Goal: Task Accomplishment & Management: Use online tool/utility

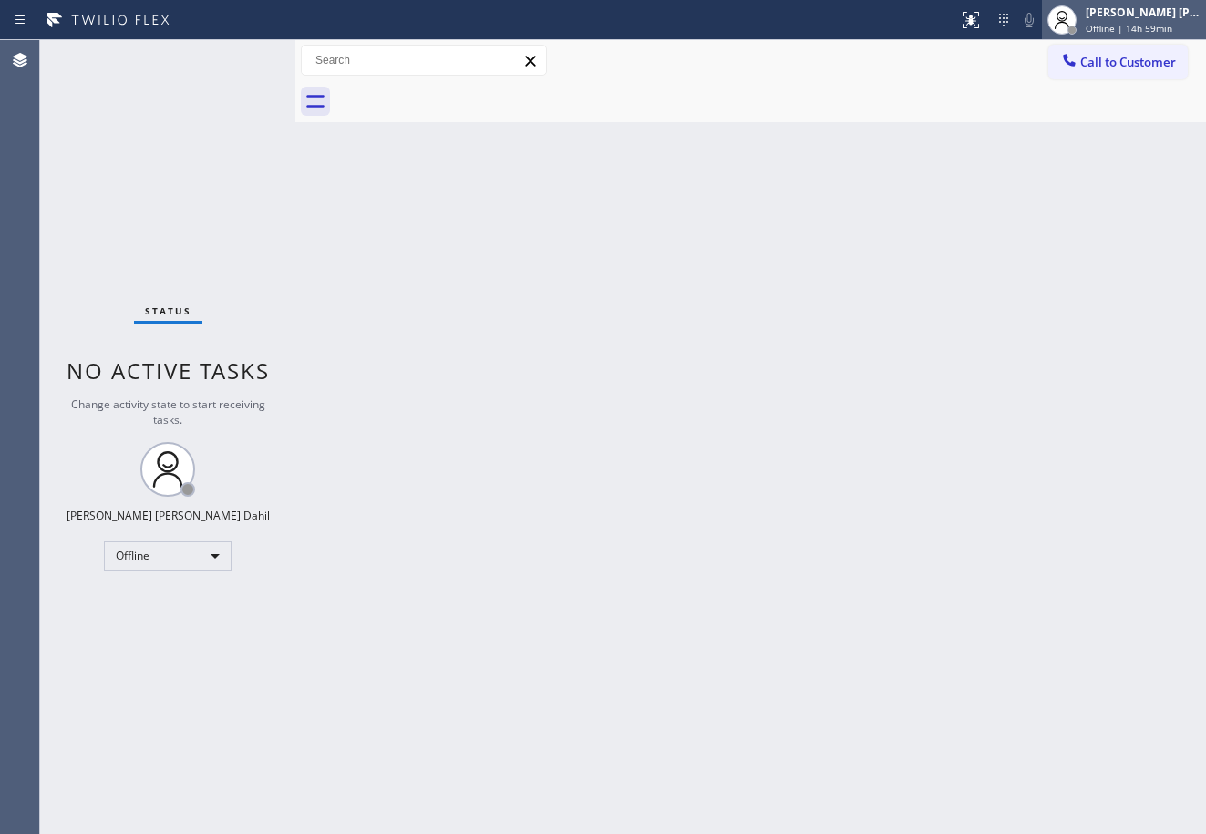
click at [1135, 29] on span "Offline | 14h 59min" at bounding box center [1129, 28] width 87 height 13
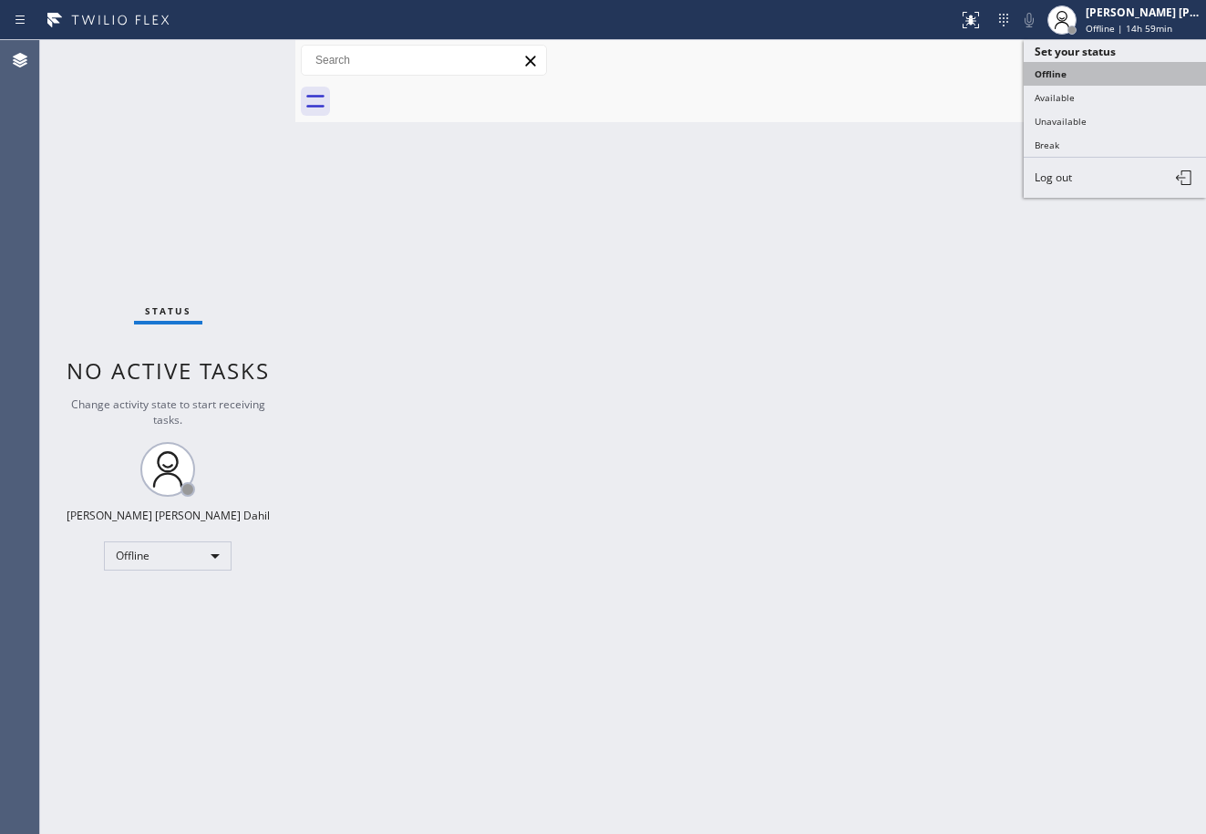
click at [1090, 83] on button "Offline" at bounding box center [1115, 74] width 182 height 24
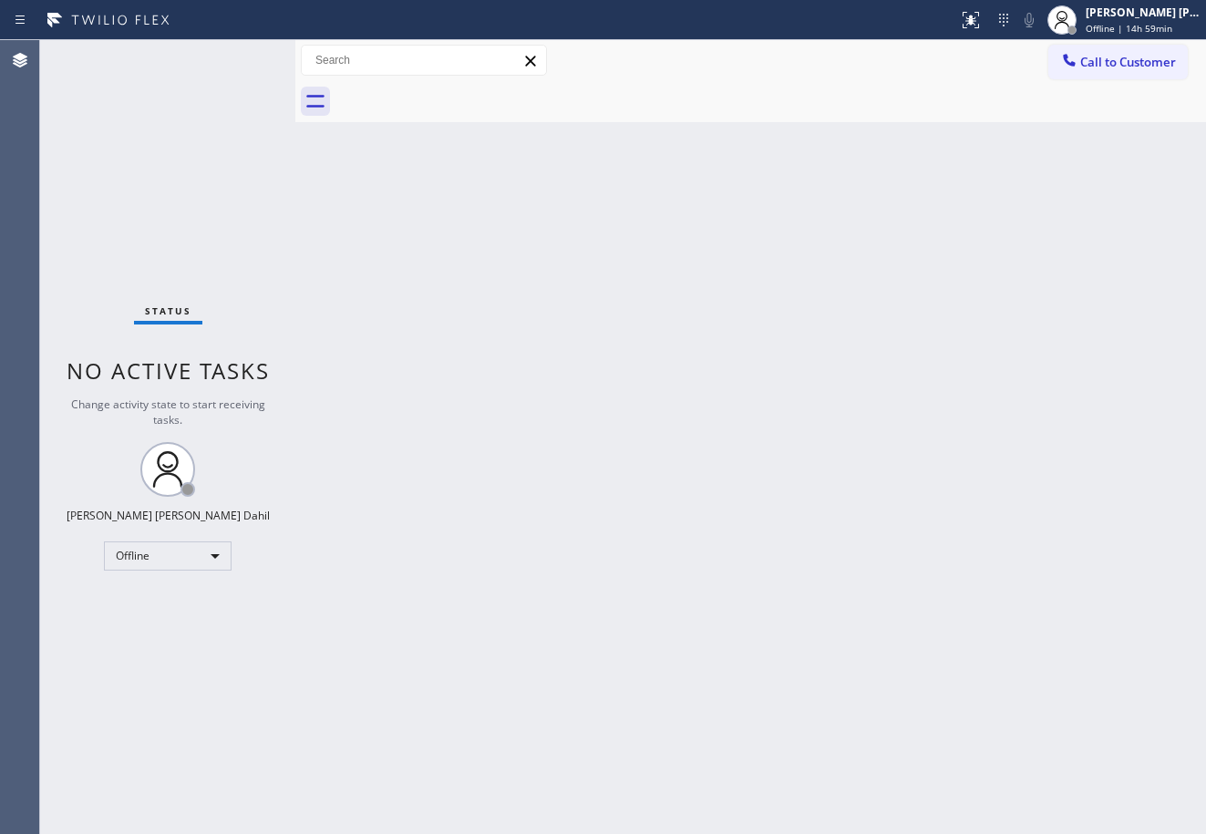
click at [1105, 44] on div "Call to Customer Outbound call Location Search location Your caller id phone nu…" at bounding box center [750, 60] width 911 height 41
click at [1108, 29] on span "Offline | 14h 59min" at bounding box center [1129, 28] width 87 height 13
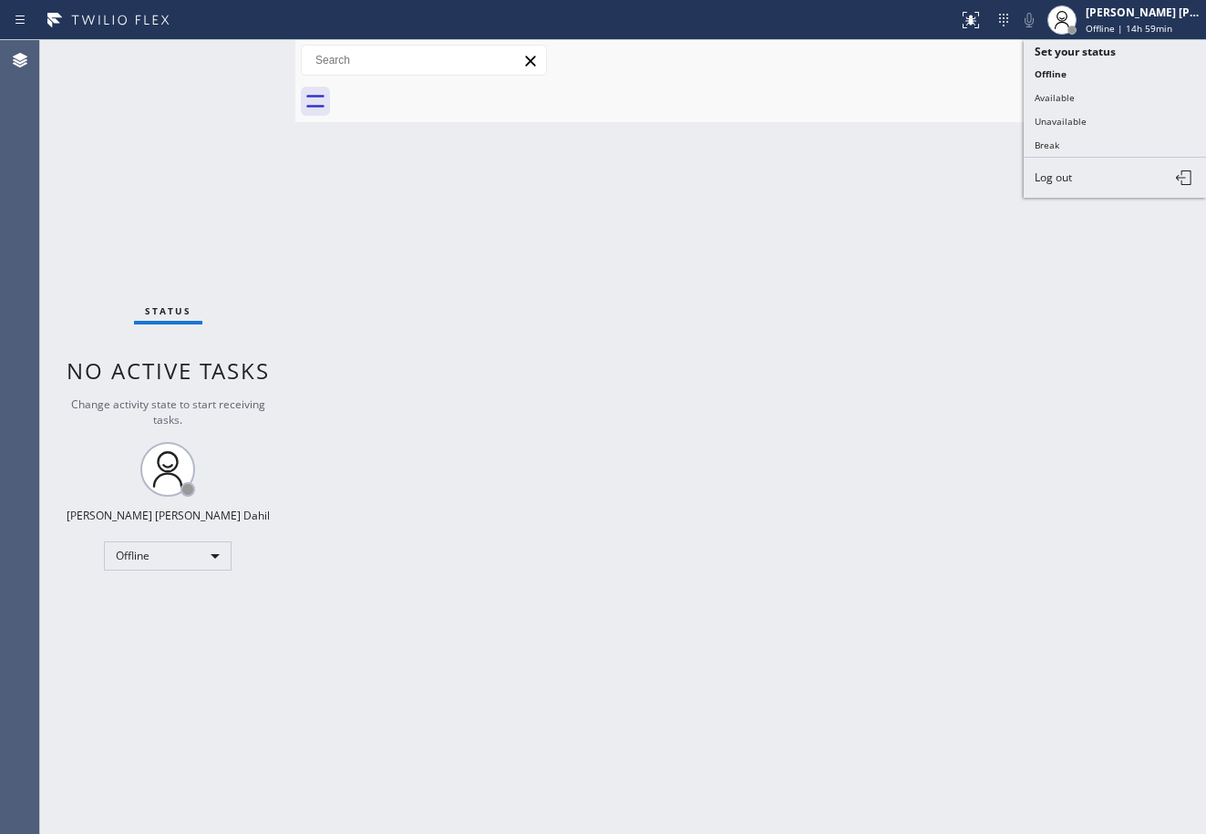
click at [1070, 98] on button "Available" at bounding box center [1115, 98] width 182 height 24
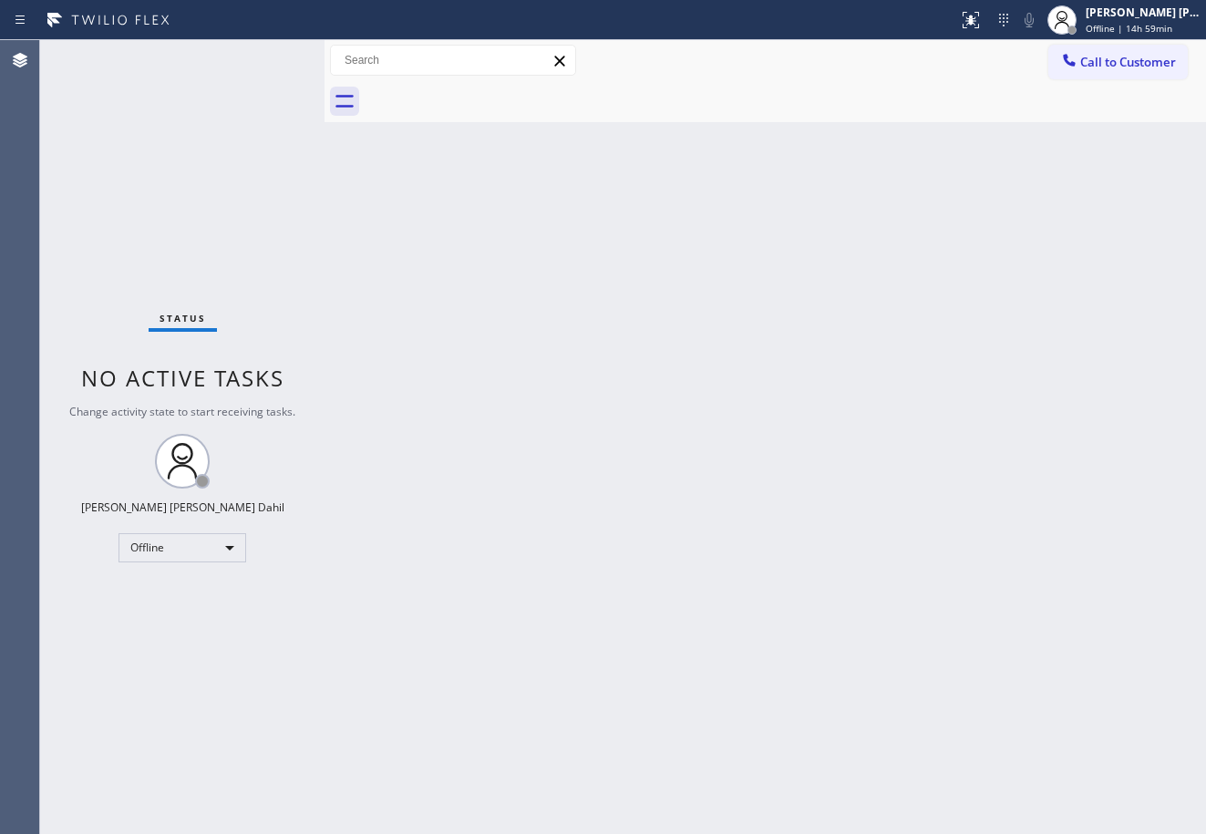
drag, startPoint x: 292, startPoint y: 60, endPoint x: 612, endPoint y: 462, distance: 513.9
click at [325, 85] on div at bounding box center [325, 437] width 0 height 794
click at [675, 513] on div "Back to Dashboard Change Sender ID Customers Technicians Select a contact Outbo…" at bounding box center [769, 437] width 873 height 794
click at [691, 542] on div "Back to Dashboard Change Sender ID Customers Technicians Select a contact Outbo…" at bounding box center [769, 437] width 873 height 794
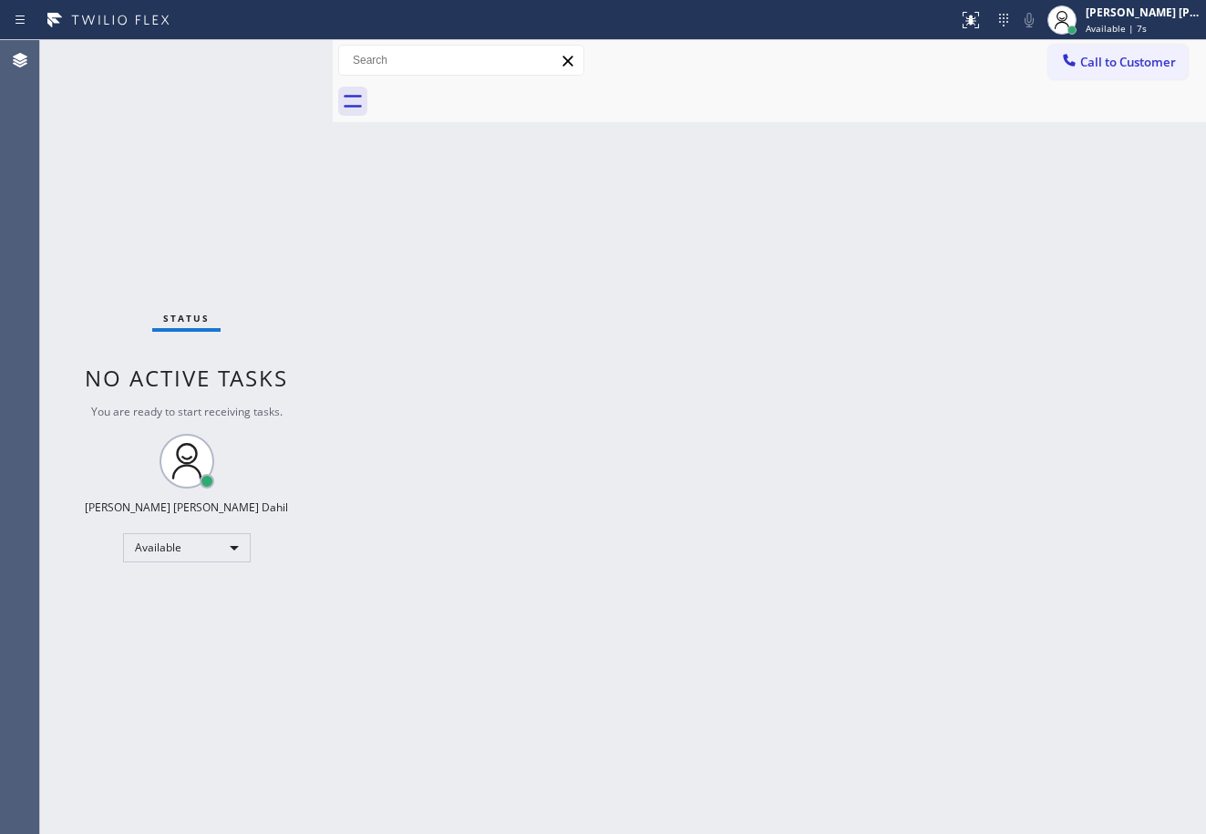
click at [984, 662] on div "Back to Dashboard Change Sender ID Customers Technicians Select a contact Outbo…" at bounding box center [769, 437] width 873 height 794
click at [961, 686] on div "Back to Dashboard Change Sender ID Customers Technicians Select a contact Outbo…" at bounding box center [769, 437] width 873 height 794
click at [1042, 133] on div "Back to Dashboard Change Sender ID Customers Technicians Select a contact Outbo…" at bounding box center [769, 437] width 873 height 794
click at [274, 57] on div "Status No active tasks You are ready to start receiving tasks. Joshua Jake Dahi…" at bounding box center [186, 437] width 293 height 794
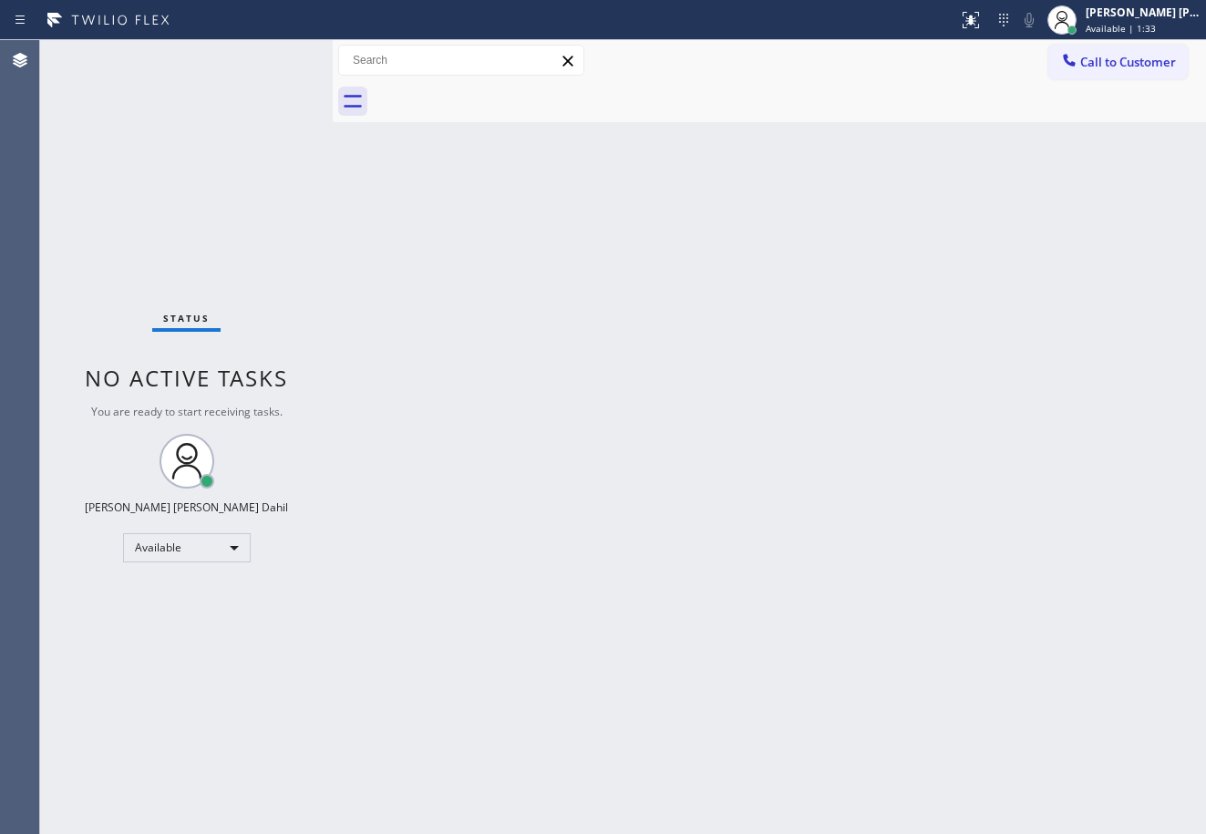
click at [274, 57] on div "Status No active tasks You are ready to start receiving tasks. Joshua Jake Dahi…" at bounding box center [186, 437] width 293 height 794
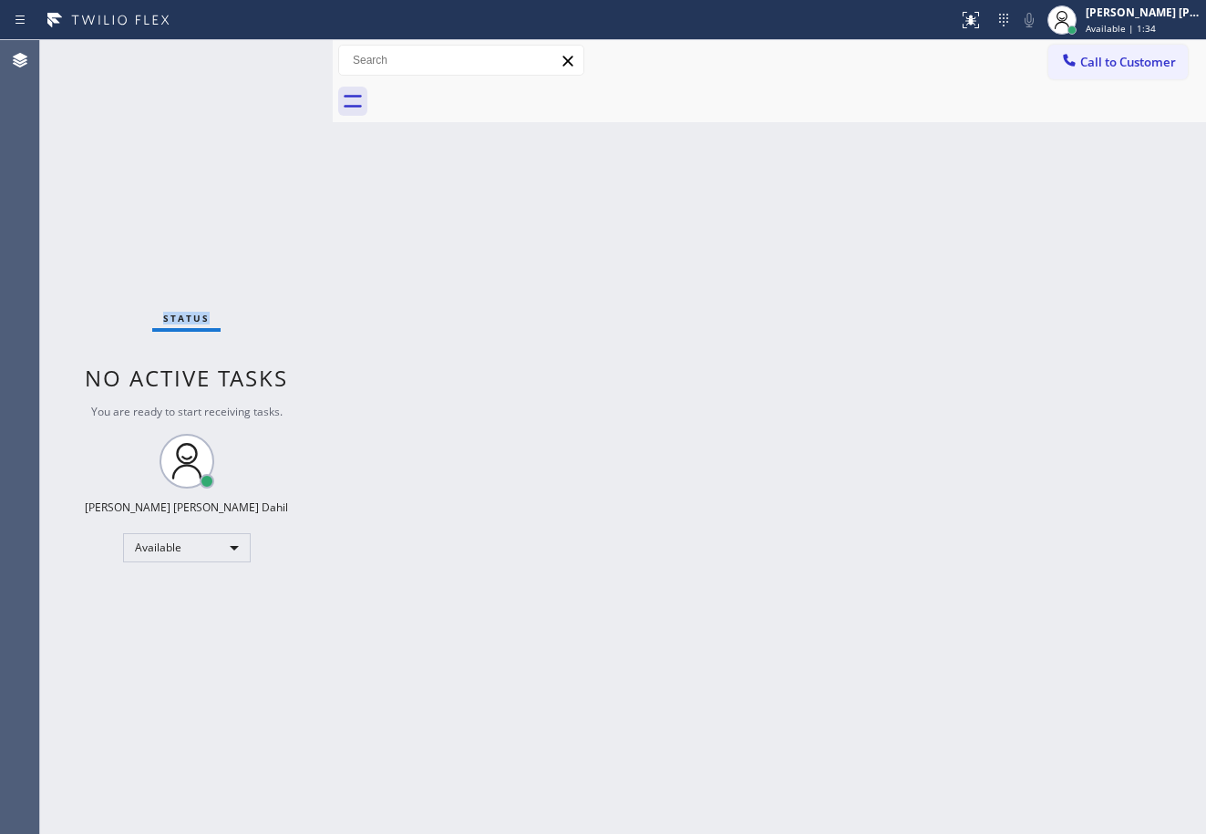
click at [274, 57] on div "Status No active tasks You are ready to start receiving tasks. Joshua Jake Dahi…" at bounding box center [186, 437] width 293 height 794
click at [279, 68] on div "Status No active tasks You are ready to start receiving tasks. Joshua Jake Dahi…" at bounding box center [186, 437] width 293 height 794
click at [274, 57] on div "Status No active tasks You are ready to start receiving tasks. Joshua Jake Dahi…" at bounding box center [186, 437] width 293 height 794
click at [909, 470] on div "Back to Dashboard Change Sender ID Customers Technicians Select a contact Outbo…" at bounding box center [769, 437] width 873 height 794
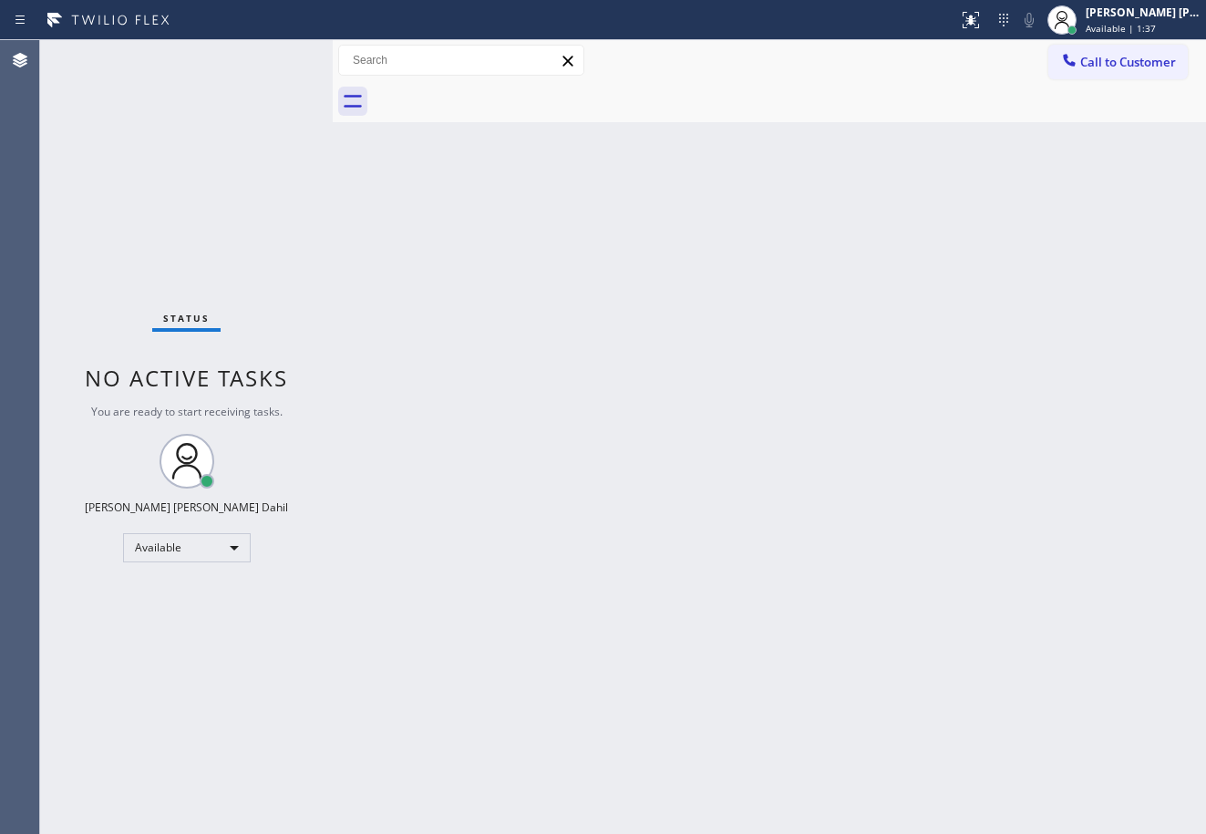
click at [274, 57] on div "Status No active tasks You are ready to start receiving tasks. Joshua Jake Dahi…" at bounding box center [186, 437] width 293 height 794
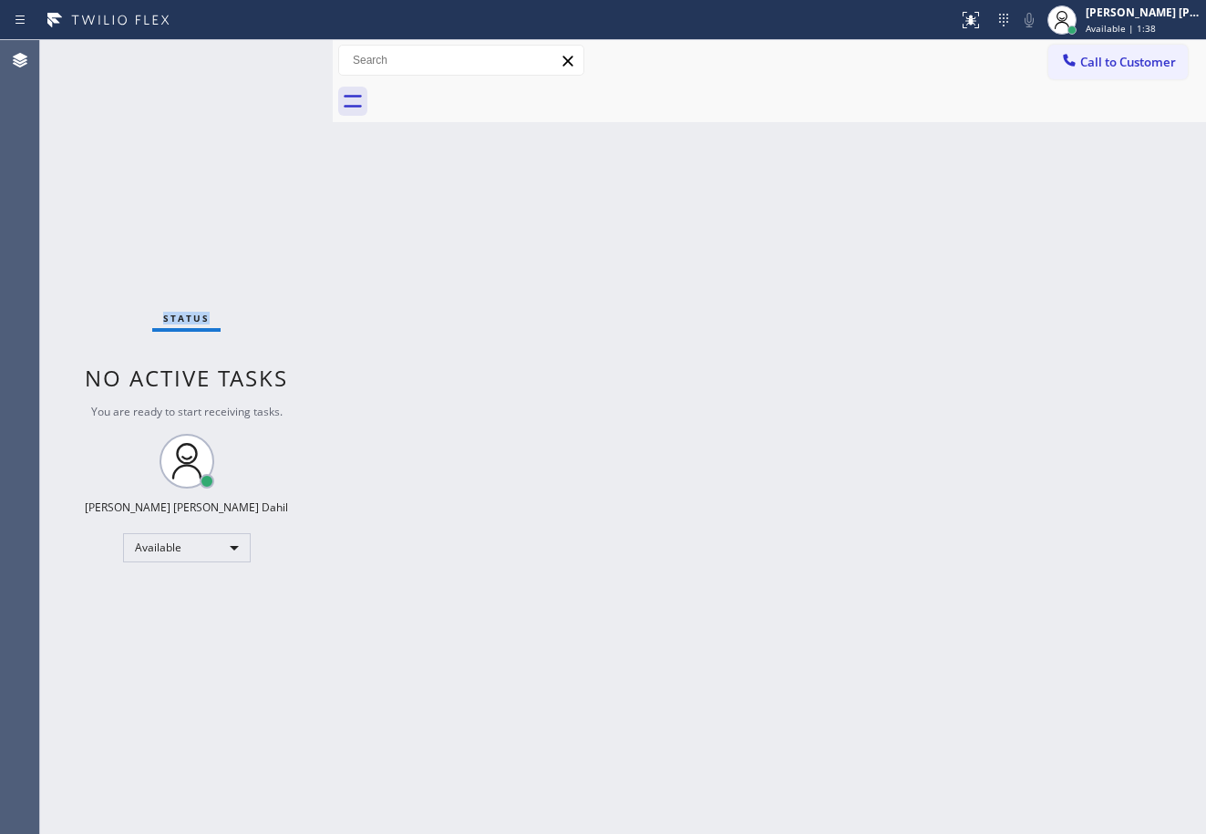
click at [274, 57] on div "Status No active tasks You are ready to start receiving tasks. Joshua Jake Dahi…" at bounding box center [186, 437] width 293 height 794
click at [277, 65] on div "Status No active tasks You are ready to start receiving tasks. Joshua Jake Dahi…" at bounding box center [186, 437] width 293 height 794
drag, startPoint x: 274, startPoint y: 57, endPoint x: 278, endPoint y: 70, distance: 13.6
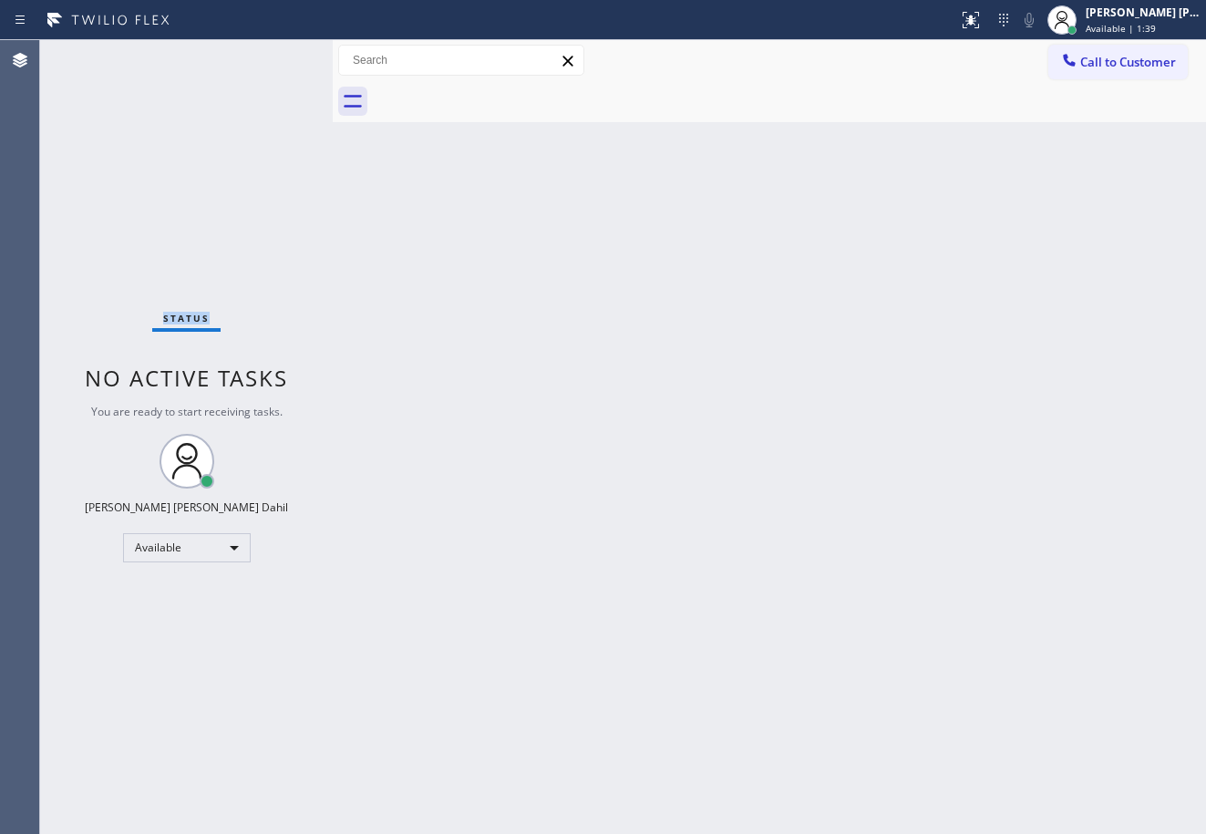
click at [274, 58] on div "Status No active tasks You are ready to start receiving tasks. Joshua Jake Dahi…" at bounding box center [186, 437] width 293 height 794
click at [277, 66] on div "Status No active tasks You are ready to start receiving tasks. Joshua Jake Dahi…" at bounding box center [186, 437] width 293 height 794
click at [274, 57] on div "Status No active tasks You are ready to start receiving tasks. Joshua Jake Dahi…" at bounding box center [186, 437] width 293 height 794
click at [278, 67] on div "Status No active tasks You are ready to start receiving tasks. Joshua Jake Dahi…" at bounding box center [186, 437] width 293 height 794
click at [274, 57] on div "Status No active tasks You are ready to start receiving tasks. Joshua Jake Dahi…" at bounding box center [186, 437] width 293 height 794
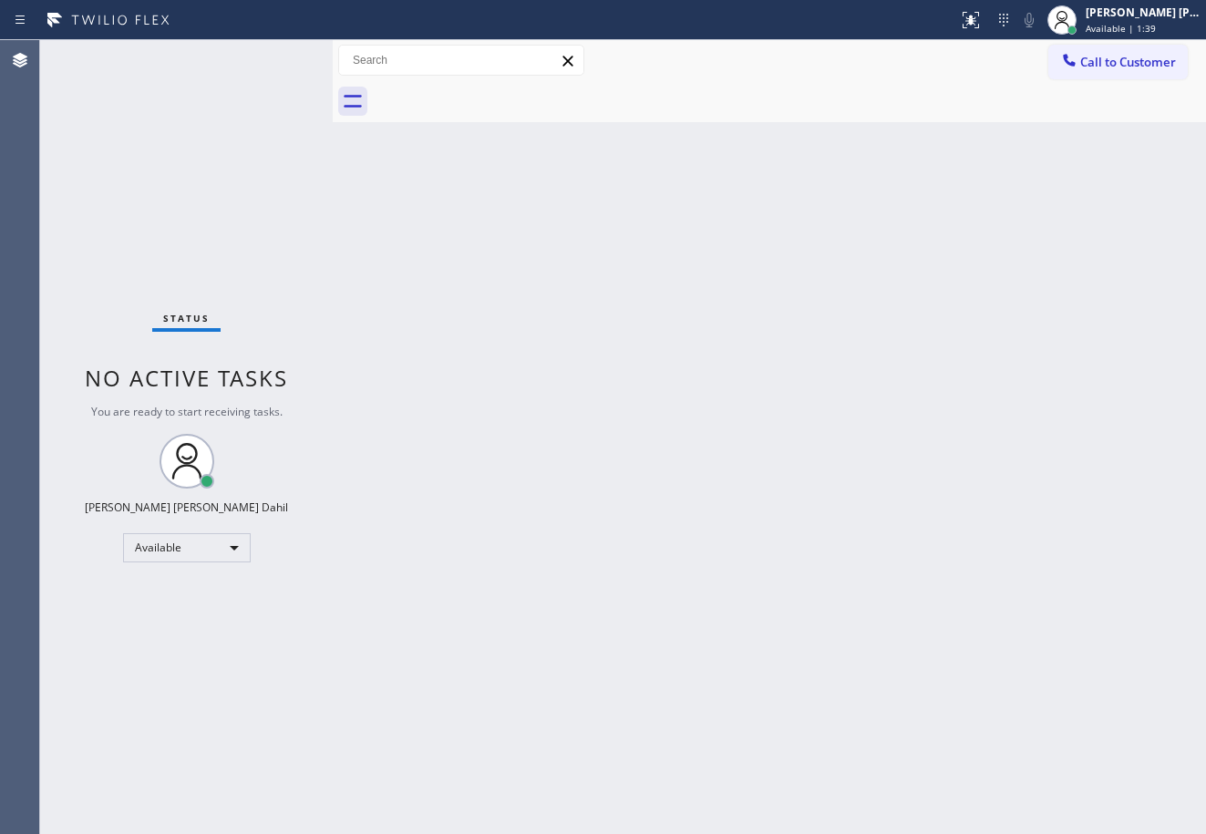
click at [274, 57] on div "Status No active tasks You are ready to start receiving tasks. Joshua Jake Dahi…" at bounding box center [186, 437] width 293 height 794
click at [275, 57] on div "Status No active tasks You are ready to start receiving tasks. Joshua Jake Dahi…" at bounding box center [186, 437] width 293 height 794
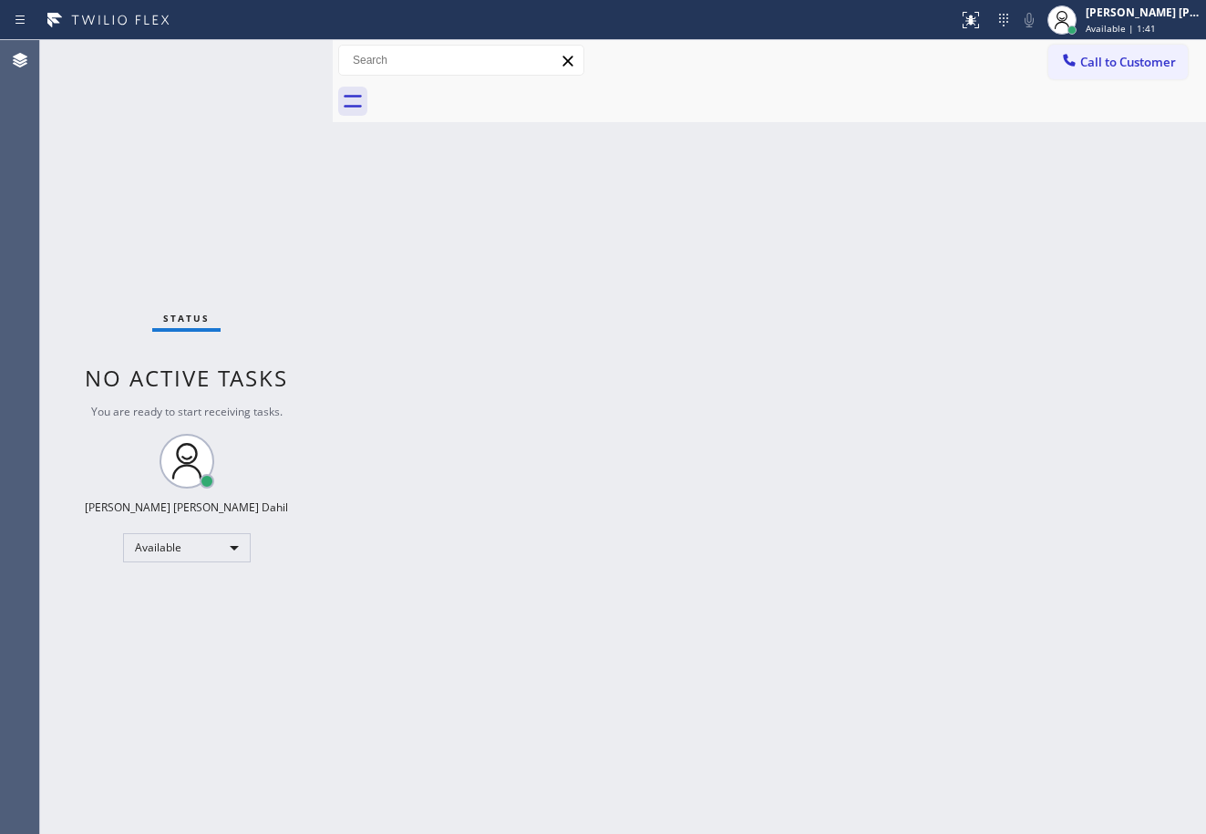
click at [274, 57] on div "Status No active tasks You are ready to start receiving tasks. Joshua Jake Dahi…" at bounding box center [186, 437] width 293 height 794
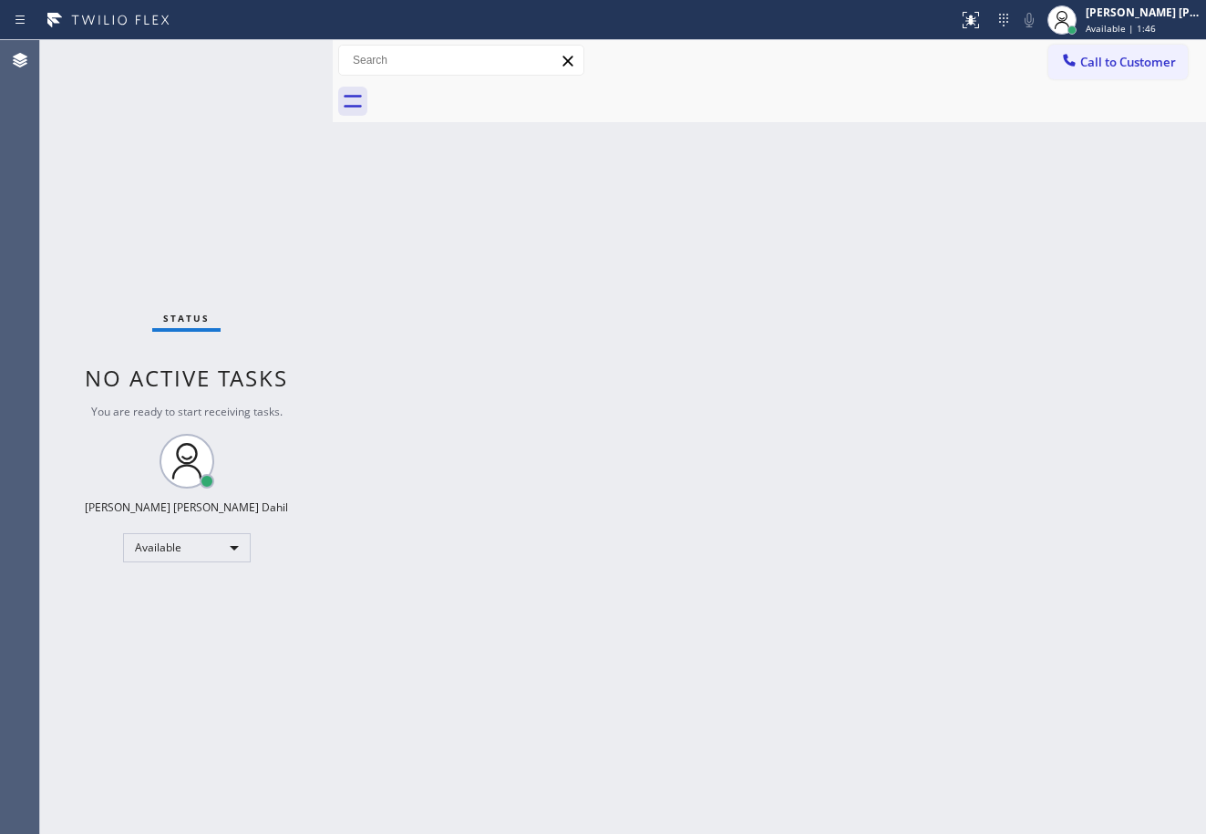
click at [274, 57] on div "Status No active tasks You are ready to start receiving tasks. Joshua Jake Dahi…" at bounding box center [186, 437] width 293 height 794
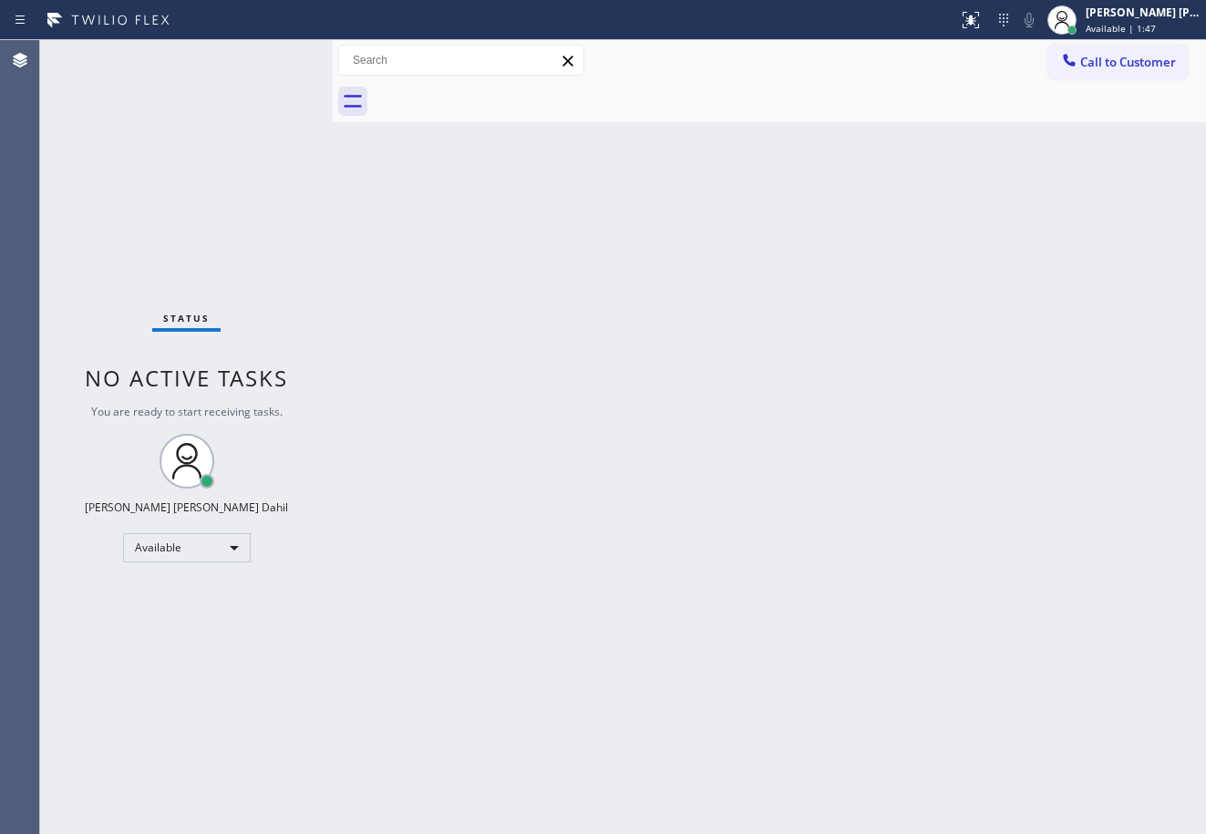
click at [274, 57] on div "Status No active tasks You are ready to start receiving tasks. Joshua Jake Dahi…" at bounding box center [186, 437] width 293 height 794
click at [274, 61] on div "Status No active tasks You are ready to start receiving tasks. Joshua Jake Dahi…" at bounding box center [186, 437] width 293 height 794
click at [274, 59] on div "Status No active tasks You are ready to start receiving tasks. Joshua Jake Dahi…" at bounding box center [186, 437] width 293 height 794
click at [274, 57] on div "Status No active tasks You are ready to start receiving tasks. Joshua Jake Dahi…" at bounding box center [186, 437] width 293 height 794
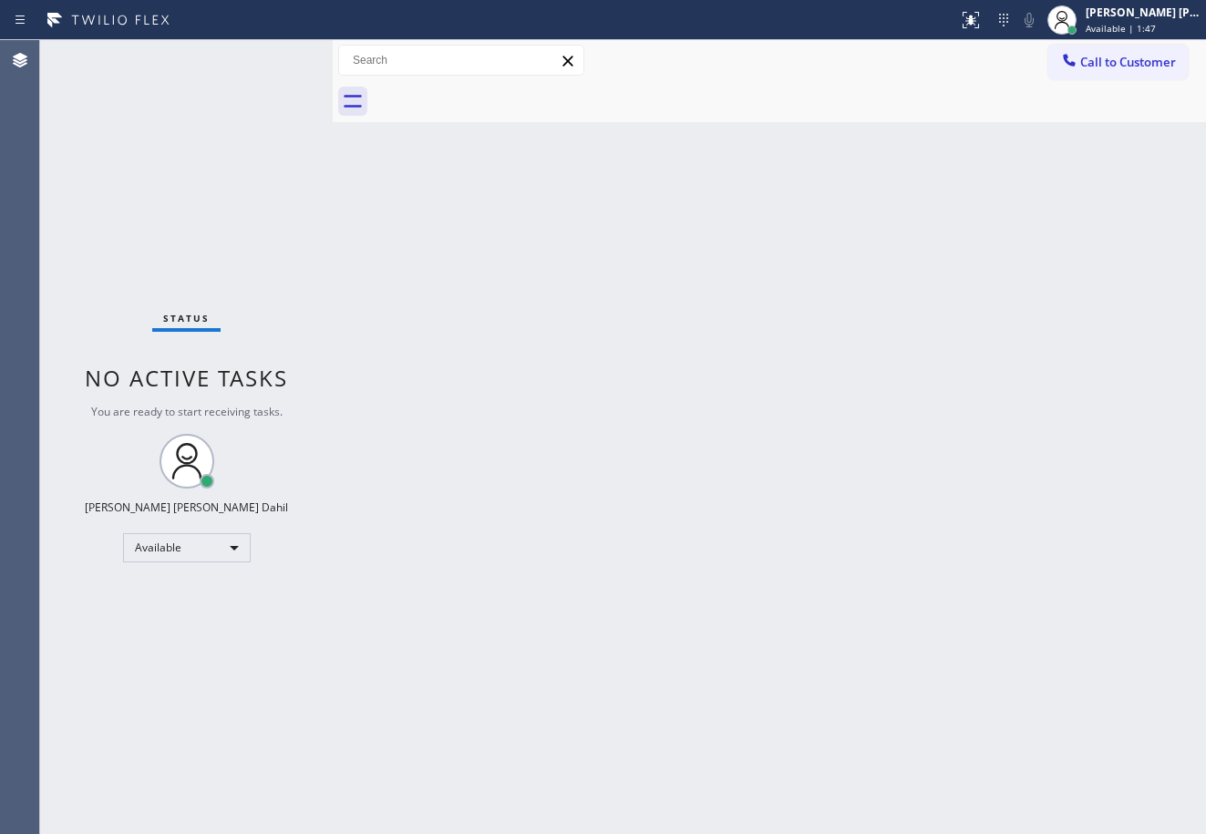
click at [274, 57] on div "Status No active tasks You are ready to start receiving tasks. Joshua Jake Dahi…" at bounding box center [186, 437] width 293 height 794
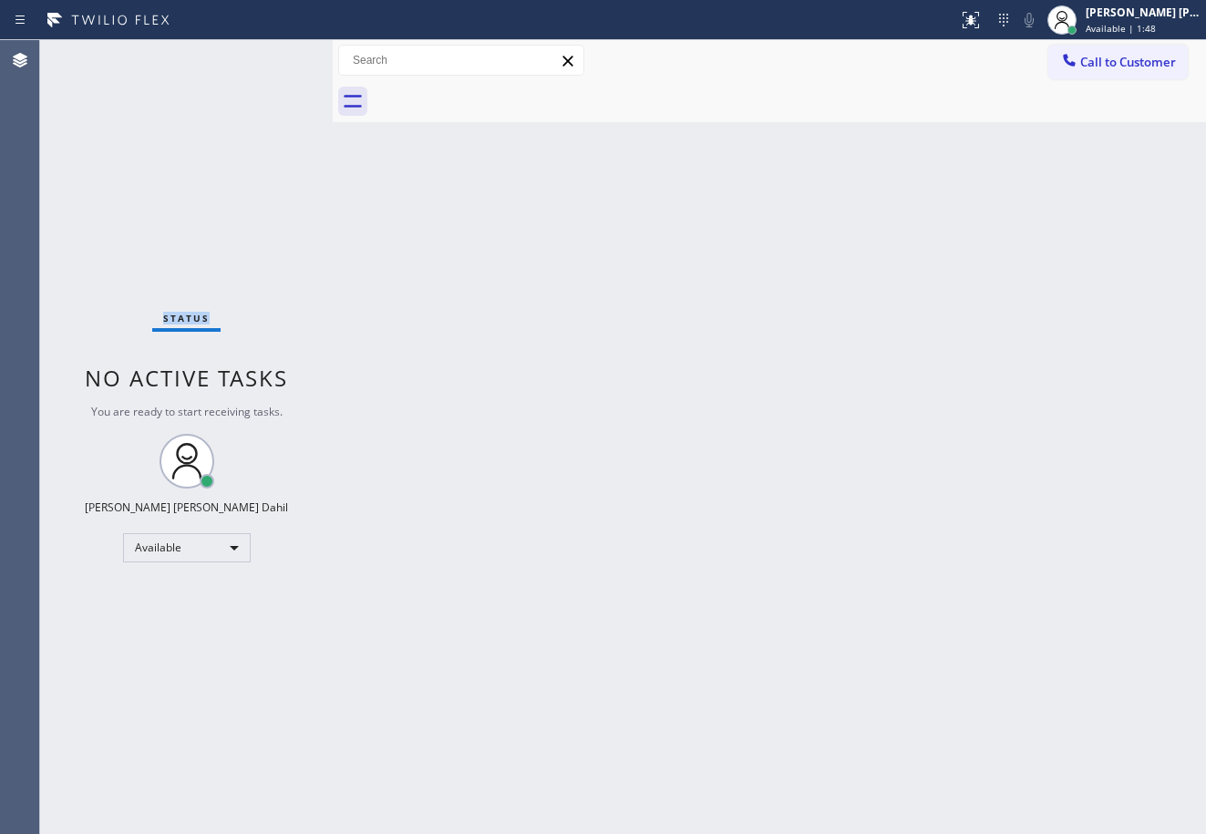
click at [274, 57] on div "Status No active tasks You are ready to start receiving tasks. Joshua Jake Dahi…" at bounding box center [186, 437] width 293 height 794
click at [274, 62] on div "Status No active tasks You are ready to start receiving tasks. Joshua Jake Dahi…" at bounding box center [186, 437] width 293 height 794
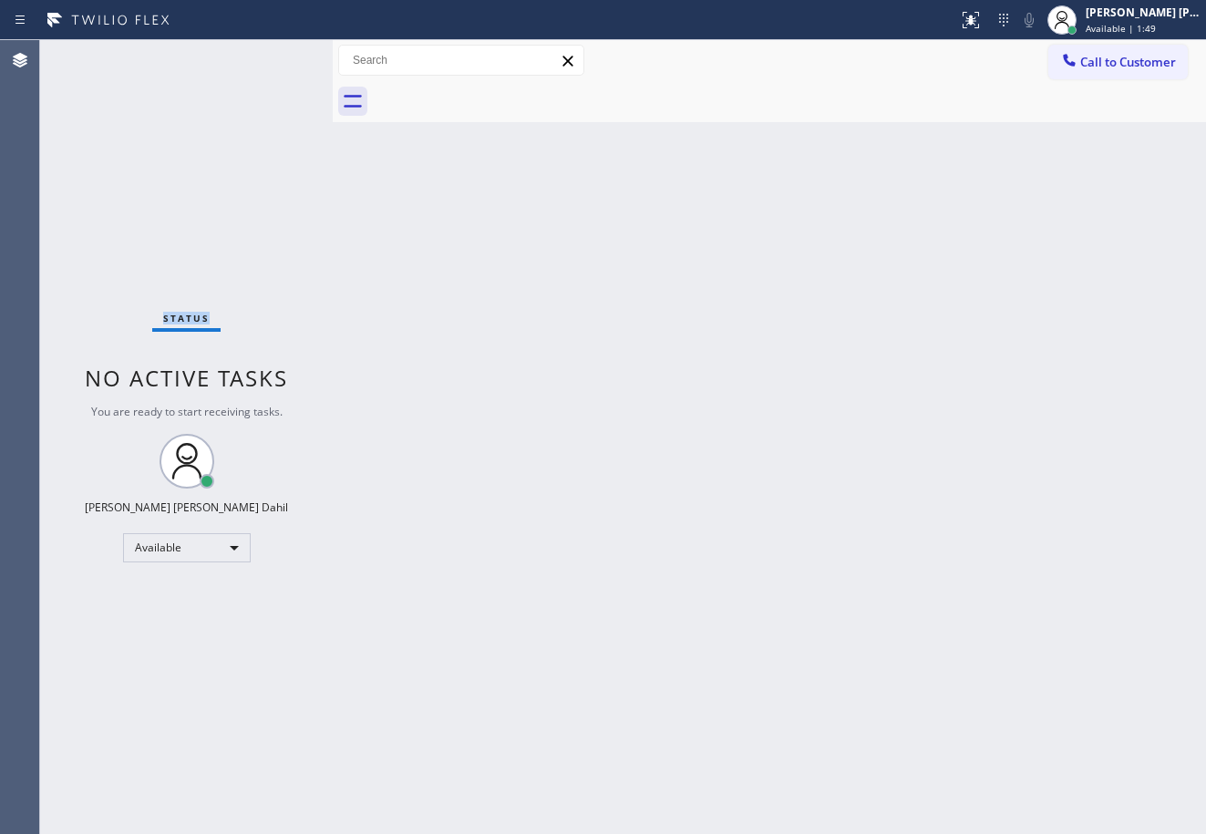
click at [274, 57] on div "Status No active tasks You are ready to start receiving tasks. Joshua Jake Dahi…" at bounding box center [186, 437] width 293 height 794
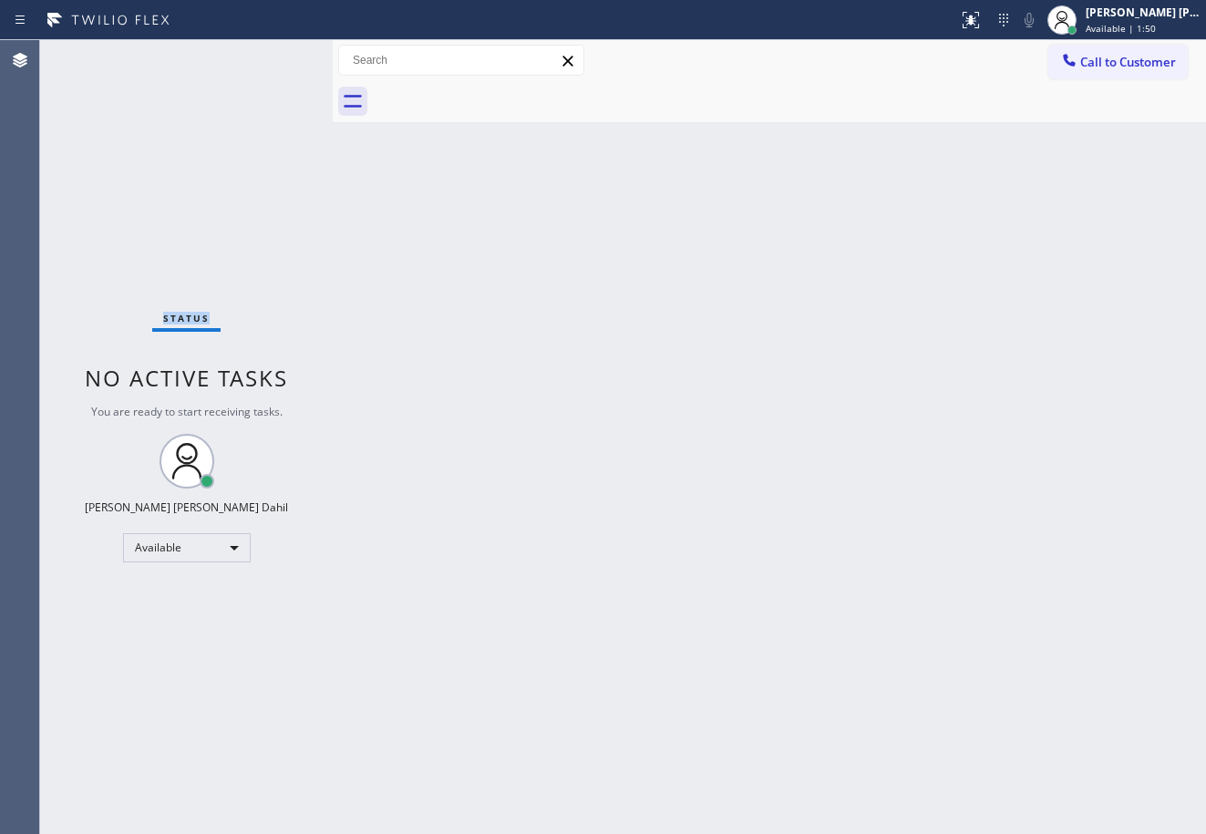
click at [274, 57] on div "Status No active tasks You are ready to start receiving tasks. Joshua Jake Dahi…" at bounding box center [186, 437] width 293 height 794
click at [276, 61] on div "Status No active tasks You are ready to start receiving tasks. Joshua Jake Dahi…" at bounding box center [186, 437] width 293 height 794
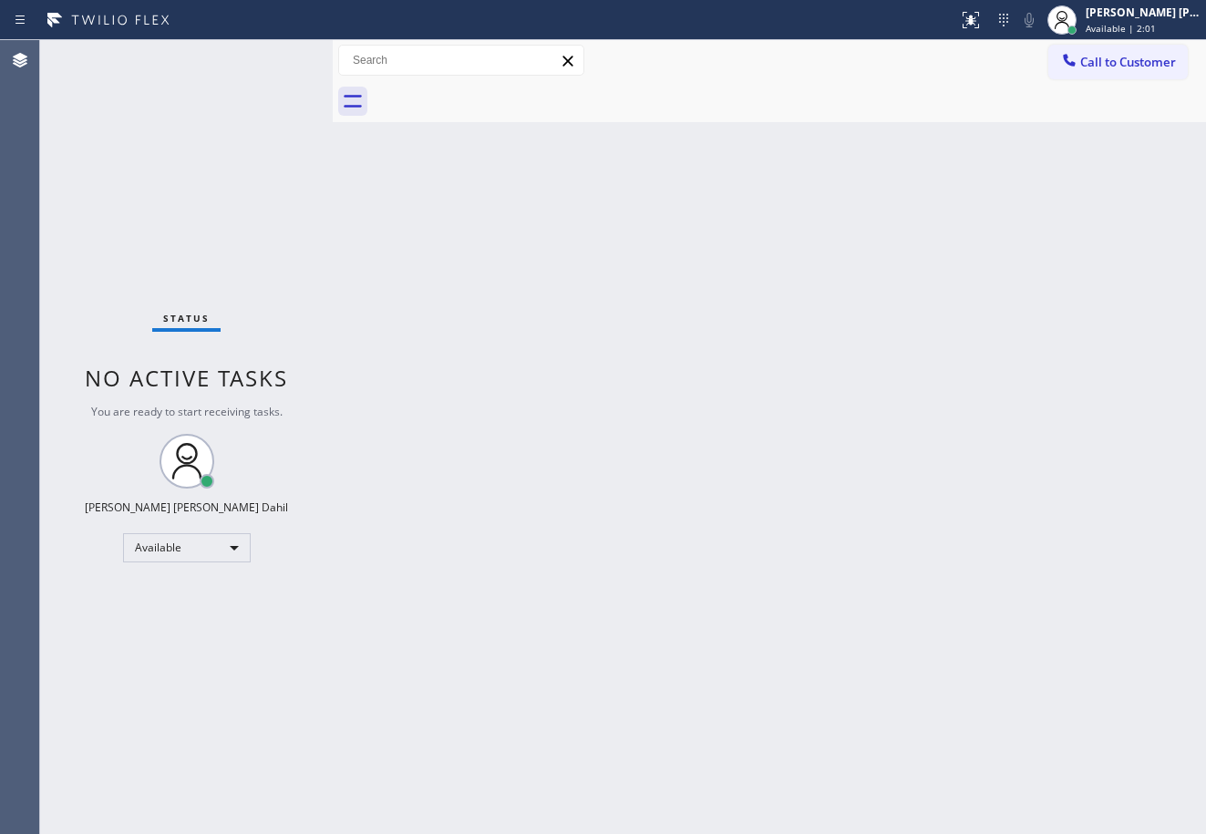
click at [287, 73] on div "Status No active tasks You are ready to start receiving tasks. Joshua Jake Dahi…" at bounding box center [186, 437] width 293 height 794
click at [296, 86] on div "Status No active tasks You are ready to start receiving tasks. Joshua Jake Dahi…" at bounding box center [186, 437] width 293 height 794
click at [834, 767] on div "Back to Dashboard Change Sender ID Customers Technicians Select a contact Outbo…" at bounding box center [769, 437] width 873 height 794
click at [274, 57] on div "Status No active tasks You are ready to start receiving tasks. Joshua Jake Dahi…" at bounding box center [186, 437] width 293 height 794
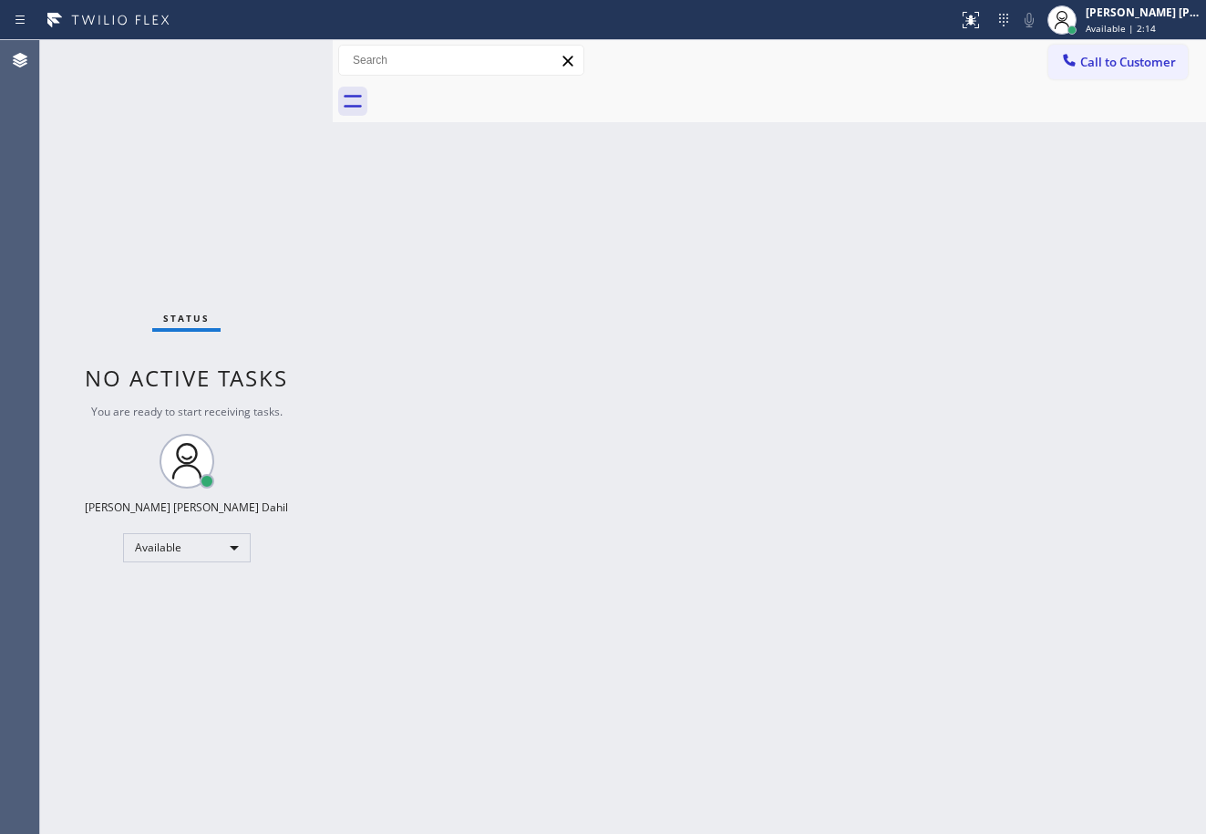
click at [274, 57] on div "Status No active tasks You are ready to start receiving tasks. Joshua Jake Dahi…" at bounding box center [186, 437] width 293 height 794
click at [275, 60] on div "Status No active tasks You are ready to start receiving tasks. Joshua Jake Dahi…" at bounding box center [186, 437] width 293 height 794
click at [276, 60] on div "Status No active tasks You are ready to start receiving tasks. Joshua Jake Dahi…" at bounding box center [186, 437] width 293 height 794
click at [284, 70] on div "Status No active tasks You are ready to start receiving tasks. Joshua Jake Dahi…" at bounding box center [186, 437] width 293 height 794
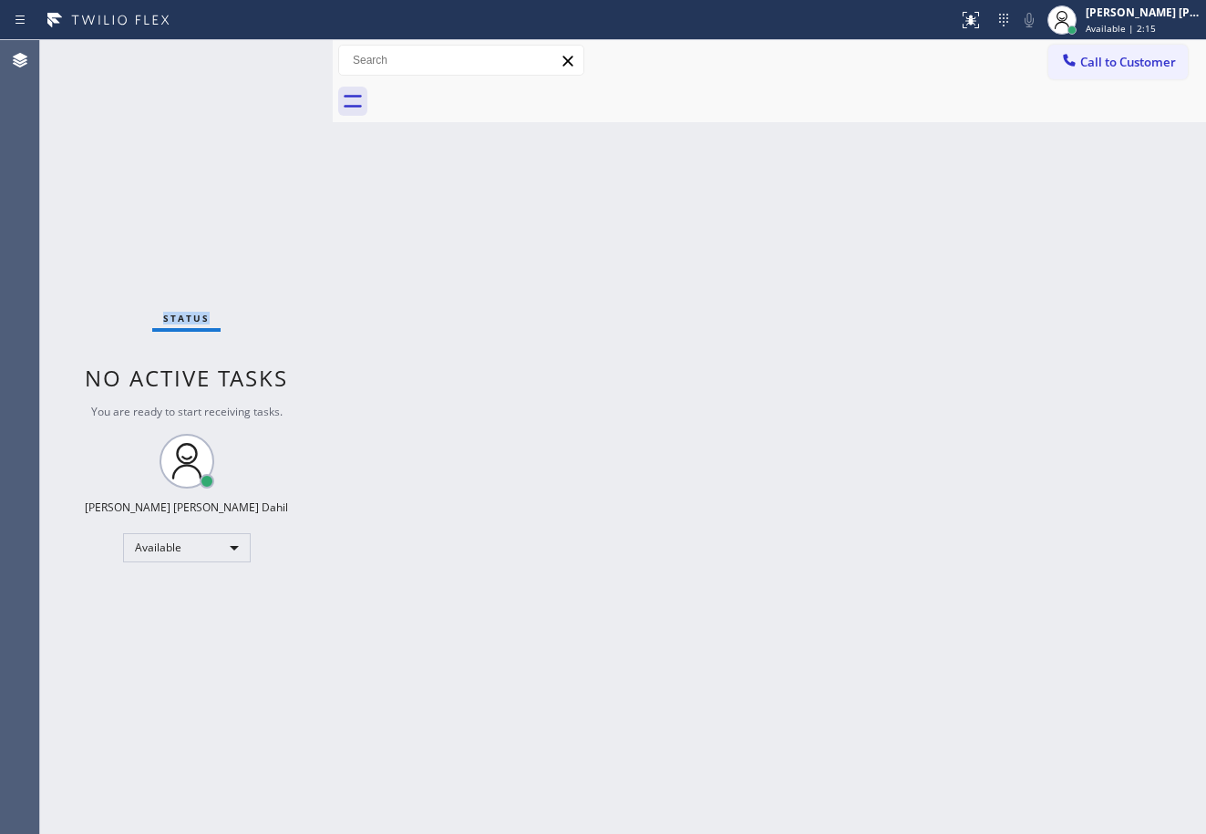
click at [278, 60] on div "Status No active tasks You are ready to start receiving tasks. Joshua Jake Dahi…" at bounding box center [186, 437] width 293 height 794
click at [284, 65] on div "Status No active tasks You are ready to start receiving tasks. Joshua Jake Dahi…" at bounding box center [186, 437] width 293 height 794
click at [278, 61] on div "Status No active tasks You are ready to start receiving tasks. Joshua Jake Dahi…" at bounding box center [186, 437] width 293 height 794
click at [268, 48] on div "Status No active tasks You are ready to start receiving tasks. Joshua Jake Dahi…" at bounding box center [186, 437] width 293 height 794
click at [274, 57] on div "Status No active tasks You are ready to start receiving tasks. Joshua Jake Dahi…" at bounding box center [186, 437] width 293 height 794
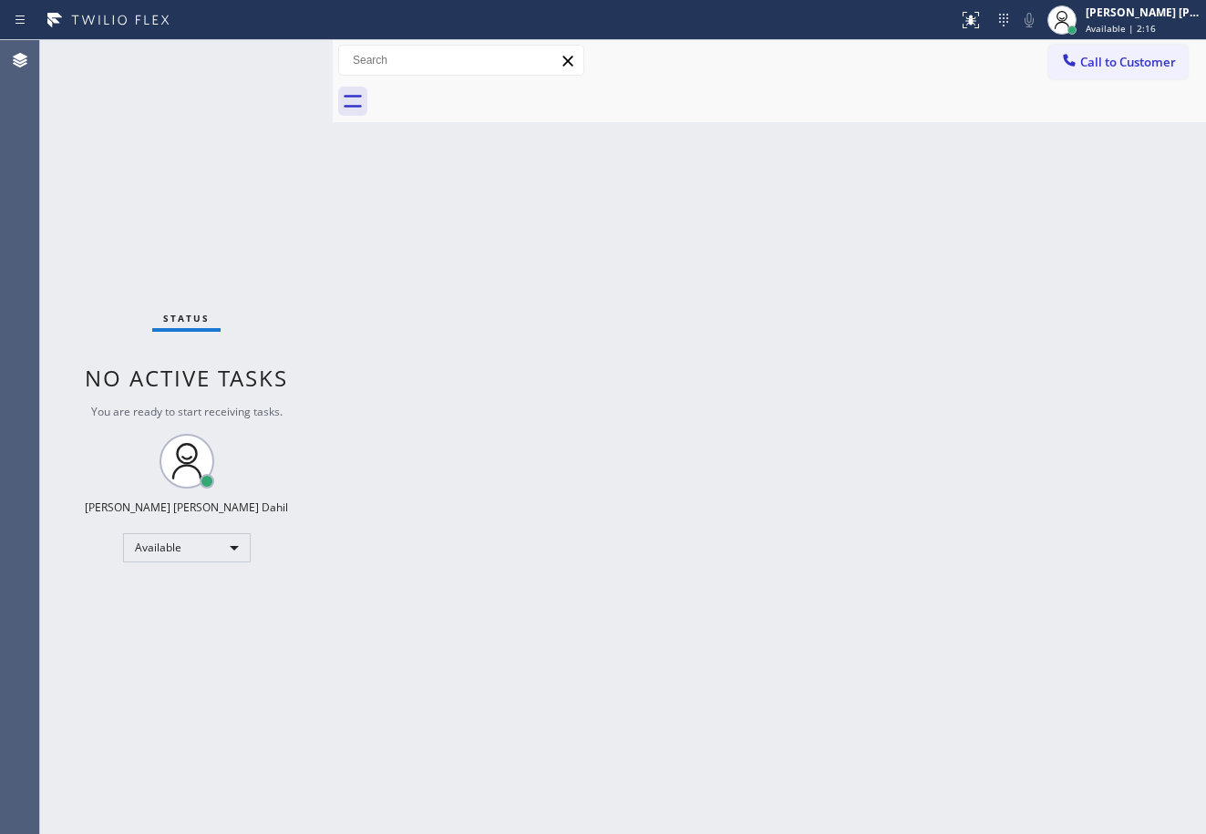
click at [274, 57] on div "Status No active tasks You are ready to start receiving tasks. Joshua Jake Dahi…" at bounding box center [186, 437] width 293 height 794
click at [272, 53] on div "Status No active tasks You are ready to start receiving tasks. Joshua Jake Dahi…" at bounding box center [186, 437] width 293 height 794
click at [274, 56] on div "Status No active tasks You are ready to start receiving tasks. Joshua Jake Dahi…" at bounding box center [186, 437] width 293 height 794
click at [285, 76] on div "Status No active tasks You are ready to start receiving tasks. Joshua Jake Dahi…" at bounding box center [186, 437] width 293 height 794
click at [286, 69] on div "Status No active tasks You are ready to start receiving tasks. Joshua Jake Dahi…" at bounding box center [186, 437] width 293 height 794
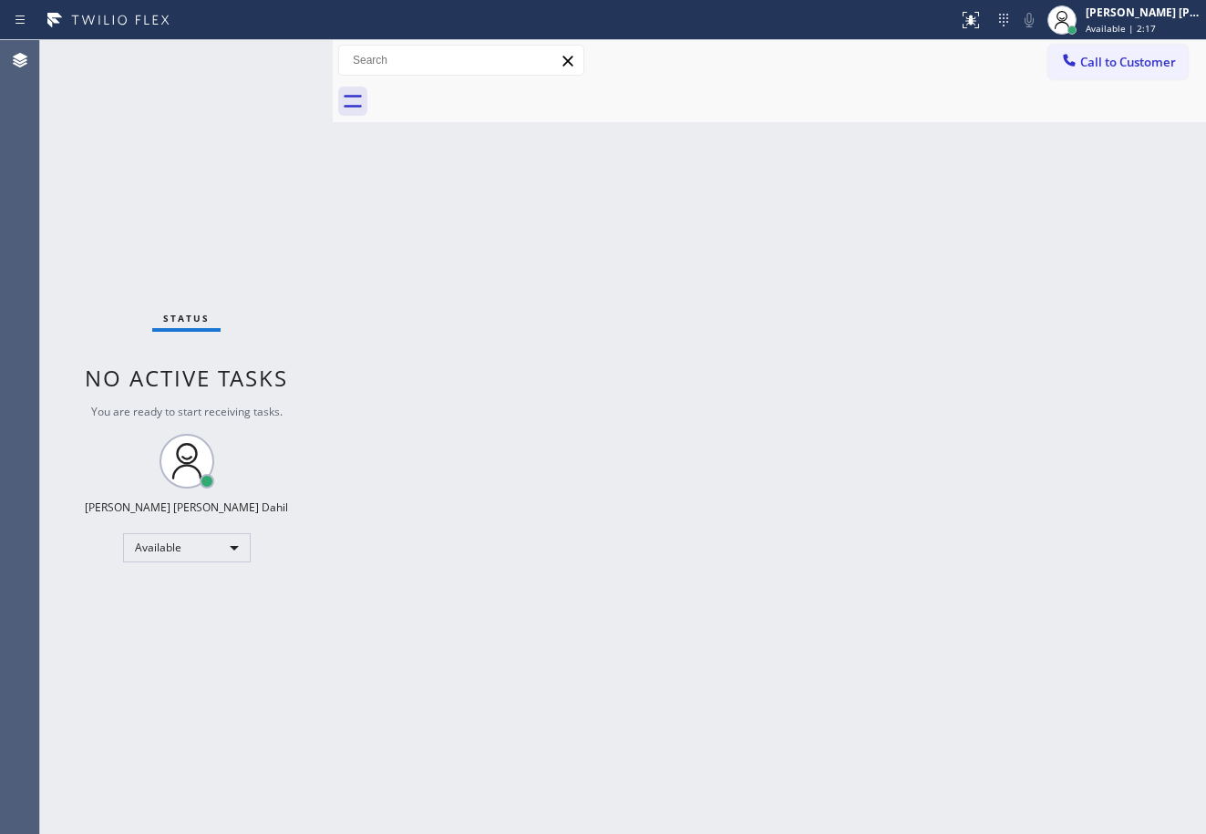
click at [279, 63] on div "Status No active tasks You are ready to start receiving tasks. Joshua Jake Dahi…" at bounding box center [186, 437] width 293 height 794
click at [274, 57] on div "Status No active tasks You are ready to start receiving tasks. Joshua Jake Dahi…" at bounding box center [186, 437] width 293 height 794
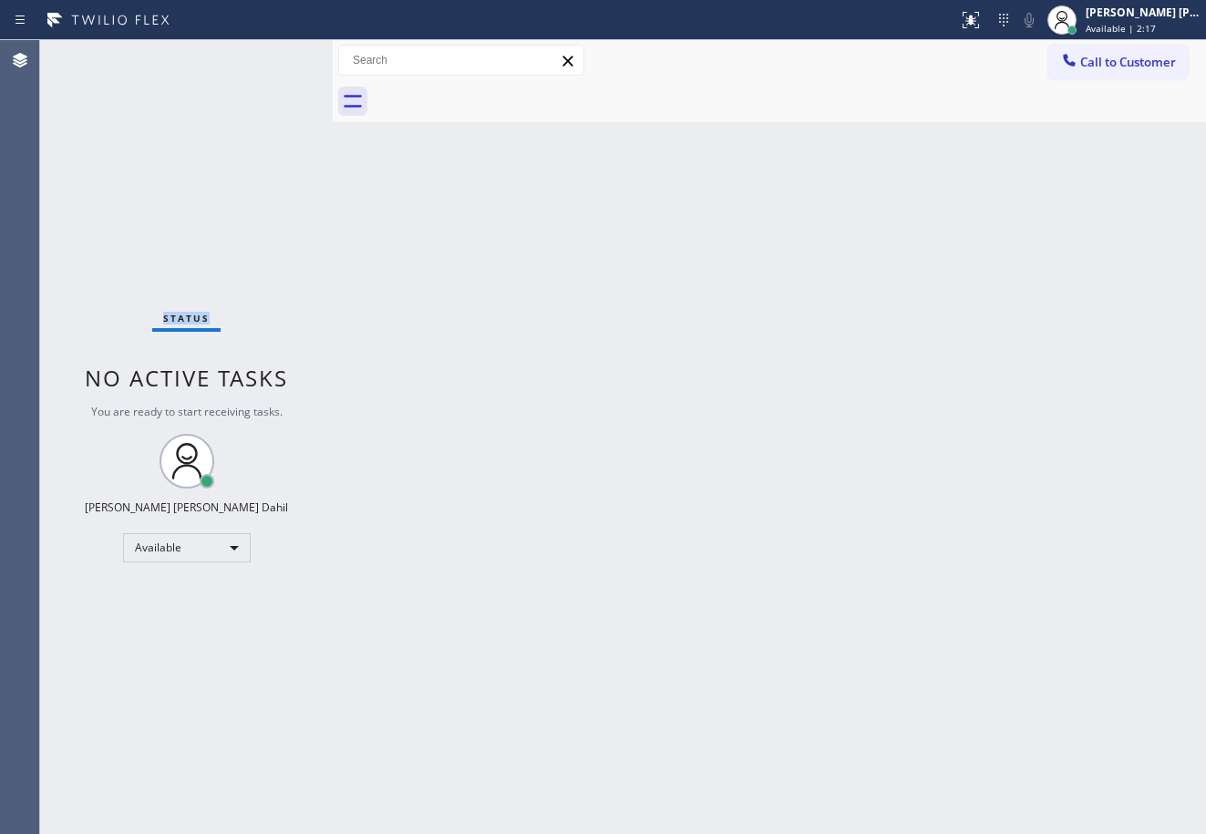
click at [274, 57] on div "Status No active tasks You are ready to start receiving tasks. Joshua Jake Dahi…" at bounding box center [186, 437] width 293 height 794
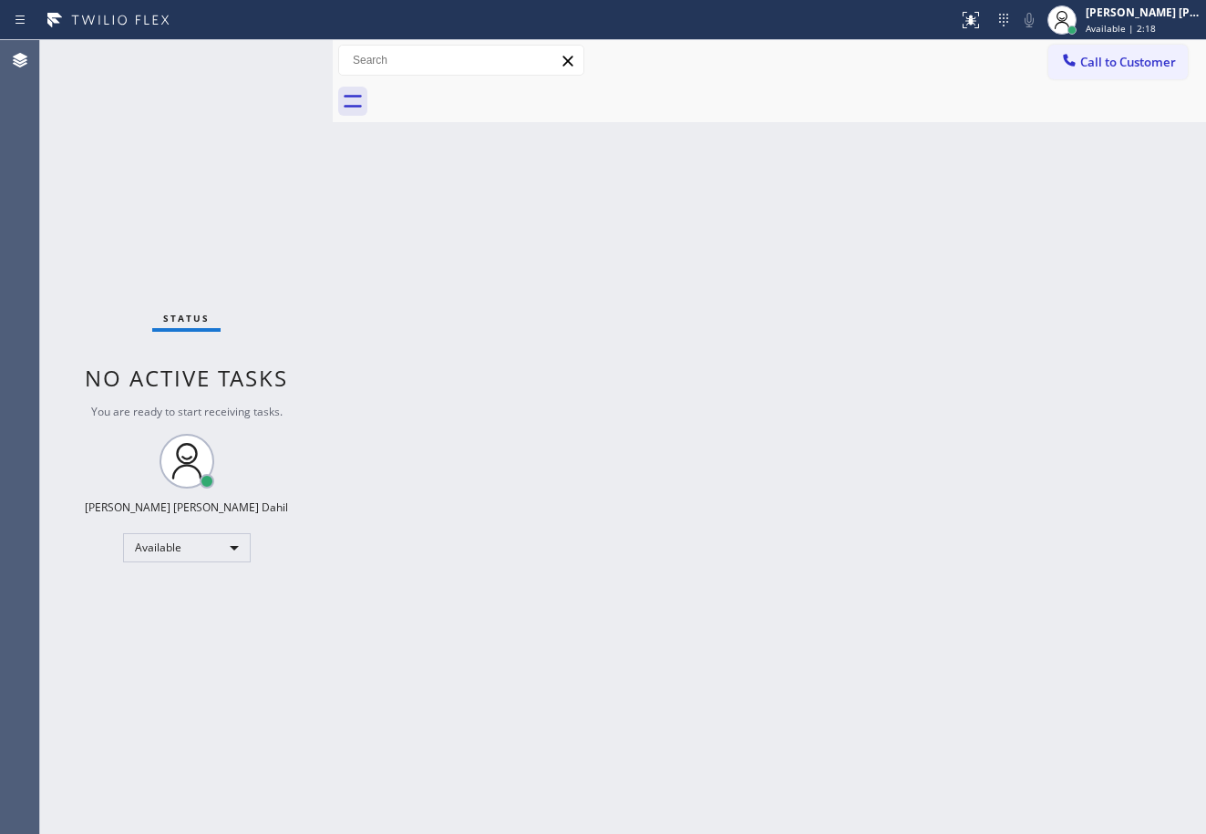
click at [274, 57] on div "Status No active tasks You are ready to start receiving tasks. Joshua Jake Dahi…" at bounding box center [186, 437] width 293 height 794
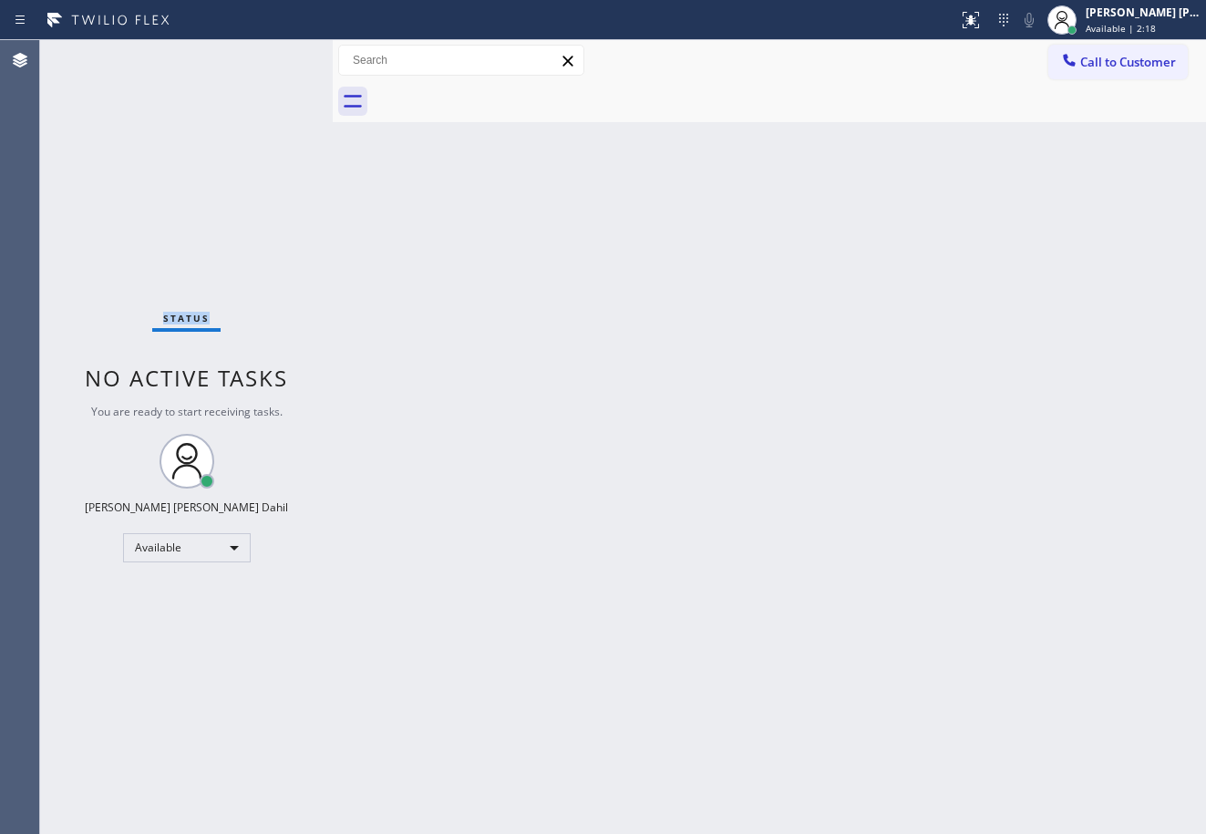
click at [274, 57] on div "Status No active tasks You are ready to start receiving tasks. Joshua Jake Dahi…" at bounding box center [186, 437] width 293 height 794
click at [856, 226] on div "Back to Dashboard Change Sender ID Customers Technicians Select a contact Outbo…" at bounding box center [769, 437] width 873 height 794
click at [274, 57] on div "Status No active tasks You are ready to start receiving tasks. Joshua Jake Dahi…" at bounding box center [186, 437] width 293 height 794
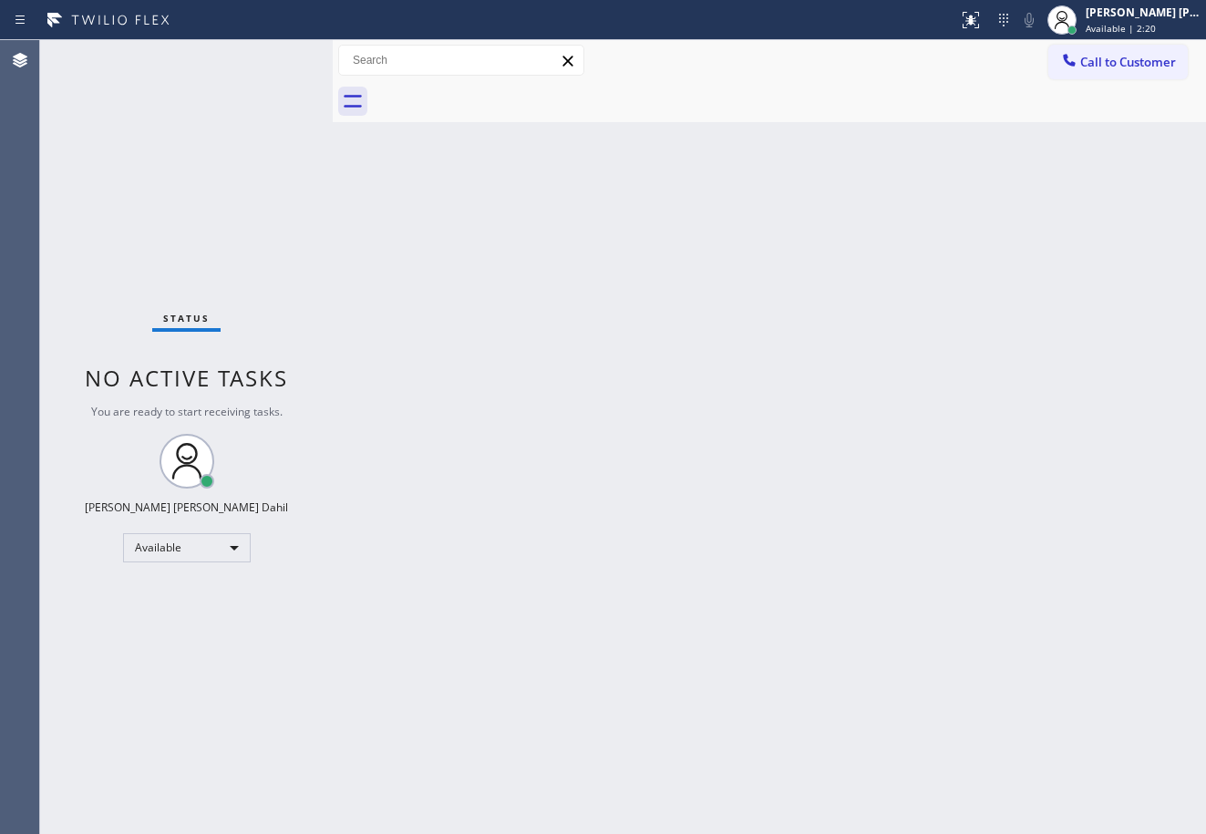
click at [274, 57] on div "Status No active tasks You are ready to start receiving tasks. Joshua Jake Dahi…" at bounding box center [186, 437] width 293 height 794
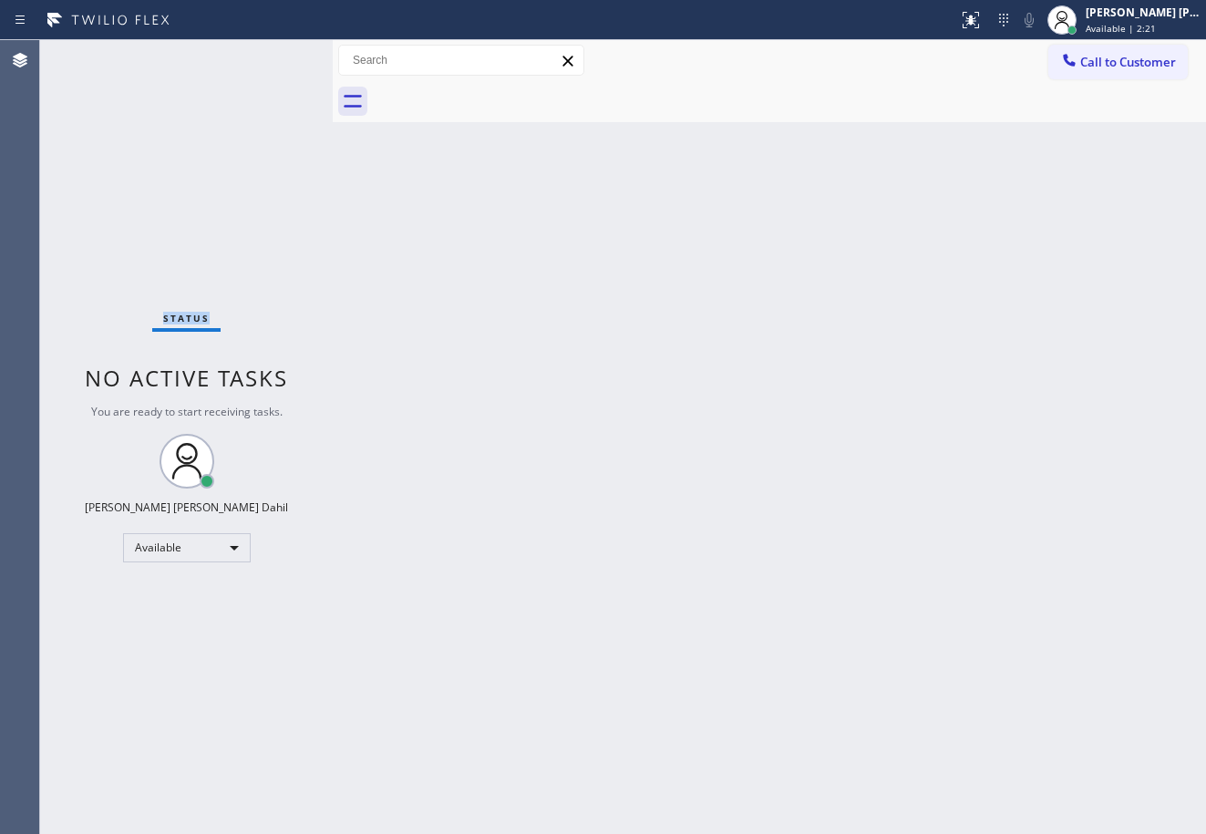
click at [277, 62] on div "Status No active tasks You are ready to start receiving tasks. Joshua Jake Dahi…" at bounding box center [186, 437] width 293 height 794
click at [274, 57] on div "Status No active tasks You are ready to start receiving tasks. Joshua Jake Dahi…" at bounding box center [186, 437] width 293 height 794
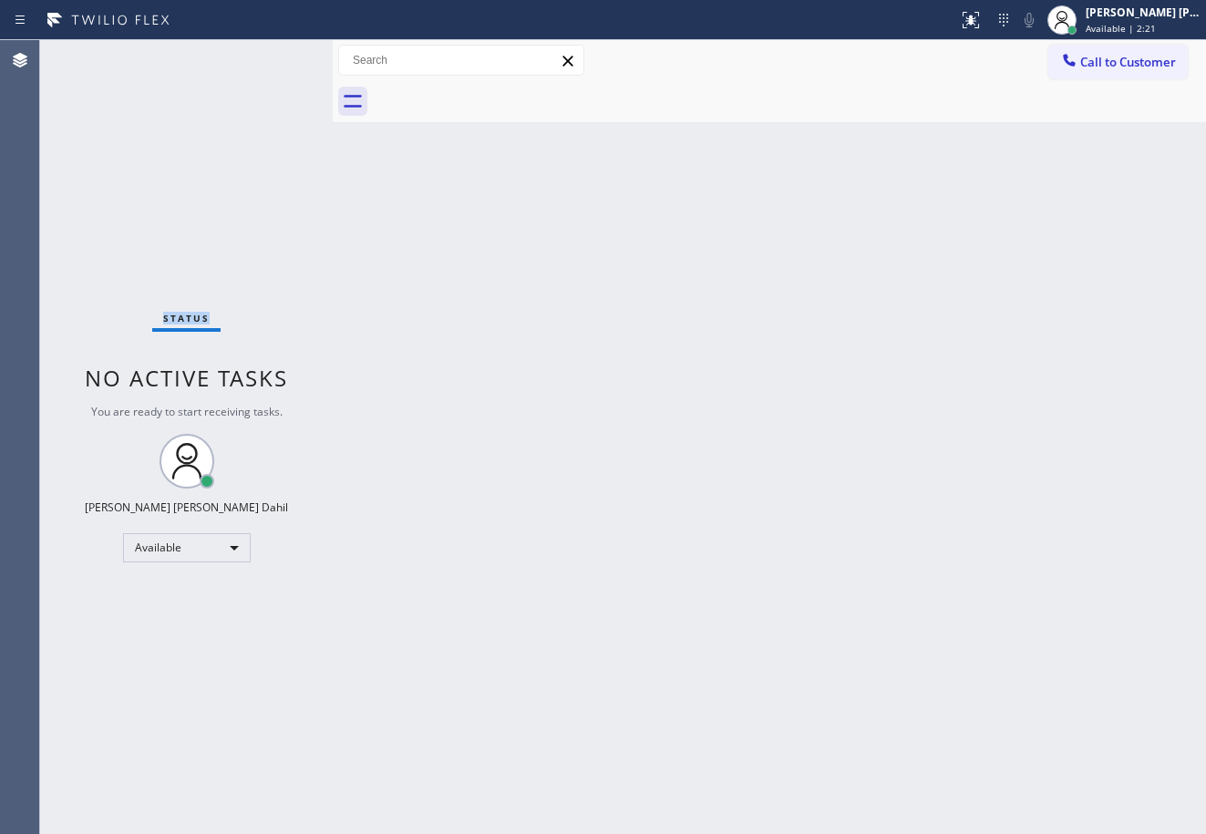
click at [274, 57] on div "Status No active tasks You are ready to start receiving tasks. Joshua Jake Dahi…" at bounding box center [186, 437] width 293 height 794
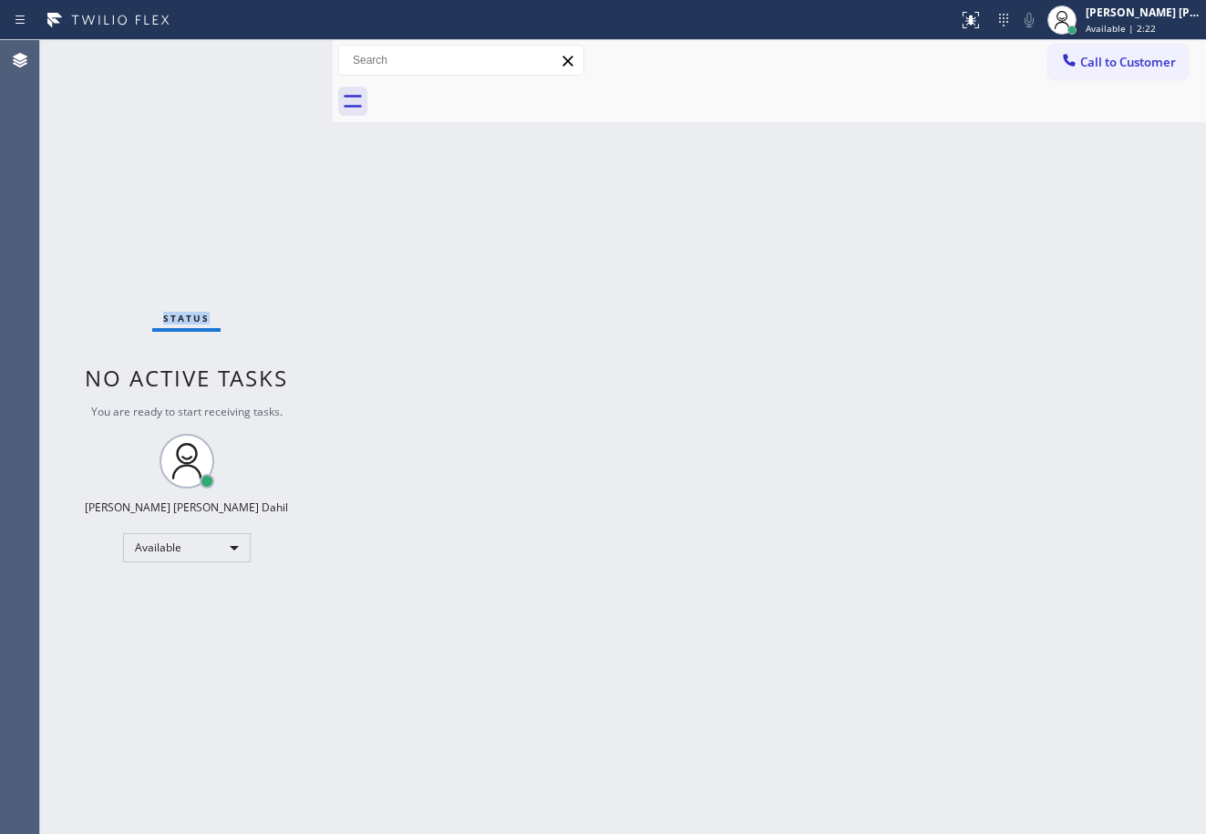
click at [274, 57] on div "Status No active tasks You are ready to start receiving tasks. Joshua Jake Dahi…" at bounding box center [186, 437] width 293 height 794
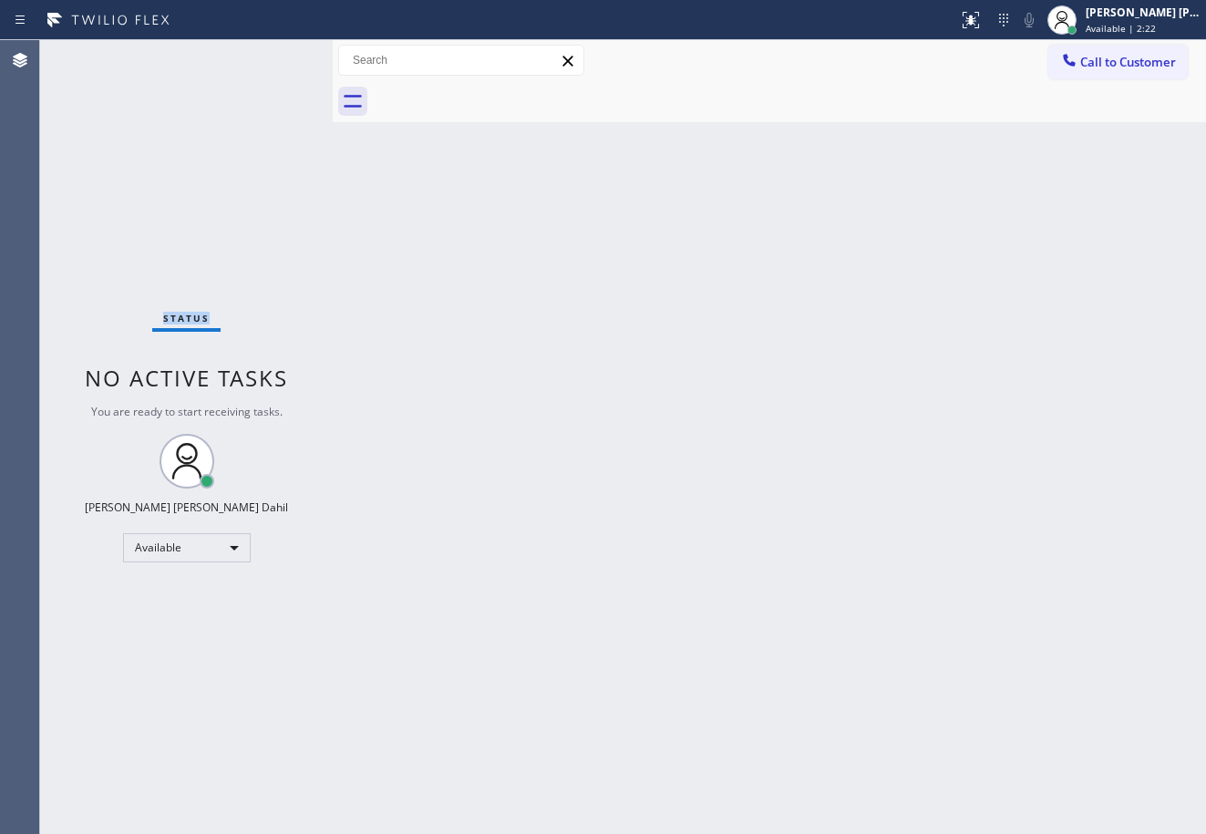
click at [274, 57] on div "Status No active tasks You are ready to start receiving tasks. Joshua Jake Dahi…" at bounding box center [186, 437] width 293 height 794
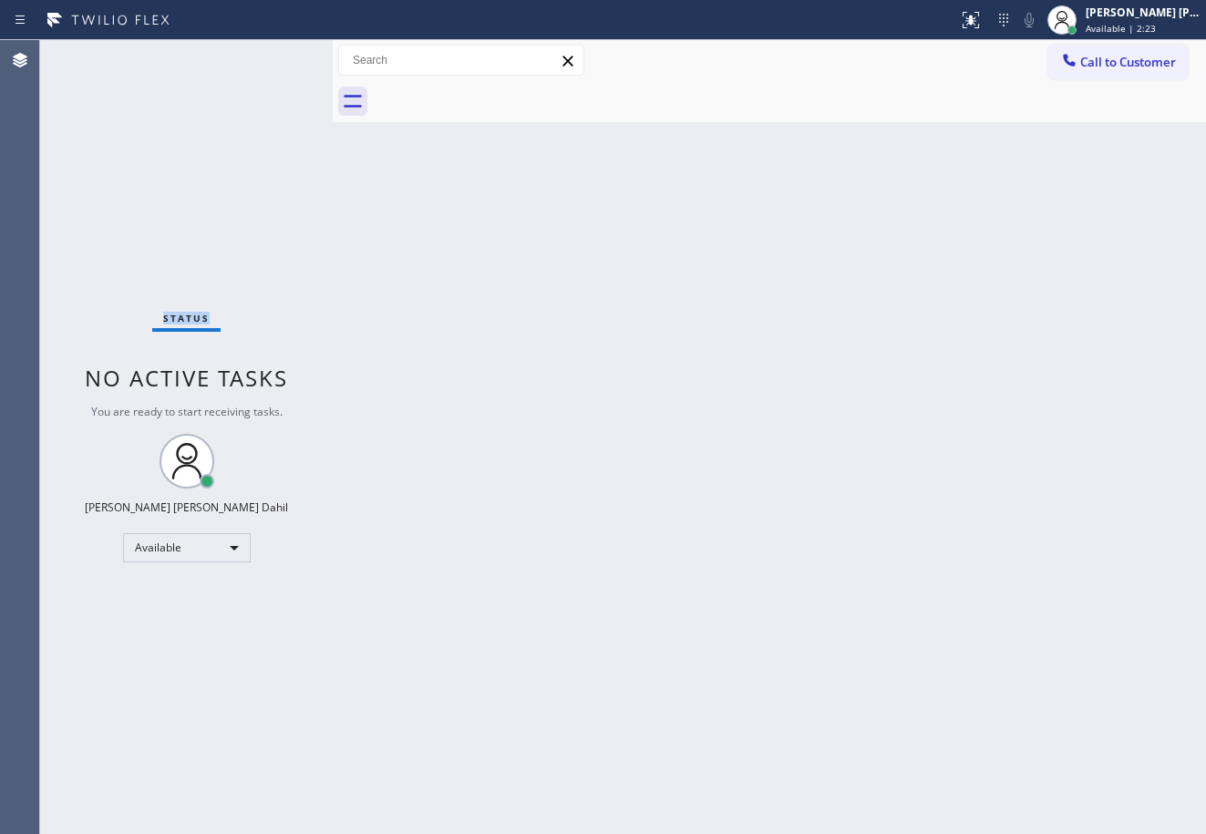
click at [274, 57] on div "Status No active tasks You are ready to start receiving tasks. Joshua Jake Dahi…" at bounding box center [186, 437] width 293 height 794
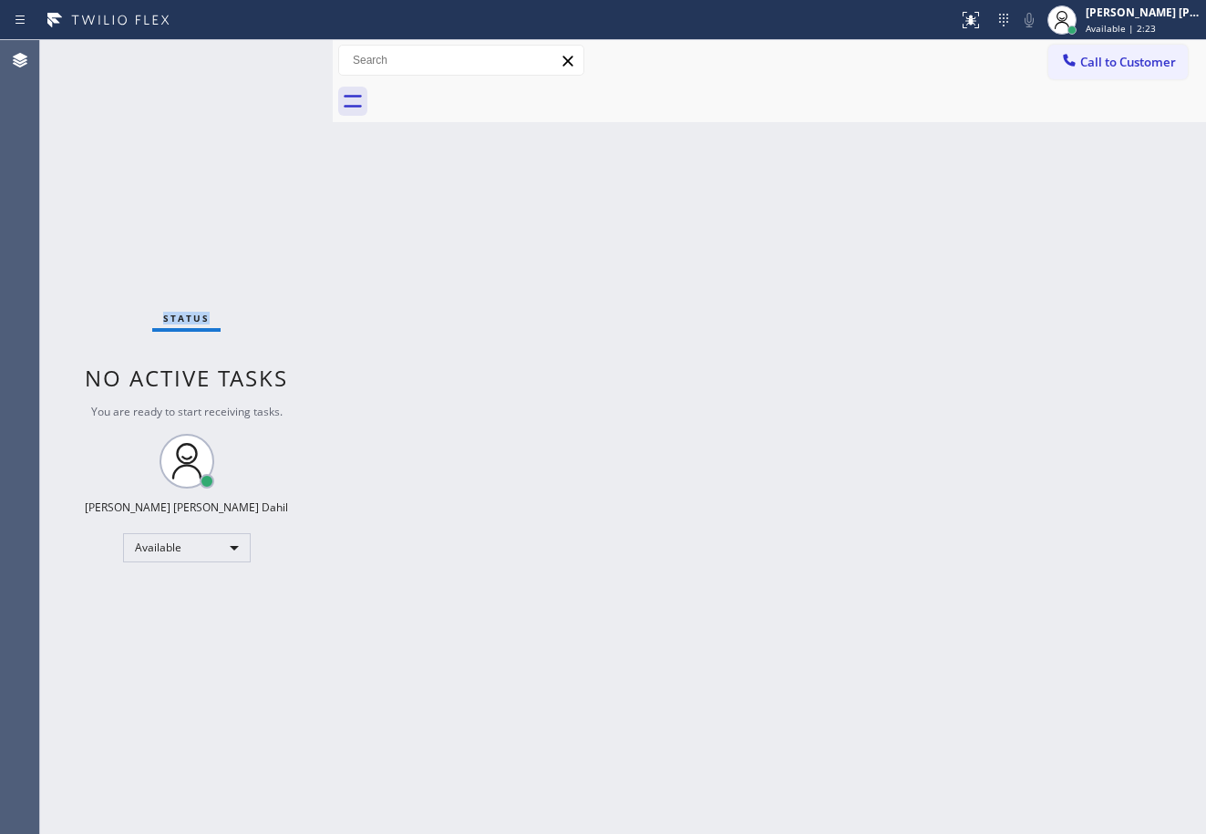
click at [274, 57] on div "Status No active tasks You are ready to start receiving tasks. Joshua Jake Dahi…" at bounding box center [186, 437] width 293 height 794
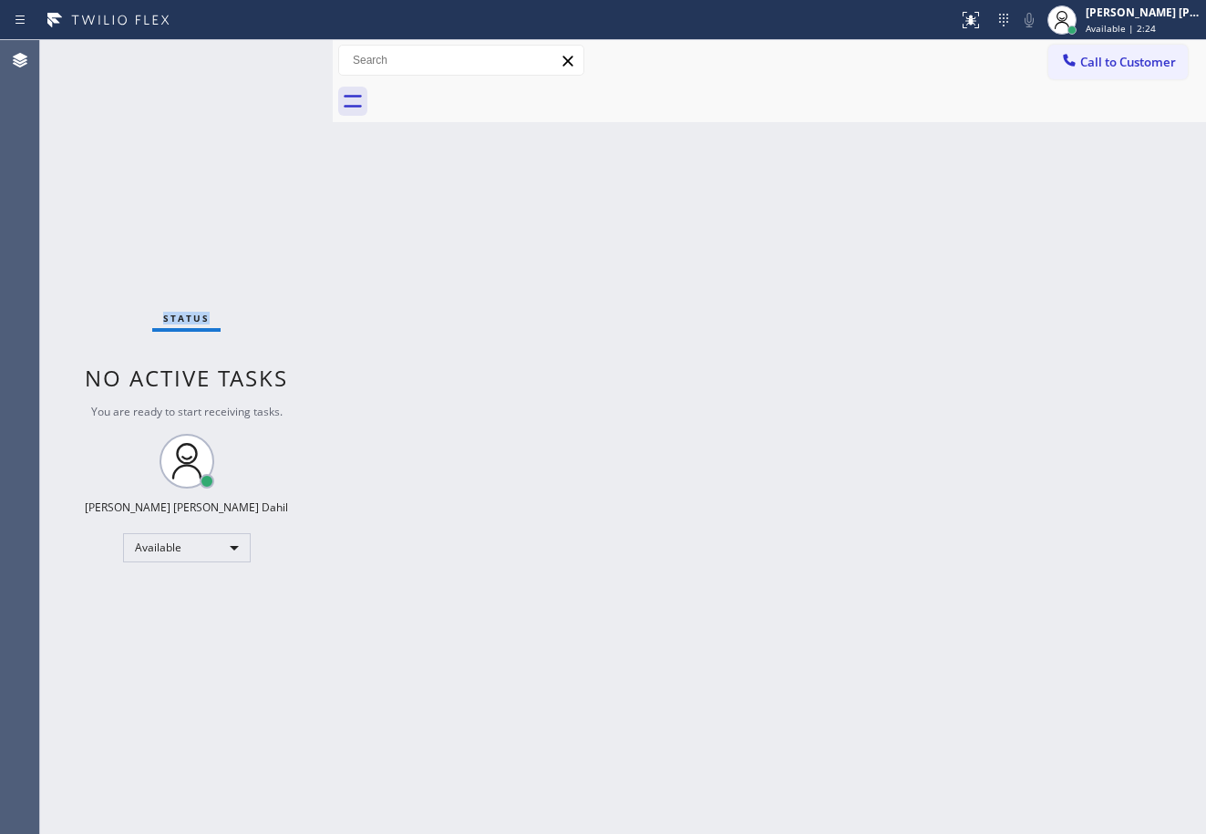
click at [274, 57] on div "Status No active tasks You are ready to start receiving tasks. Joshua Jake Dahi…" at bounding box center [186, 437] width 293 height 794
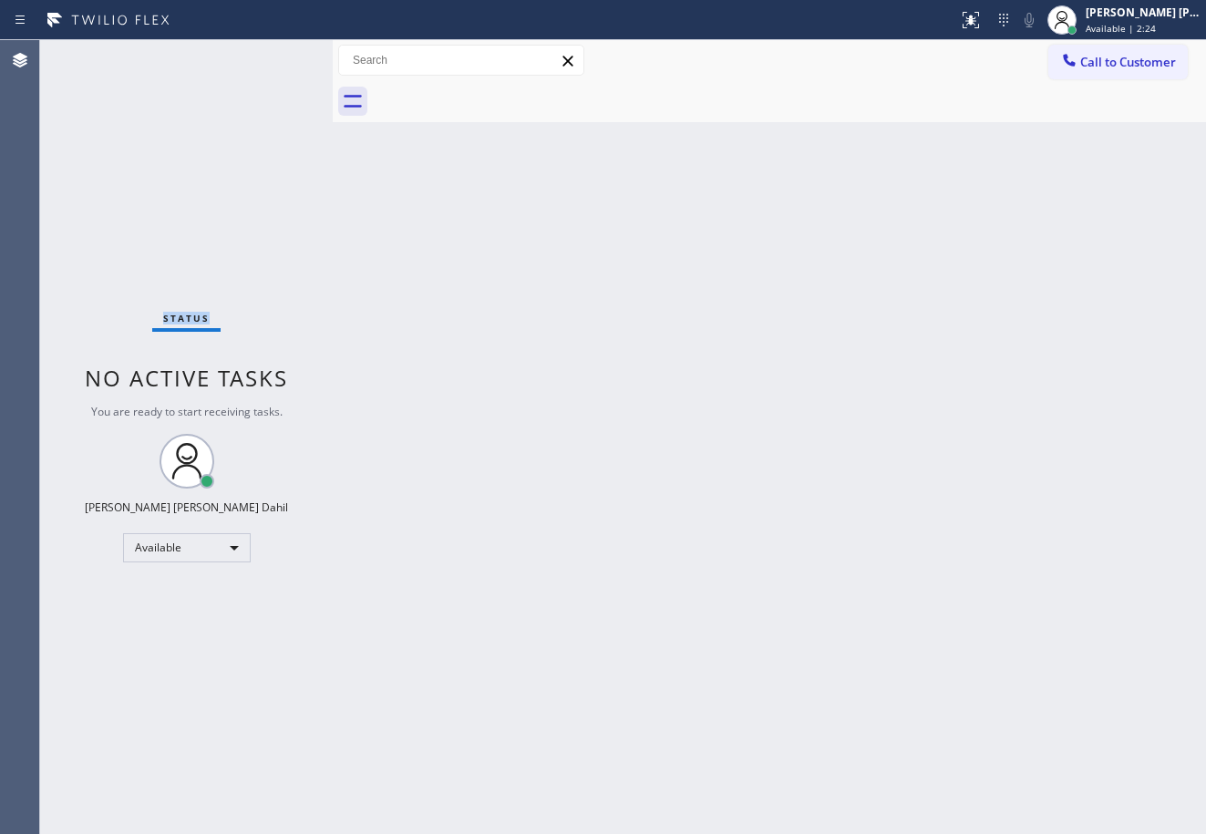
click at [274, 57] on div "Status No active tasks You are ready to start receiving tasks. Joshua Jake Dahi…" at bounding box center [186, 437] width 293 height 794
click at [848, 215] on div "Back to Dashboard Change Sender ID Customers Technicians Select a contact Outbo…" at bounding box center [769, 437] width 873 height 794
click at [274, 57] on div "Status No active tasks You are ready to start receiving tasks. Joshua Jake Dahi…" at bounding box center [186, 437] width 293 height 794
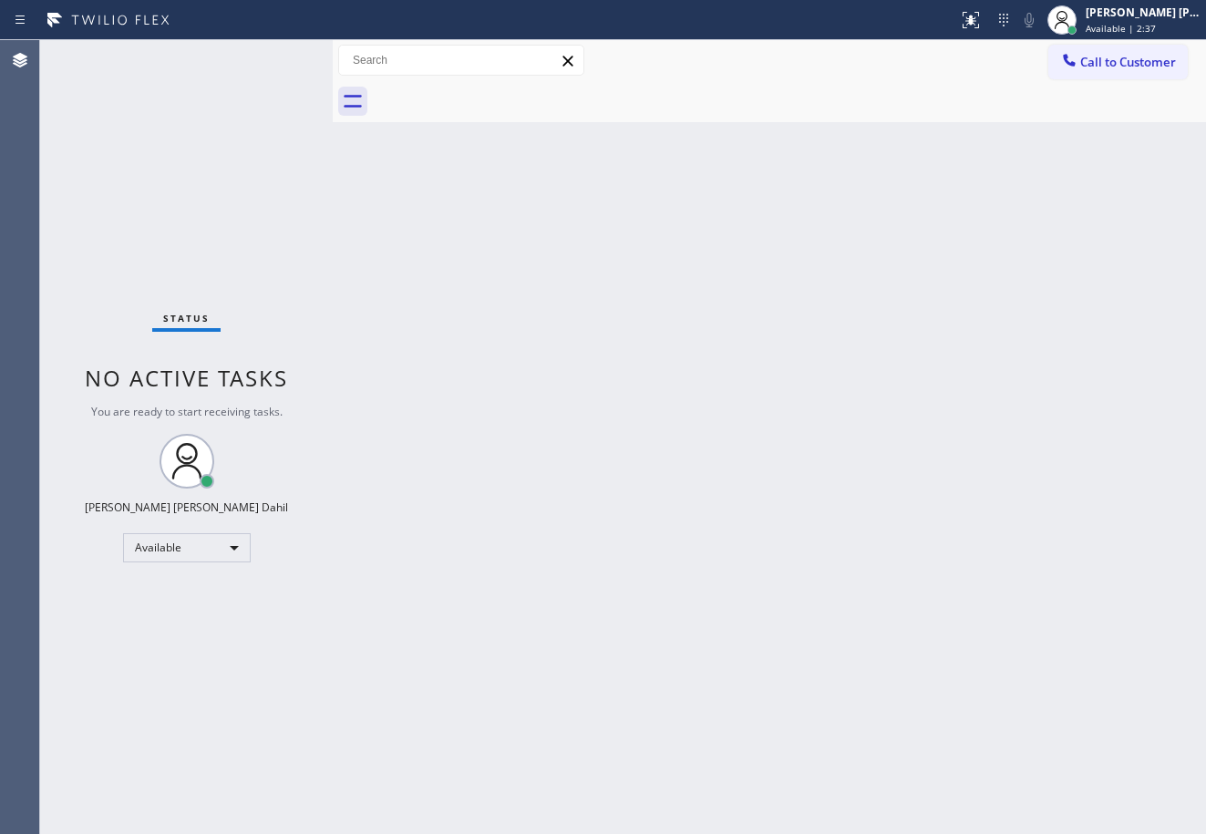
click at [274, 57] on div "Status No active tasks You are ready to start receiving tasks. Joshua Jake Dahi…" at bounding box center [186, 437] width 293 height 794
click at [276, 60] on div "Status No active tasks You are ready to start receiving tasks. Joshua Jake Dahi…" at bounding box center [186, 437] width 293 height 794
click at [275, 58] on div "Status No active tasks You are ready to start receiving tasks. Joshua Jake Dahi…" at bounding box center [186, 437] width 293 height 794
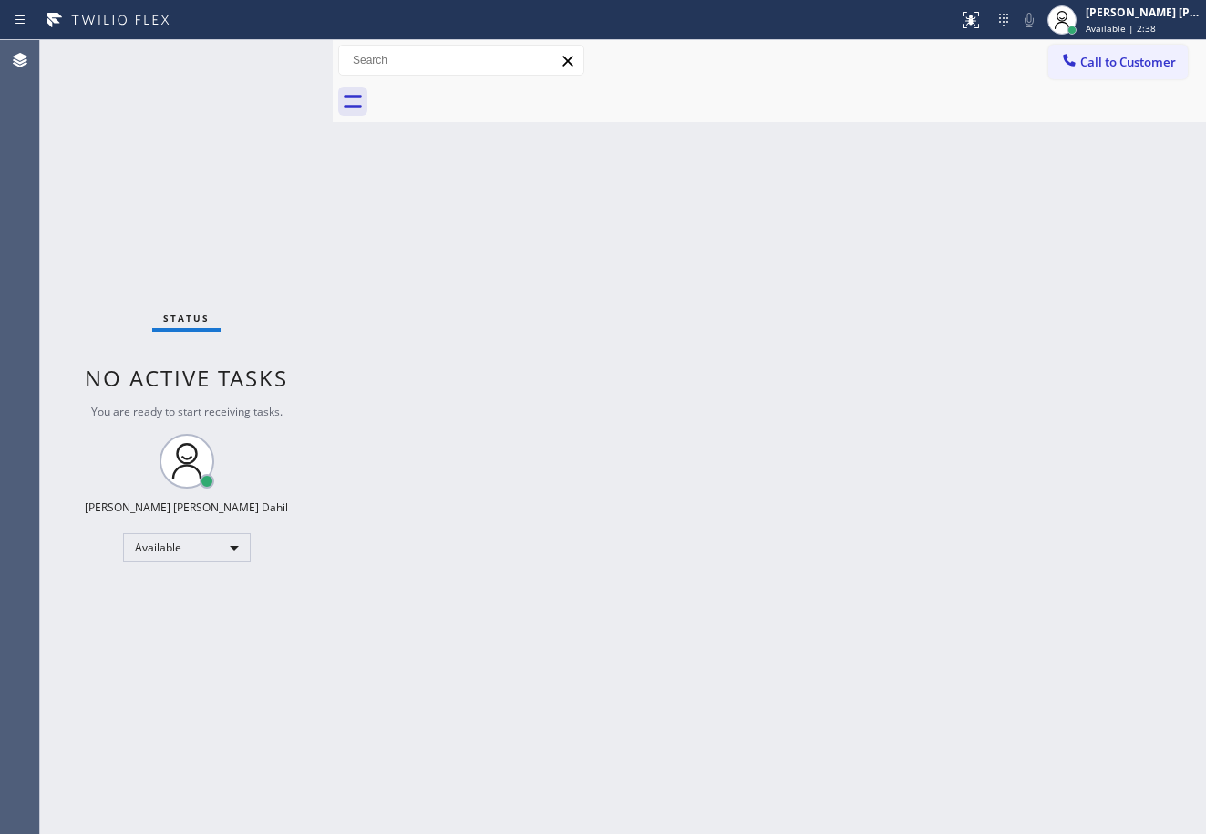
click at [274, 57] on div "Status No active tasks You are ready to start receiving tasks. Joshua Jake Dahi…" at bounding box center [186, 437] width 293 height 794
click at [280, 66] on div "Status No active tasks You are ready to start receiving tasks. Joshua Jake Dahi…" at bounding box center [186, 437] width 293 height 794
click at [280, 59] on div "Status No active tasks You are ready to start receiving tasks. Joshua Jake Dahi…" at bounding box center [186, 437] width 293 height 794
click at [274, 57] on div "Status No active tasks You are ready to start receiving tasks. Joshua Jake Dahi…" at bounding box center [186, 437] width 293 height 794
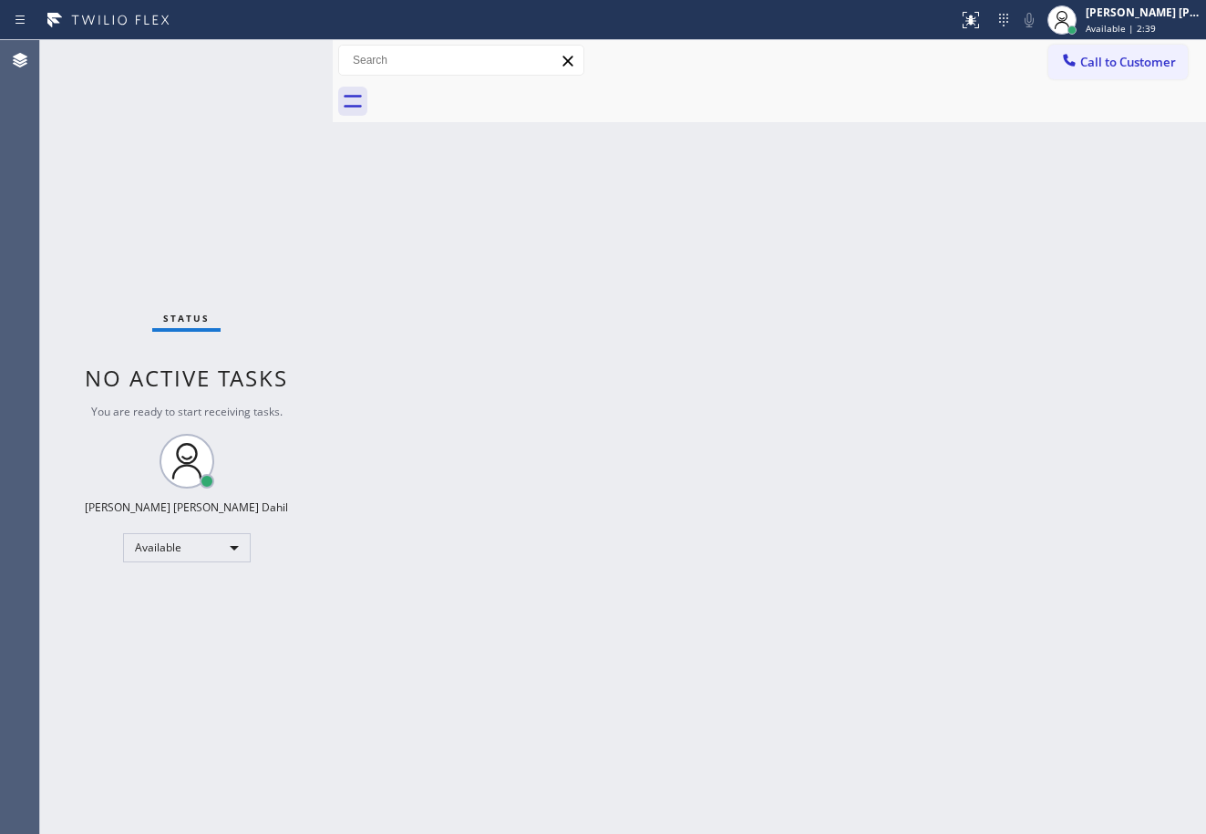
click at [274, 57] on div "Status No active tasks You are ready to start receiving tasks. Joshua Jake Dahi…" at bounding box center [186, 437] width 293 height 794
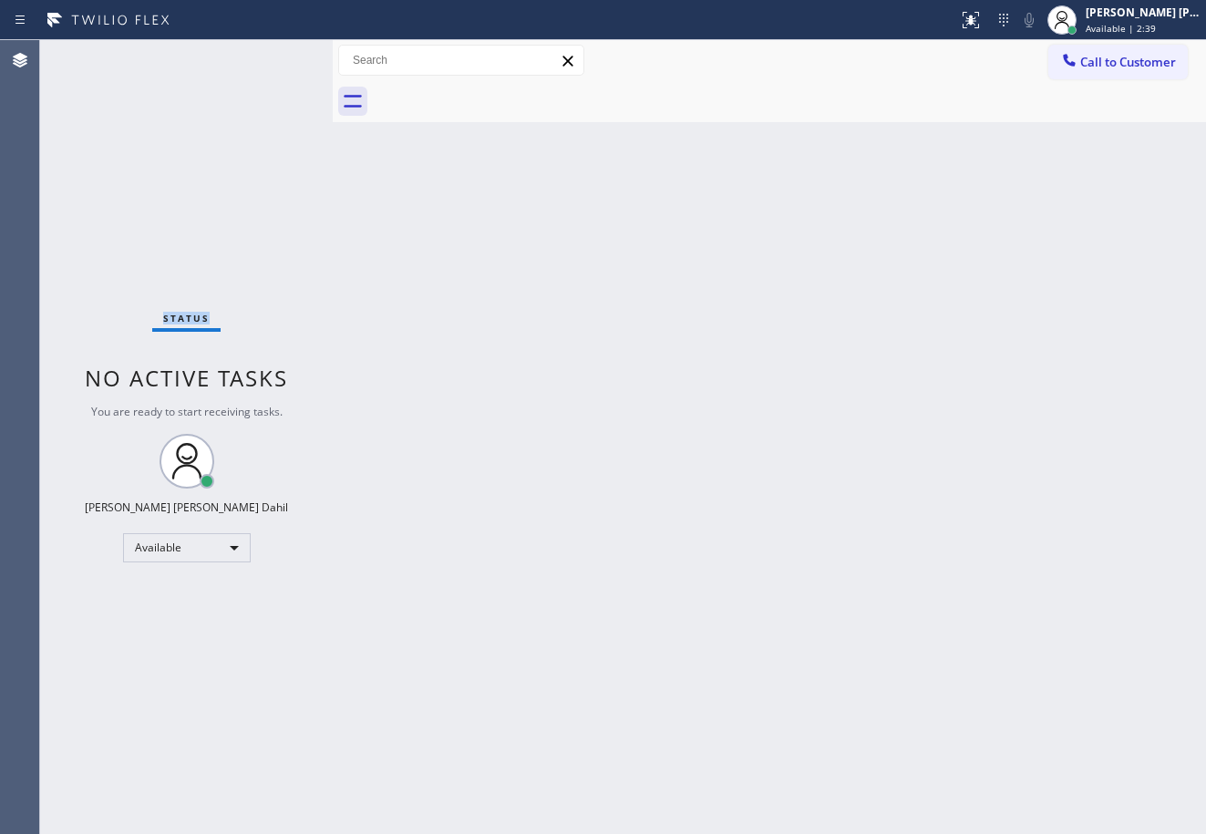
click at [275, 59] on div "Status No active tasks You are ready to start receiving tasks. Joshua Jake Dahi…" at bounding box center [186, 437] width 293 height 794
click at [277, 62] on div "Status No active tasks You are ready to start receiving tasks. Joshua Jake Dahi…" at bounding box center [186, 437] width 293 height 794
click at [274, 57] on div "Status No active tasks You are ready to start receiving tasks. Joshua Jake Dahi…" at bounding box center [186, 437] width 293 height 794
click at [257, 57] on div "Status No active tasks You are ready to start receiving tasks. Joshua Jake Dahi…" at bounding box center [186, 437] width 293 height 794
click at [274, 57] on div "Status No active tasks You are ready to start receiving tasks. Joshua Jake Dahi…" at bounding box center [186, 437] width 293 height 794
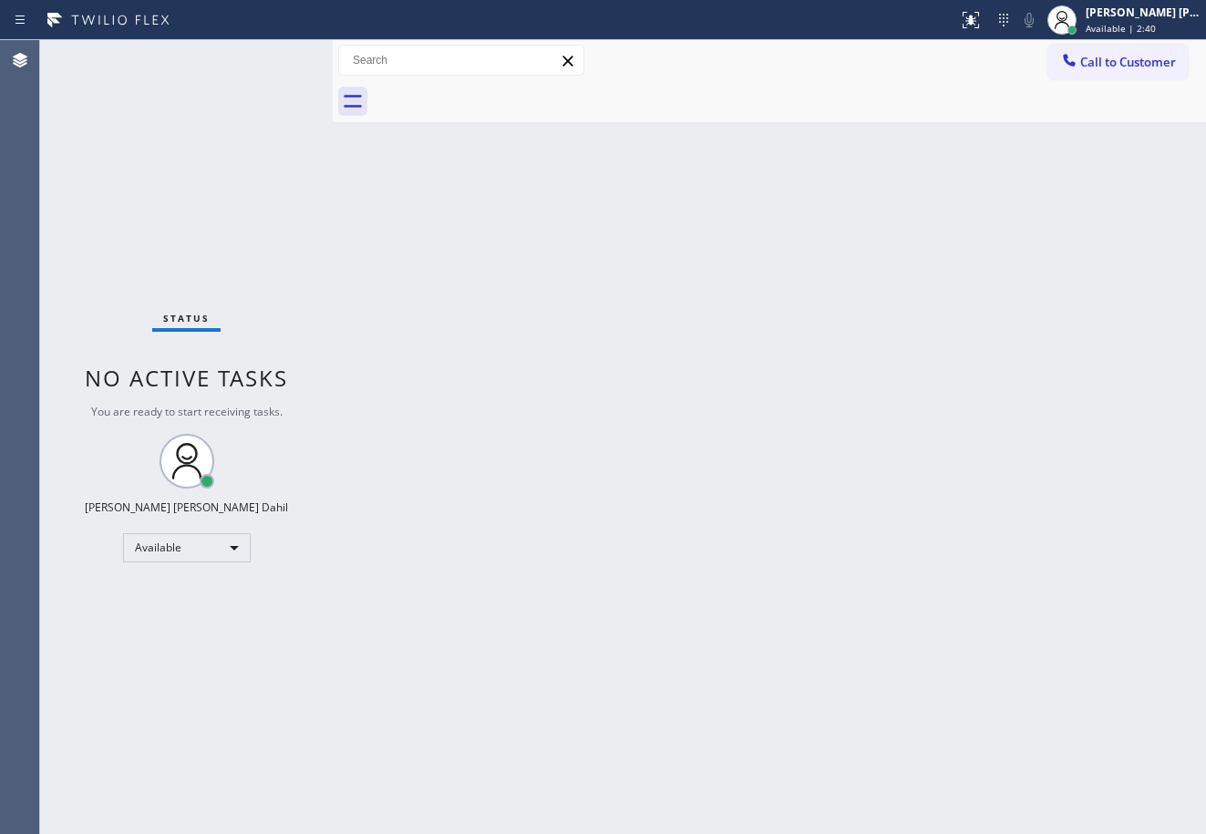
click at [290, 61] on div "Status No active tasks You are ready to start receiving tasks. Joshua Jake Dahi…" at bounding box center [186, 437] width 293 height 794
click at [263, 55] on div "Status No active tasks You are ready to start receiving tasks. Joshua Jake Dahi…" at bounding box center [186, 437] width 293 height 794
click at [273, 57] on div "Status No active tasks You are ready to start receiving tasks. Joshua Jake Dahi…" at bounding box center [186, 437] width 293 height 794
click at [274, 57] on div "Status No active tasks You are ready to start receiving tasks. Joshua Jake Dahi…" at bounding box center [186, 437] width 293 height 794
click at [275, 57] on div "Status No active tasks You are ready to start receiving tasks. Joshua Jake Dahi…" at bounding box center [186, 437] width 293 height 794
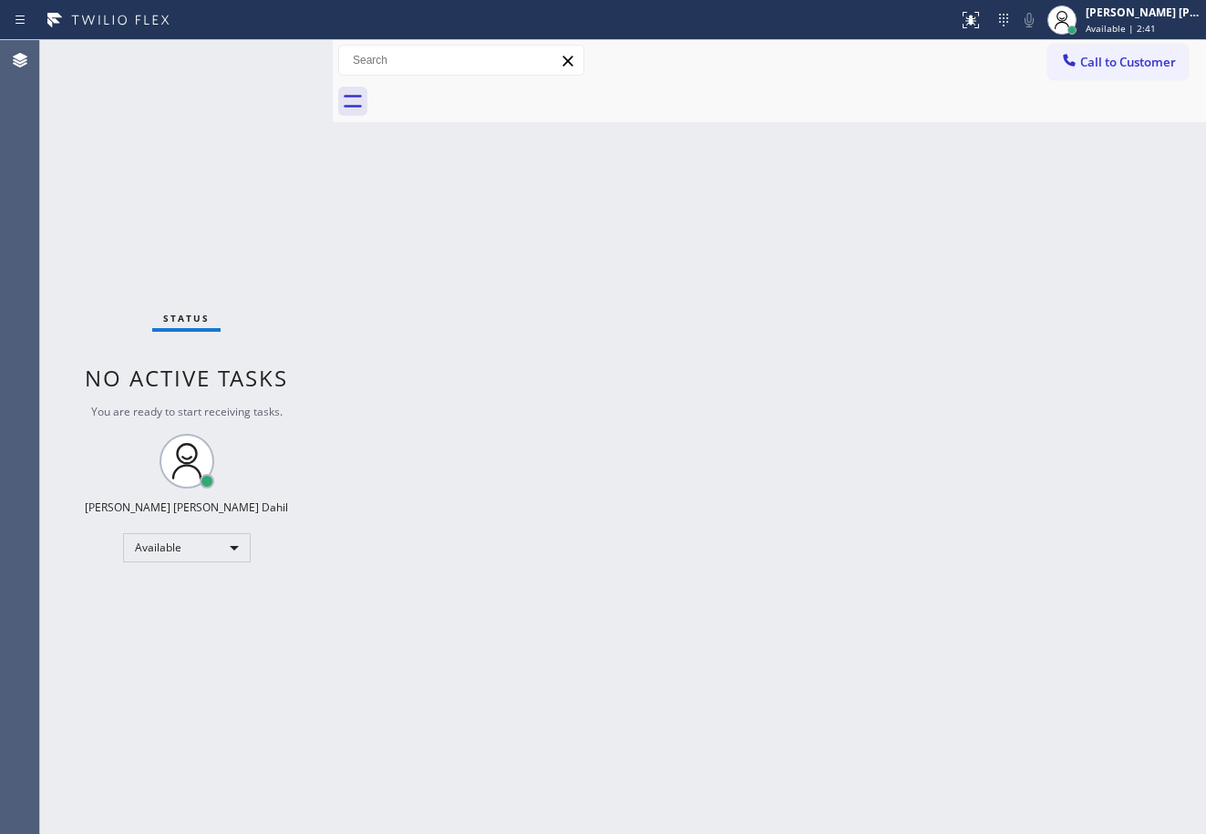
click at [274, 57] on div "Status No active tasks You are ready to start receiving tasks. Joshua Jake Dahi…" at bounding box center [186, 437] width 293 height 794
click at [279, 57] on div "Status No active tasks You are ready to start receiving tasks. Joshua Jake Dahi…" at bounding box center [186, 437] width 293 height 794
click at [287, 57] on div "Status No active tasks You are ready to start receiving tasks. Joshua Jake Dahi…" at bounding box center [186, 437] width 293 height 794
click at [273, 57] on div "Status No active tasks You are ready to start receiving tasks. Joshua Jake Dahi…" at bounding box center [186, 437] width 293 height 794
click at [274, 57] on div "Status No active tasks You are ready to start receiving tasks. Joshua Jake Dahi…" at bounding box center [186, 437] width 293 height 794
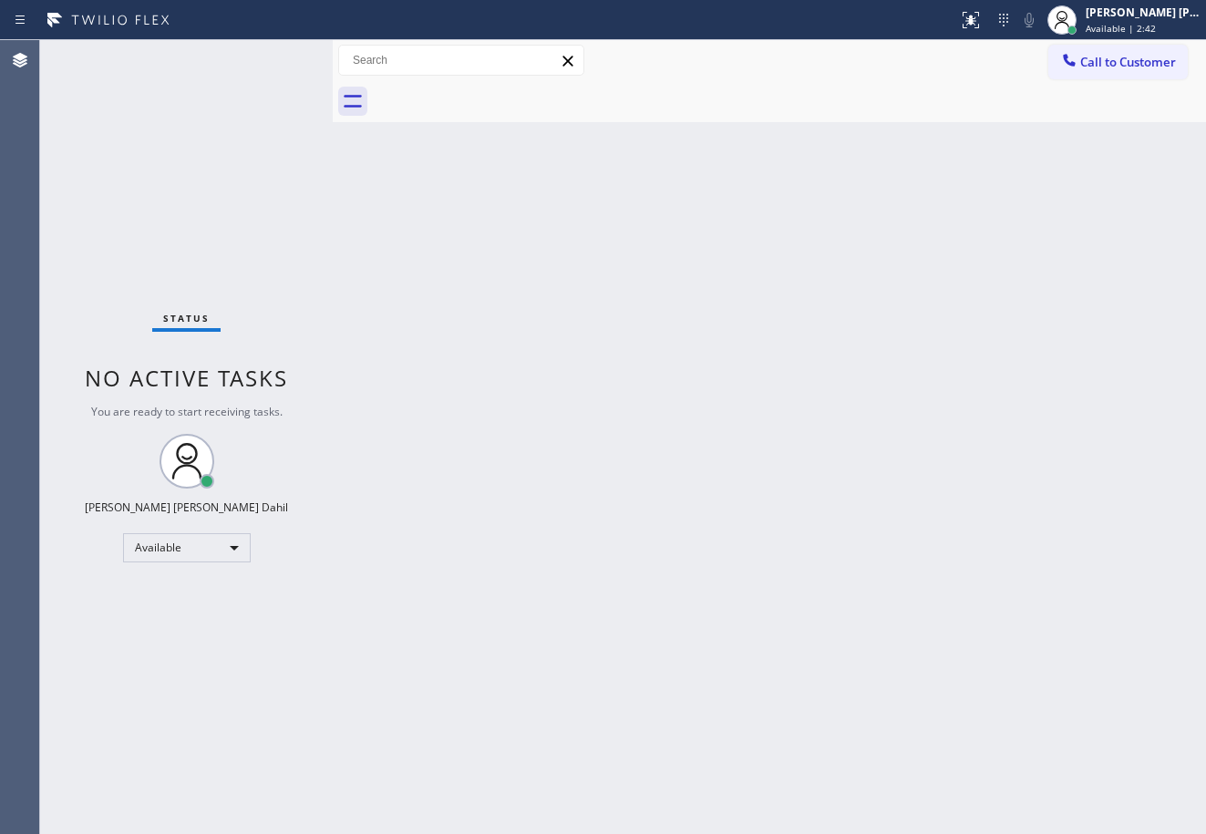
click at [274, 57] on div "Status No active tasks You are ready to start receiving tasks. Joshua Jake Dahi…" at bounding box center [186, 437] width 293 height 794
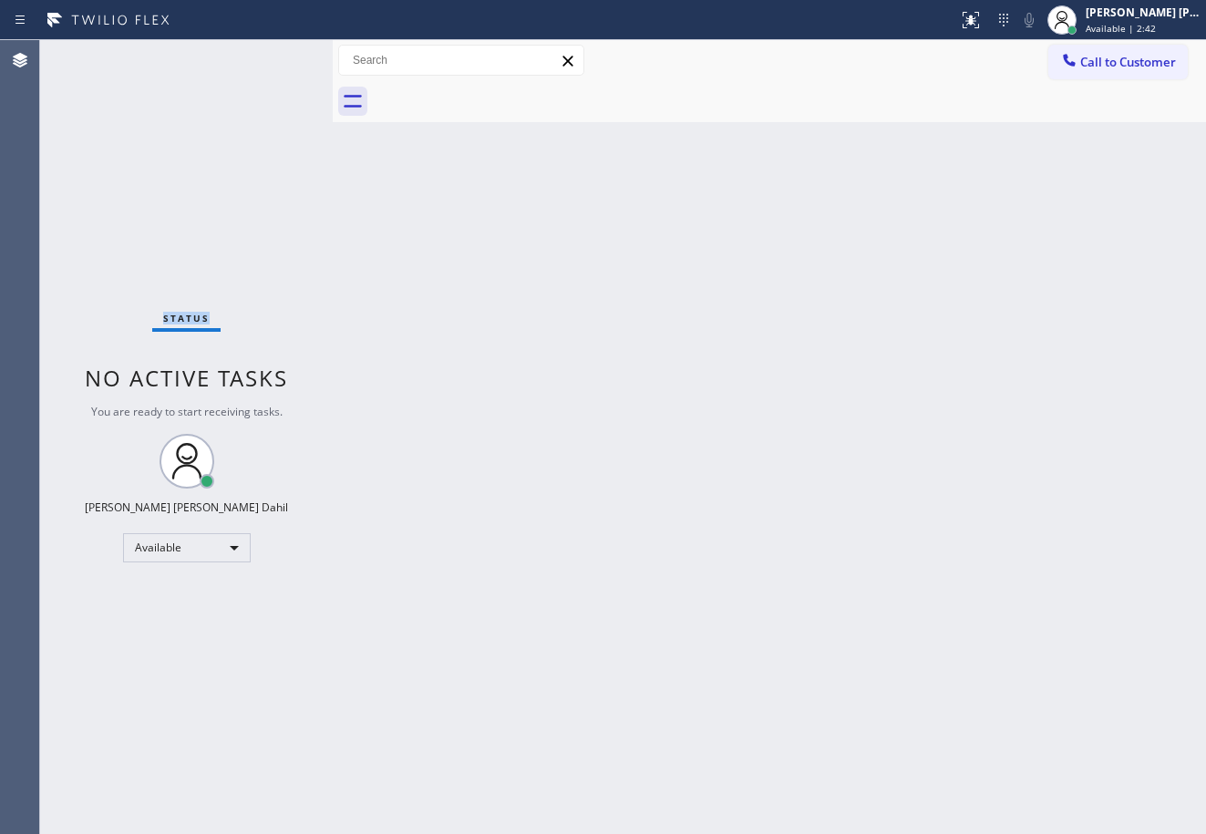
click at [274, 57] on div "Status No active tasks You are ready to start receiving tasks. Joshua Jake Dahi…" at bounding box center [186, 437] width 293 height 794
drag, startPoint x: 559, startPoint y: 338, endPoint x: 465, endPoint y: 249, distance: 129.6
click at [551, 321] on div "Back to Dashboard Change Sender ID Customers Technicians Select a contact Outbo…" at bounding box center [769, 437] width 873 height 794
click at [330, 57] on div at bounding box center [330, 437] width 0 height 794
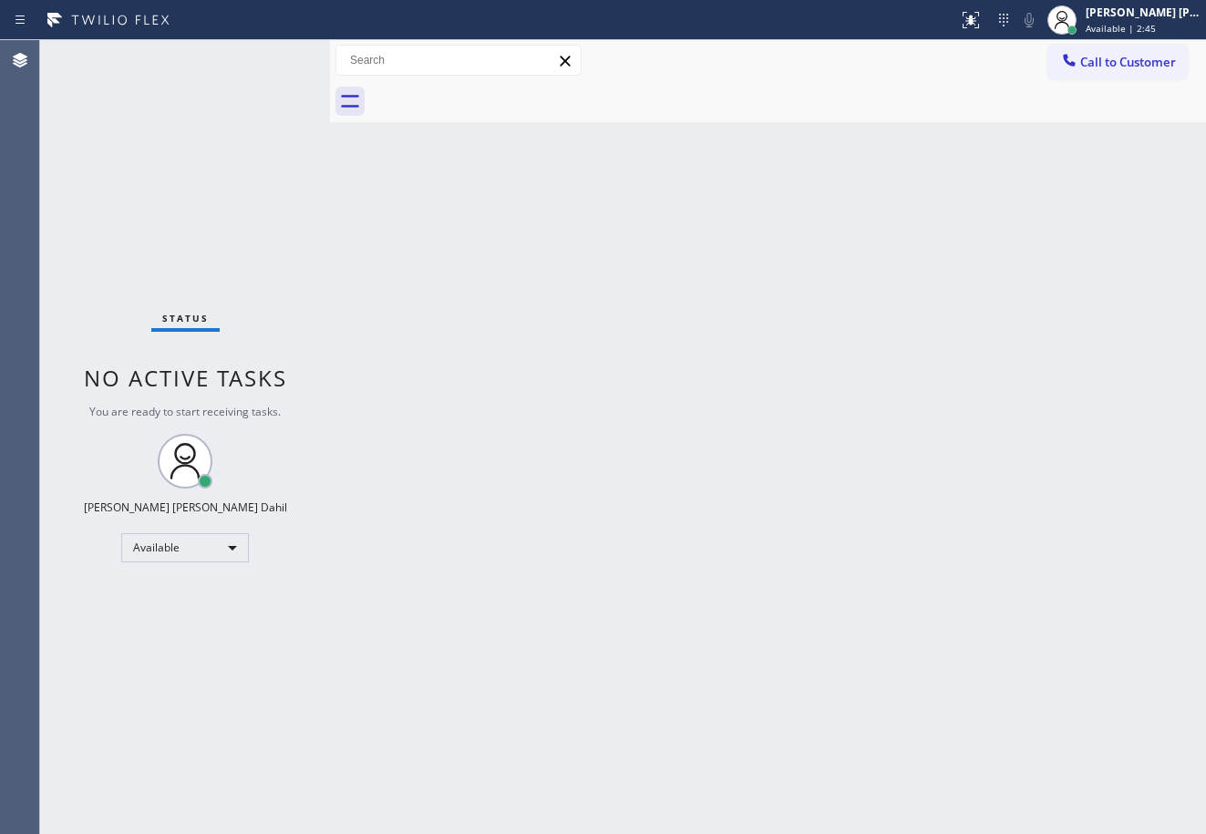
click at [615, 452] on div "Back to Dashboard Change Sender ID Customers Technicians Select a contact Outbo…" at bounding box center [768, 437] width 876 height 794
click at [274, 57] on div "Status No active tasks You are ready to start receiving tasks. Joshua Jake Dahi…" at bounding box center [185, 437] width 290 height 794
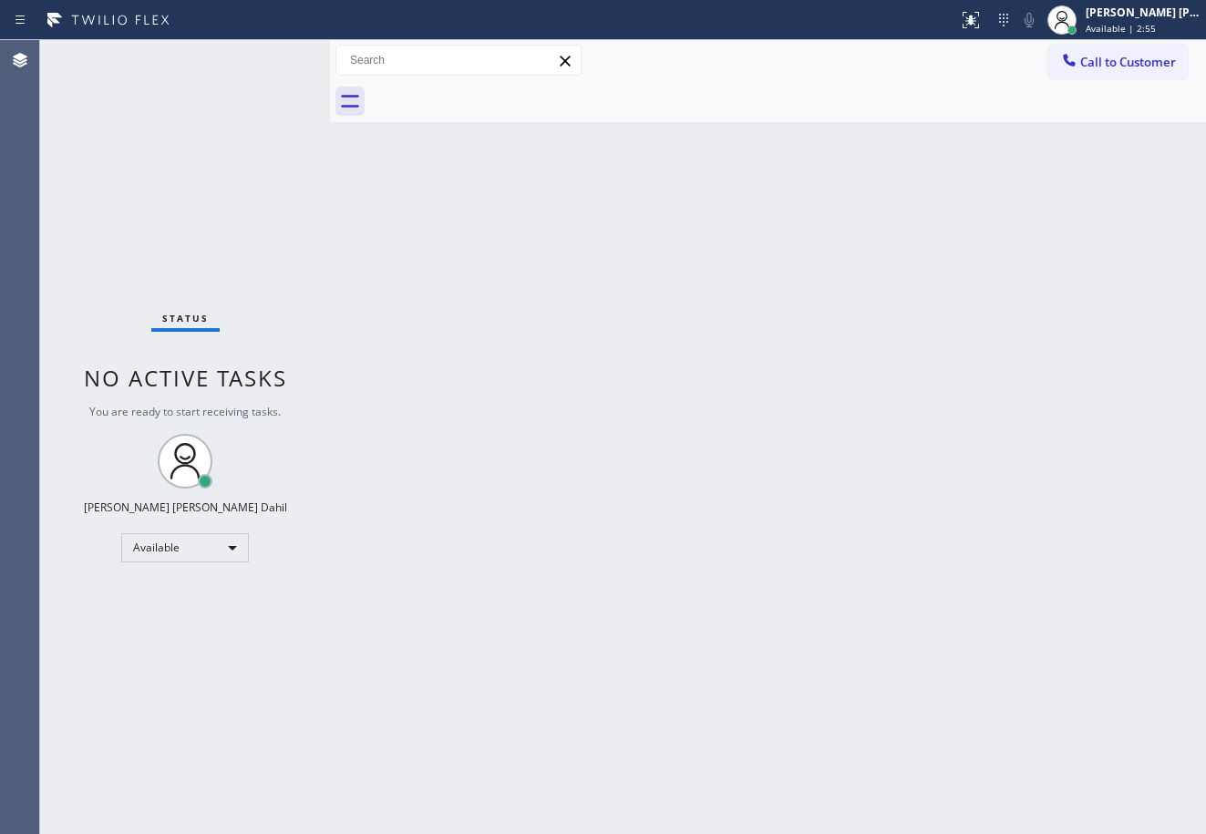
drag, startPoint x: 751, startPoint y: 403, endPoint x: 1081, endPoint y: 816, distance: 528.7
click at [752, 403] on div "Back to Dashboard Change Sender ID Customers Technicians Select a contact Outbo…" at bounding box center [768, 437] width 876 height 794
click at [850, 693] on div "Back to Dashboard Change Sender ID Customers Technicians Select a contact Outbo…" at bounding box center [768, 437] width 876 height 794
click at [226, 111] on div "Status No active tasks You are ready to start receiving tasks. Joshua Jake Dahi…" at bounding box center [185, 437] width 290 height 794
click at [819, 656] on div "Back to Dashboard Change Sender ID Customers Technicians Select a contact Outbo…" at bounding box center [768, 437] width 876 height 794
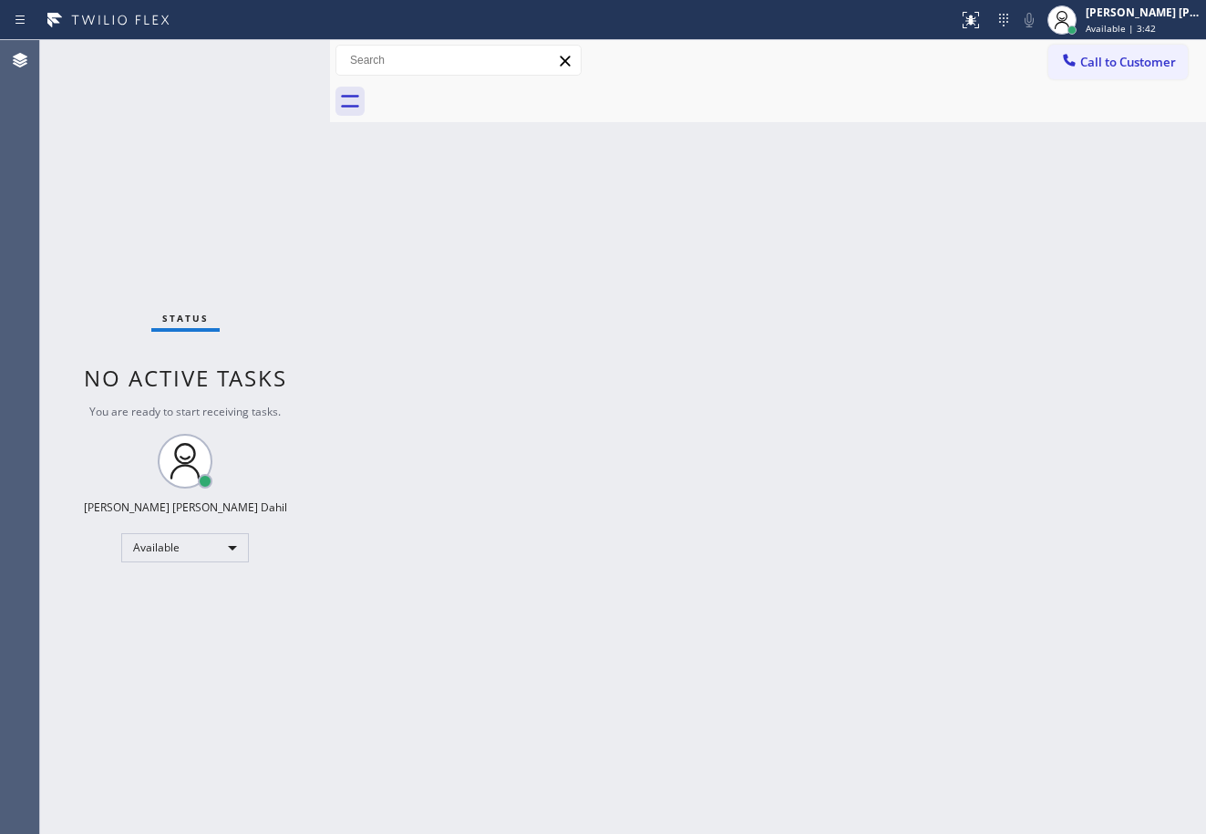
click at [827, 660] on div "Back to Dashboard Change Sender ID Customers Technicians Select a contact Outbo…" at bounding box center [768, 437] width 876 height 794
click at [274, 57] on div "Status No active tasks You are ready to start receiving tasks. Joshua Jake Dahi…" at bounding box center [185, 437] width 290 height 794
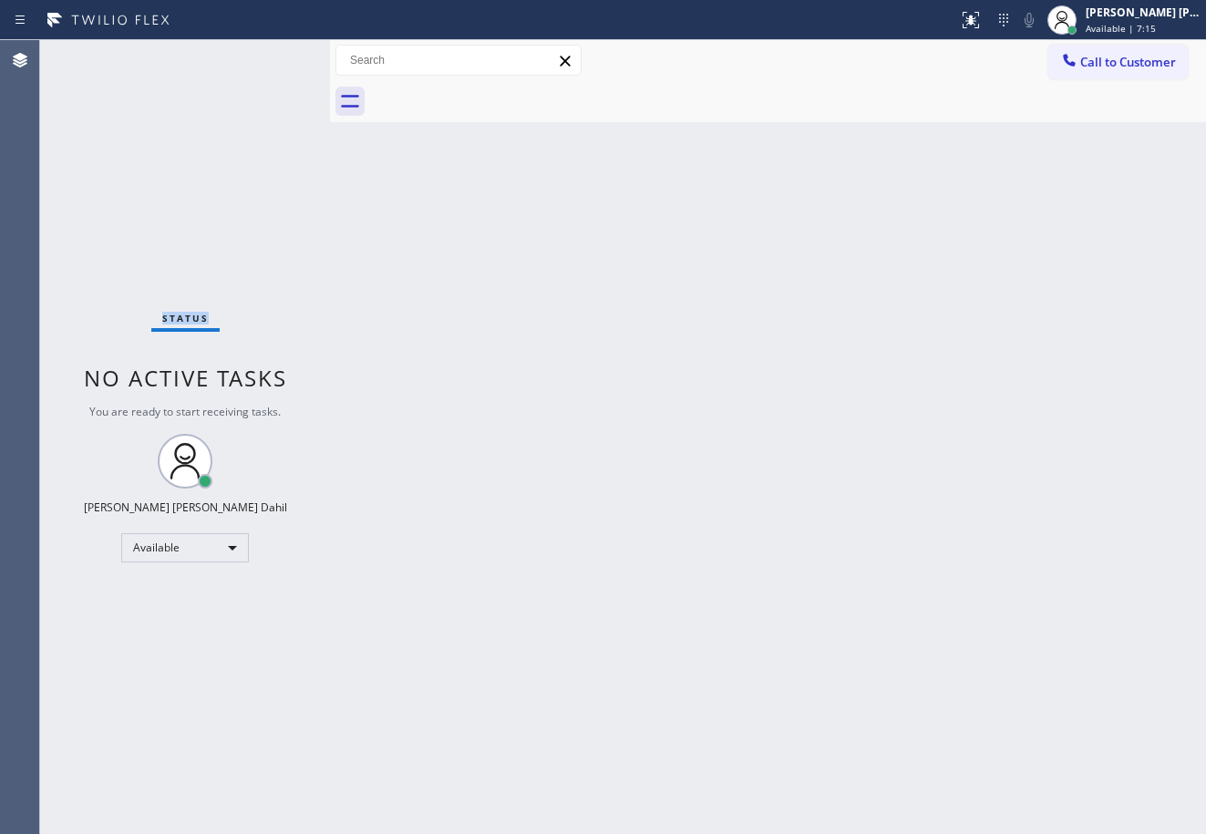
click at [274, 57] on div "Status No active tasks You are ready to start receiving tasks. Joshua Jake Dahi…" at bounding box center [185, 437] width 290 height 794
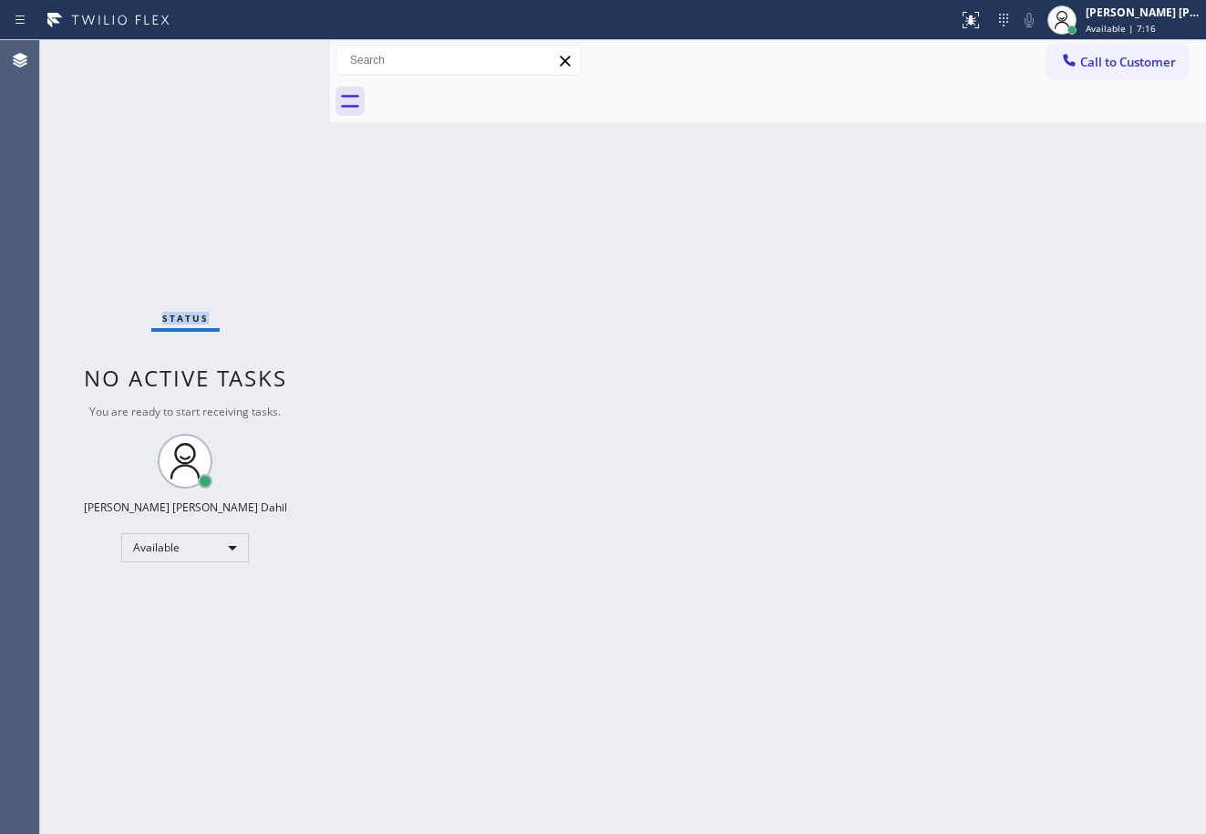
click at [274, 57] on div "Status No active tasks You are ready to start receiving tasks. Joshua Jake Dahi…" at bounding box center [185, 437] width 290 height 794
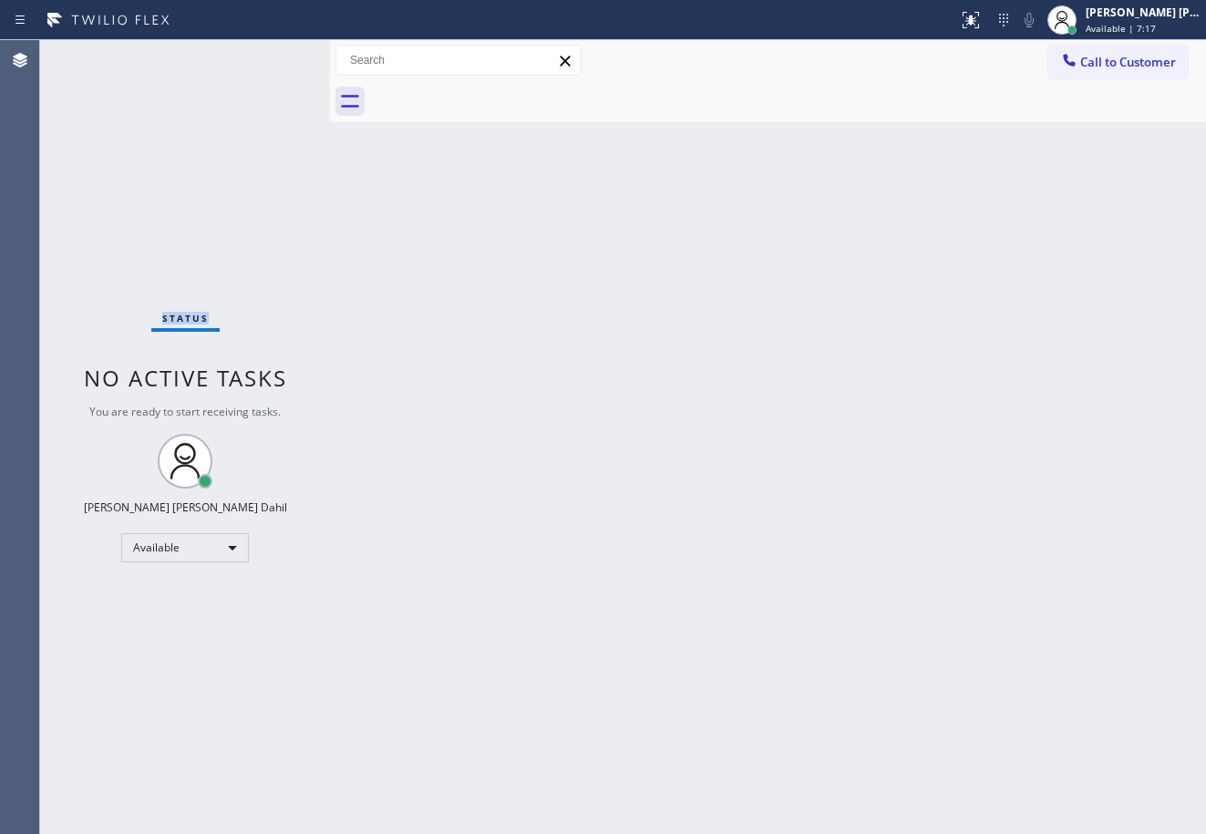
click at [274, 57] on div "Status No active tasks You are ready to start receiving tasks. Joshua Jake Dahi…" at bounding box center [185, 437] width 290 height 794
click at [268, 71] on div "Status No active tasks You are ready to start receiving tasks. Joshua Jake Dahi…" at bounding box center [185, 437] width 290 height 794
click at [272, 57] on div "Status No active tasks You are ready to start receiving tasks. Joshua Jake Dahi…" at bounding box center [185, 437] width 290 height 794
click at [274, 57] on div "Status No active tasks You are ready to start receiving tasks. Joshua Jake Dahi…" at bounding box center [185, 437] width 290 height 794
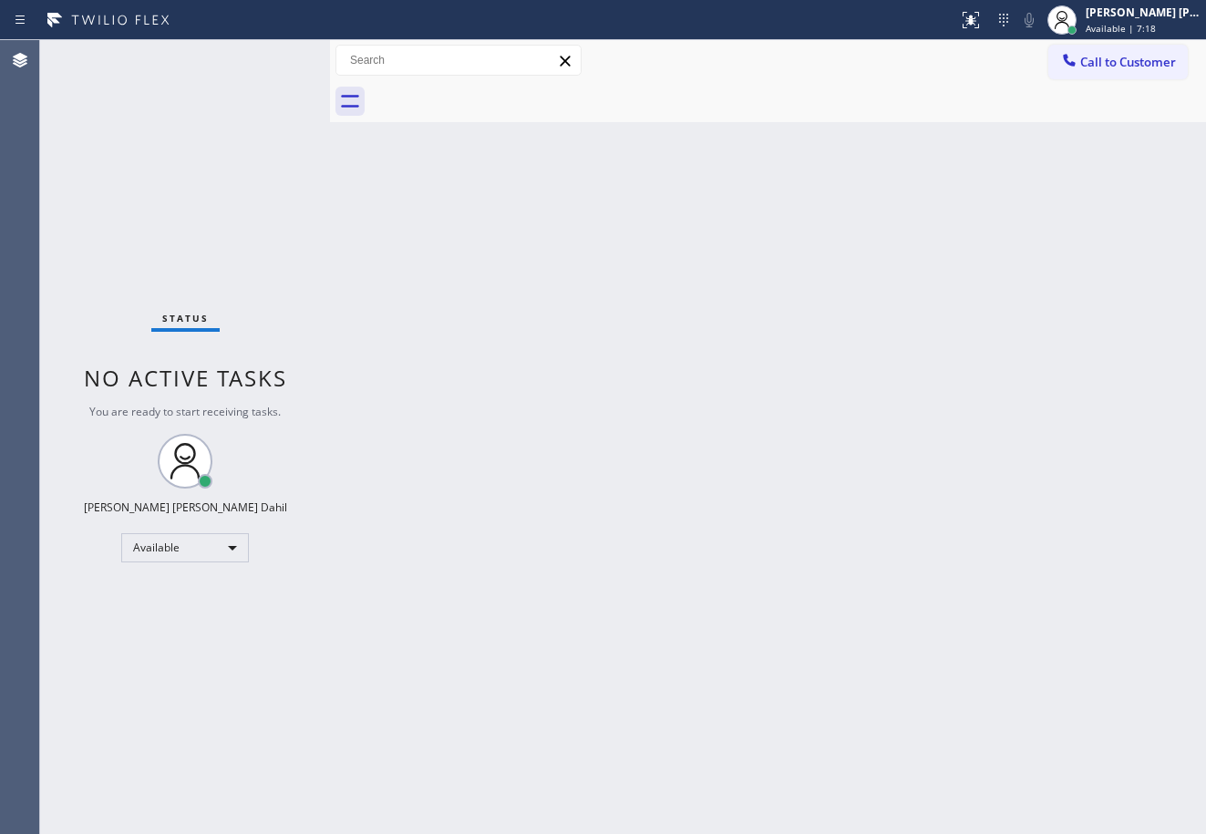
click at [274, 57] on div "Status No active tasks You are ready to start receiving tasks. Joshua Jake Dahi…" at bounding box center [185, 437] width 290 height 794
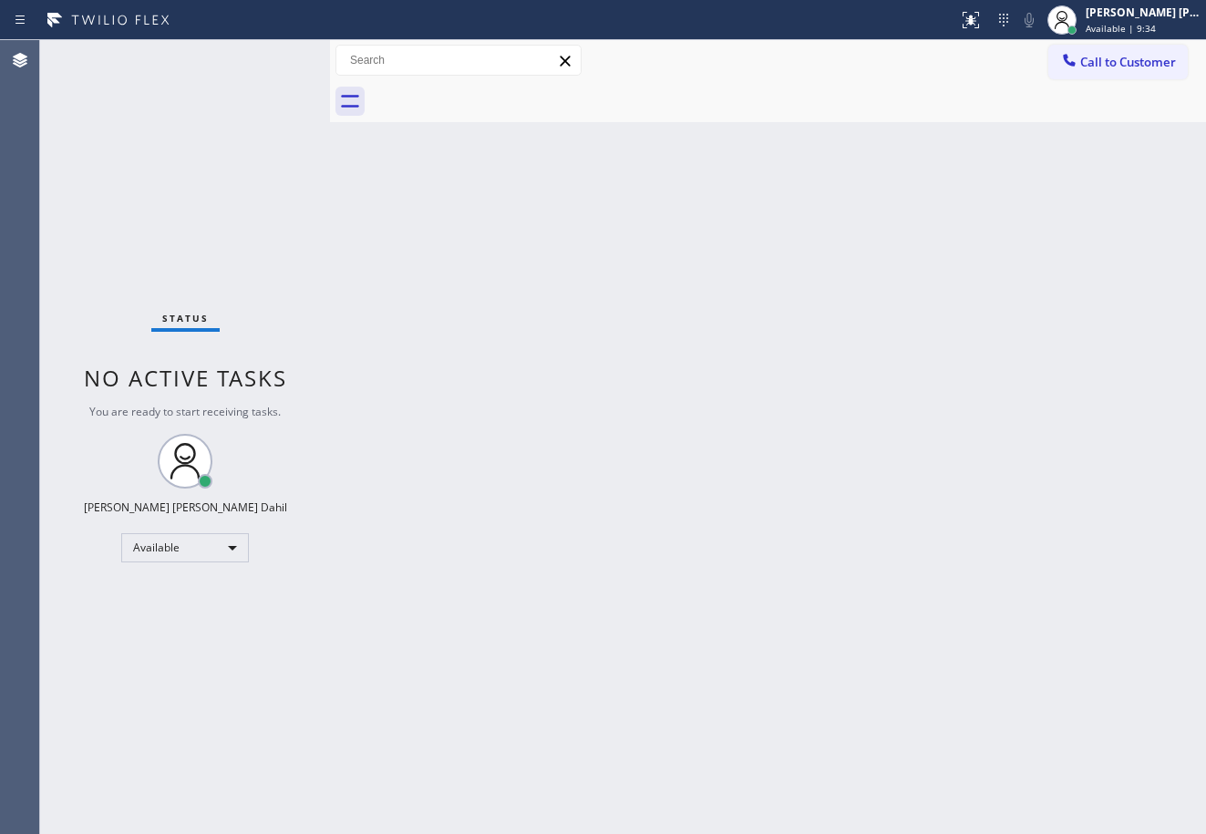
click at [900, 330] on div "Back to Dashboard Change Sender ID Customers Technicians Select a contact Outbo…" at bounding box center [768, 437] width 876 height 794
click at [899, 333] on div "Back to Dashboard Change Sender ID Customers Technicians Select a contact Outbo…" at bounding box center [768, 437] width 876 height 794
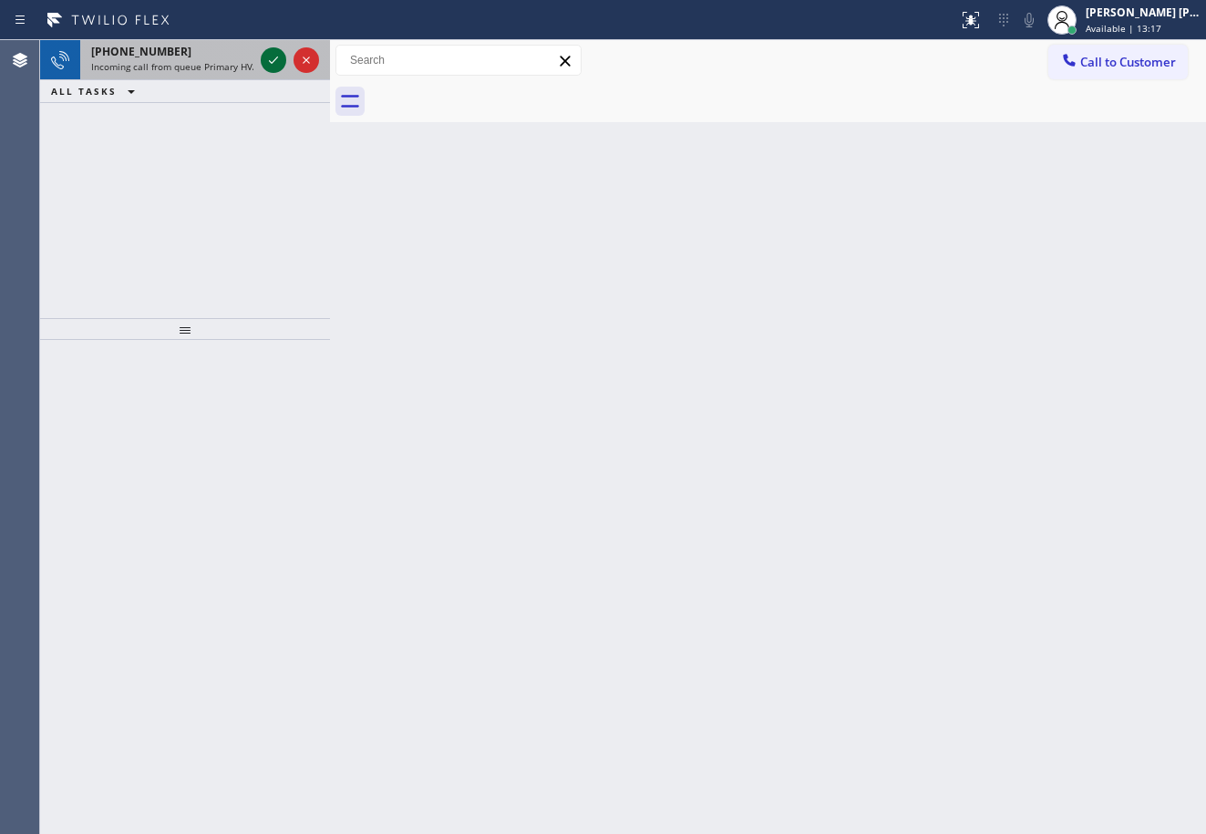
click at [274, 57] on icon at bounding box center [274, 60] width 22 height 22
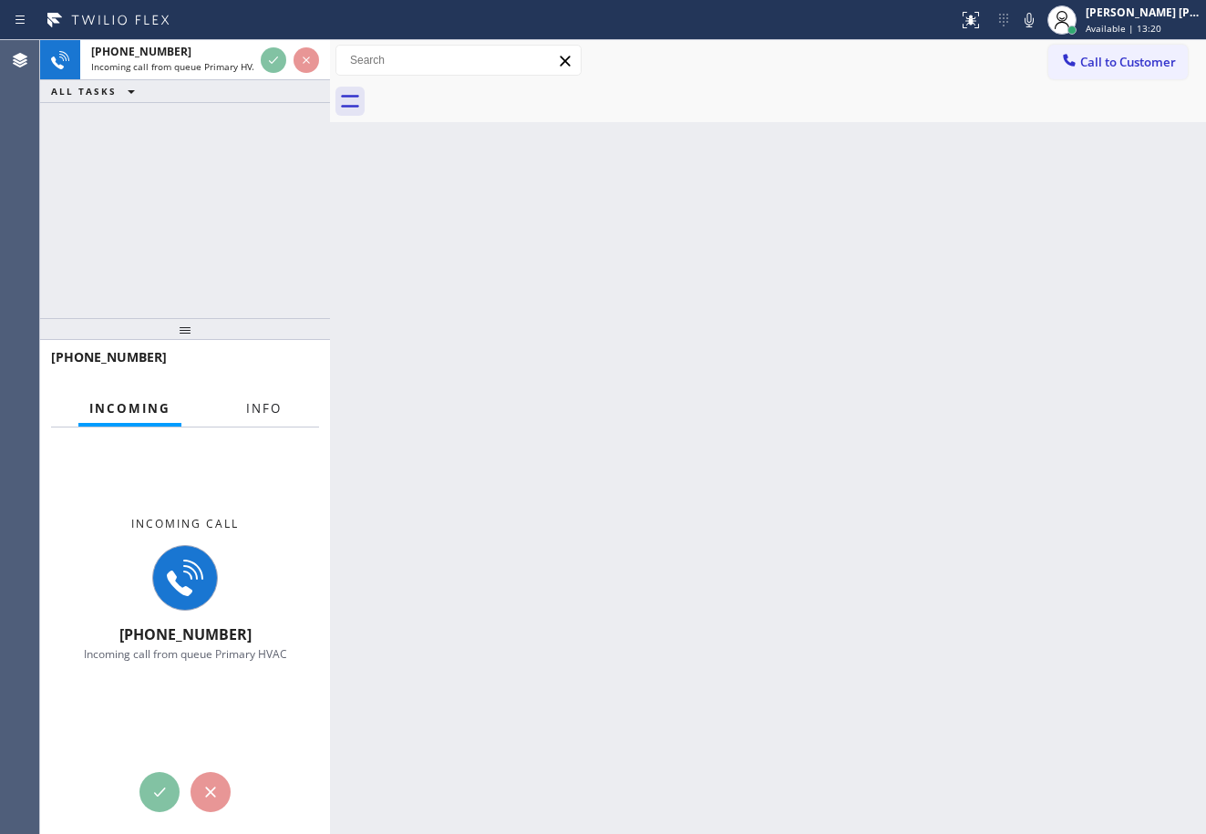
click at [253, 407] on span "Info" at bounding box center [264, 408] width 36 height 16
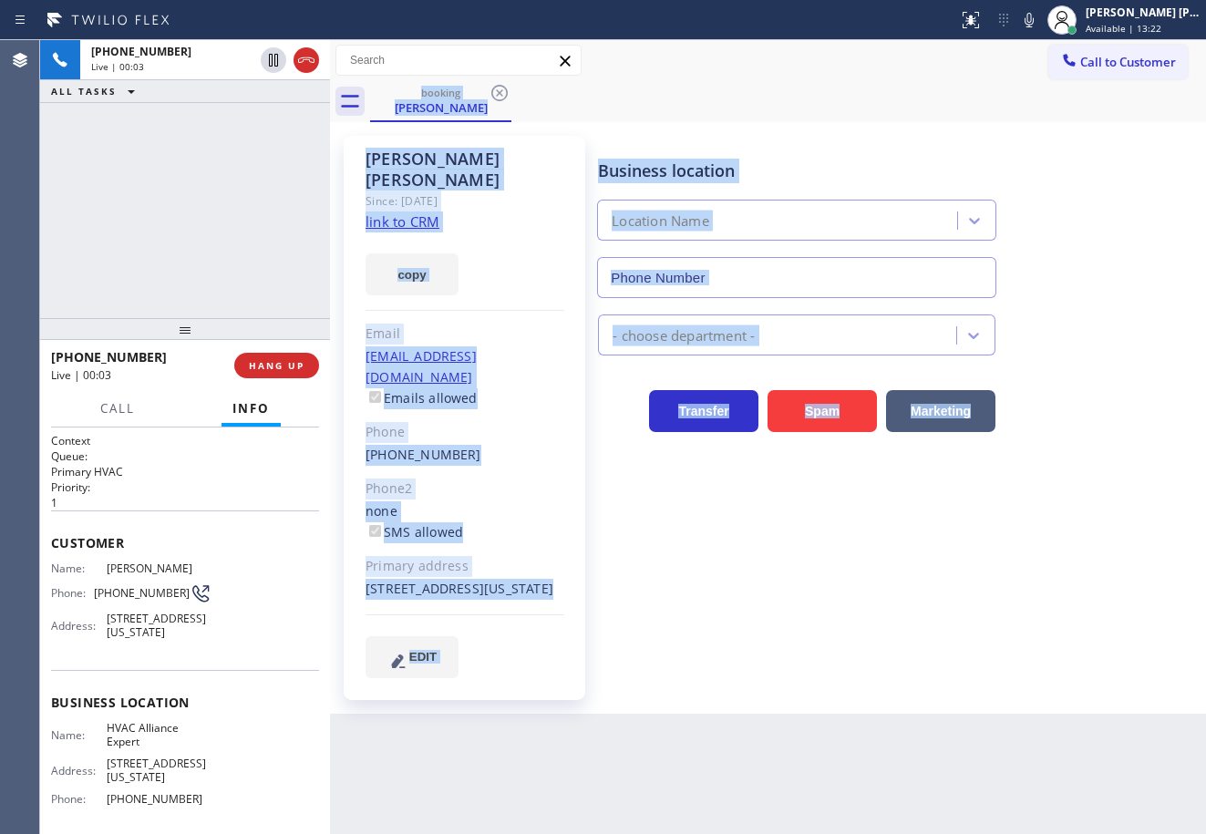
type input "(855) 999-4417"
click at [874, 616] on div "Business location HVAC Alliance Expert (855) 999-4417 HVAC Transfer Spam Market…" at bounding box center [897, 406] width 607 height 532
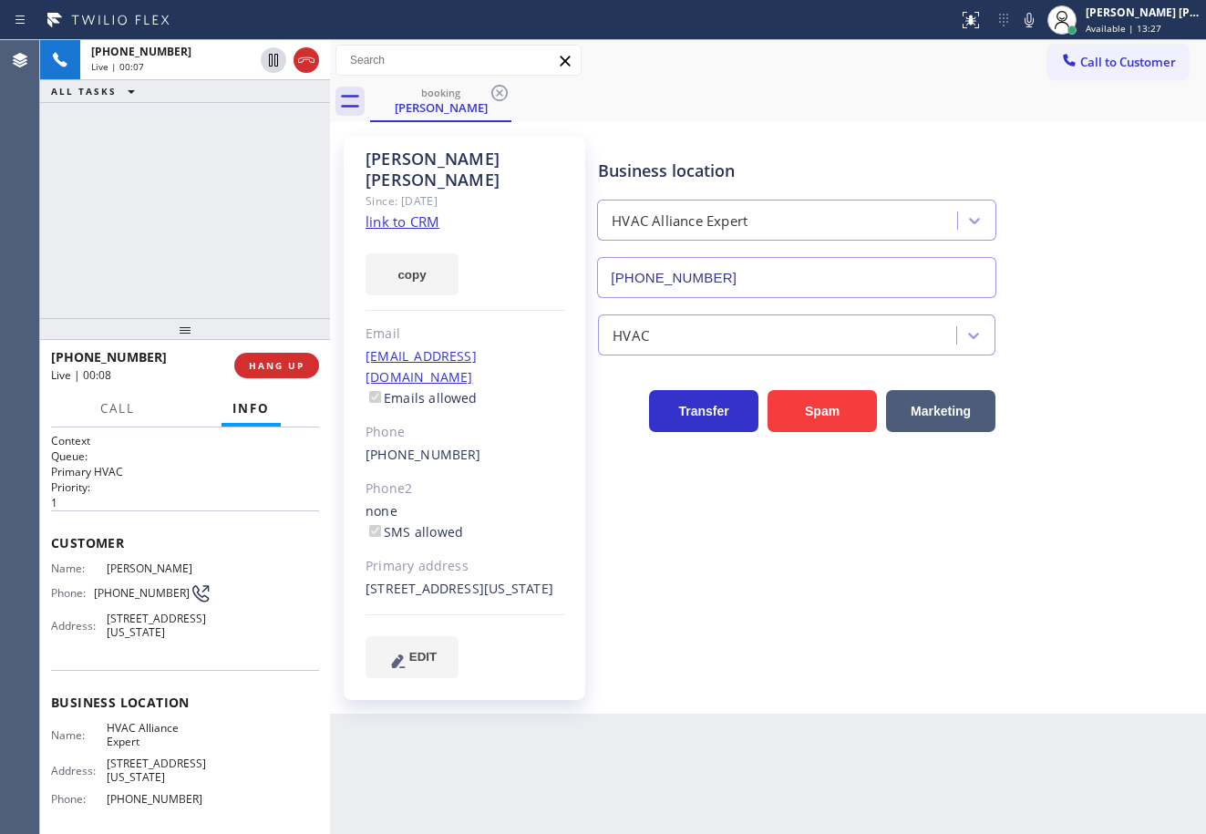
click at [410, 212] on link "link to CRM" at bounding box center [403, 221] width 74 height 18
click at [201, 203] on div "+13172252316 Live | 00:13 ALL TASKS ALL TASKS ACTIVE TASKS TASKS IN WRAP UP" at bounding box center [185, 179] width 290 height 278
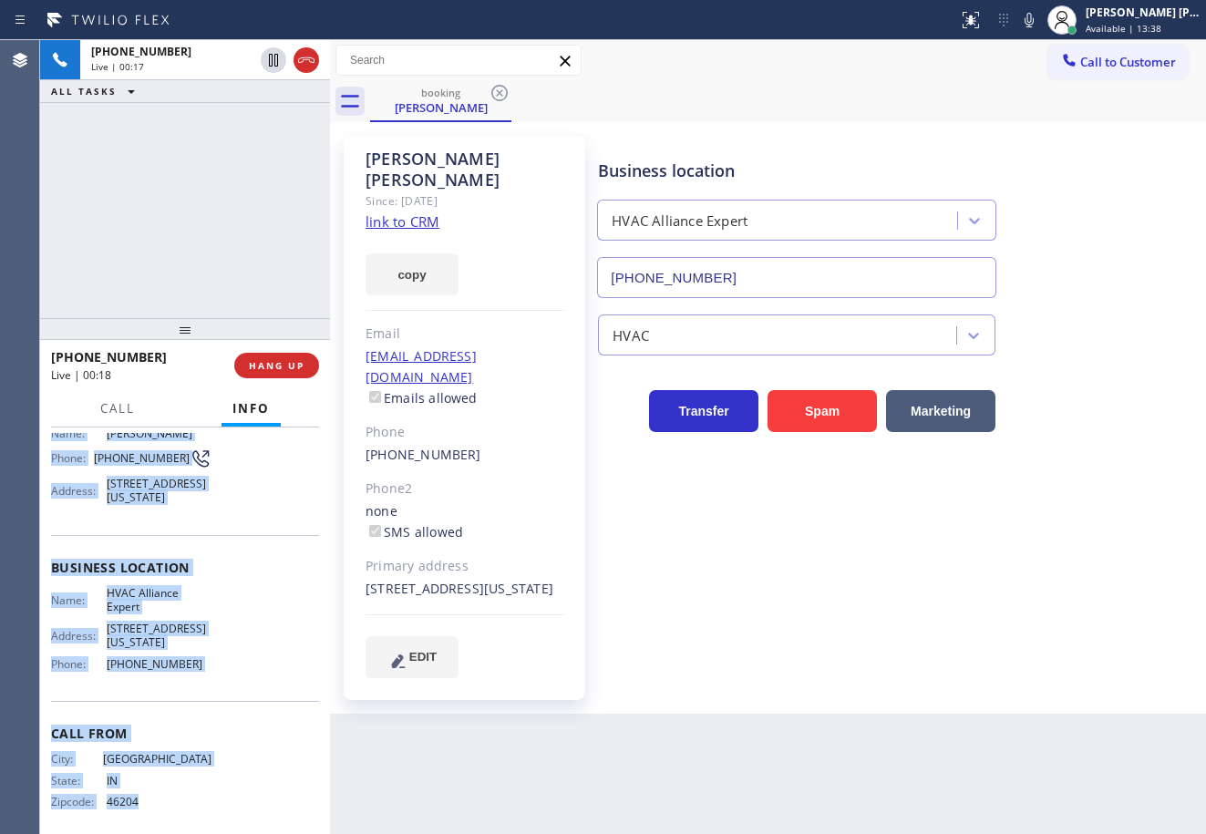
scroll to position [160, 0]
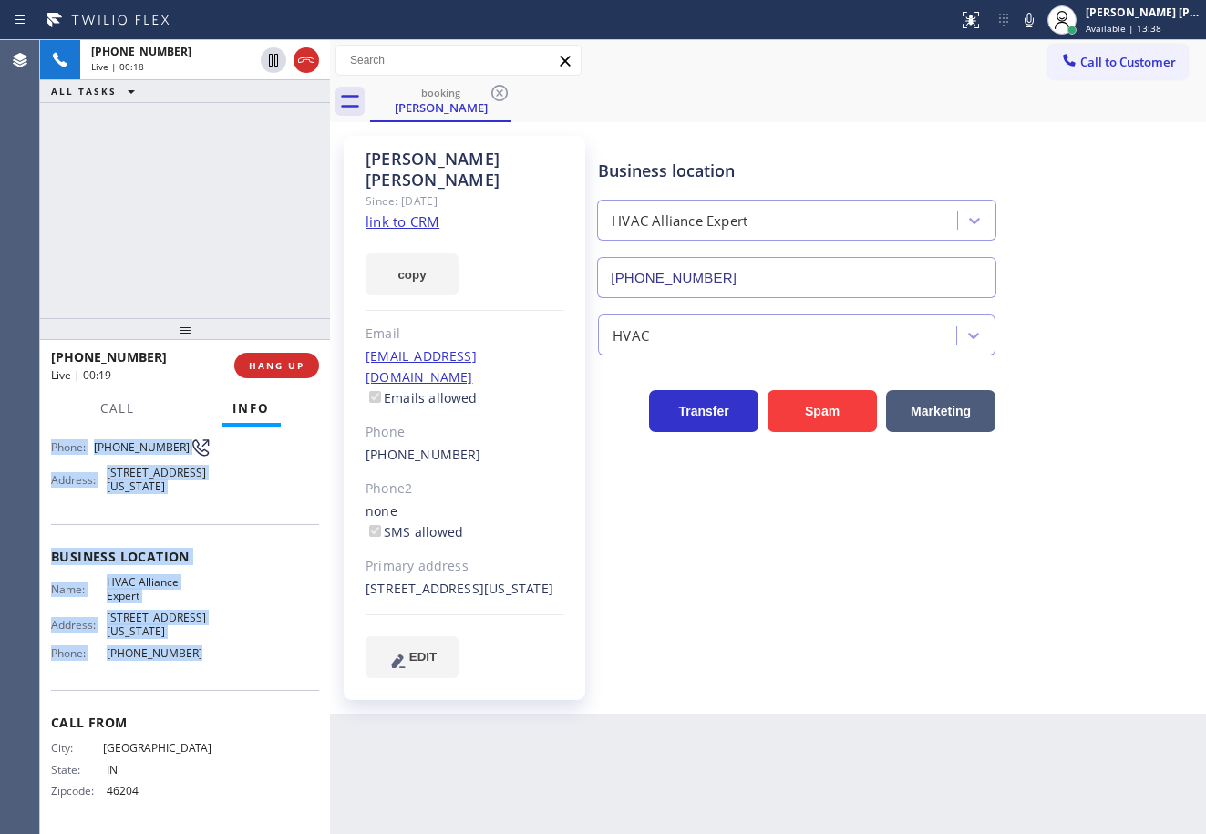
drag, startPoint x: 62, startPoint y: 538, endPoint x: 192, endPoint y: 678, distance: 191.6
click at [192, 678] on div "Context Queue: Primary HVAC Priority: 1 Customer Name: Emily Castanares Phone: …" at bounding box center [185, 631] width 290 height 407
copy div "Customer Name: Emily Castanares Phone: (317) 225-2316 Address: 12464 Washington…"
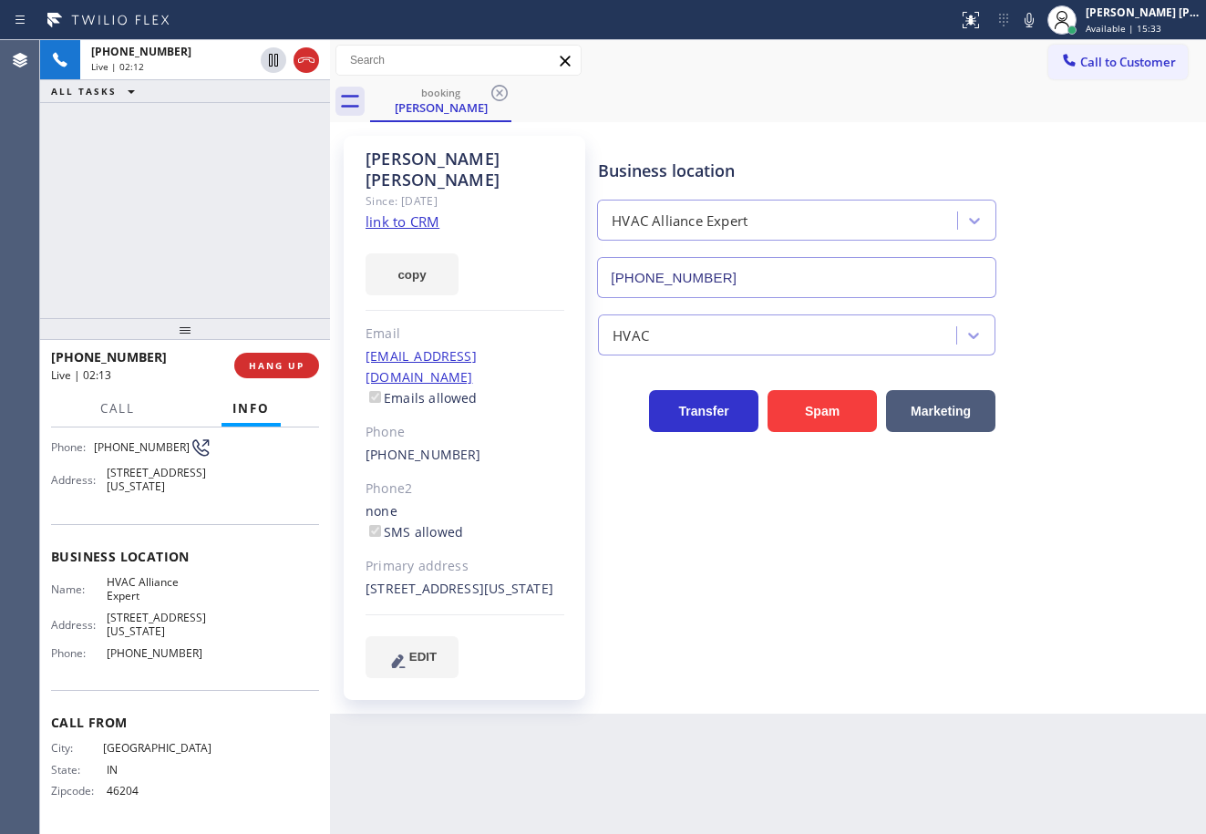
click at [1027, 170] on div "Business location HVAC Alliance Expert (855) 999-4417" at bounding box center [897, 215] width 607 height 165
drag, startPoint x: 1078, startPoint y: 370, endPoint x: 1041, endPoint y: 368, distance: 36.5
click at [1069, 370] on div "Transfer Spam Marketing" at bounding box center [897, 394] width 607 height 77
click at [774, 584] on div "Business location HVAC Alliance Expert (855) 999-4417 HVAC Transfer Spam Market…" at bounding box center [897, 406] width 607 height 532
click at [127, 160] on div "+13172252316 Live | 02:51 ALL TASKS ALL TASKS ACTIVE TASKS TASKS IN WRAP UP" at bounding box center [185, 179] width 290 height 278
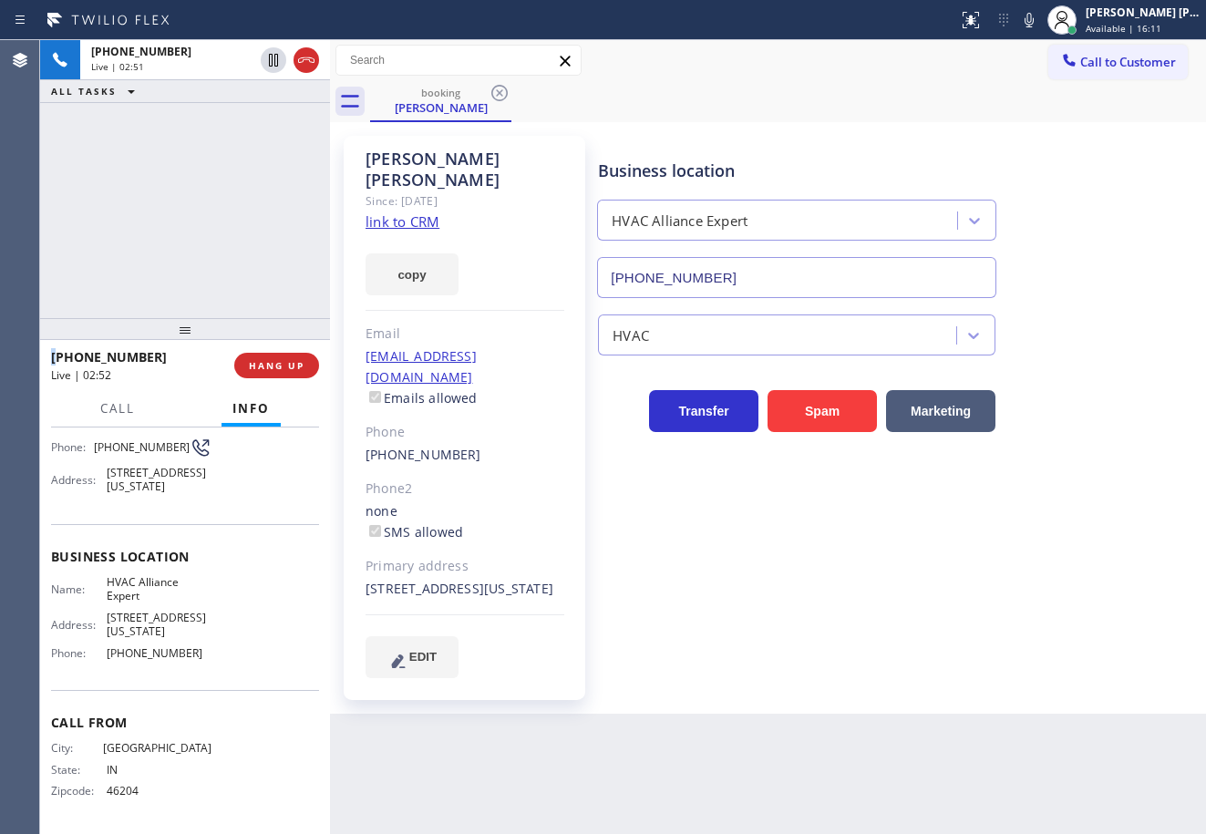
click at [127, 160] on div "+13172252316 Live | 02:51 ALL TASKS ALL TASKS ACTIVE TASKS TASKS IN WRAP UP" at bounding box center [185, 179] width 290 height 278
drag, startPoint x: 127, startPoint y: 160, endPoint x: 145, endPoint y: 154, distance: 19.3
click at [140, 158] on div "+13172252316 Live | 02:51 ALL TASKS ALL TASKS ACTIVE TASKS TASKS IN WRAP UP" at bounding box center [185, 179] width 290 height 278
click at [155, 153] on div "+13172252316 Live | 02:51 ALL TASKS ALL TASKS ACTIVE TASKS TASKS IN WRAP UP" at bounding box center [185, 179] width 290 height 278
click at [155, 153] on div "+13172252316 Live | 02:52 ALL TASKS ALL TASKS ACTIVE TASKS TASKS IN WRAP UP" at bounding box center [185, 179] width 290 height 278
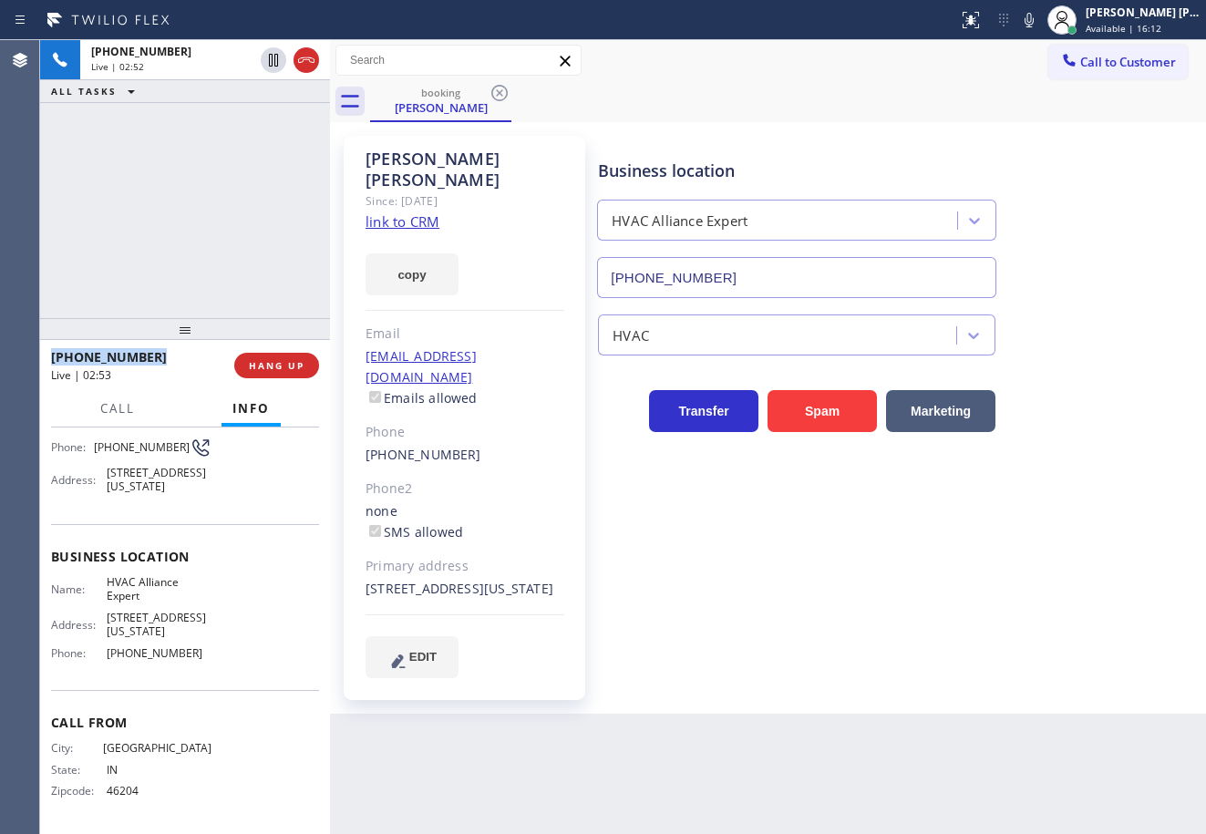
click at [155, 153] on div "+13172252316 Live | 02:52 ALL TASKS ALL TASKS ACTIVE TASKS TASKS IN WRAP UP" at bounding box center [185, 179] width 290 height 278
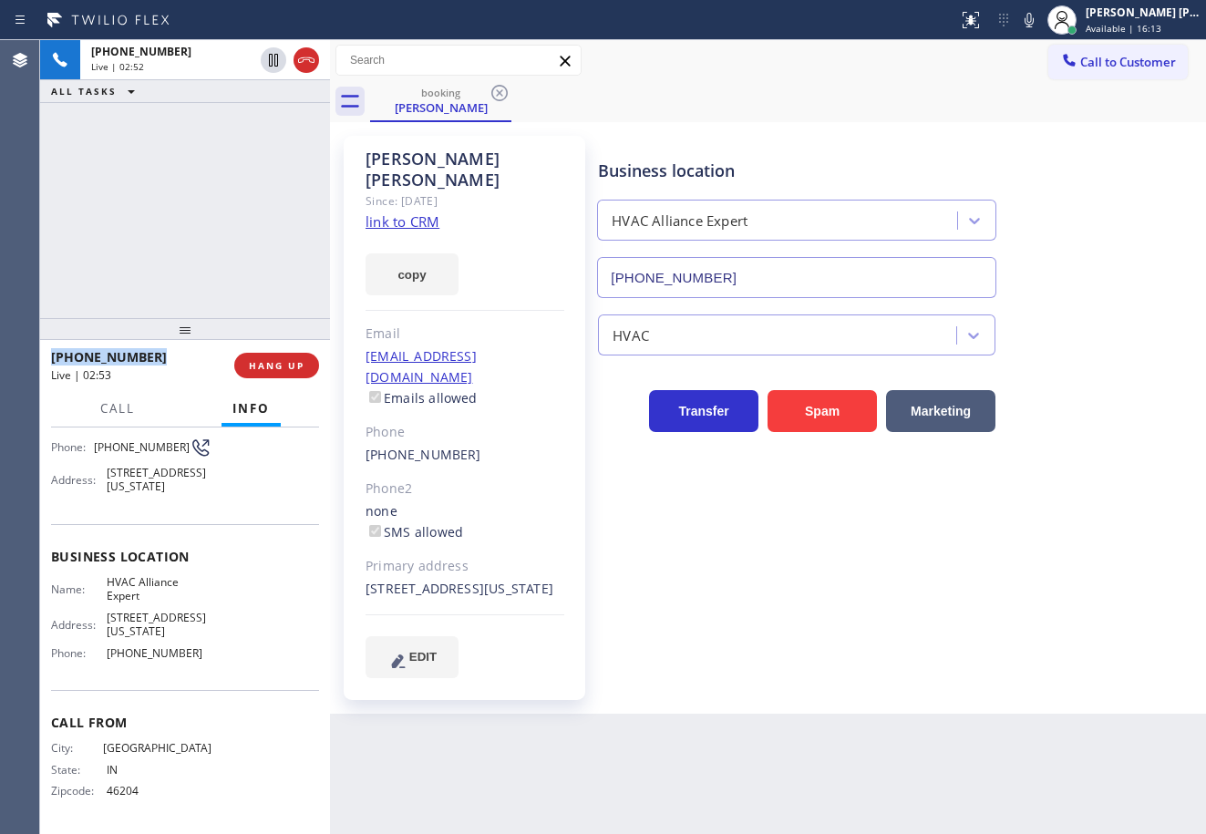
click at [155, 153] on div "+13172252316 Live | 02:52 ALL TASKS ALL TASKS ACTIVE TASKS TASKS IN WRAP UP" at bounding box center [185, 179] width 290 height 278
click at [155, 153] on div "+13172252316 Live | 02:53 ALL TASKS ALL TASKS ACTIVE TASKS TASKS IN WRAP UP" at bounding box center [185, 179] width 290 height 278
click at [266, 60] on icon at bounding box center [274, 60] width 22 height 22
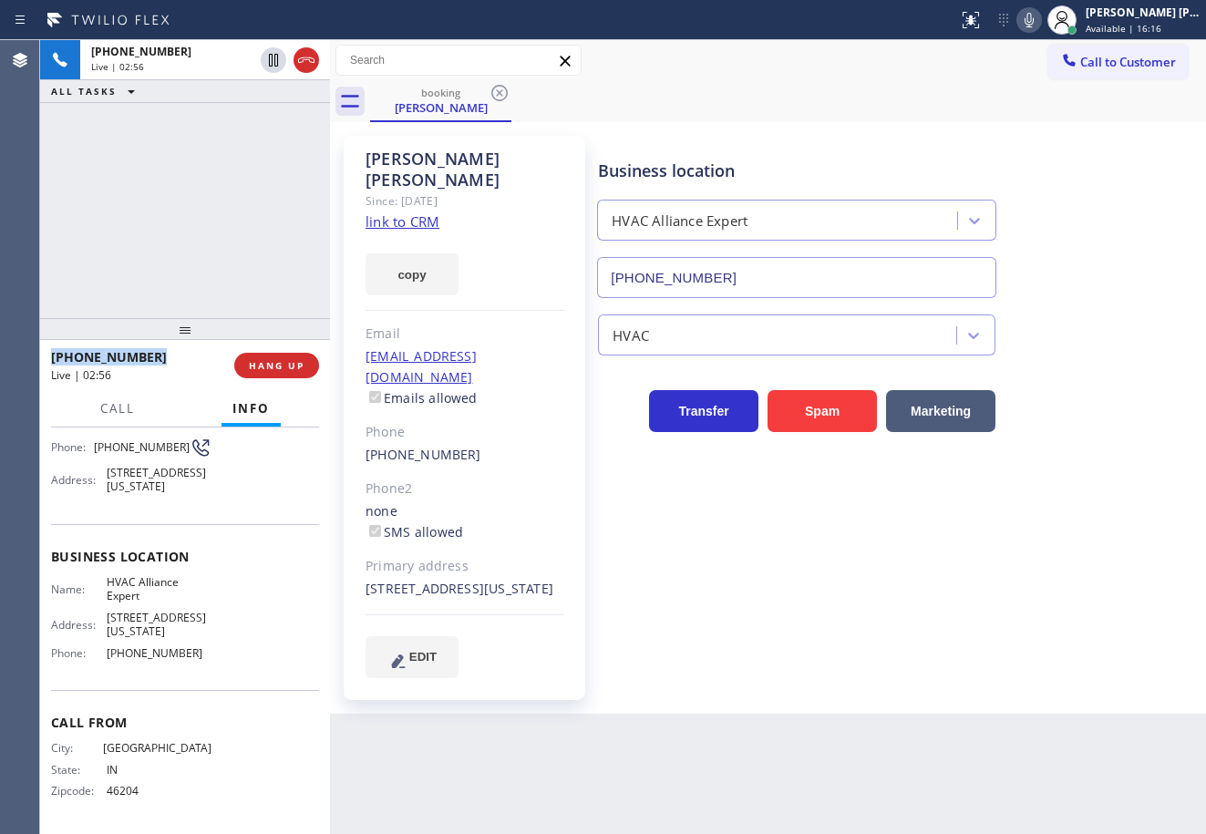
click at [1040, 20] on icon at bounding box center [1029, 20] width 22 height 22
click at [996, 57] on div "Call to Customer Outbound call Location Search location Your caller id phone nu…" at bounding box center [768, 61] width 876 height 32
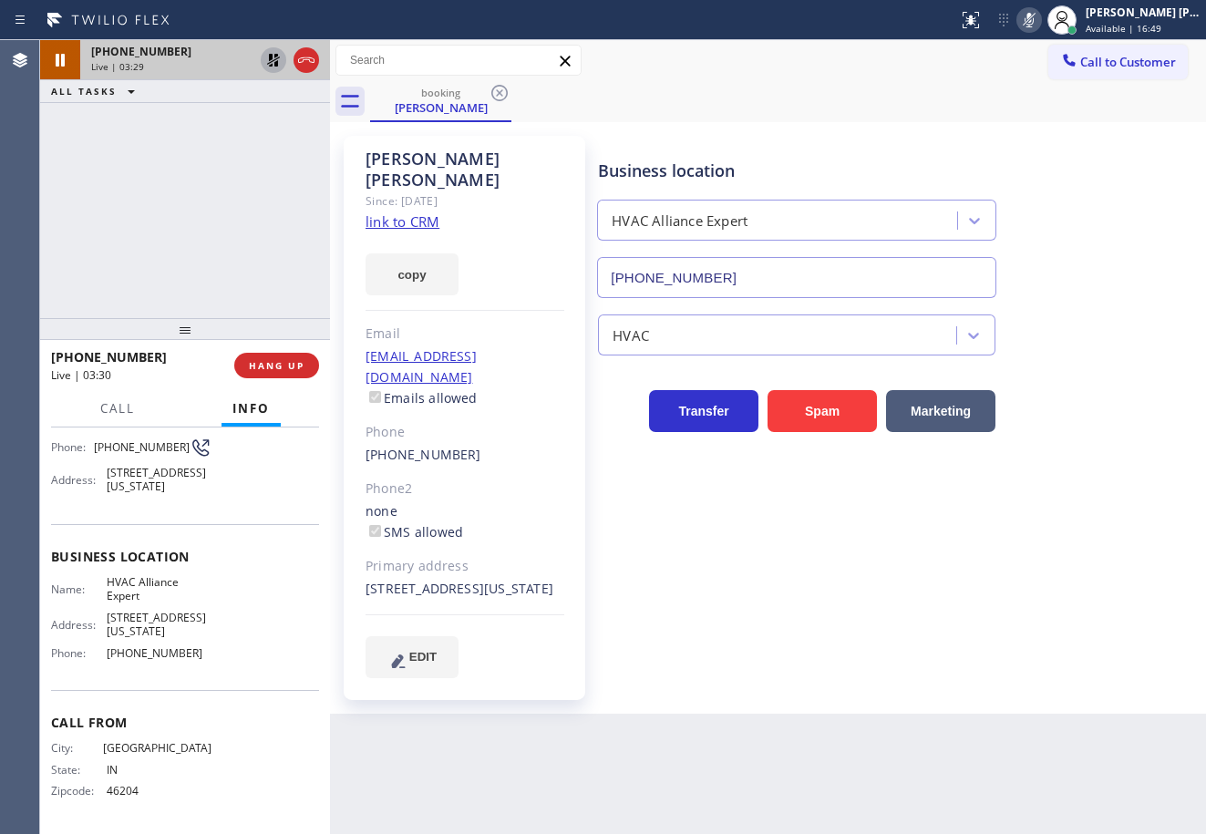
click at [270, 62] on icon at bounding box center [274, 60] width 22 height 22
click at [1040, 21] on icon at bounding box center [1029, 20] width 22 height 22
click at [1045, 118] on div "booking Emily Castanares" at bounding box center [788, 101] width 836 height 41
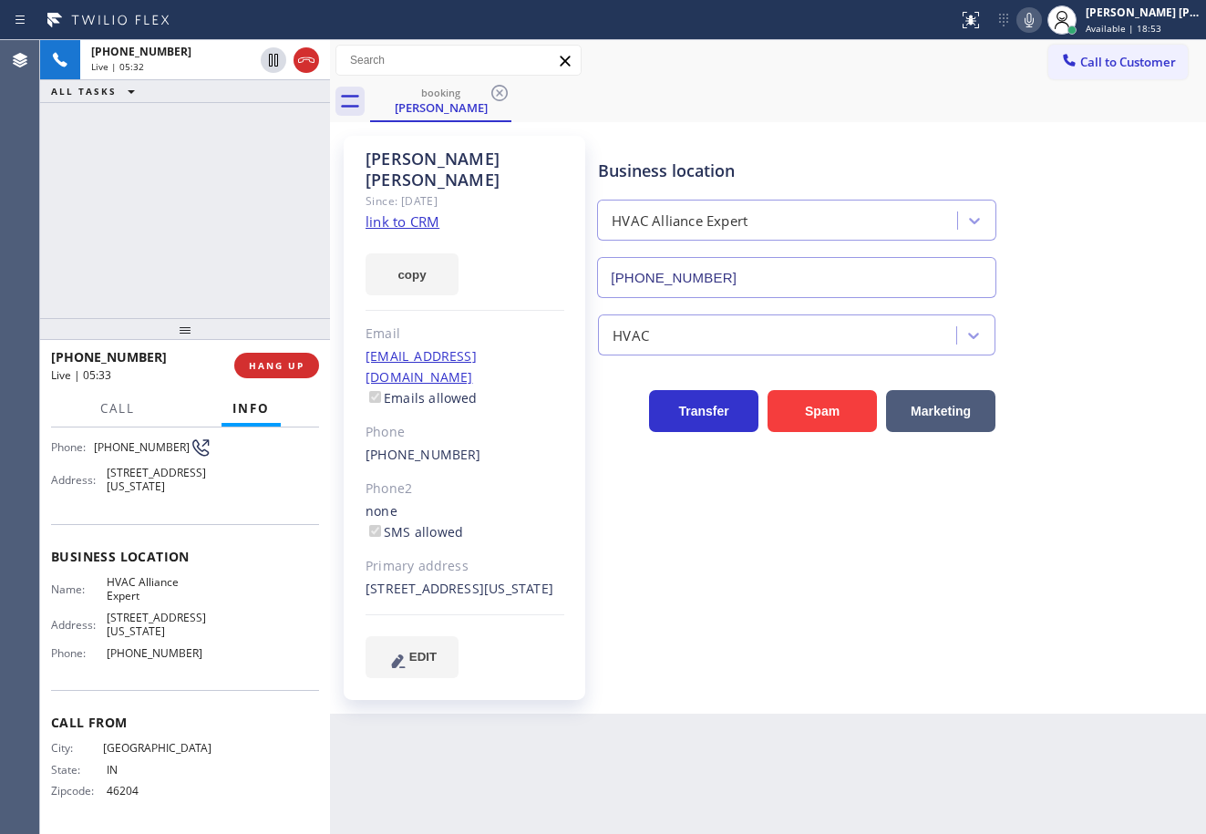
click at [1042, 129] on div "Emily Castanares Since: 20 may 2020 link to CRM copy Email emilycastanares@gmai…" at bounding box center [768, 418] width 867 height 583
click at [215, 170] on div "+13172252316 Live | 05:36 ALL TASKS ALL TASKS ACTIVE TASKS TASKS IN WRAP UP" at bounding box center [185, 179] width 290 height 278
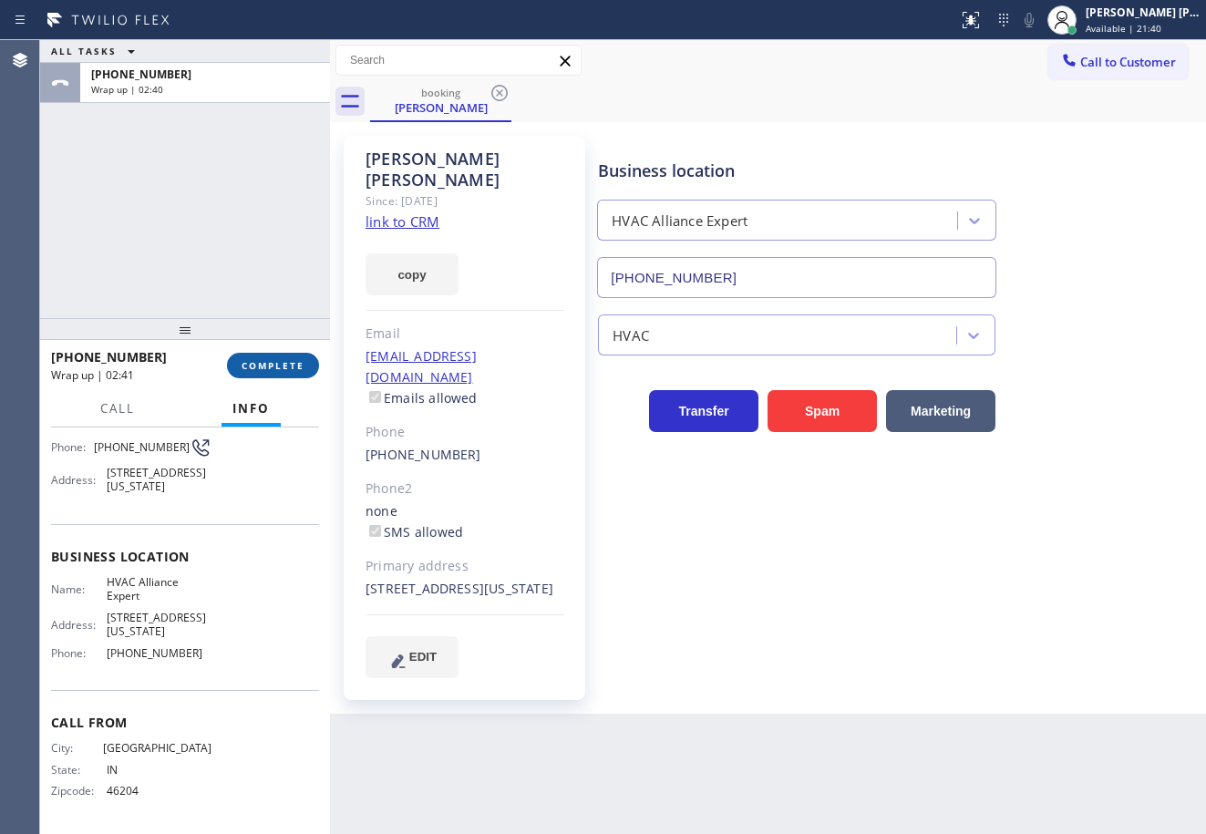
click at [289, 370] on span "COMPLETE" at bounding box center [273, 365] width 63 height 13
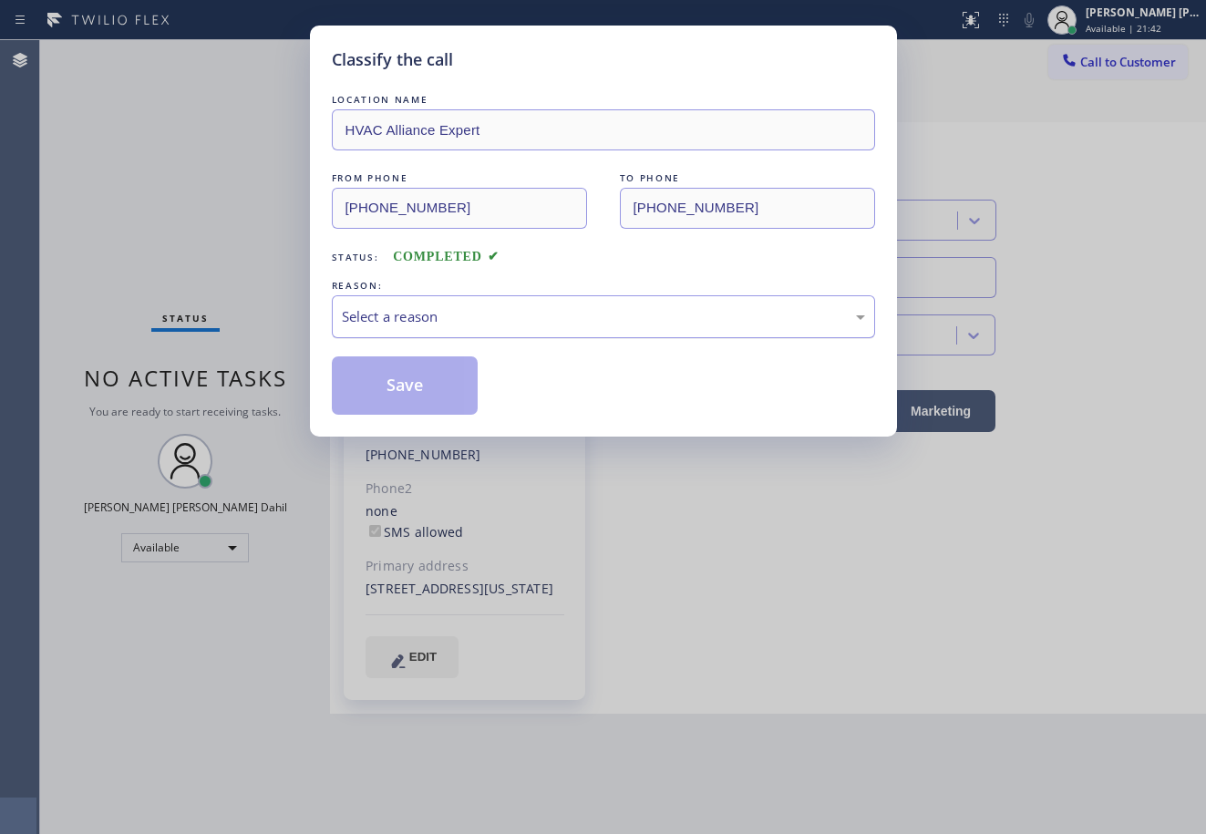
click at [406, 311] on div "Select a reason" at bounding box center [603, 316] width 523 height 21
click at [406, 386] on button "Save" at bounding box center [405, 385] width 147 height 58
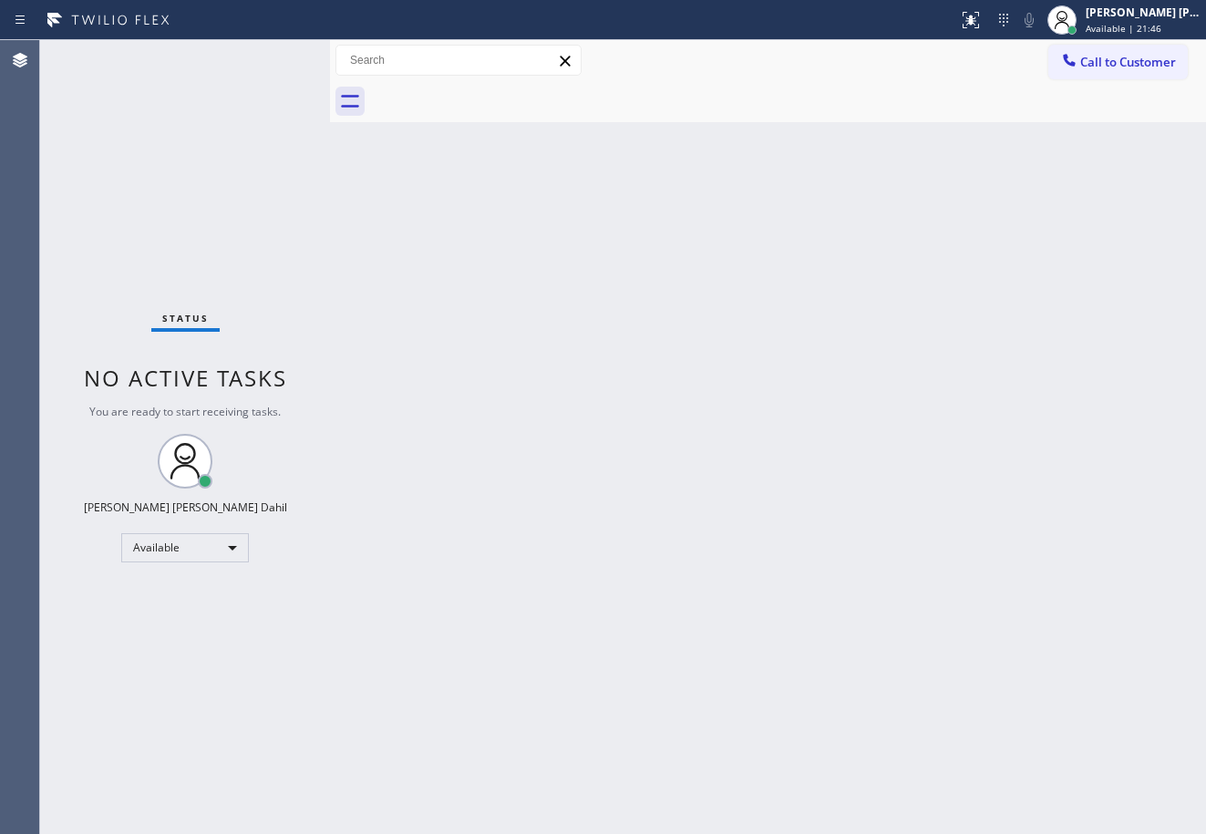
drag, startPoint x: 738, startPoint y: 698, endPoint x: 890, endPoint y: 832, distance: 202.1
click at [772, 726] on div "Back to Dashboard Change Sender ID Customers Technicians Select a contact Outbo…" at bounding box center [768, 437] width 876 height 794
click at [1152, 731] on div "Back to Dashboard Change Sender ID Customers Technicians Select a contact Outbo…" at bounding box center [768, 437] width 876 height 794
click at [703, 418] on div "Back to Dashboard Change Sender ID Customers Technicians Select a contact Outbo…" at bounding box center [768, 437] width 876 height 794
click at [714, 444] on div "Back to Dashboard Change Sender ID Customers Technicians Select a contact Outbo…" at bounding box center [768, 437] width 876 height 794
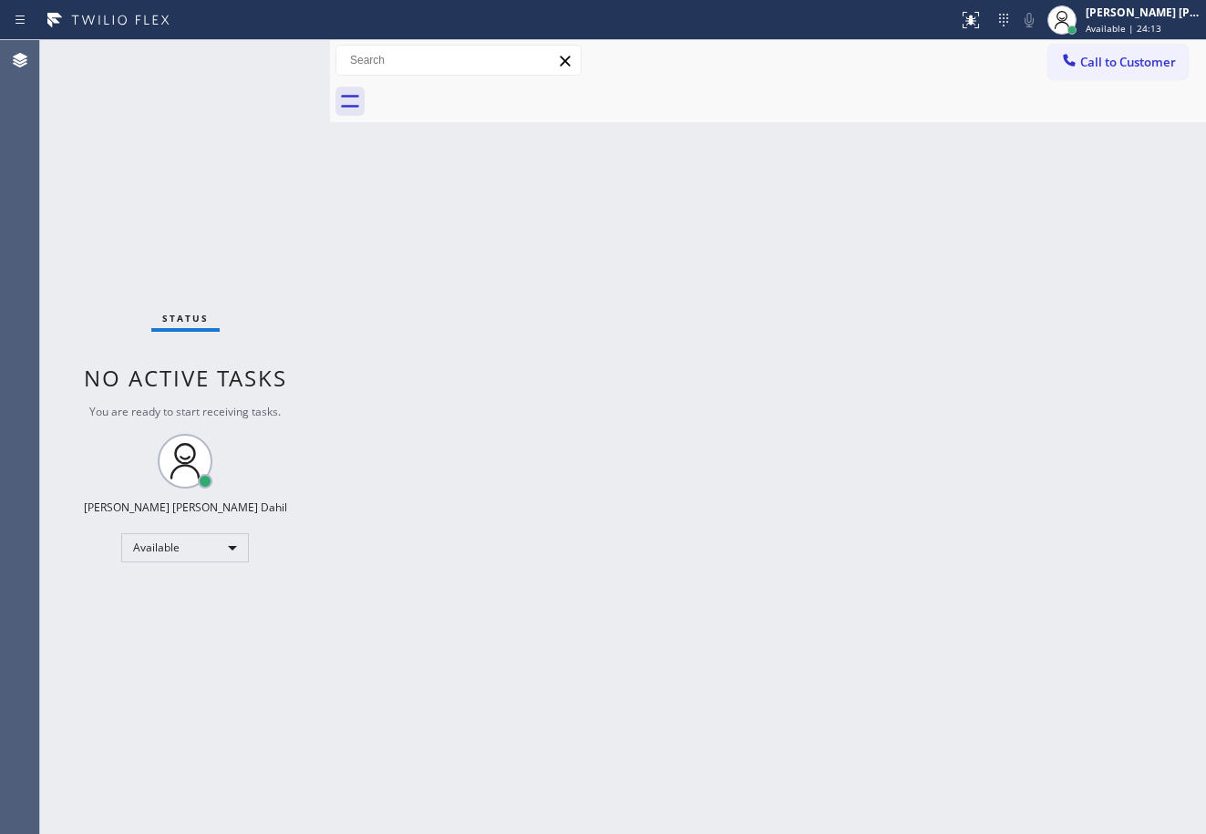
click at [272, 128] on div "Status No active tasks You are ready to start receiving tasks. Joshua Jake Dahi…" at bounding box center [185, 437] width 290 height 794
click at [1123, 618] on div "Back to Dashboard Change Sender ID Customers Technicians Select a contact Outbo…" at bounding box center [768, 437] width 876 height 794
drag, startPoint x: 928, startPoint y: 666, endPoint x: 795, endPoint y: 738, distance: 151.8
click at [800, 666] on div "Back to Dashboard Change Sender ID Customers Technicians Select a contact Outbo…" at bounding box center [768, 437] width 876 height 794
click at [541, 131] on div "Back to Dashboard Change Sender ID Customers Technicians Select a contact Outbo…" at bounding box center [768, 437] width 876 height 794
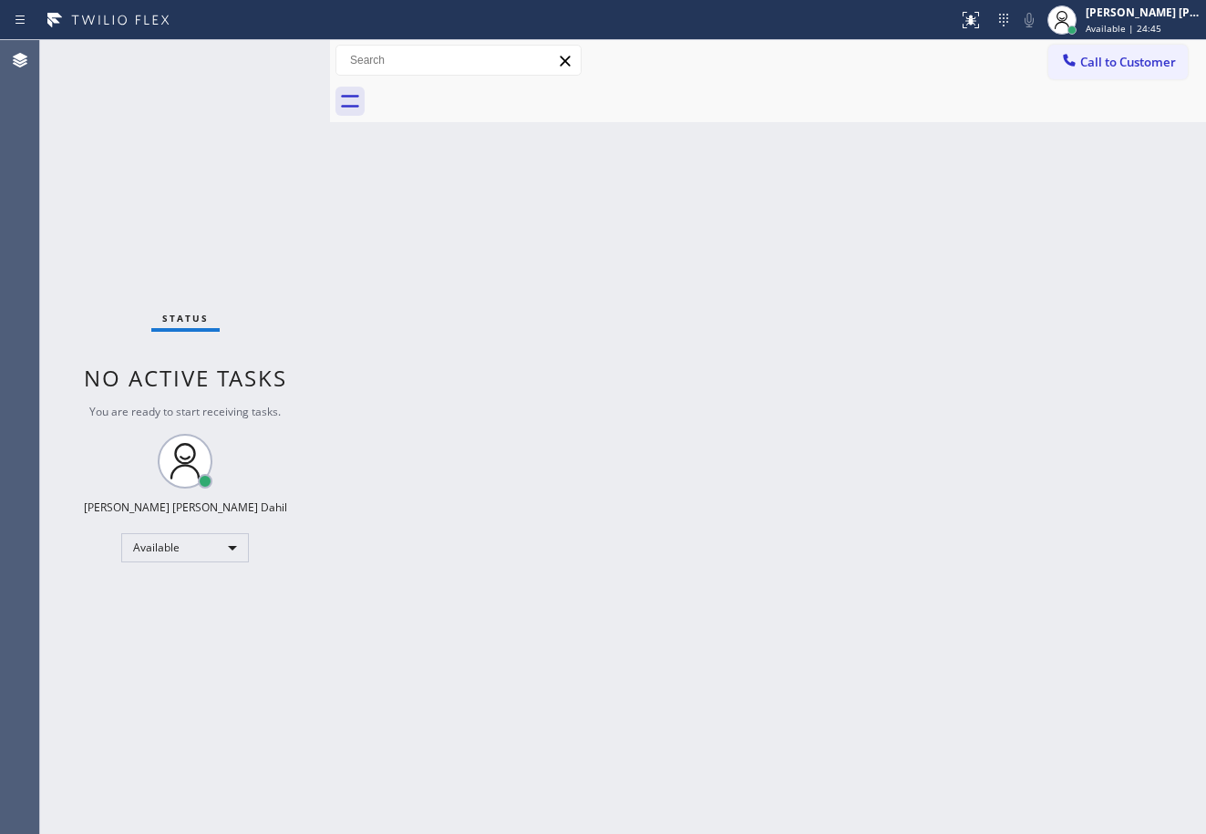
click at [274, 57] on div "Status No active tasks You are ready to start receiving tasks. Joshua Jake Dahi…" at bounding box center [185, 437] width 290 height 794
click at [484, 584] on div "Back to Dashboard Change Sender ID Customers Technicians Select a contact Outbo…" at bounding box center [768, 437] width 876 height 794
click at [487, 580] on div "Back to Dashboard Change Sender ID Customers Technicians Select a contact Outbo…" at bounding box center [768, 437] width 876 height 794
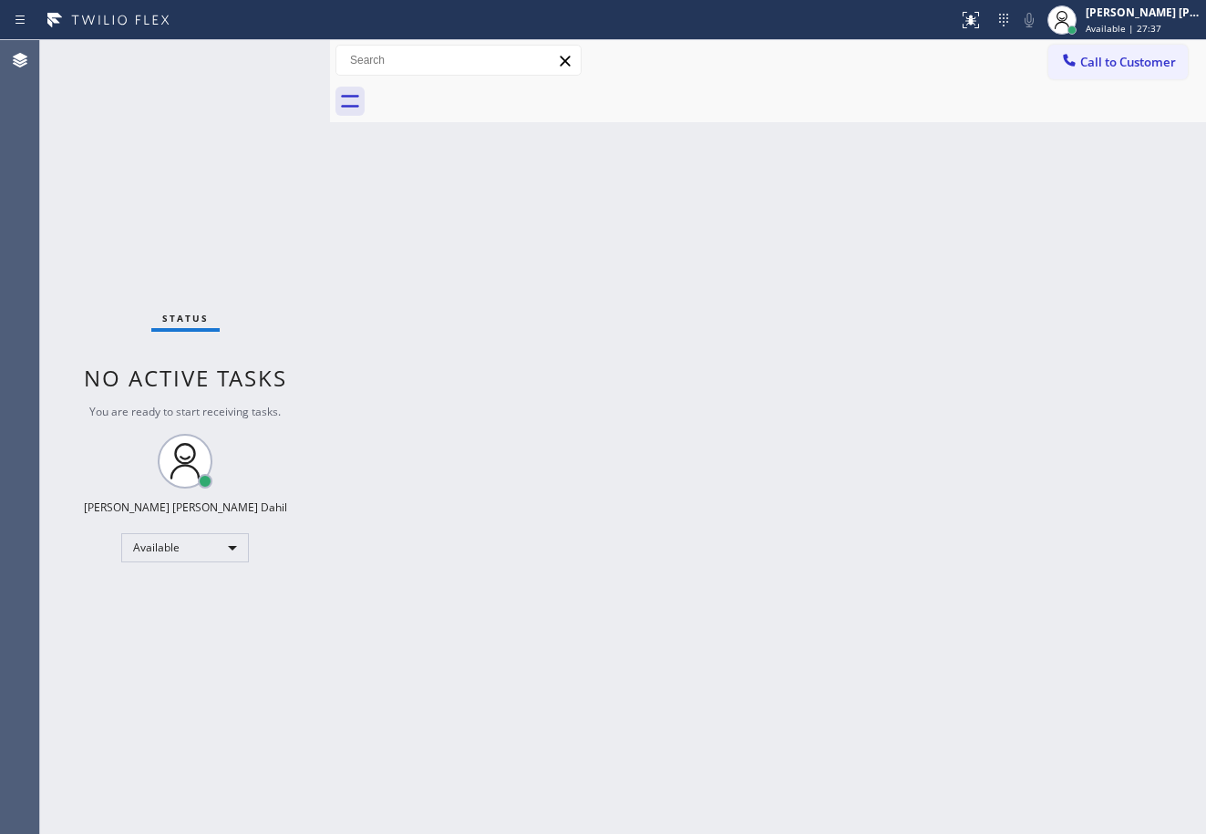
click at [274, 57] on div "Status No active tasks You are ready to start receiving tasks. Joshua Jake Dahi…" at bounding box center [185, 437] width 290 height 794
click at [799, 581] on div "Back to Dashboard Change Sender ID Customers Technicians Select a contact Outbo…" at bounding box center [768, 437] width 876 height 794
drag, startPoint x: 799, startPoint y: 581, endPoint x: 941, endPoint y: 651, distance: 158.6
click at [799, 590] on div "Back to Dashboard Change Sender ID Customers Technicians Select a contact Outbo…" at bounding box center [768, 437] width 876 height 794
click at [446, 290] on div "Back to Dashboard Change Sender ID Customers Technicians Select a contact Outbo…" at bounding box center [768, 437] width 876 height 794
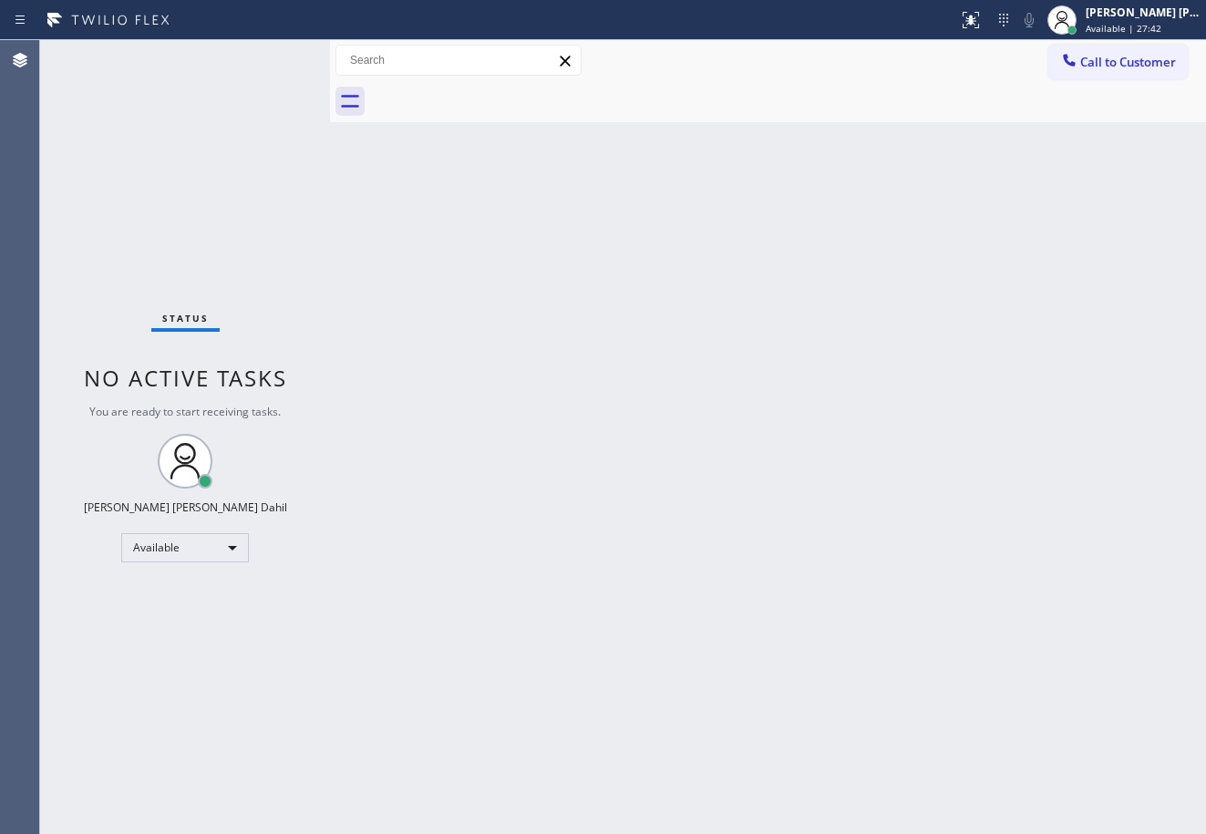
click at [649, 466] on div "Back to Dashboard Change Sender ID Customers Technicians Select a contact Outbo…" at bounding box center [768, 437] width 876 height 794
click at [751, 52] on div "Call to Customer Outbound call Location Search location Your caller id phone nu…" at bounding box center [768, 61] width 876 height 32
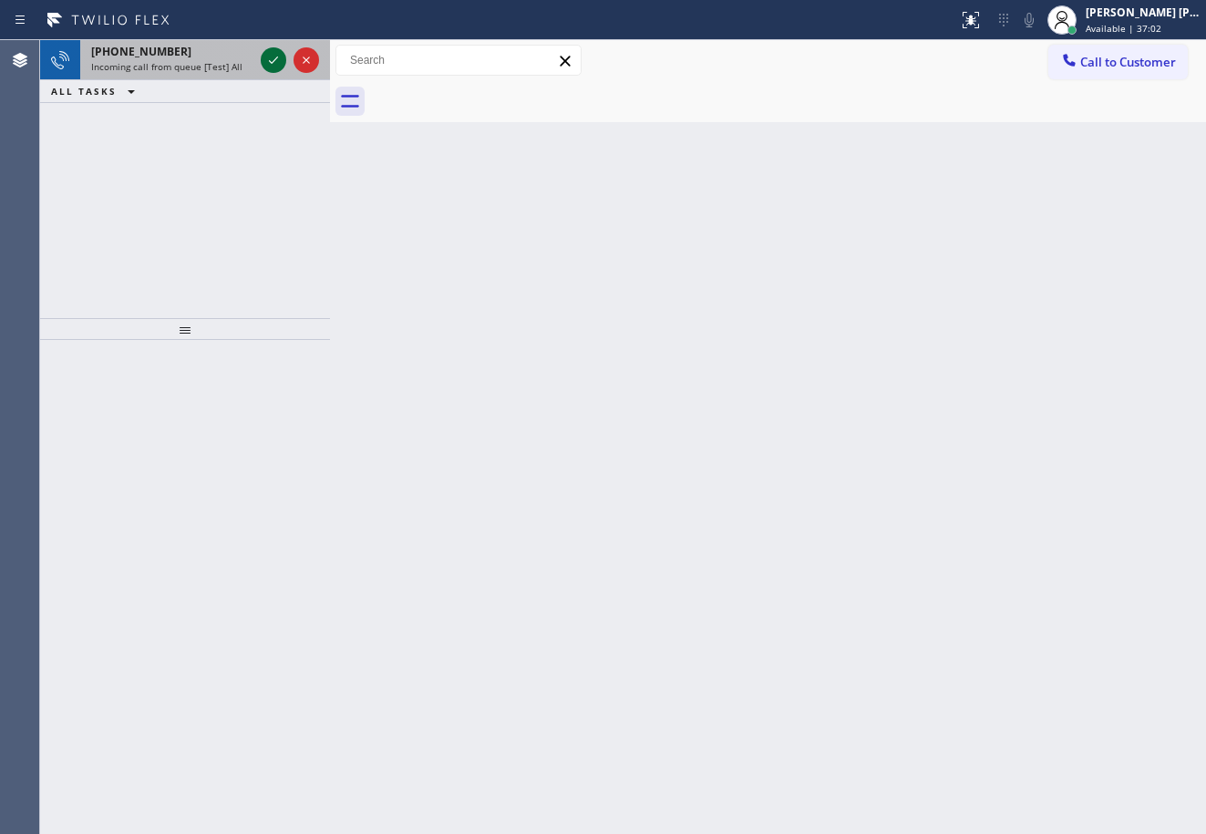
click at [274, 57] on icon at bounding box center [274, 60] width 22 height 22
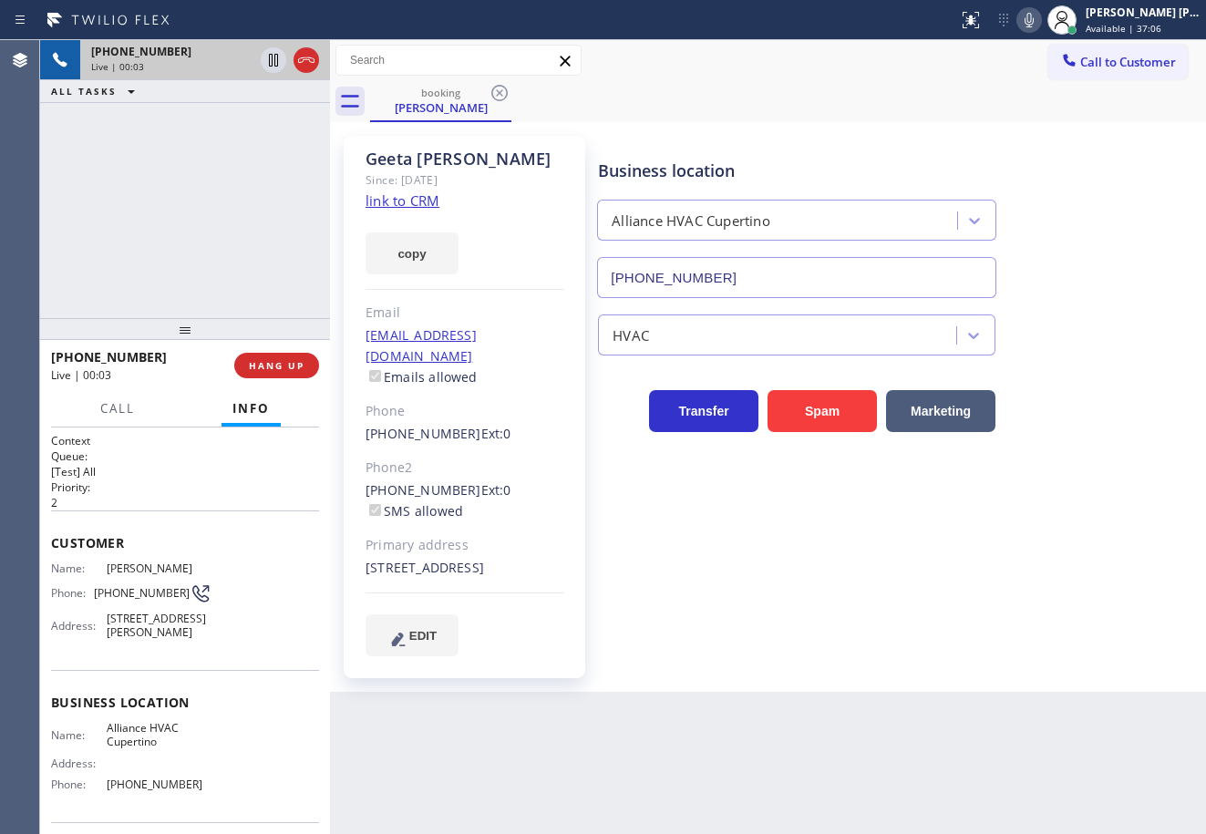
type input "(408) 692-9424"
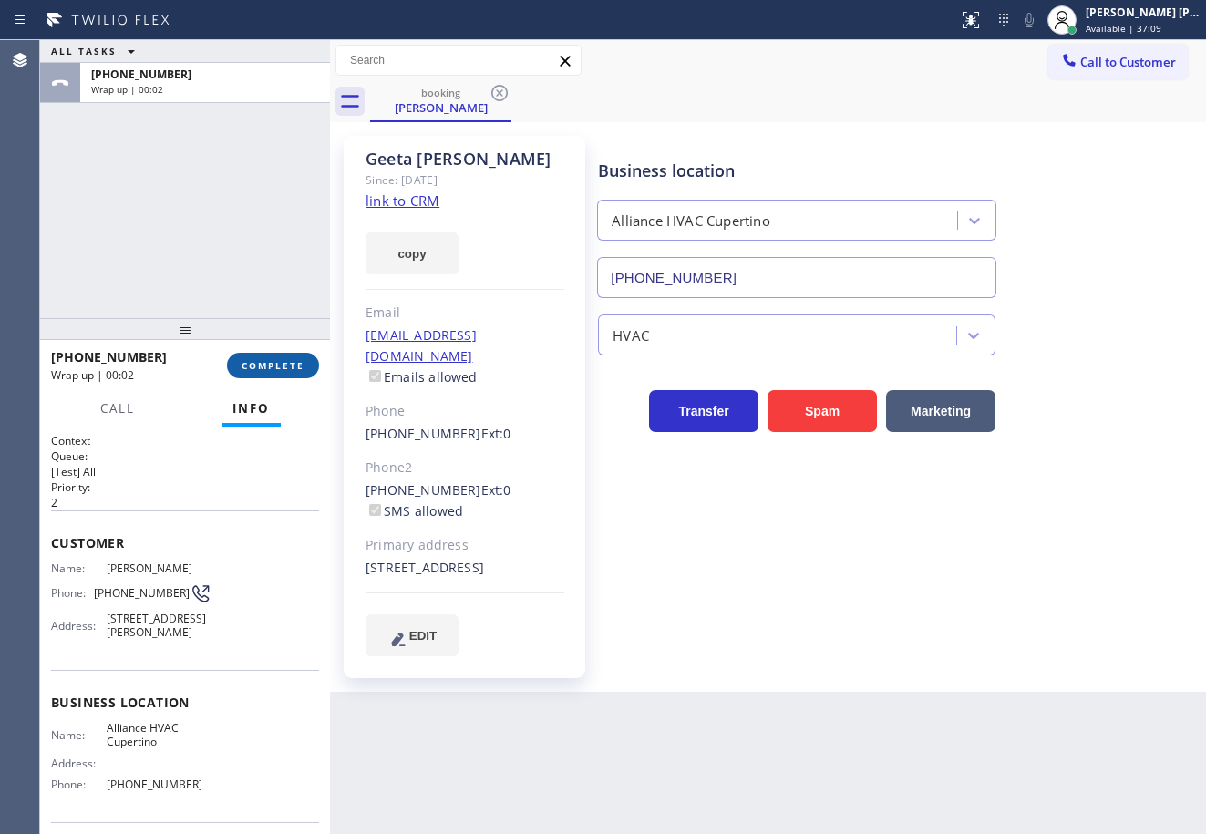
click at [270, 375] on button "COMPLETE" at bounding box center [273, 366] width 92 height 26
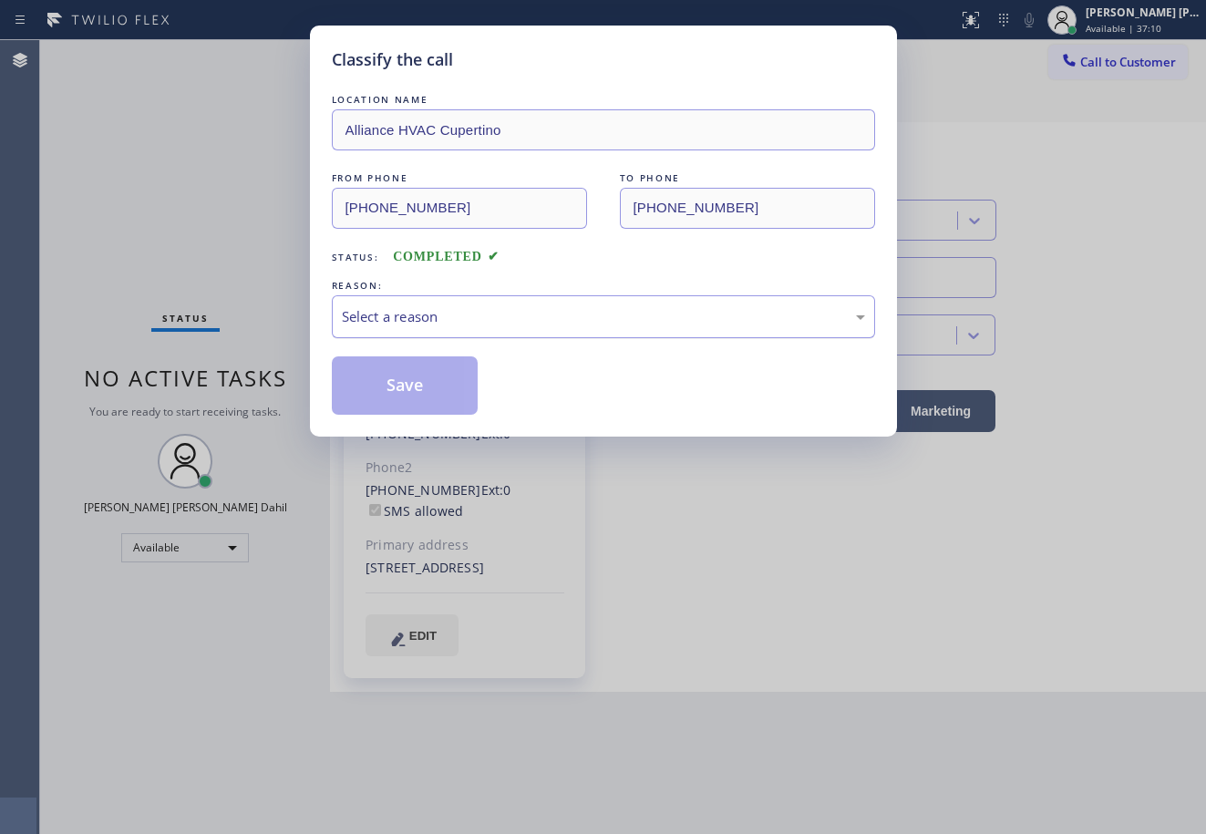
click at [460, 315] on div "Select a reason" at bounding box center [603, 316] width 523 height 21
click at [440, 396] on button "Save" at bounding box center [405, 385] width 147 height 58
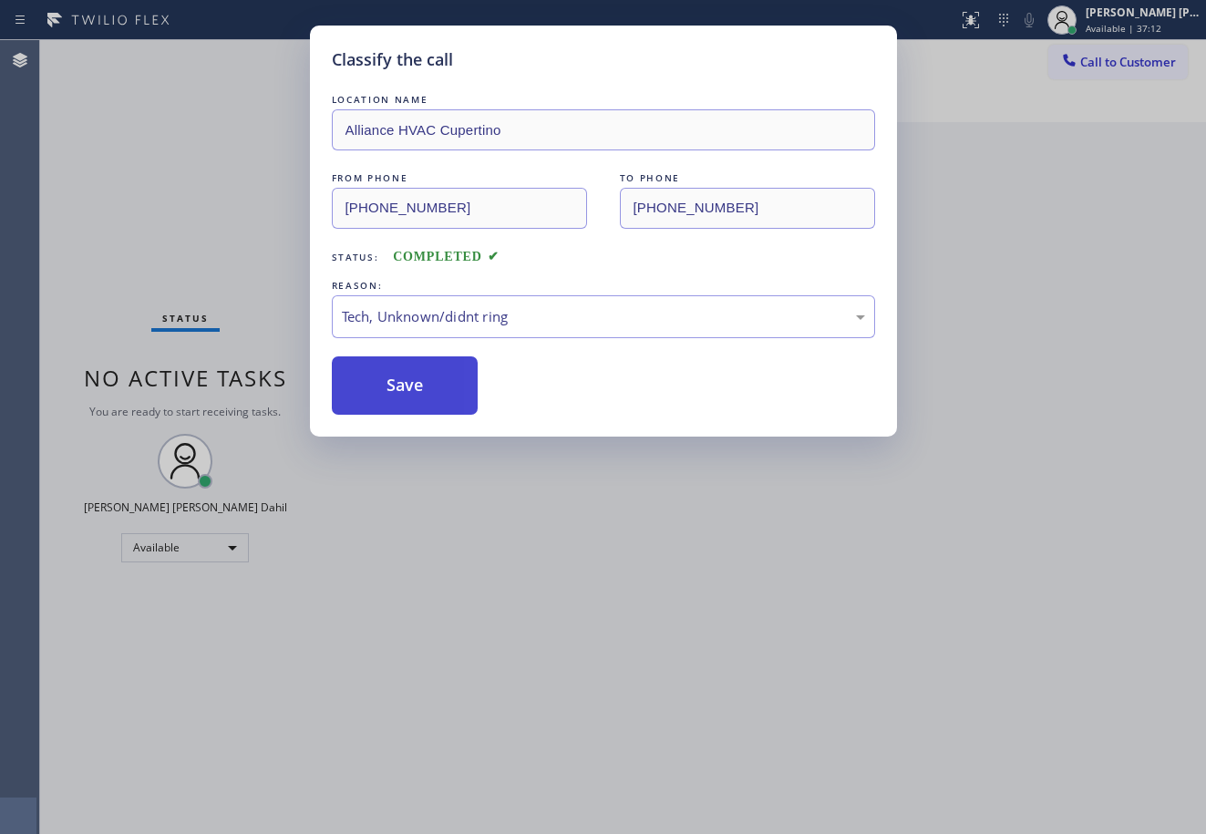
click at [439, 396] on button "Save" at bounding box center [405, 385] width 147 height 58
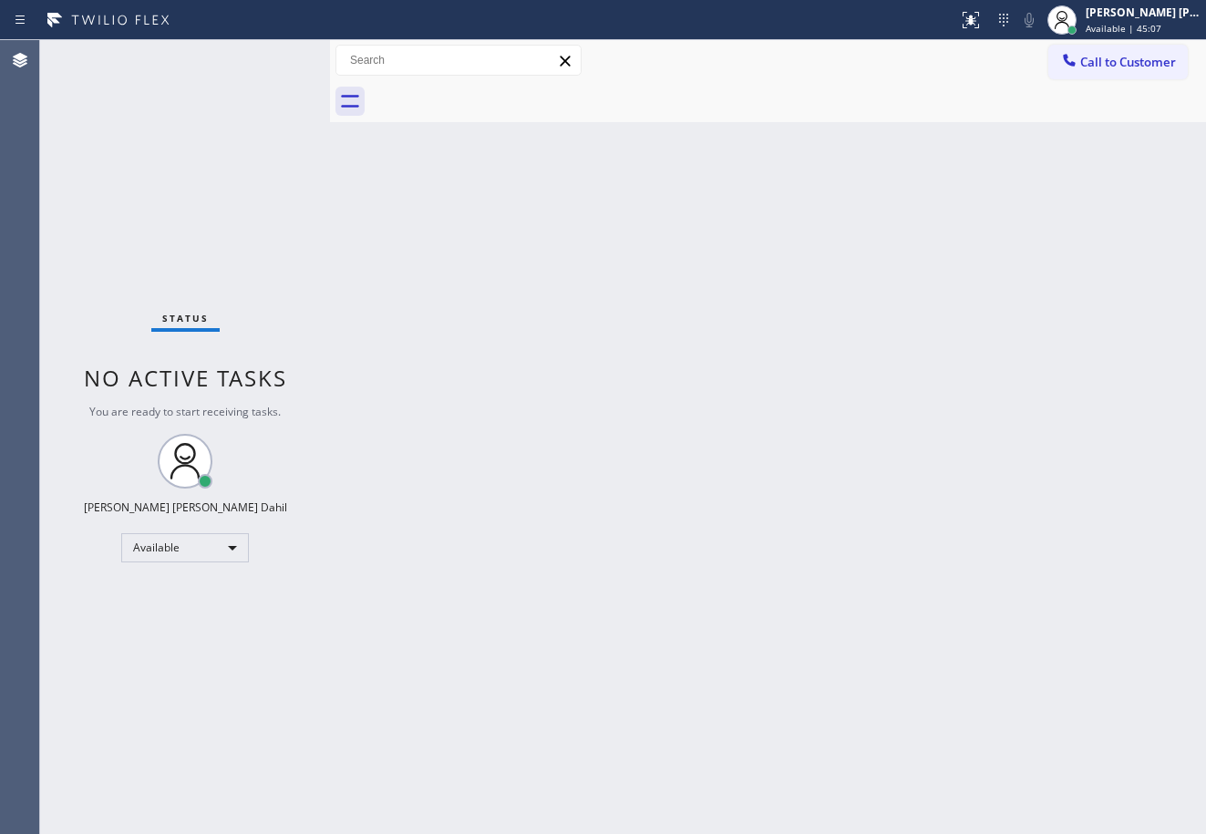
click at [509, 143] on div "Back to Dashboard Change Sender ID Customers Technicians Select a contact Outbo…" at bounding box center [768, 437] width 876 height 794
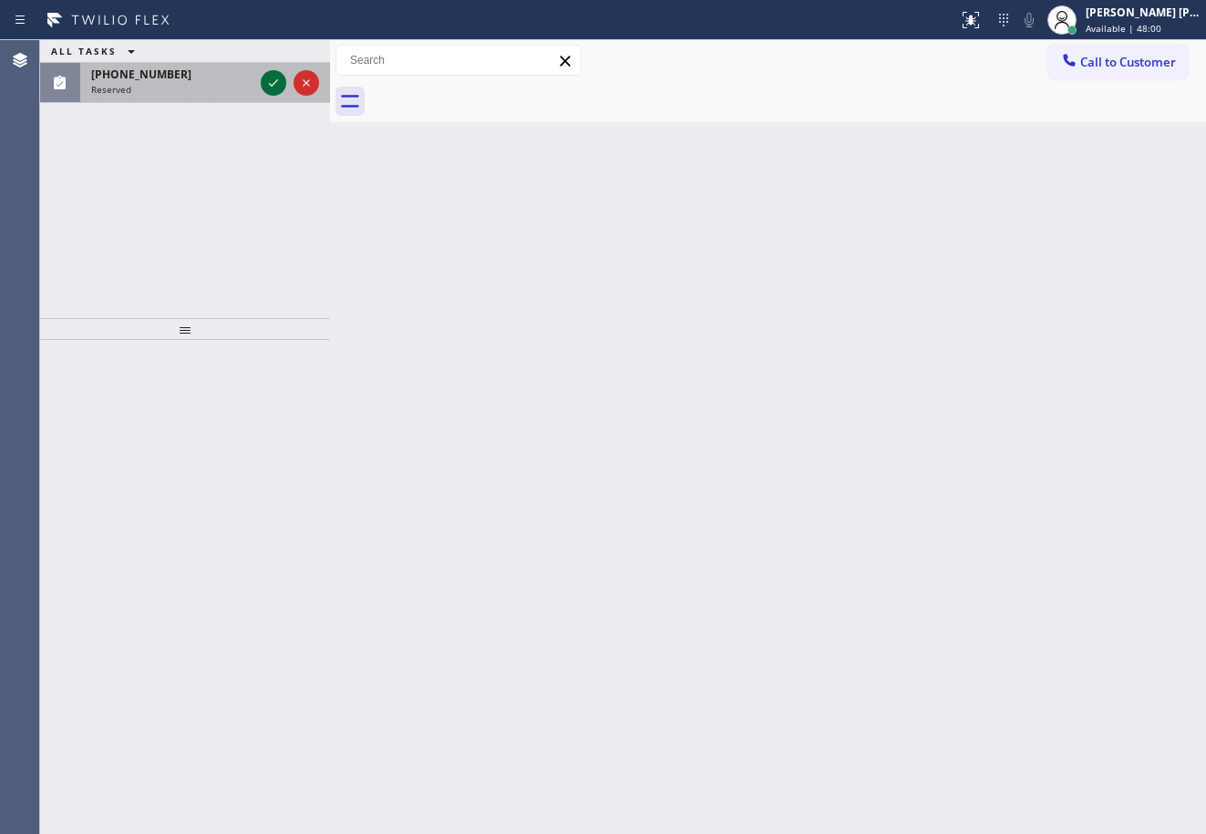
click at [263, 85] on icon at bounding box center [274, 83] width 22 height 22
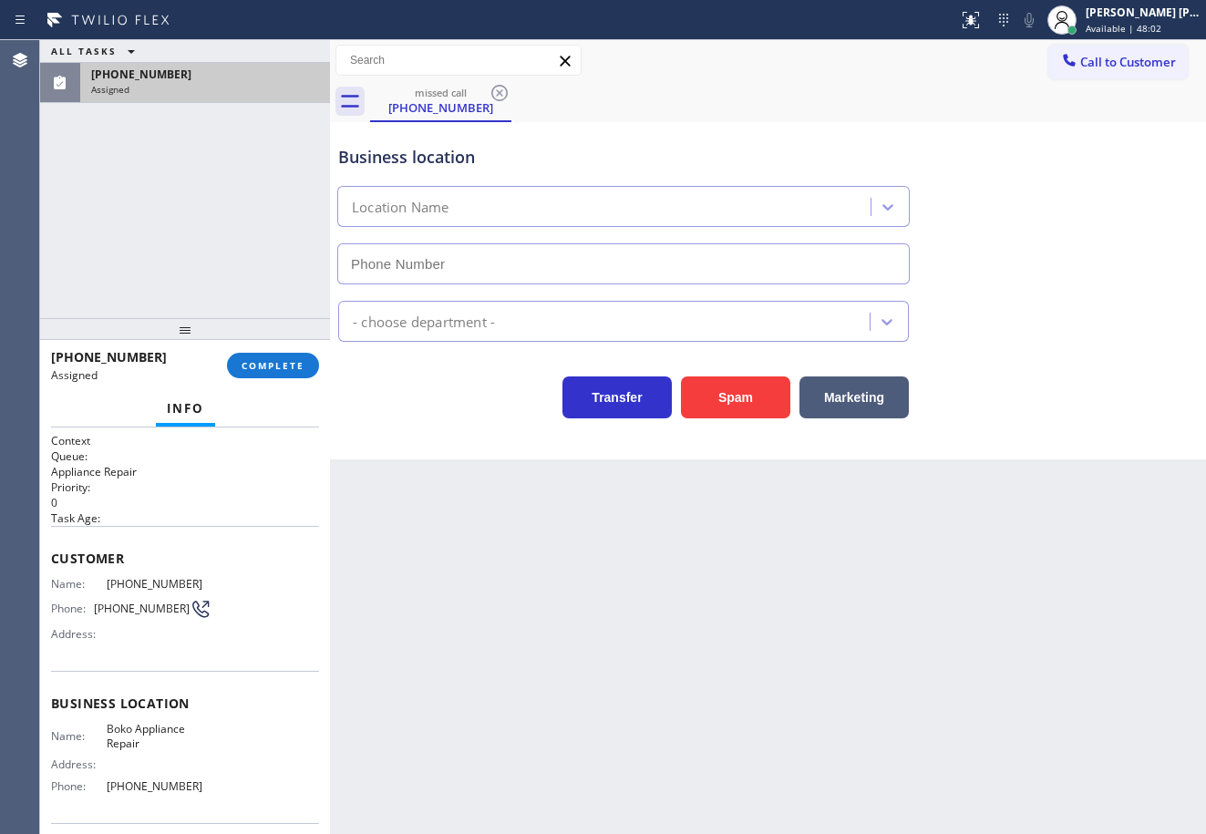
type input "(646) 430-9940"
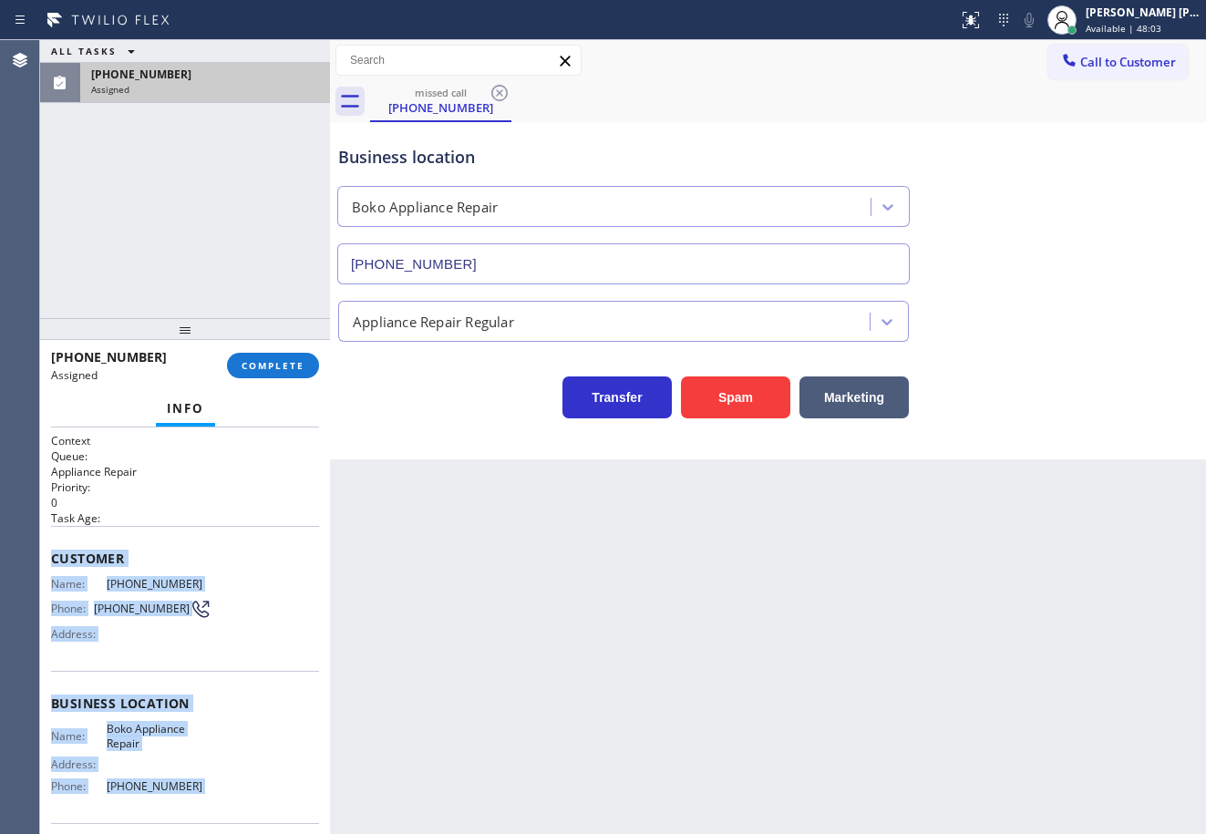
scroll to position [133, 0]
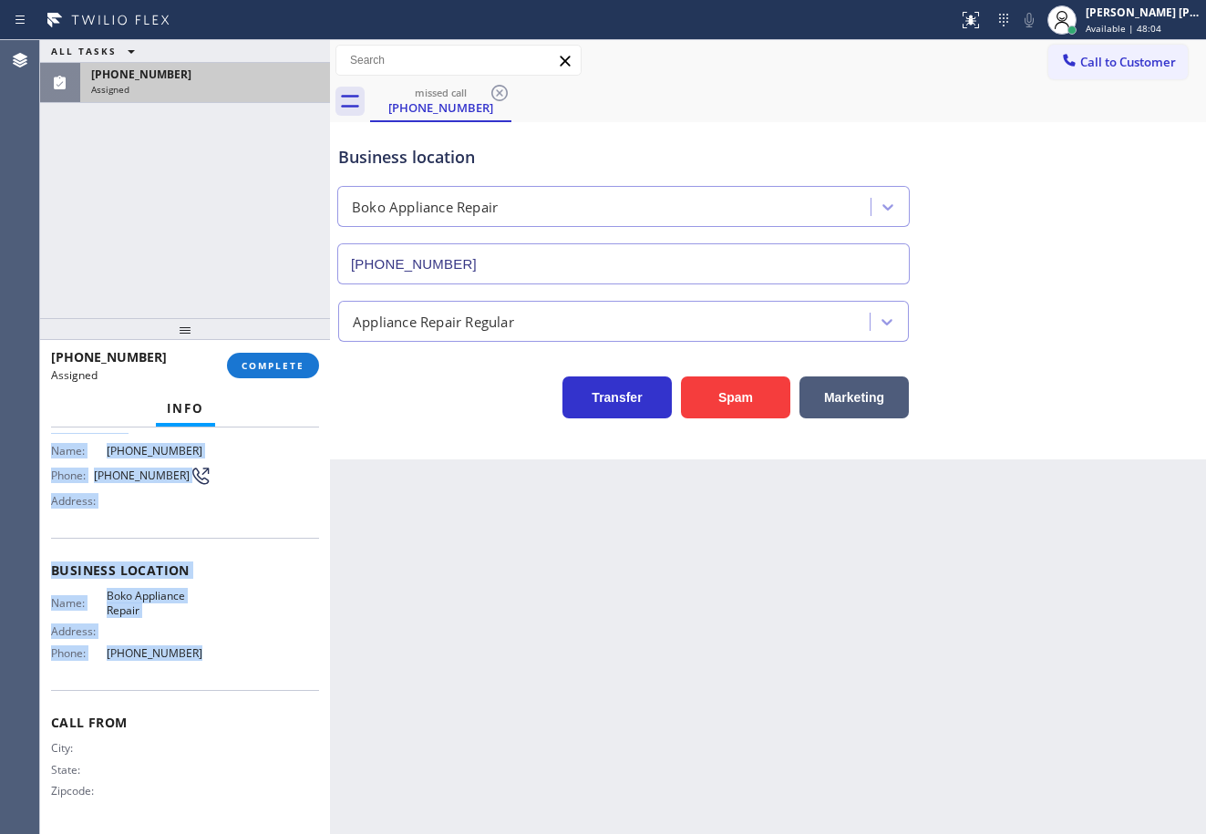
drag, startPoint x: 75, startPoint y: 631, endPoint x: 268, endPoint y: 437, distance: 274.0
click at [214, 656] on div "Context Queue: Appliance Repair Priority: 0 Task Age: Customer Name: (314) 704-…" at bounding box center [185, 564] width 268 height 529
copy div "Customer Name: (314) 704-4796 Phone: (314) 704-4796 Address: Business location …"
click at [304, 360] on span "COMPLETE" at bounding box center [273, 365] width 63 height 13
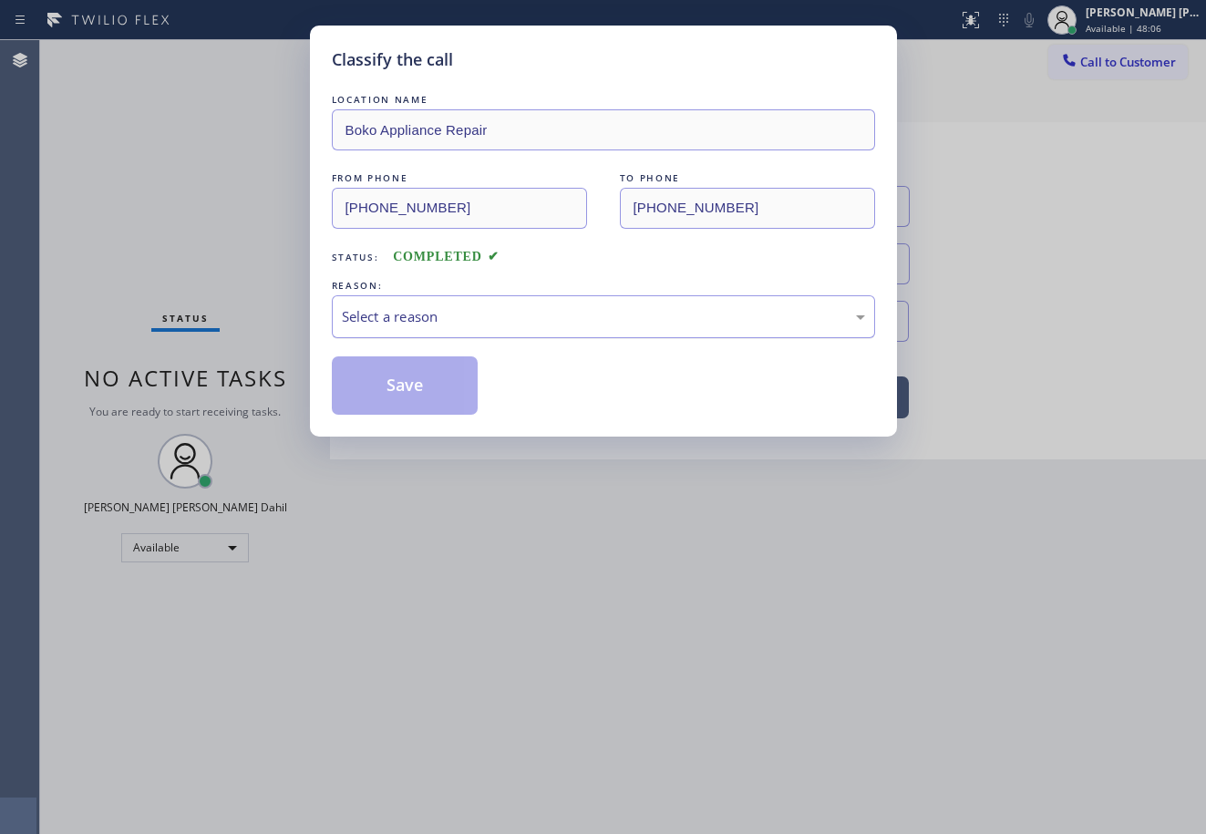
drag, startPoint x: 406, startPoint y: 317, endPoint x: 424, endPoint y: 332, distance: 23.4
click at [411, 308] on div "Select a reason" at bounding box center [603, 316] width 523 height 21
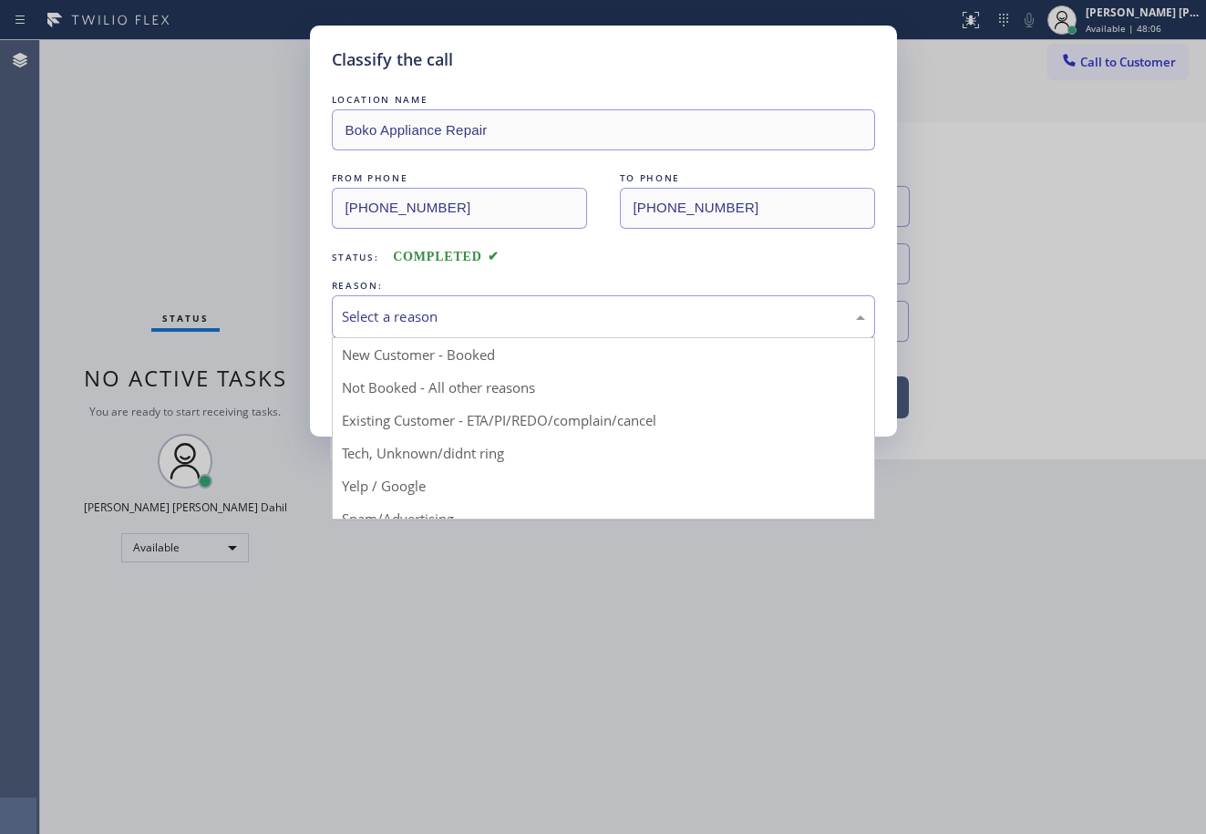
drag, startPoint x: 428, startPoint y: 445, endPoint x: 408, endPoint y: 396, distance: 53.2
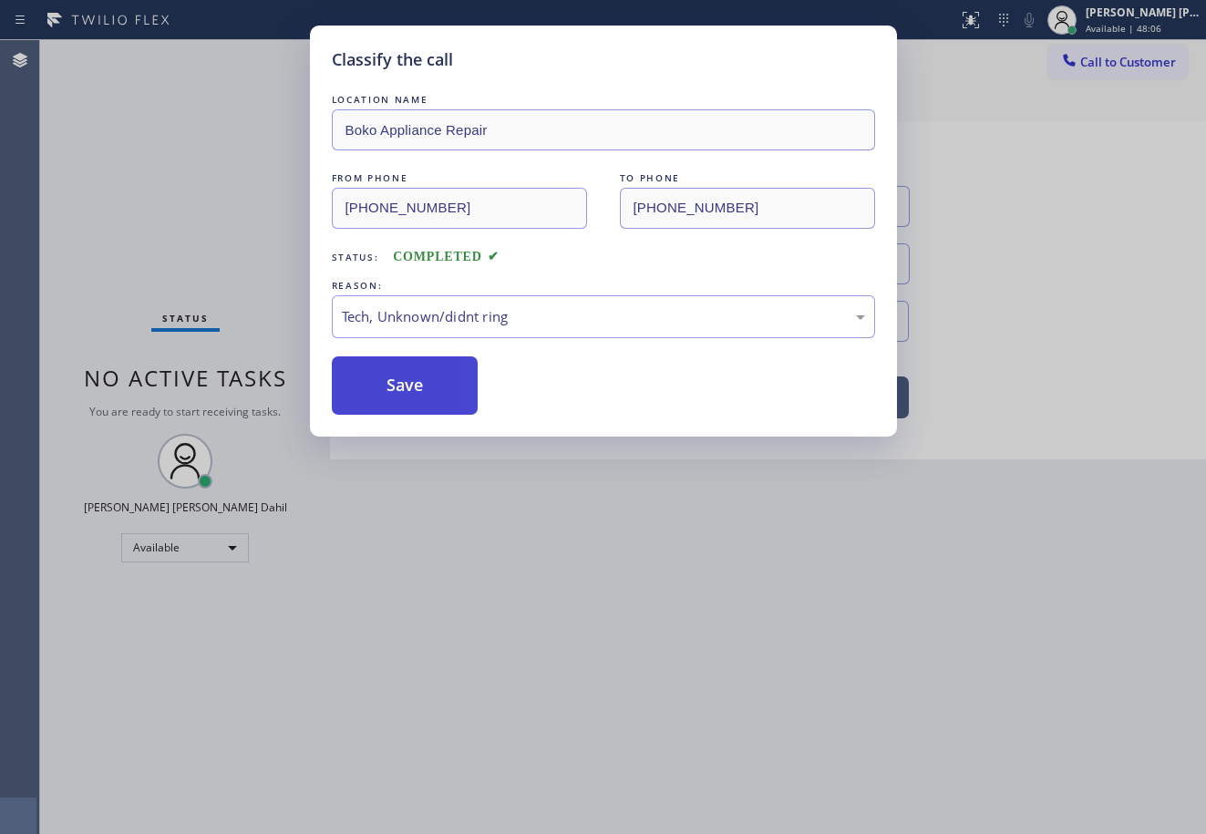
click at [407, 391] on button "Save" at bounding box center [405, 385] width 147 height 58
click at [408, 388] on button "Save" at bounding box center [405, 385] width 147 height 58
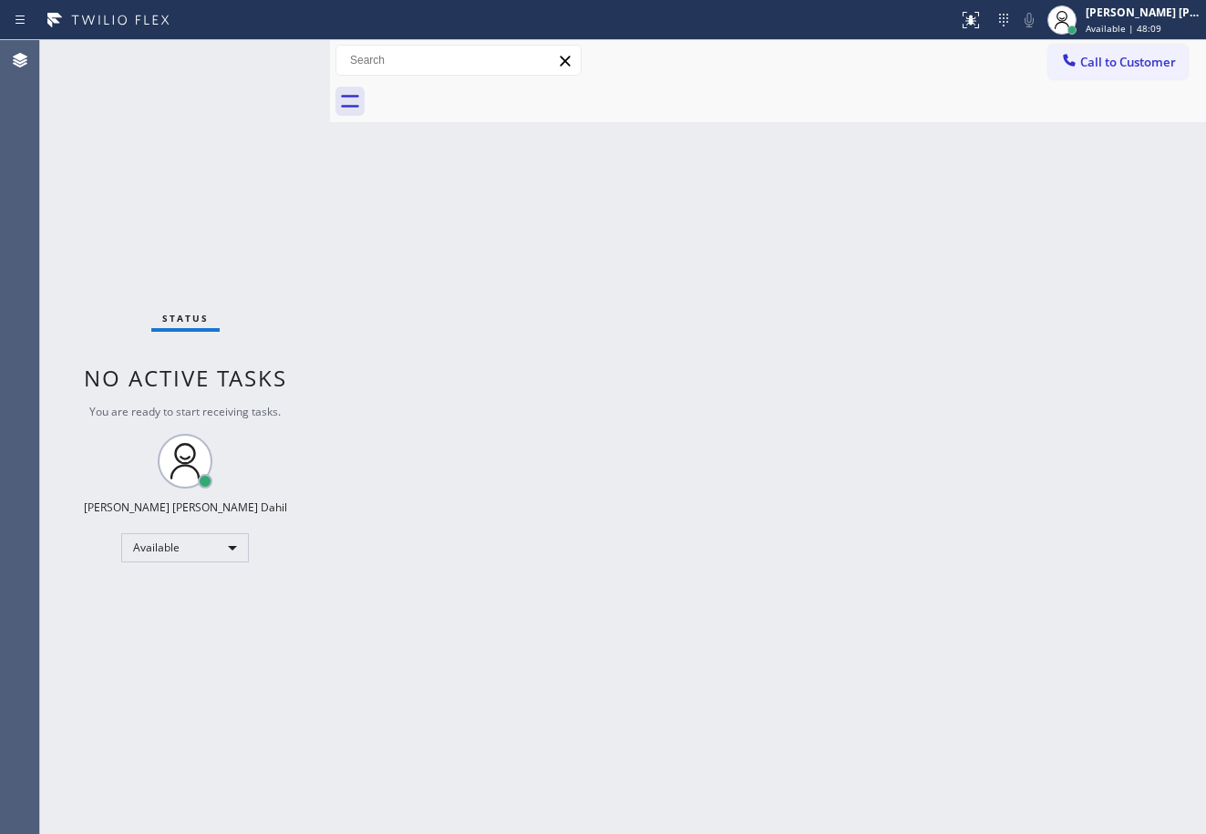
drag, startPoint x: 1101, startPoint y: 70, endPoint x: 1044, endPoint y: 107, distance: 68.0
click at [1101, 70] on button "Call to Customer" at bounding box center [1117, 62] width 139 height 35
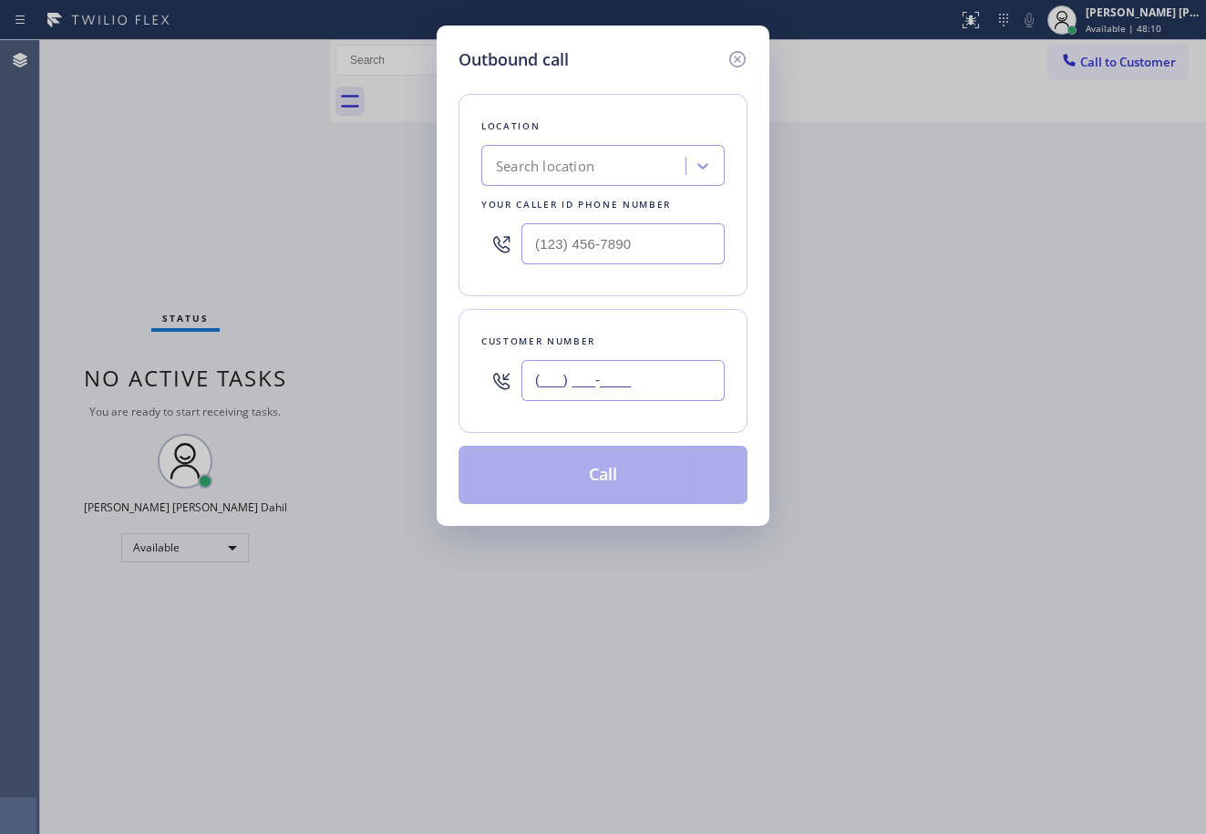
click at [614, 381] on input "(___) ___-____" at bounding box center [622, 380] width 203 height 41
paste input "314) 704-4796"
type input "(314) 704-4796"
click at [552, 239] on input "text" at bounding box center [622, 243] width 203 height 41
paste input "646) 430-9940"
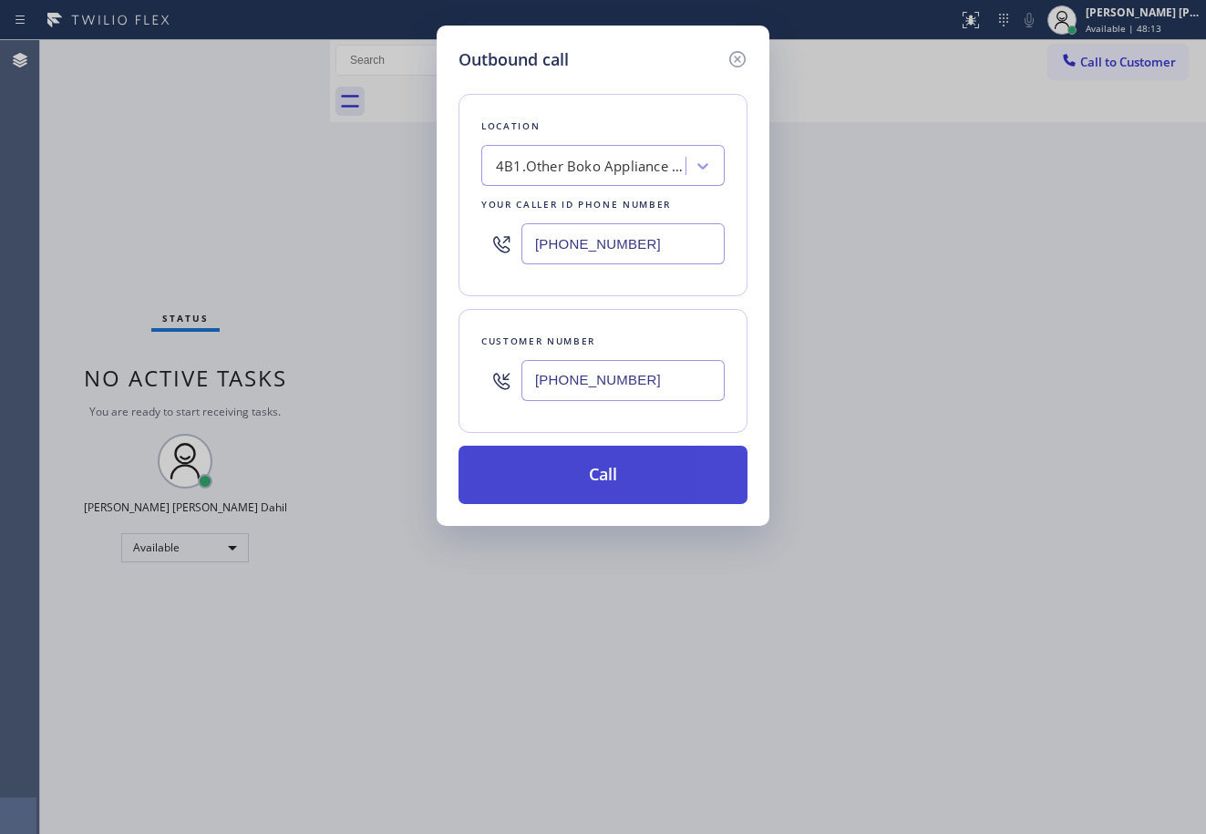
type input "(646) 430-9940"
click at [587, 499] on button "Call" at bounding box center [603, 475] width 289 height 58
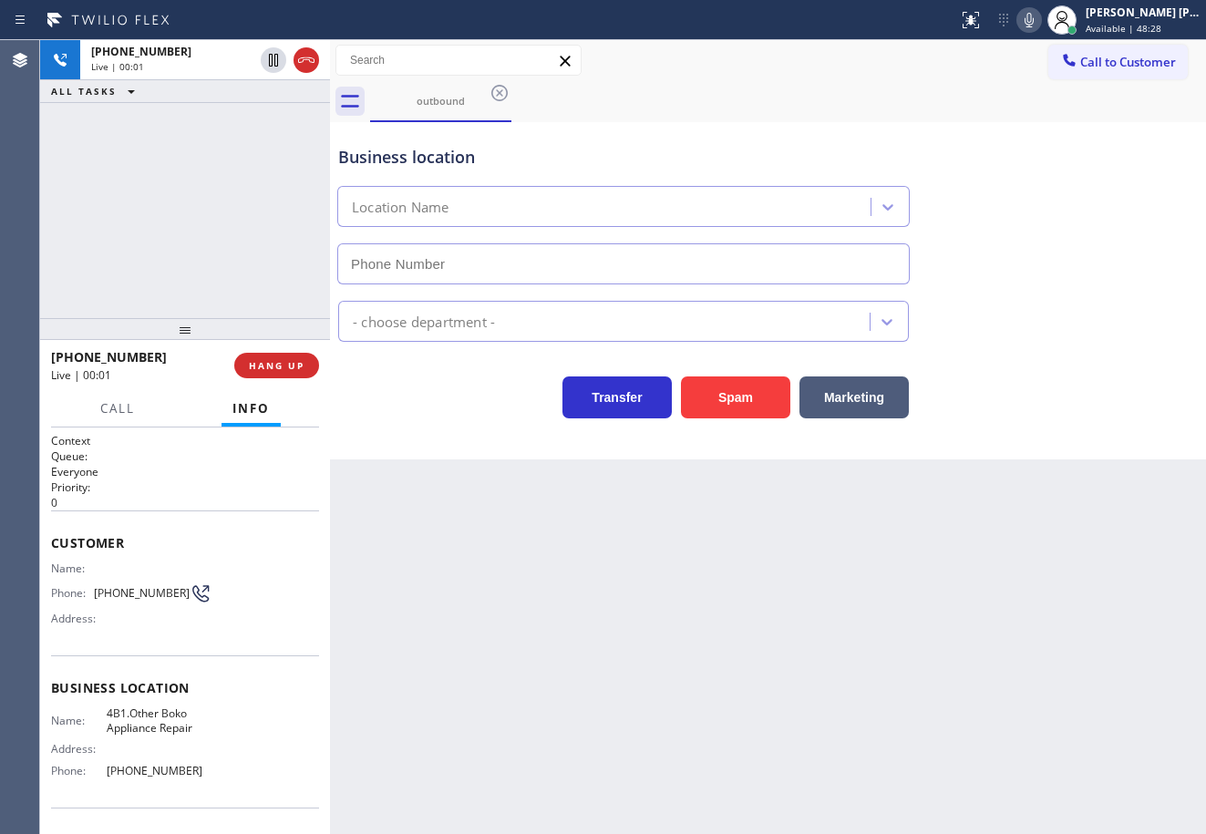
type input "(646) 430-9940"
click at [253, 227] on div "+13147044796 Live | 00:15 ALL TASKS ALL TASKS ACTIVE TASKS TASKS IN WRAP UP" at bounding box center [185, 179] width 290 height 278
click at [253, 226] on div "+13147044796 Live | 00:15 ALL TASKS ALL TASKS ACTIVE TASKS TASKS IN WRAP UP" at bounding box center [185, 179] width 290 height 278
click at [237, 288] on div "+13147044796 Live | 00:17 ALL TASKS ALL TASKS ACTIVE TASKS TASKS IN WRAP UP" at bounding box center [185, 179] width 290 height 278
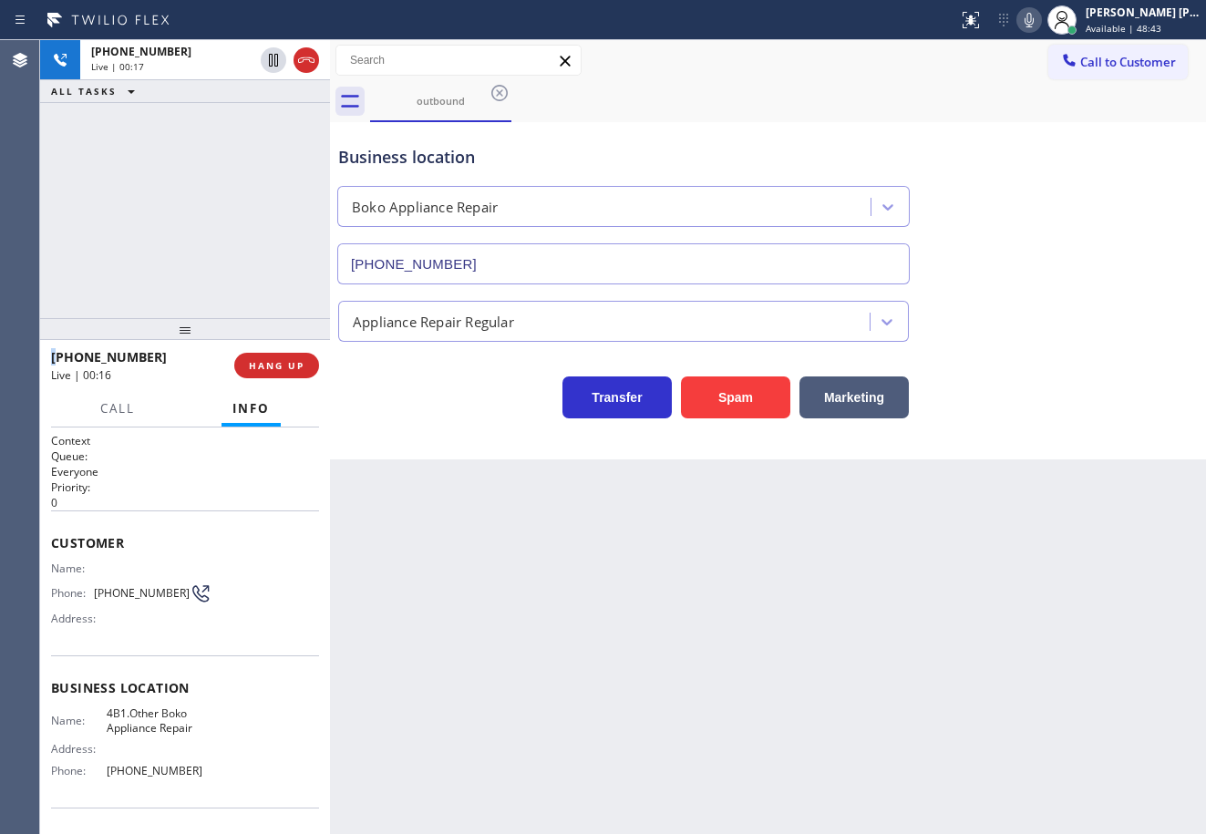
drag, startPoint x: 237, startPoint y: 288, endPoint x: 248, endPoint y: 305, distance: 19.7
click at [248, 305] on div "+13147044796 Live | 00:17 ALL TASKS ALL TASKS ACTIVE TASKS TASKS IN WRAP UP" at bounding box center [185, 179] width 290 height 278
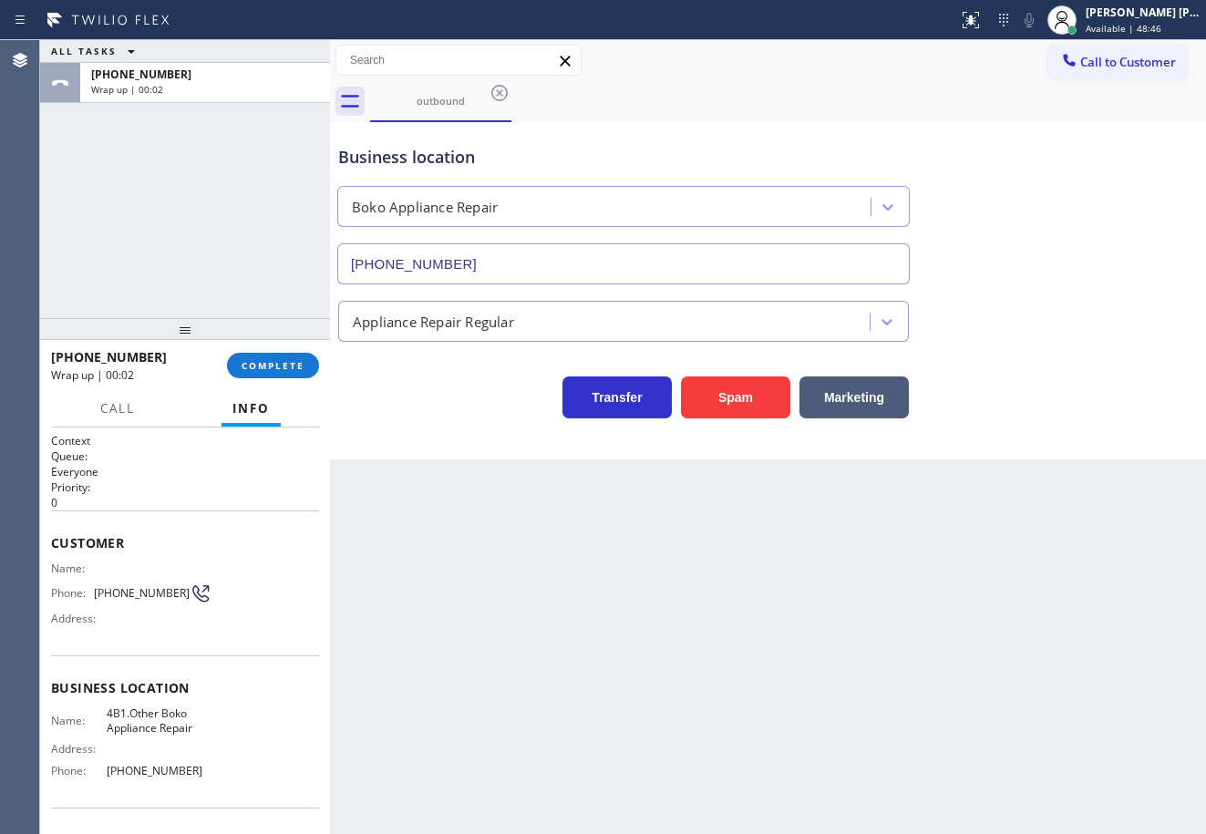
drag, startPoint x: 728, startPoint y: 558, endPoint x: 599, endPoint y: 509, distance: 137.7
click at [724, 558] on div "Back to Dashboard Change Sender ID Customers Technicians Select a contact Outbo…" at bounding box center [768, 437] width 876 height 794
click at [286, 372] on button "COMPLETE" at bounding box center [273, 366] width 92 height 26
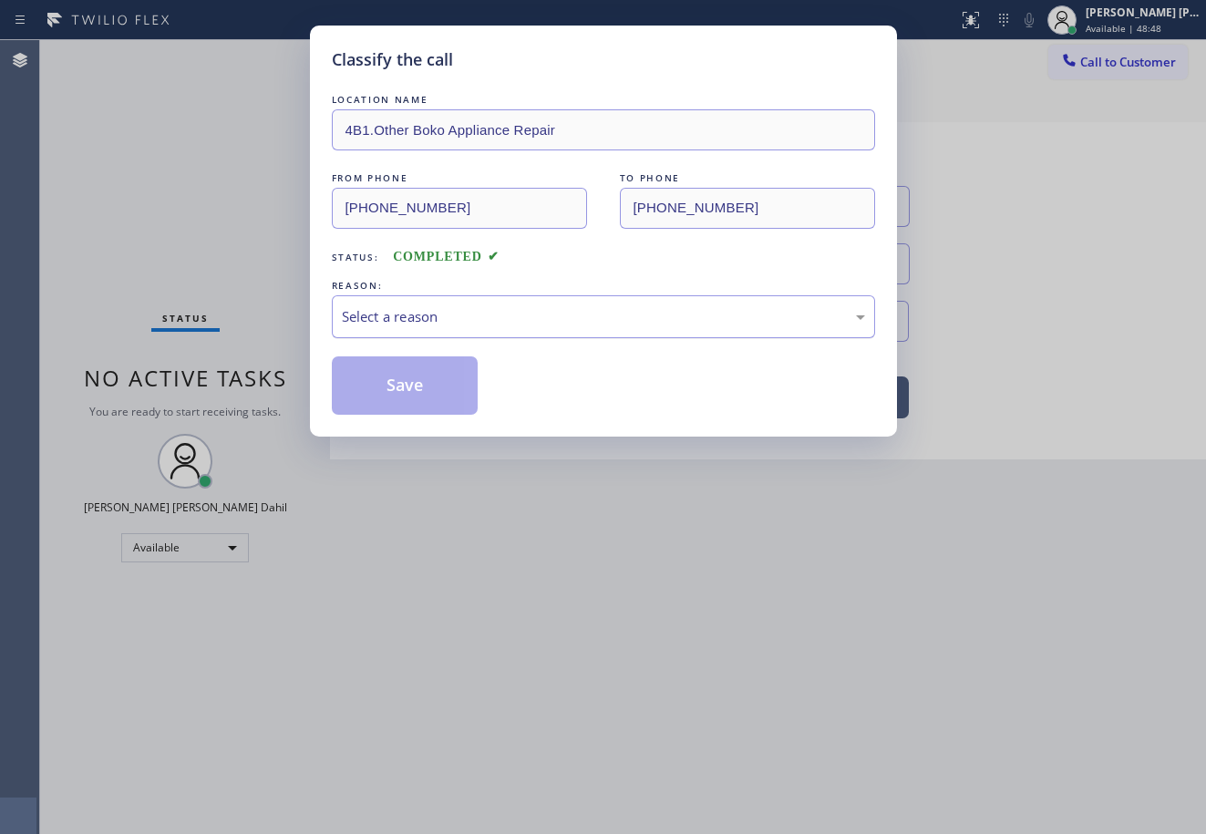
click at [430, 306] on div "Select a reason" at bounding box center [603, 316] width 523 height 21
click at [395, 400] on button "Save" at bounding box center [405, 385] width 147 height 58
click at [396, 399] on button "Save" at bounding box center [405, 385] width 147 height 58
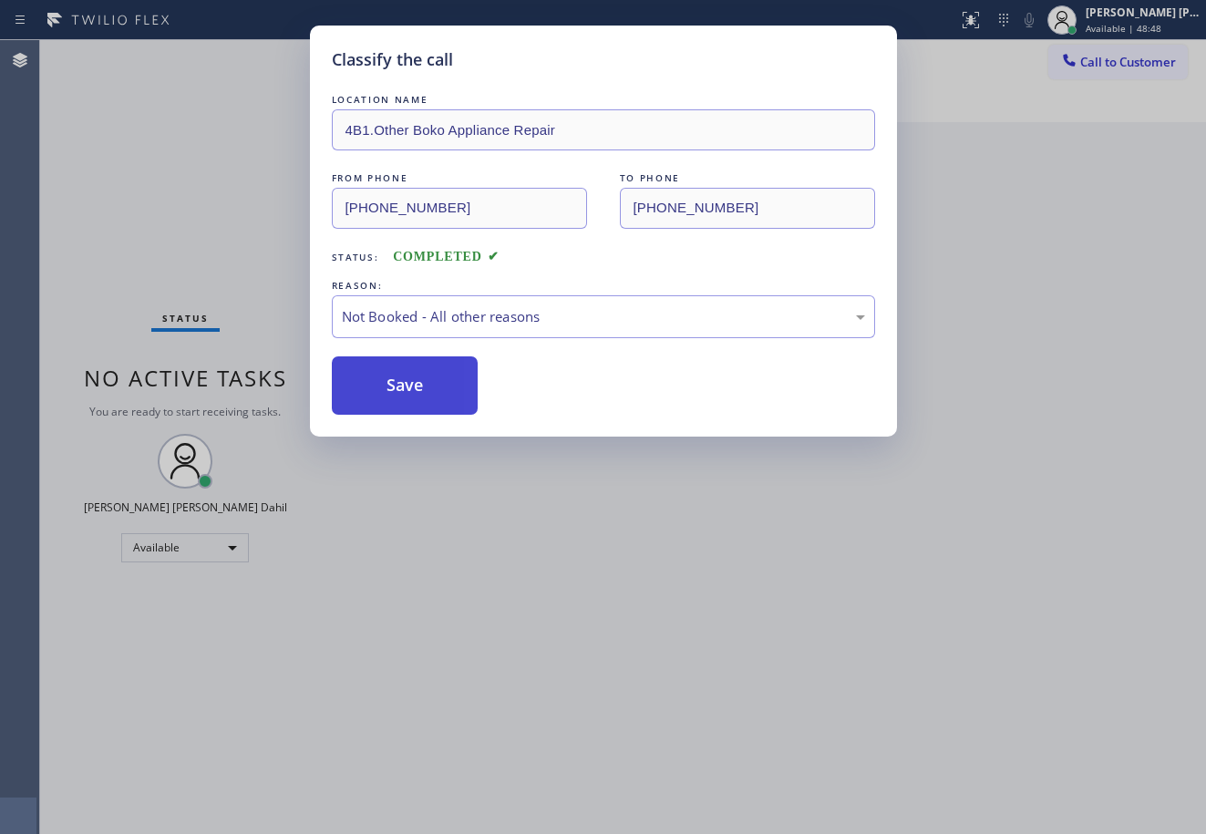
click at [396, 398] on button "Save" at bounding box center [405, 385] width 147 height 58
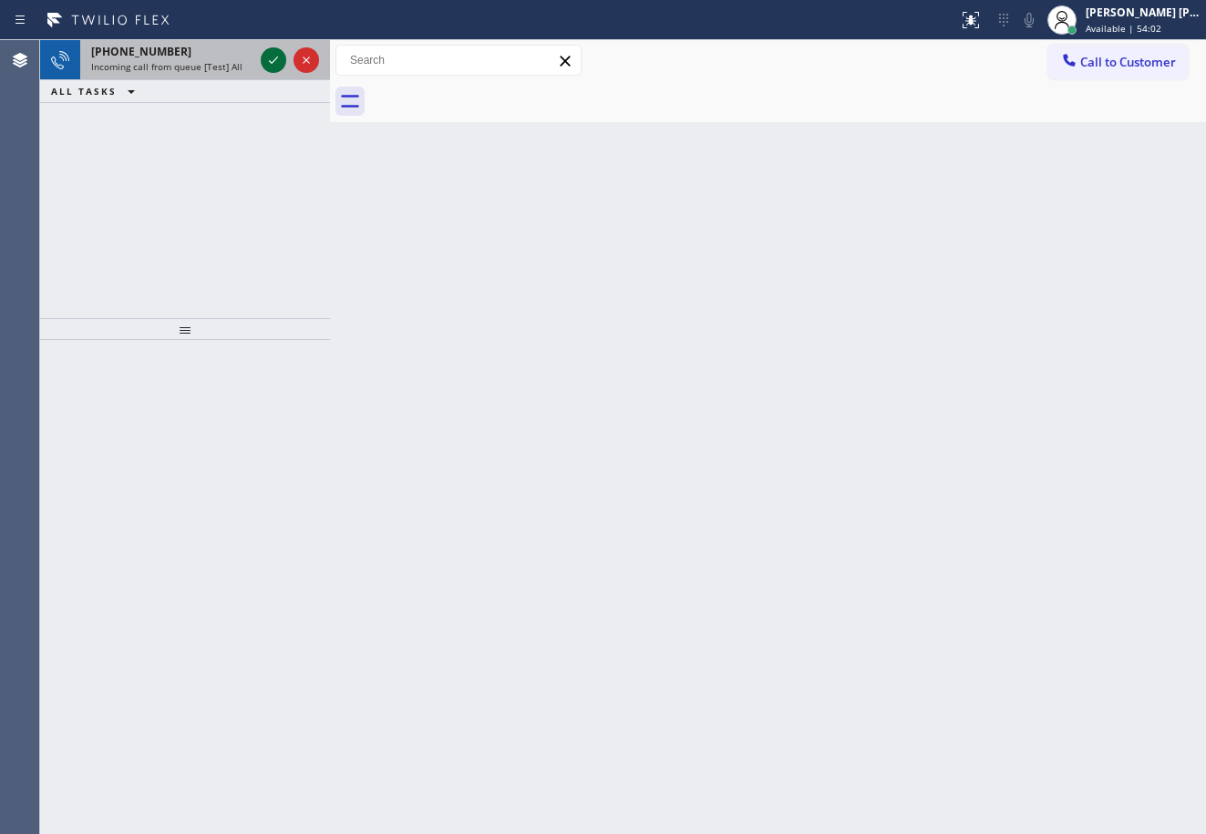
click at [274, 57] on icon at bounding box center [274, 60] width 22 height 22
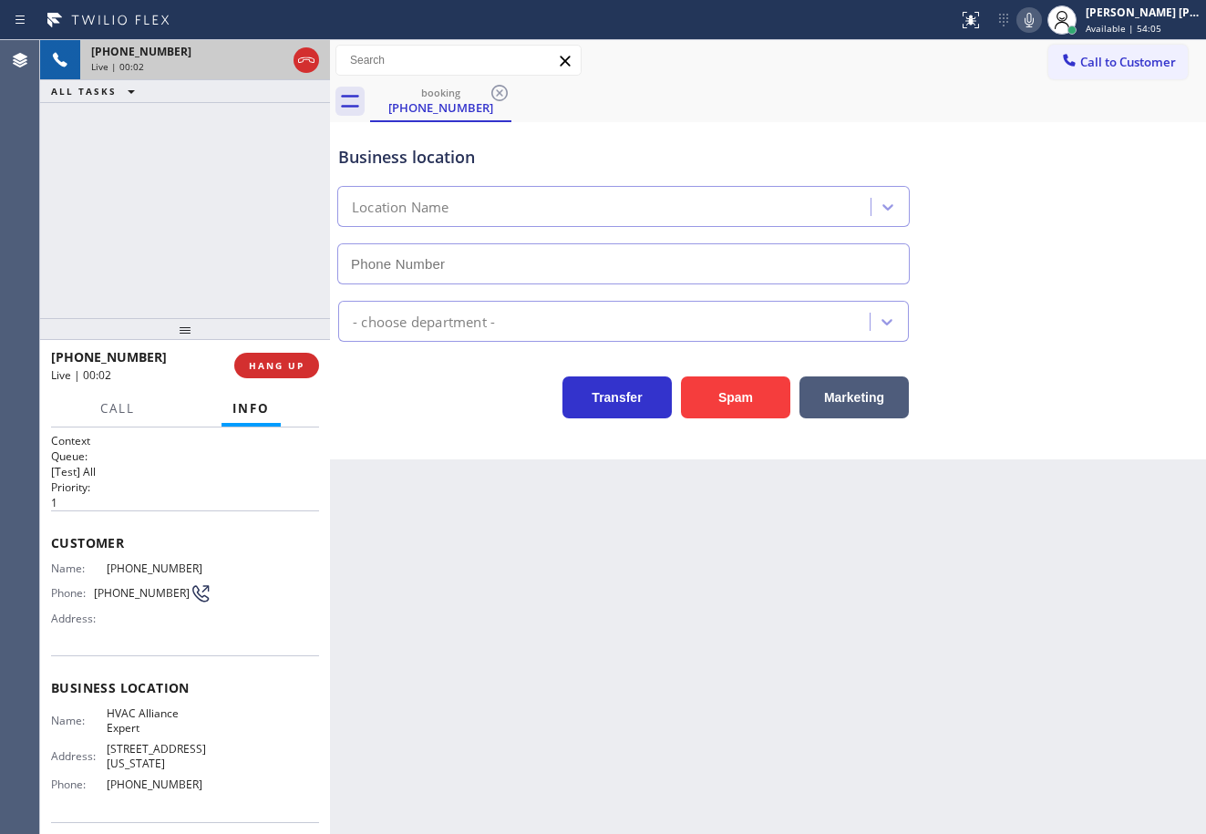
type input "(855) 999-4417"
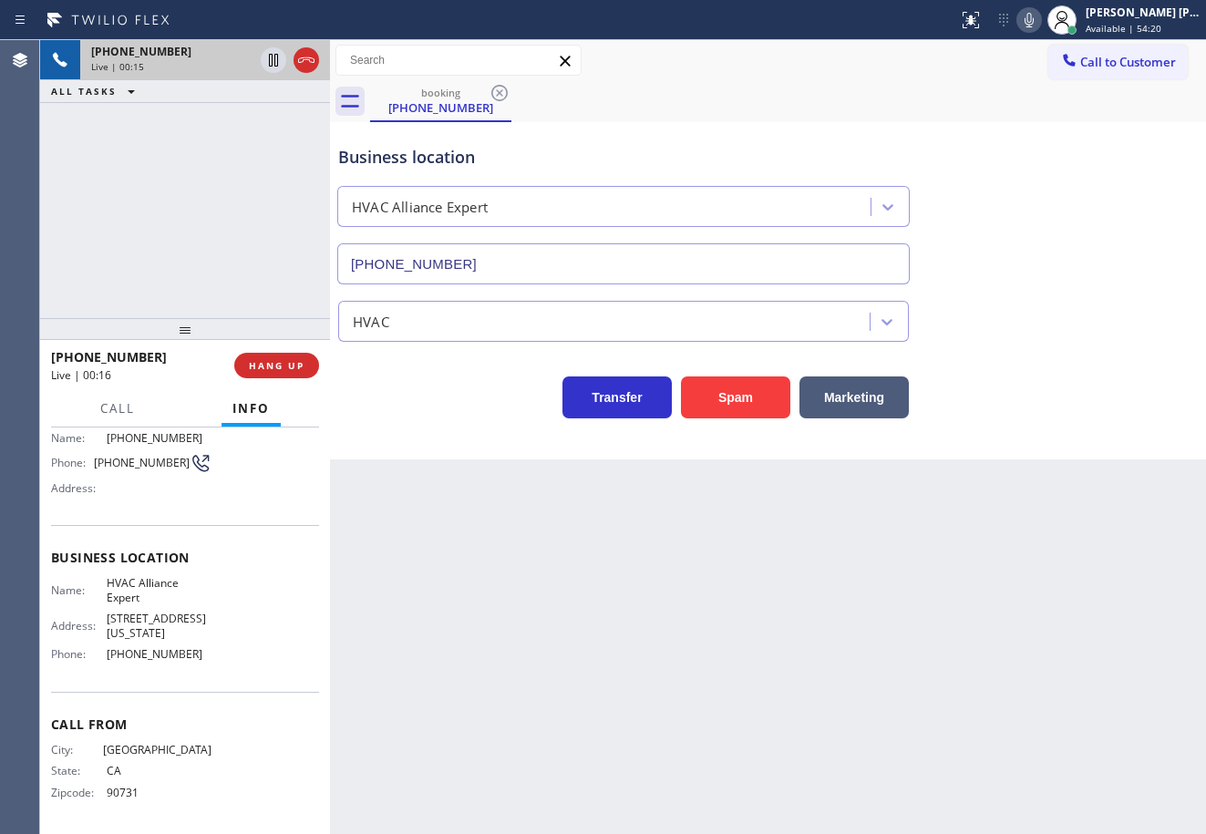
scroll to position [131, 0]
click at [467, 662] on div "Back to Dashboard Change Sender ID Customers Technicians Select a contact Outbo…" at bounding box center [768, 437] width 876 height 794
drag, startPoint x: 211, startPoint y: 657, endPoint x: 108, endPoint y: 641, distance: 103.4
click at [98, 660] on div "Name: HVAC Alliance Expert Address: 10866 Washington Blvd Phone: (855) 999-4417" at bounding box center [185, 621] width 268 height 92
copy div "(855) 999-4417"
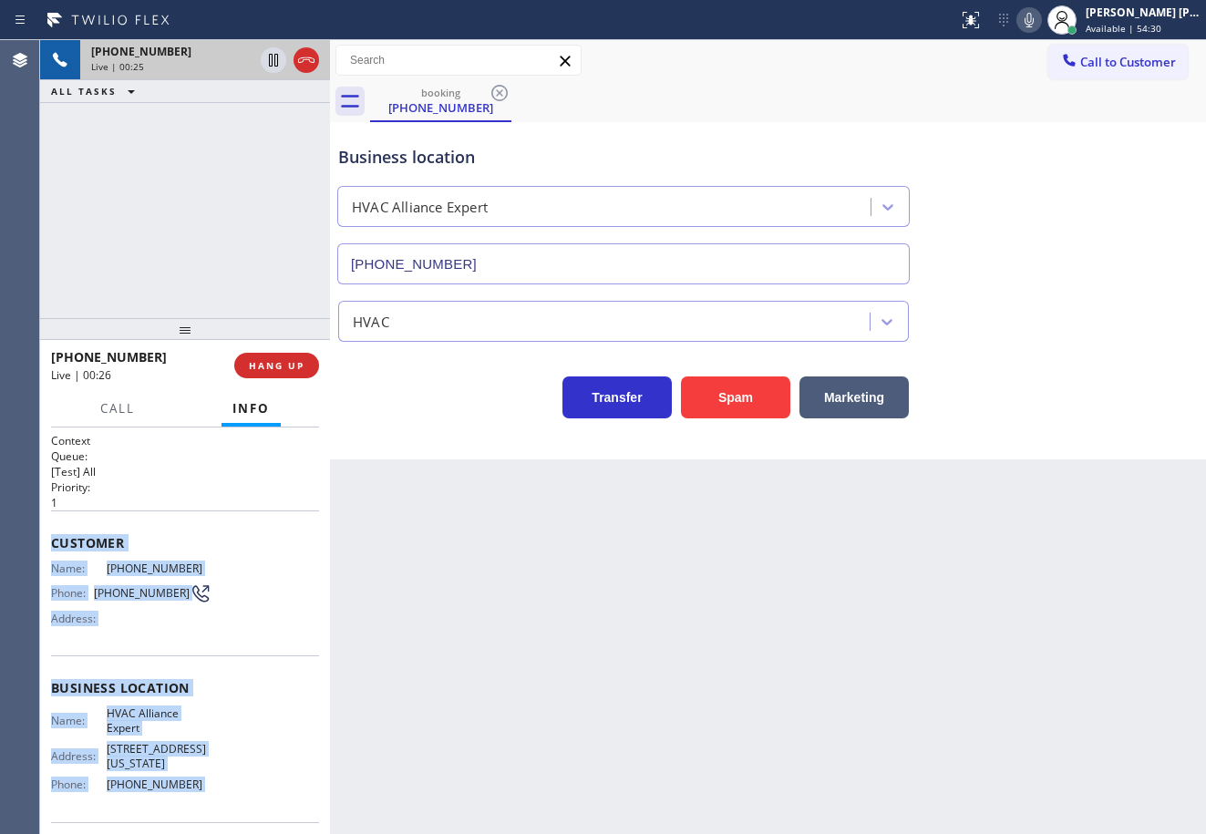
scroll to position [132, 0]
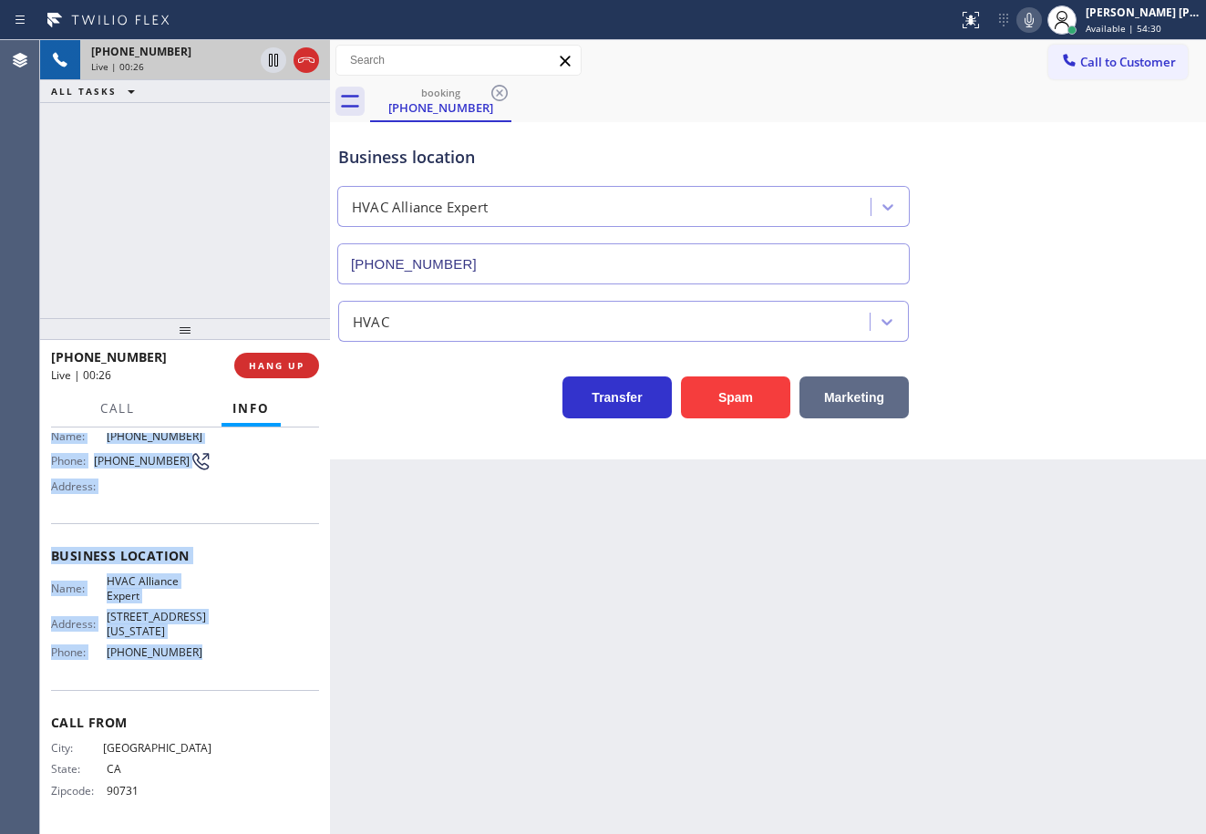
drag, startPoint x: 45, startPoint y: 536, endPoint x: 889, endPoint y: 418, distance: 852.5
click at [218, 668] on div "Context Queue: [Test] All Priority: 1 Customer Name: (310) 968-8017 Phone: (310…" at bounding box center [185, 631] width 290 height 407
copy div "Customer Name: (310) 968-8017 Phone: (310) 968-8017 Address: Business location …"
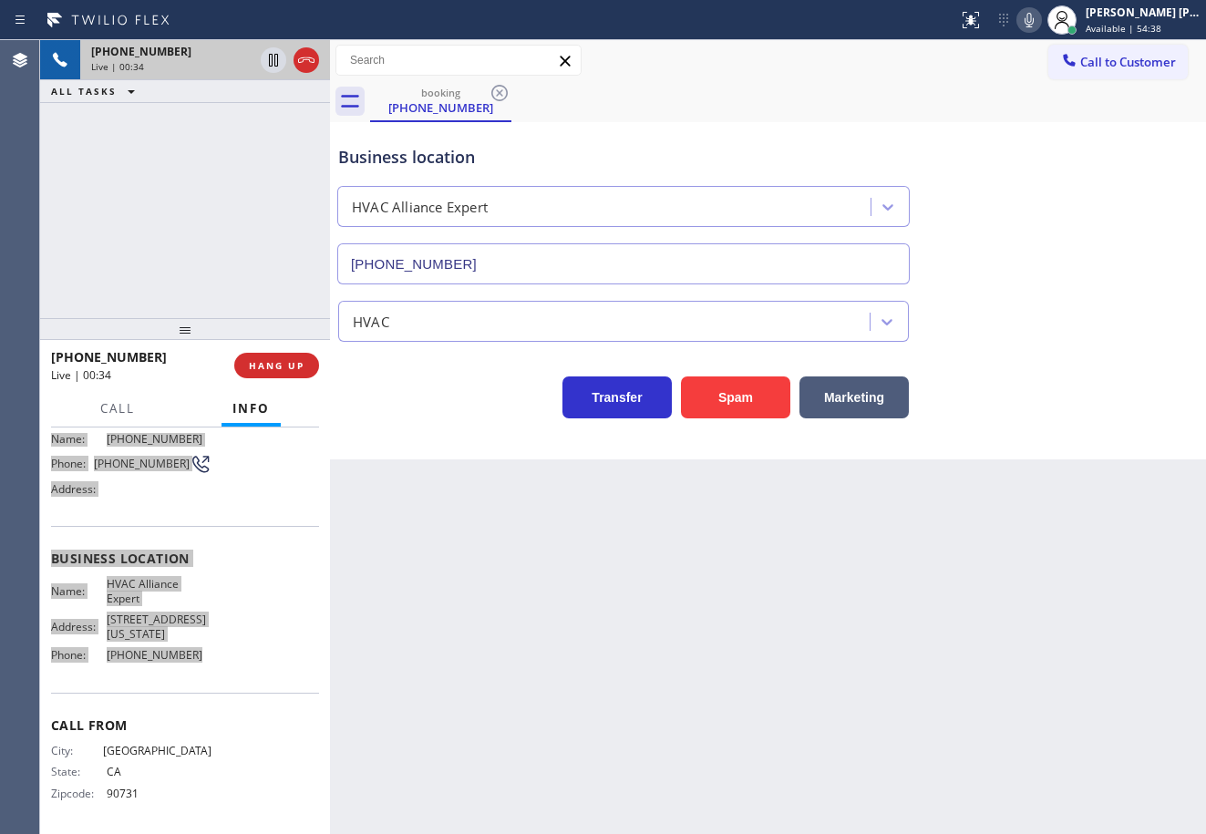
scroll to position [131, 0]
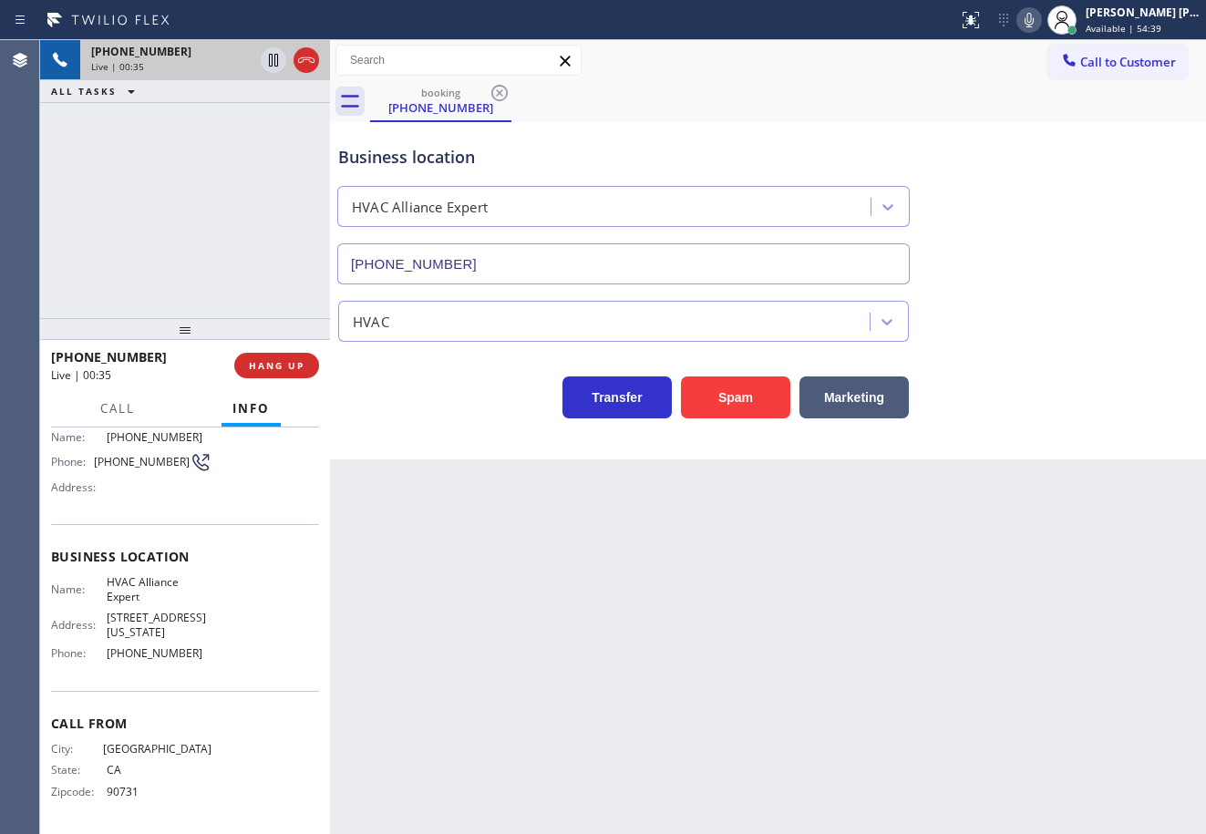
click at [250, 238] on div "+13109688017 Live | 00:35 ALL TASKS ALL TASKS ACTIVE TASKS TASKS IN WRAP UP" at bounding box center [185, 179] width 290 height 278
click at [531, 625] on div "Back to Dashboard Change Sender ID Customers Technicians Select a contact Outbo…" at bounding box center [768, 437] width 876 height 794
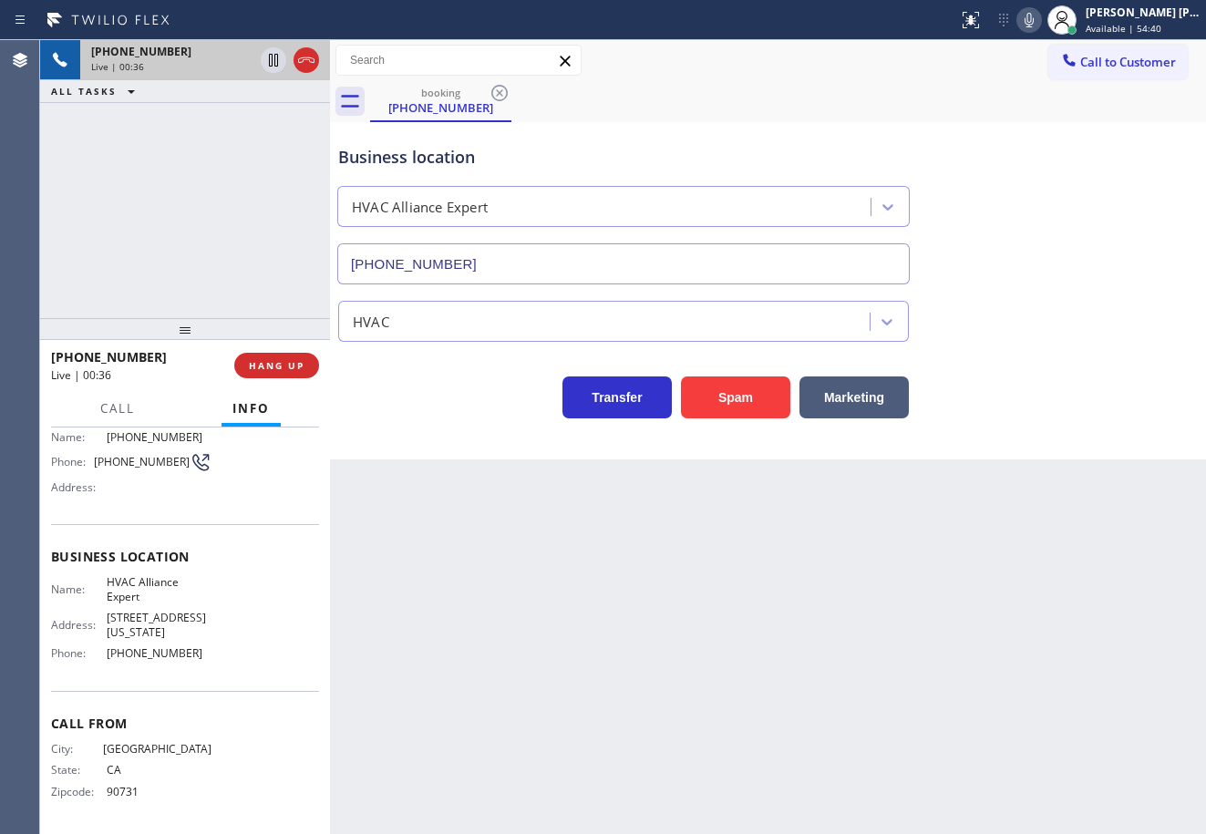
click at [529, 625] on div "Back to Dashboard Change Sender ID Customers Technicians Select a contact Outbo…" at bounding box center [768, 437] width 876 height 794
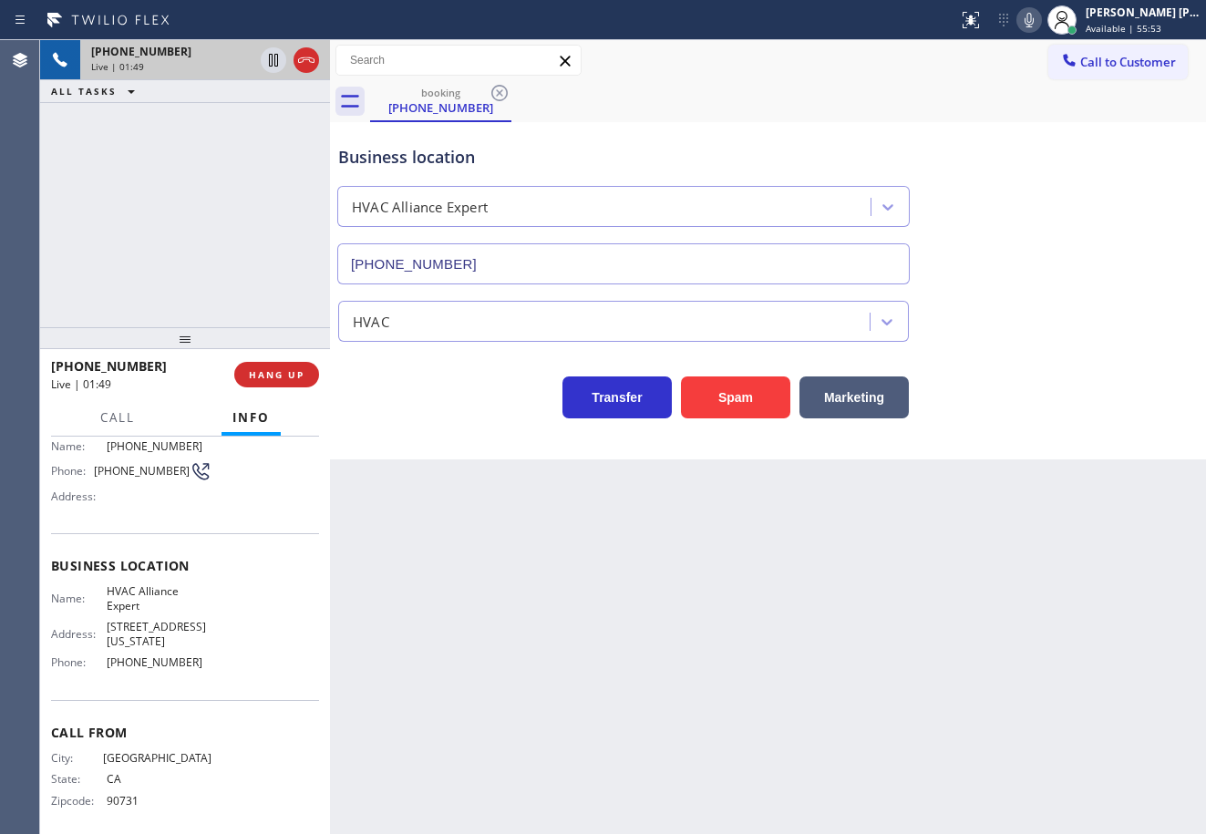
drag, startPoint x: 186, startPoint y: 330, endPoint x: 190, endPoint y: 339, distance: 9.8
click at [190, 339] on div at bounding box center [185, 338] width 290 height 22
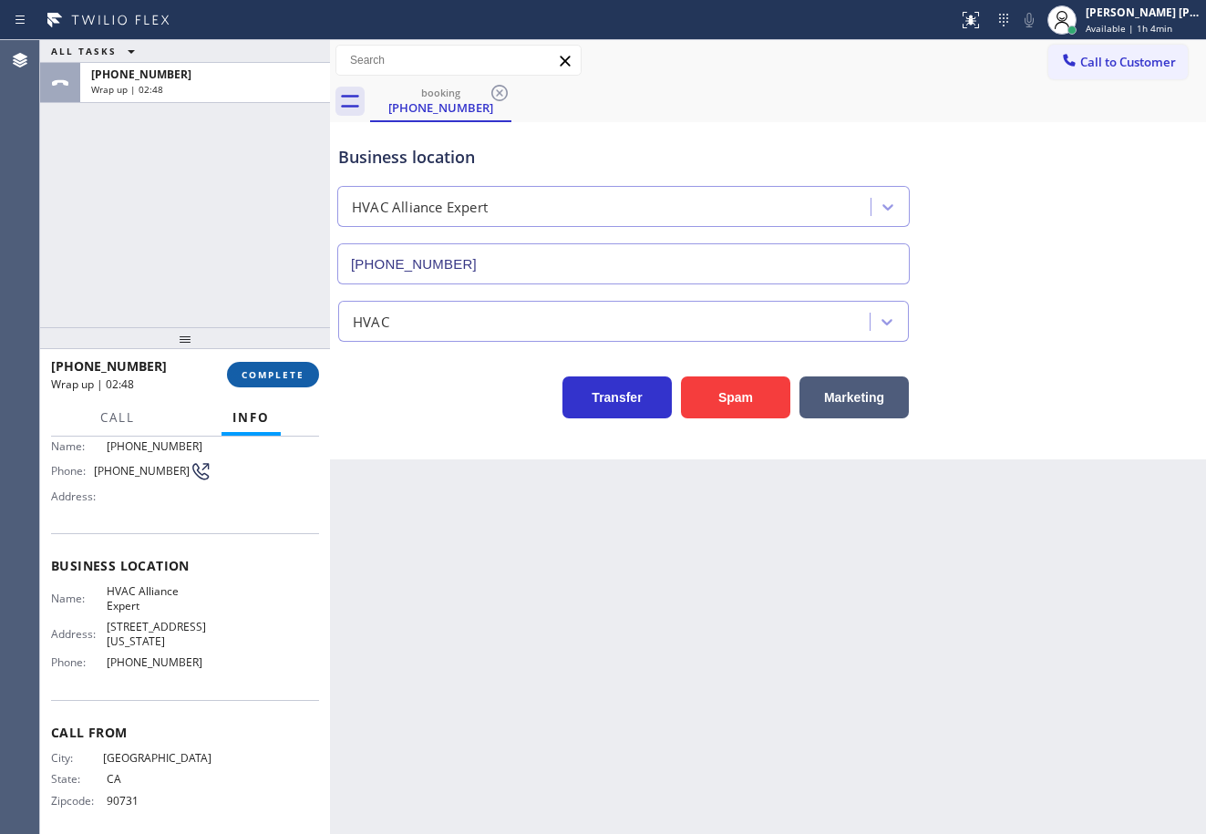
click at [310, 377] on button "COMPLETE" at bounding box center [273, 375] width 92 height 26
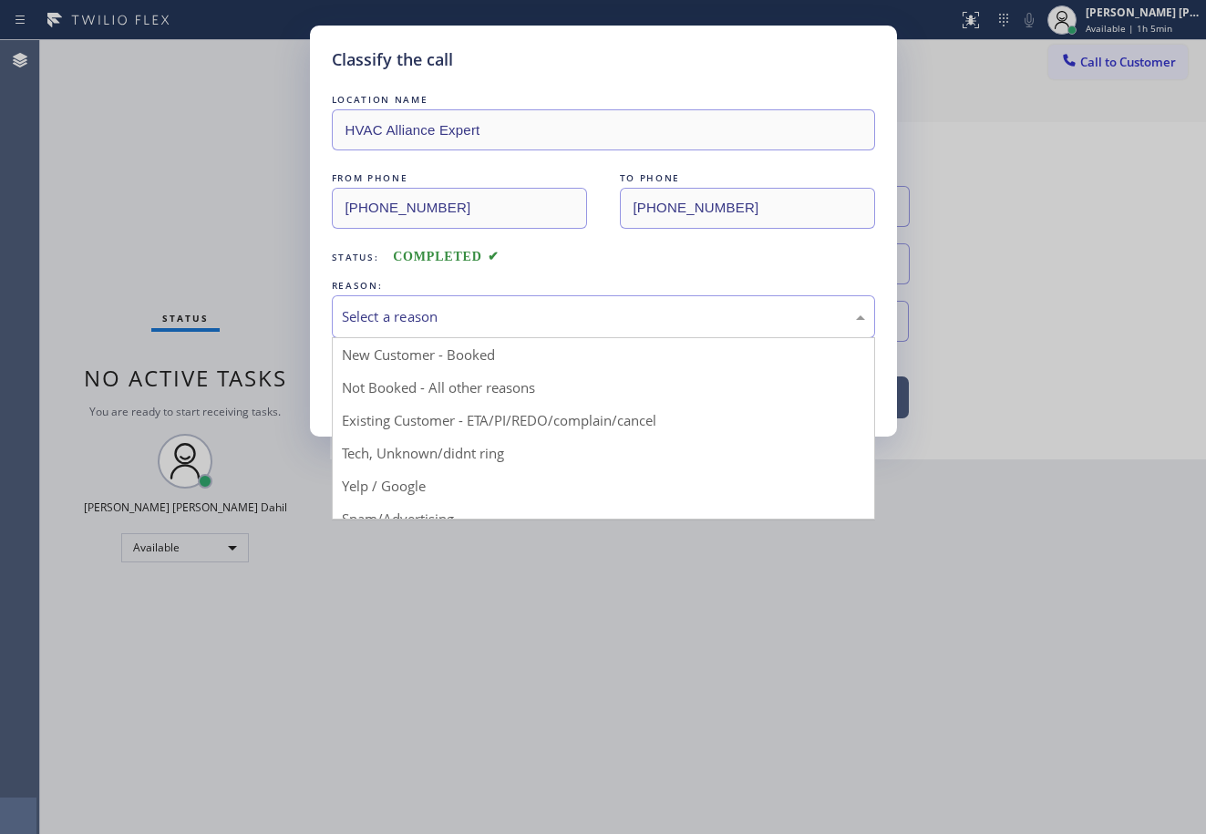
click at [445, 384] on button "Save" at bounding box center [405, 385] width 147 height 58
click at [444, 384] on button "Save" at bounding box center [405, 385] width 147 height 58
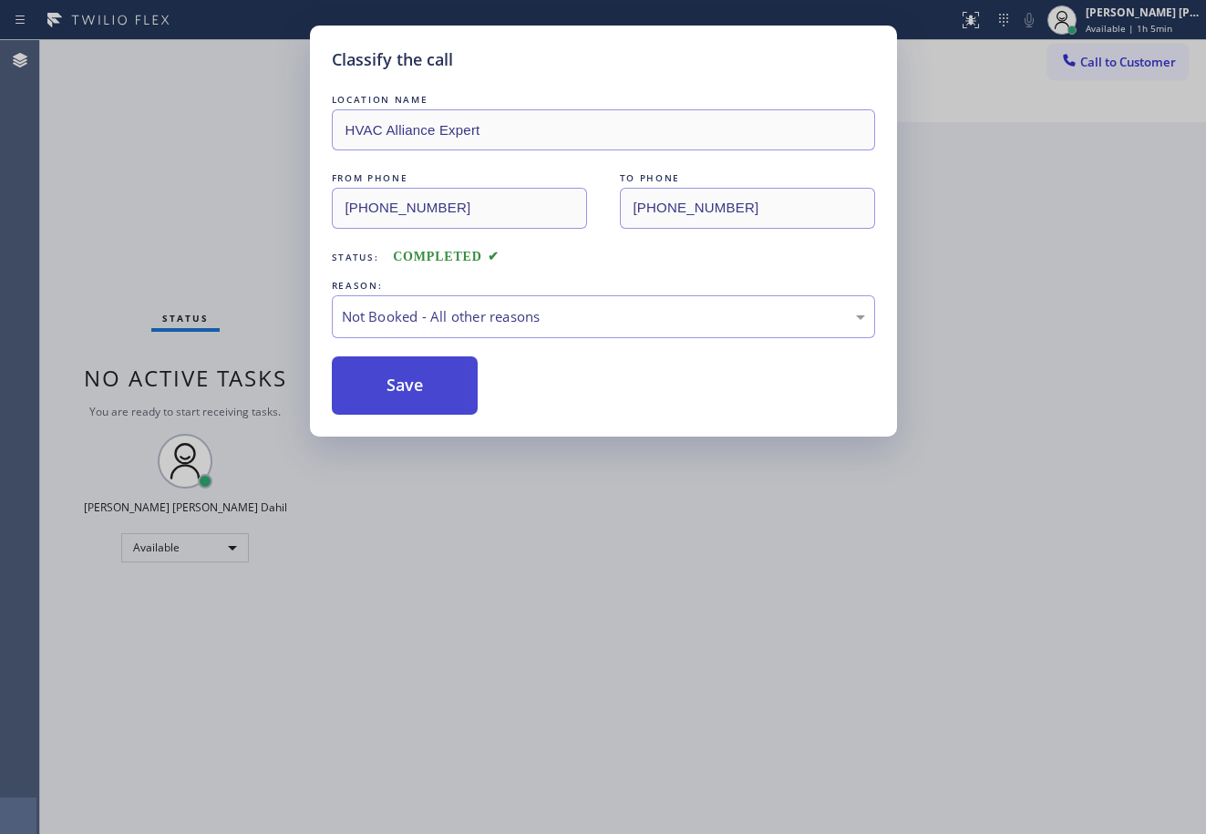
drag, startPoint x: 444, startPoint y: 384, endPoint x: 992, endPoint y: 620, distance: 596.6
click at [443, 384] on button "Save" at bounding box center [405, 385] width 147 height 58
drag, startPoint x: 992, startPoint y: 620, endPoint x: 1066, endPoint y: 644, distance: 77.6
click at [1048, 638] on div "Classify the call LOCATION NAME HVAC Alliance Expert FROM PHONE (310) 968-8017 …" at bounding box center [603, 417] width 1206 height 834
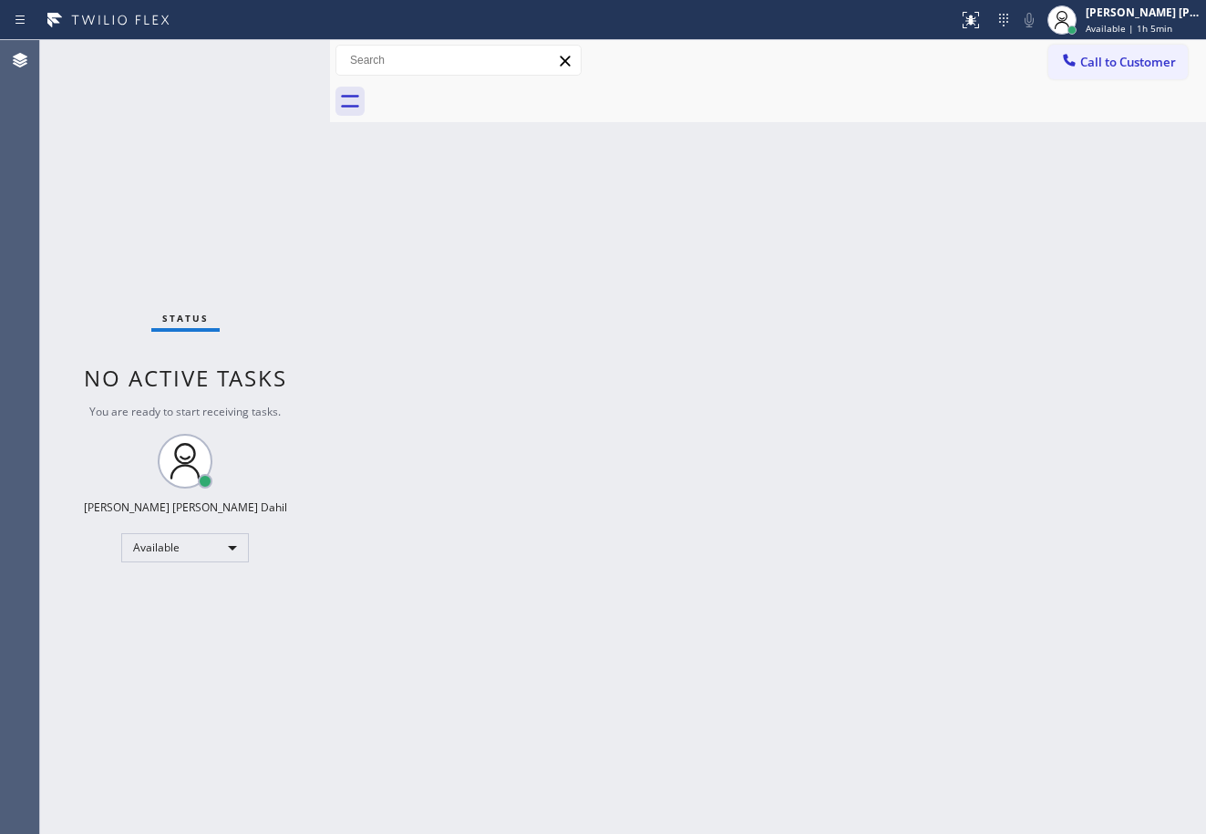
drag, startPoint x: 834, startPoint y: 608, endPoint x: 886, endPoint y: 760, distance: 160.9
click at [842, 616] on div "Back to Dashboard Change Sender ID Customers Technicians Select a contact Outbo…" at bounding box center [768, 437] width 876 height 794
click at [270, 116] on div "Status No active tasks You are ready to start receiving tasks. Joshua Jake Dahi…" at bounding box center [185, 437] width 290 height 794
click at [866, 624] on div "Back to Dashboard Change Sender ID Customers Technicians Select a contact Outbo…" at bounding box center [768, 437] width 876 height 794
click at [1134, 17] on div "Joshua Jake Dahil" at bounding box center [1143, 12] width 115 height 15
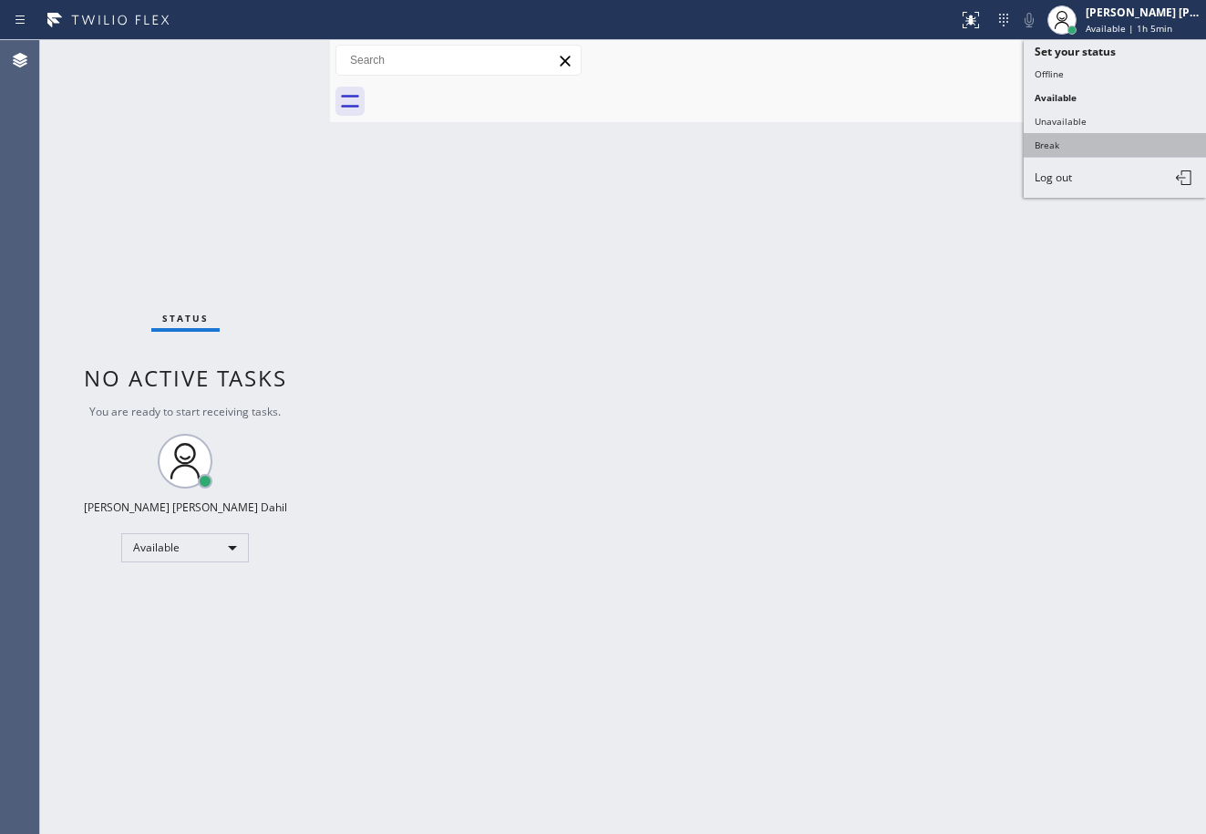
click at [1097, 154] on button "Break" at bounding box center [1115, 145] width 182 height 24
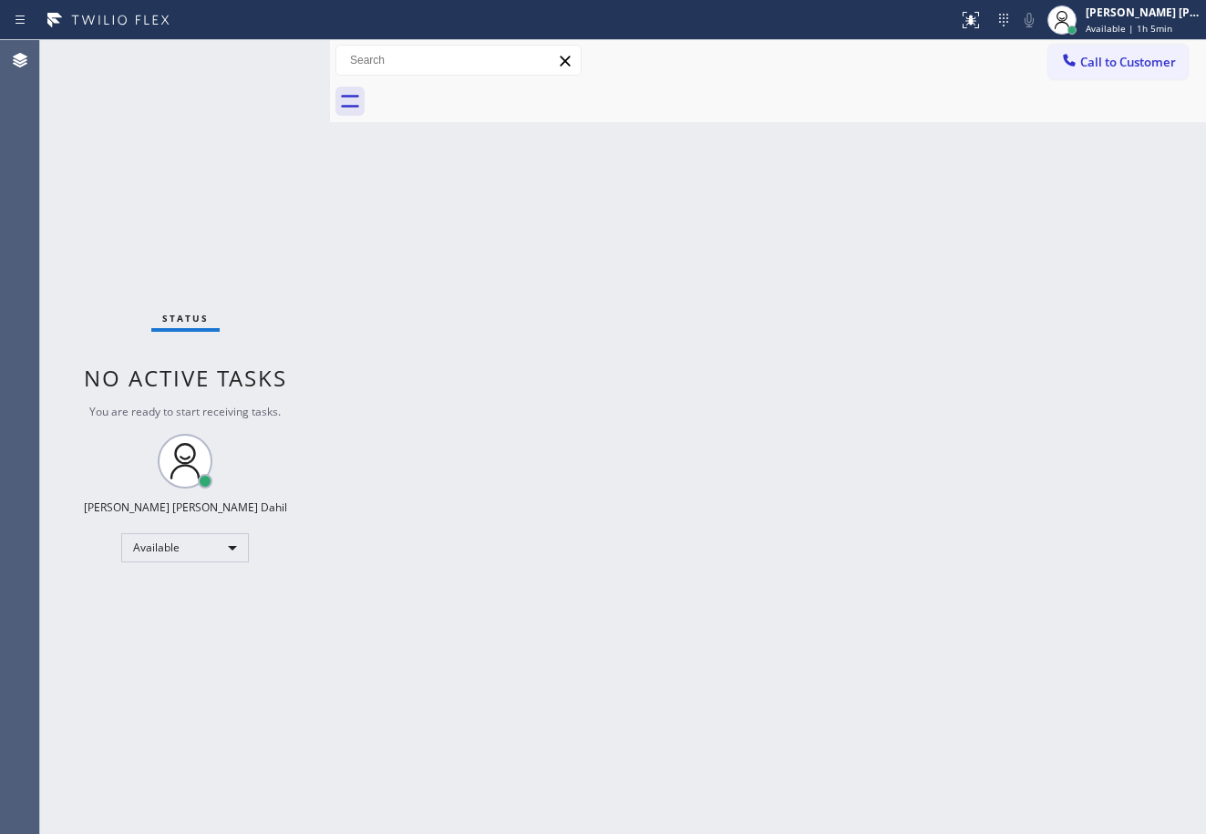
drag, startPoint x: 1086, startPoint y: 195, endPoint x: 1106, endPoint y: 191, distance: 20.4
click at [1100, 193] on div "Back to Dashboard Change Sender ID Customers Technicians Select a contact Outbo…" at bounding box center [768, 437] width 876 height 794
click at [800, 567] on div "Back to Dashboard Change Sender ID Customers Technicians Select a contact Outbo…" at bounding box center [768, 437] width 876 height 794
click at [1136, 13] on div "Joshua Jake Dahil" at bounding box center [1143, 12] width 115 height 15
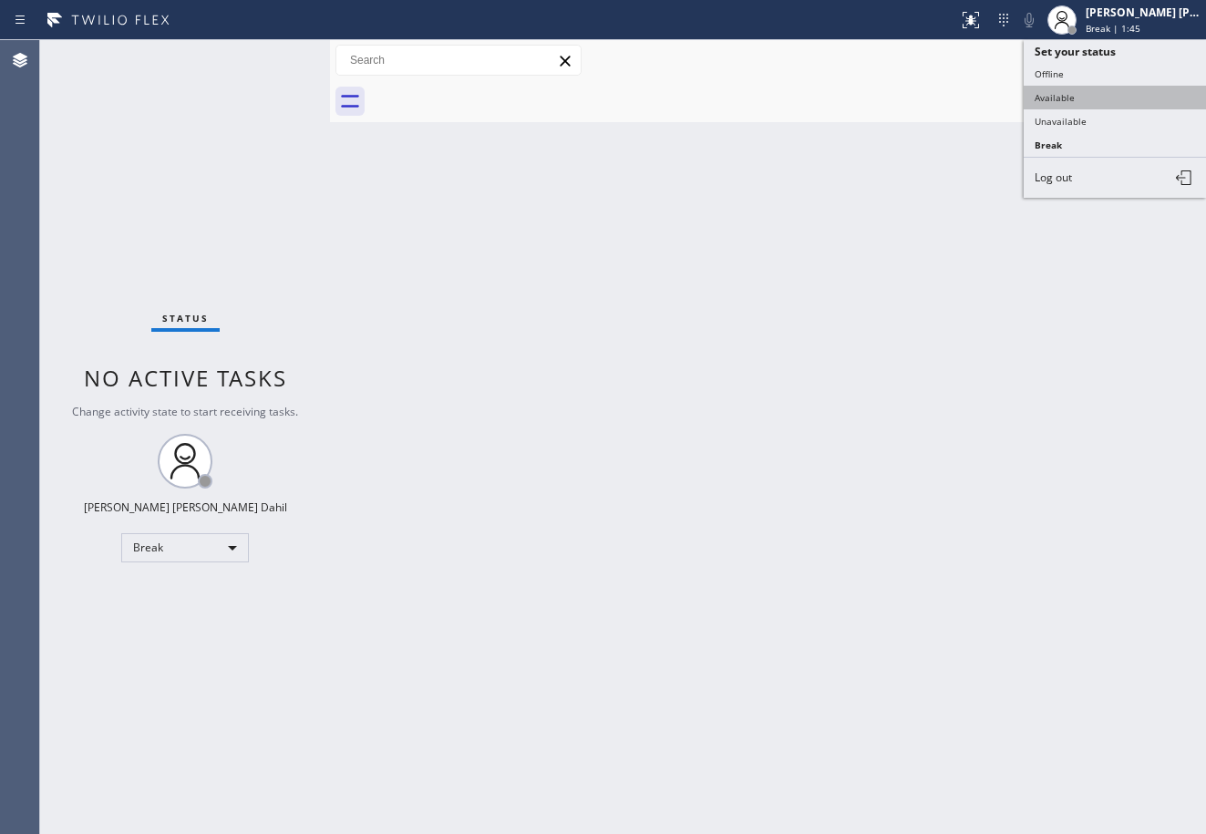
click at [1099, 96] on button "Available" at bounding box center [1115, 98] width 182 height 24
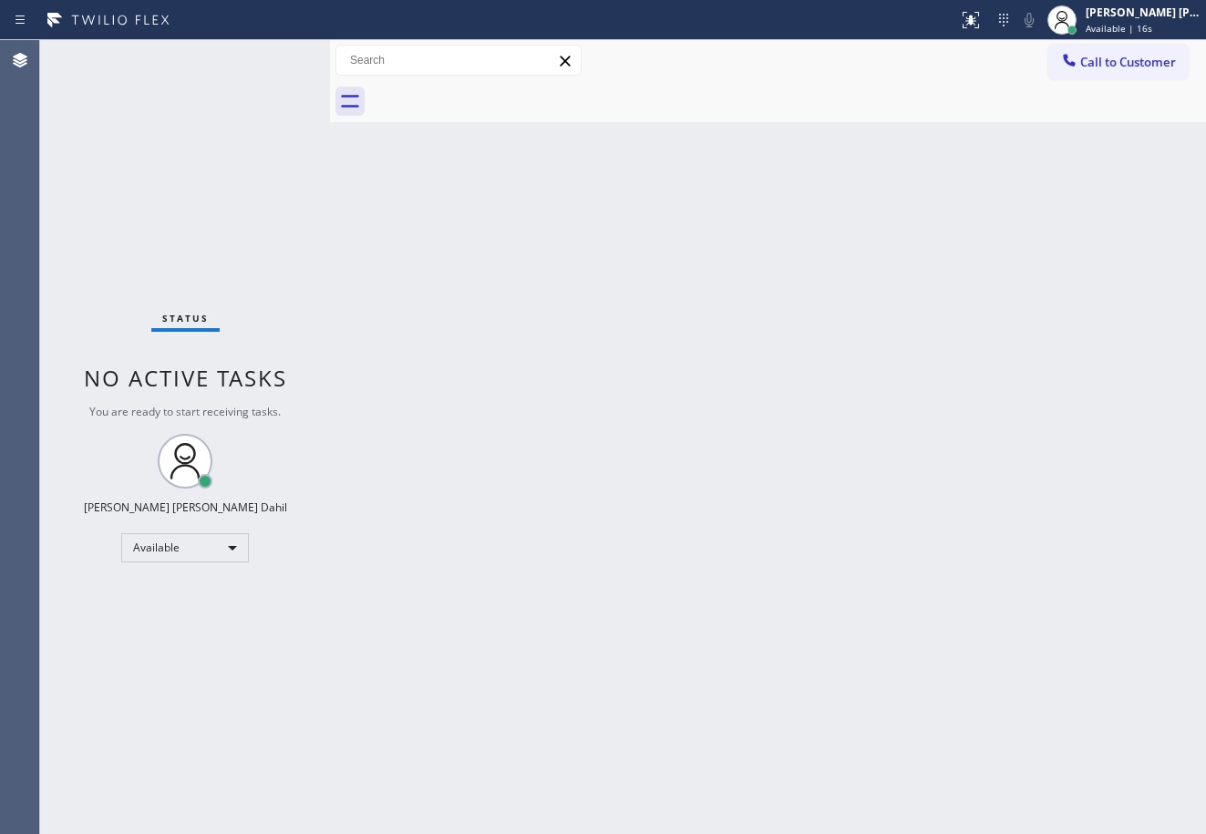
drag, startPoint x: 744, startPoint y: 111, endPoint x: 1196, endPoint y: 627, distance: 686.1
click at [744, 111] on div at bounding box center [788, 101] width 836 height 41
click at [888, 640] on div "Back to Dashboard Change Sender ID Customers Technicians Select a contact Outbo…" at bounding box center [768, 437] width 876 height 794
click at [672, 145] on div "Back to Dashboard Change Sender ID Customers Technicians Select a contact Outbo…" at bounding box center [768, 437] width 876 height 794
click at [274, 57] on div "Status No active tasks You are ready to start receiving tasks. Joshua Jake Dahi…" at bounding box center [185, 437] width 290 height 794
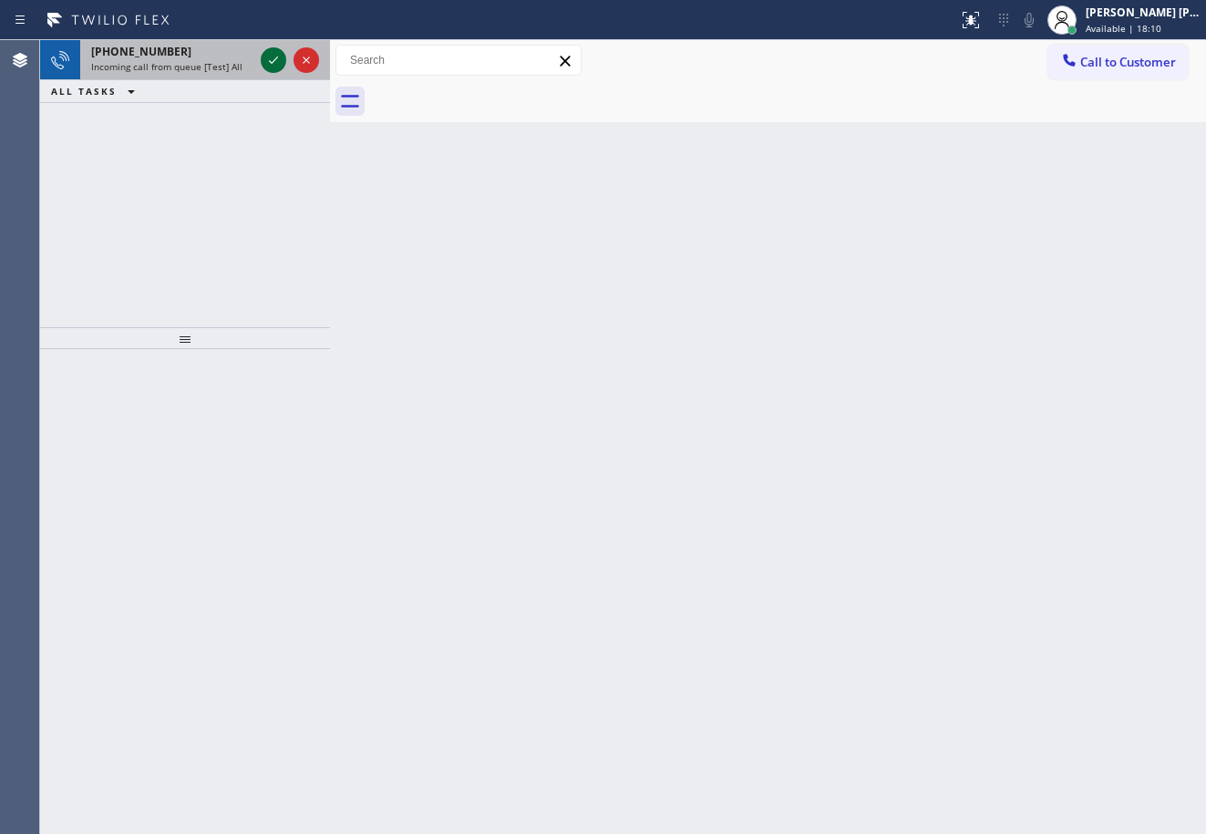
click at [274, 57] on icon at bounding box center [274, 60] width 22 height 22
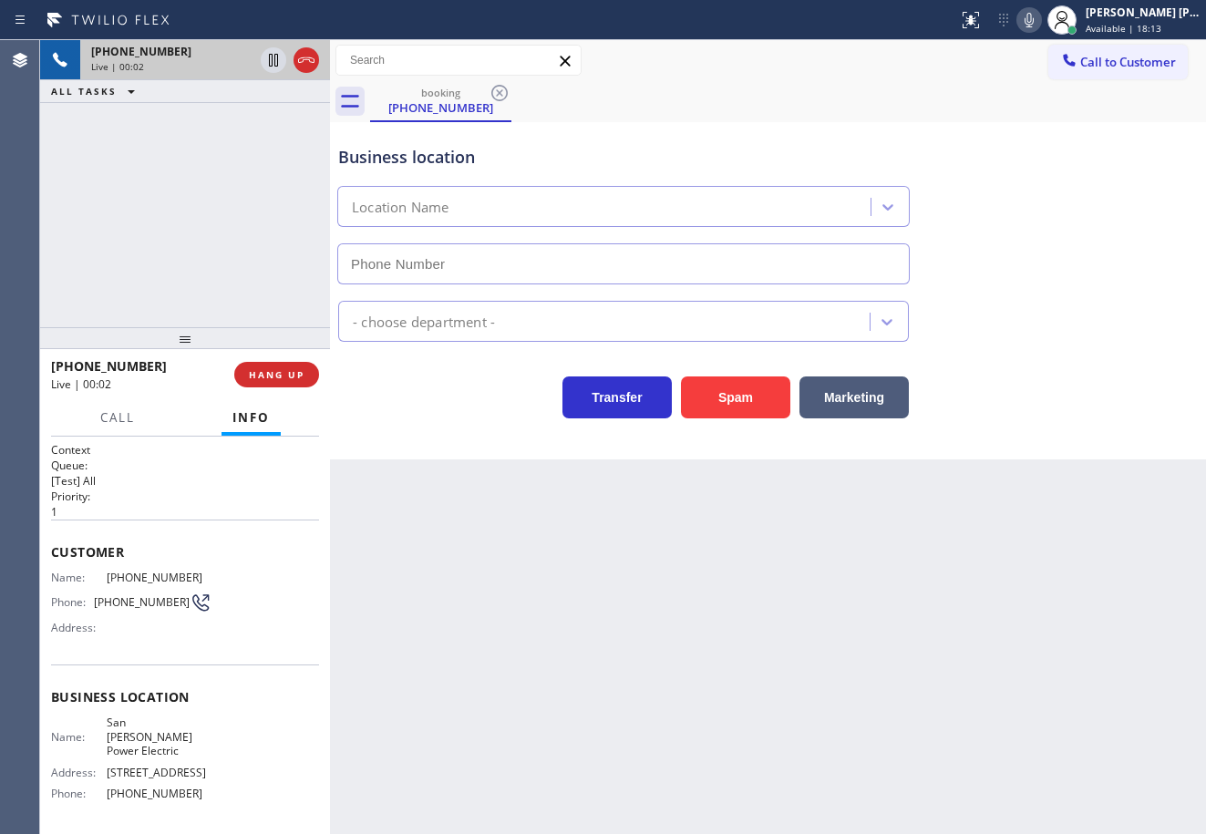
type input "(424) 533-5426"
click at [476, 588] on div "Back to Dashboard Change Sender ID Customers Technicians Select a contact Outbo…" at bounding box center [768, 437] width 876 height 794
drag, startPoint x: 642, startPoint y: 625, endPoint x: 621, endPoint y: 632, distance: 22.2
click at [621, 632] on div "Back to Dashboard Change Sender ID Customers Technicians Select a contact Outbo…" at bounding box center [768, 437] width 876 height 794
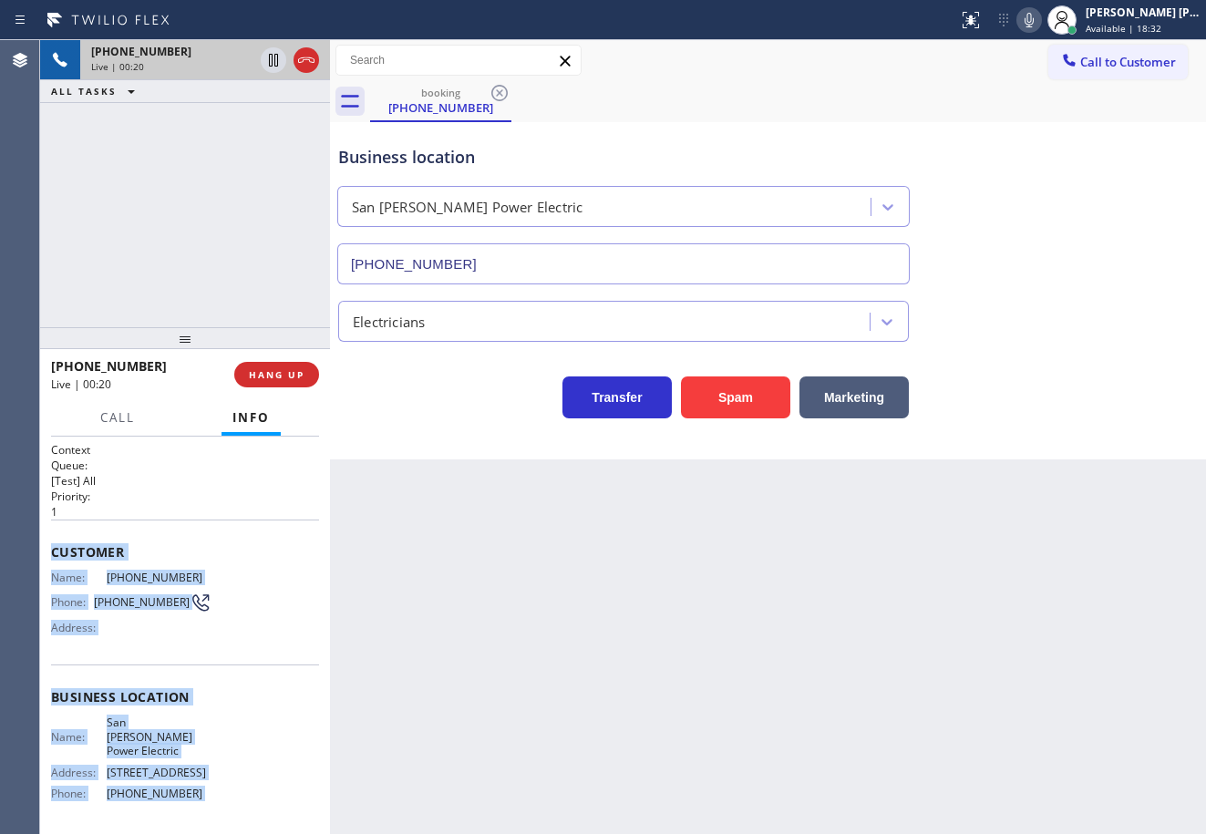
scroll to position [127, 0]
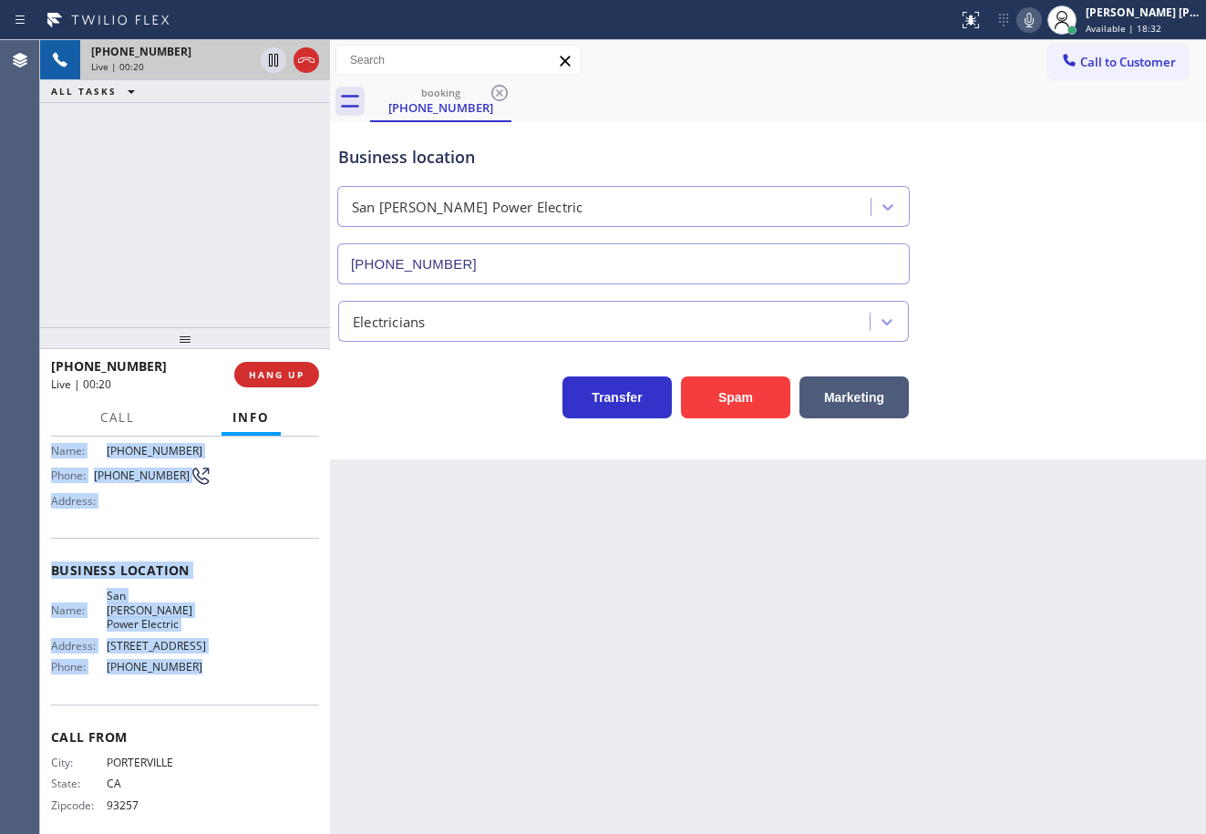
drag, startPoint x: 51, startPoint y: 549, endPoint x: 1034, endPoint y: 456, distance: 987.2
click at [221, 660] on div "Context Queue: [Test] All Priority: 1 Customer Name: (559) 310-5910 Phone: (559…" at bounding box center [185, 635] width 290 height 397
copy div "Customer Name: (559) 310-5910 Phone: (559) 310-5910 Address: Business location …"
click at [978, 344] on div "Transfer Spam Marketing" at bounding box center [768, 380] width 867 height 77
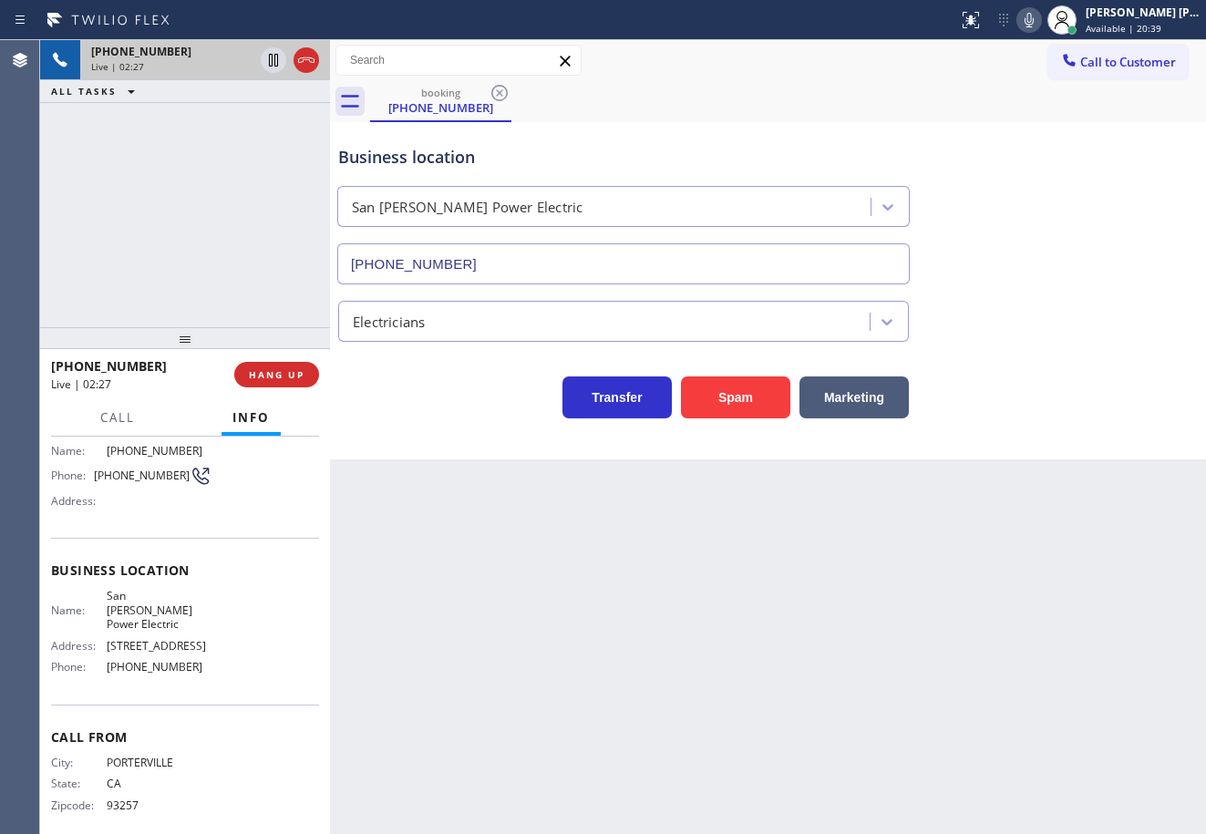
click at [1052, 340] on div "Electricians" at bounding box center [768, 318] width 867 height 48
click at [1055, 342] on div "Transfer Spam Marketing" at bounding box center [768, 380] width 867 height 77
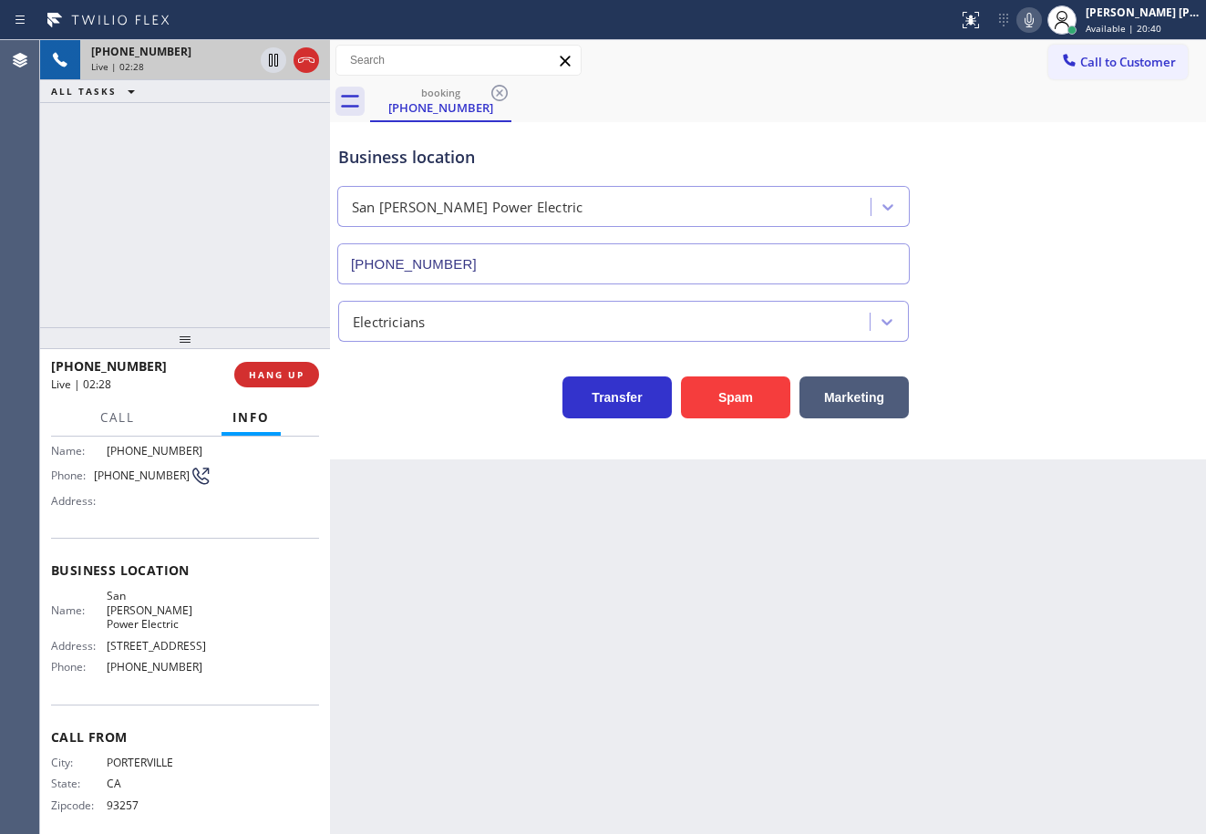
drag, startPoint x: 1054, startPoint y: 309, endPoint x: 1058, endPoint y: 319, distance: 11.0
click at [1058, 319] on div "Electricians" at bounding box center [768, 312] width 867 height 57
click at [1058, 319] on div "Electricians" at bounding box center [768, 318] width 867 height 48
drag, startPoint x: 1045, startPoint y: 20, endPoint x: 1051, endPoint y: 60, distance: 40.6
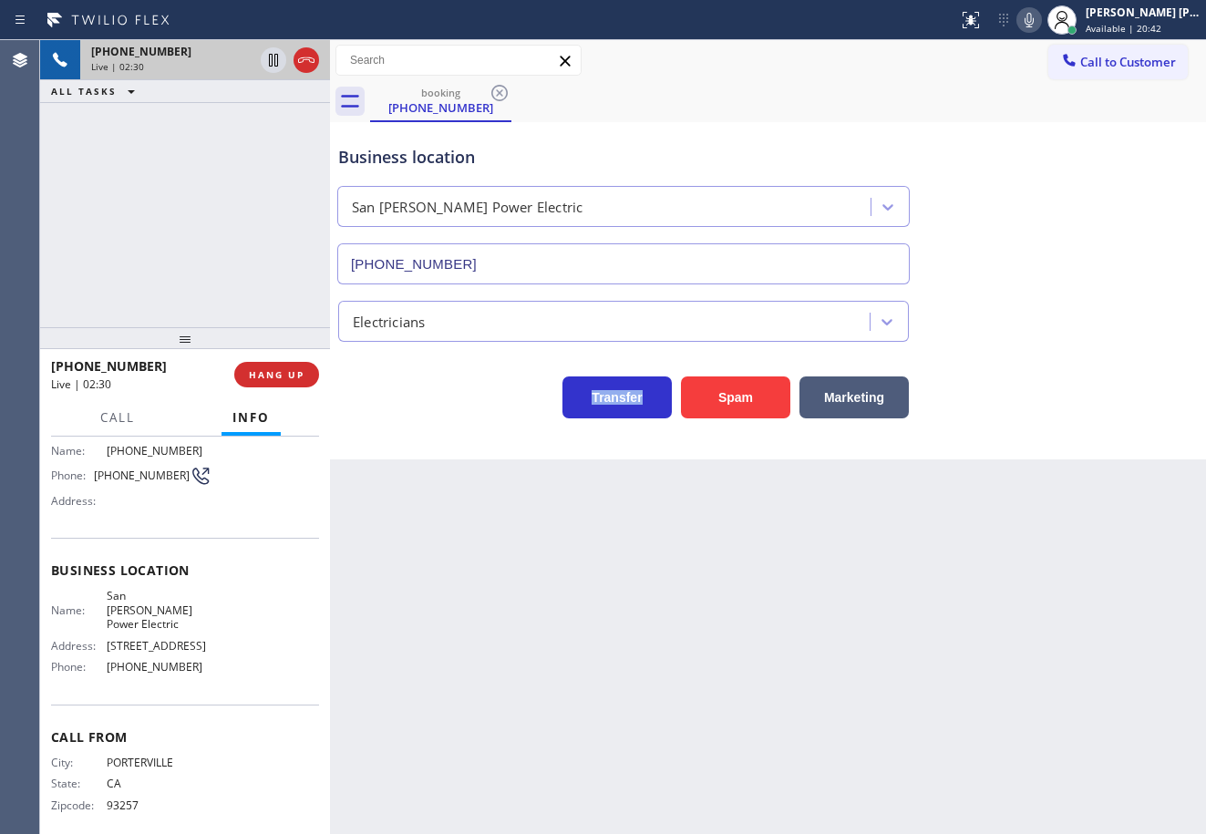
click at [1040, 20] on icon at bounding box center [1029, 20] width 22 height 22
click at [1068, 93] on div "booking (559) 310-5910" at bounding box center [788, 101] width 836 height 41
drag, startPoint x: 254, startPoint y: 242, endPoint x: 234, endPoint y: 218, distance: 31.1
click at [245, 234] on div "+15593105910 Live | 02:30 ALL TASKS ALL TASKS ACTIVE TASKS TASKS IN WRAP UP" at bounding box center [185, 183] width 290 height 287
click at [274, 58] on icon at bounding box center [273, 60] width 9 height 13
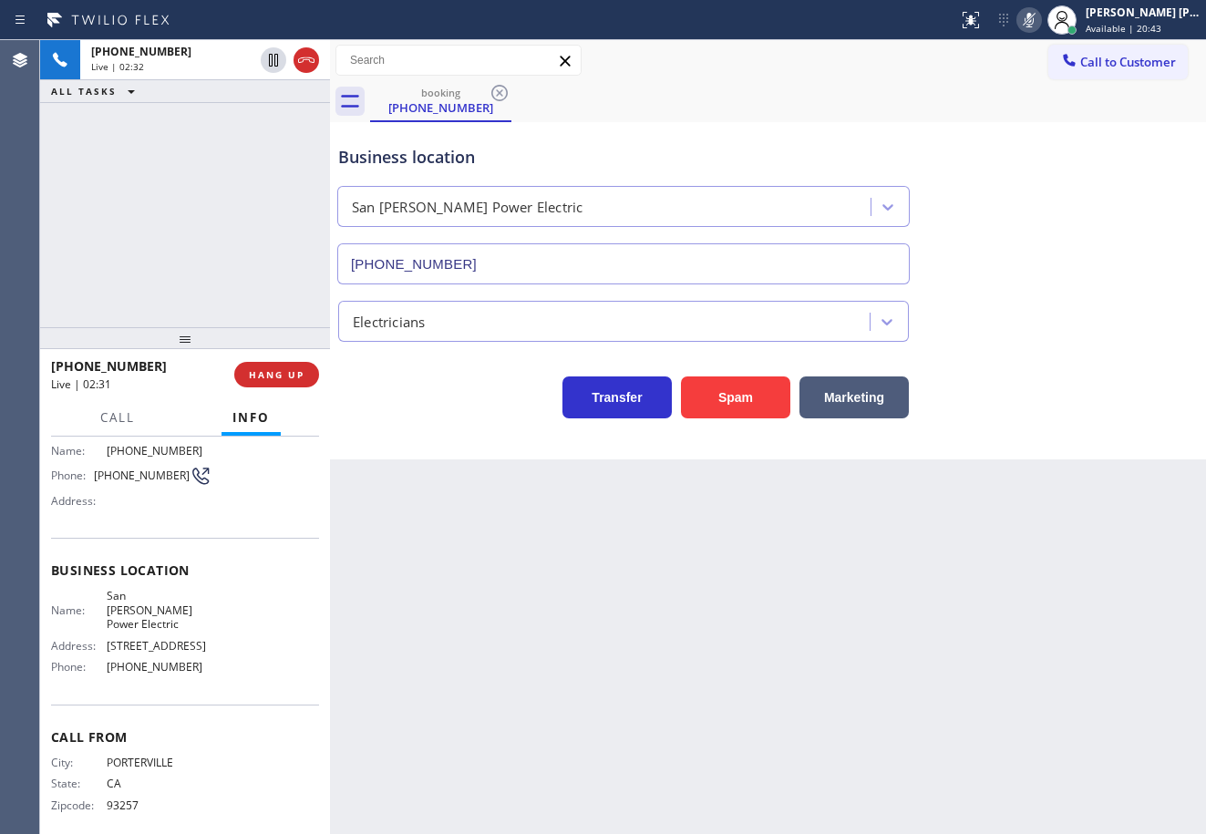
drag, startPoint x: 283, startPoint y: 118, endPoint x: 390, endPoint y: 125, distance: 107.8
click at [345, 118] on div "+15593105910 Live | 02:32 ALL TASKS ALL TASKS ACTIVE TASKS TASKS IN WRAP UP +15…" at bounding box center [623, 437] width 1166 height 794
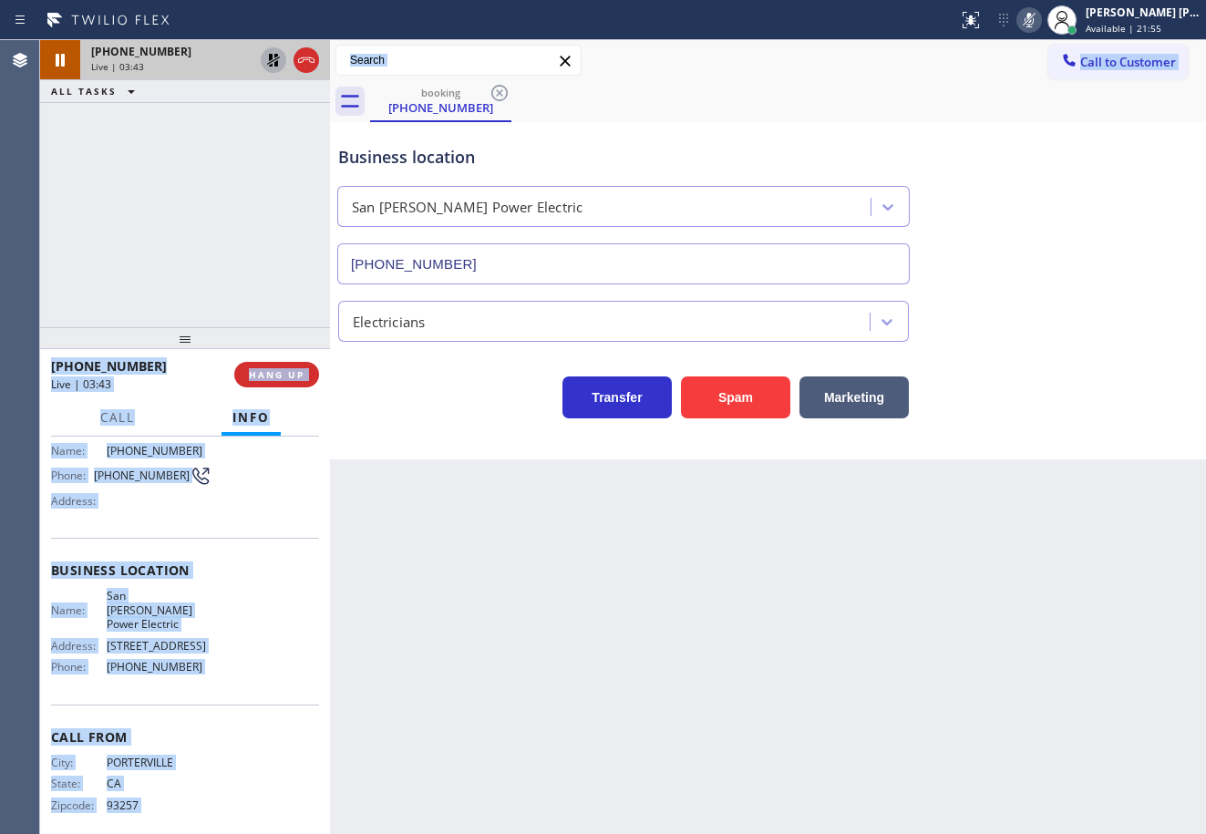
click at [270, 66] on icon at bounding box center [273, 60] width 13 height 13
click at [232, 110] on div "+15593105910 Live | 03:43 ALL TASKS ALL TASKS ACTIVE TASKS TASKS IN WRAP UP" at bounding box center [185, 183] width 290 height 287
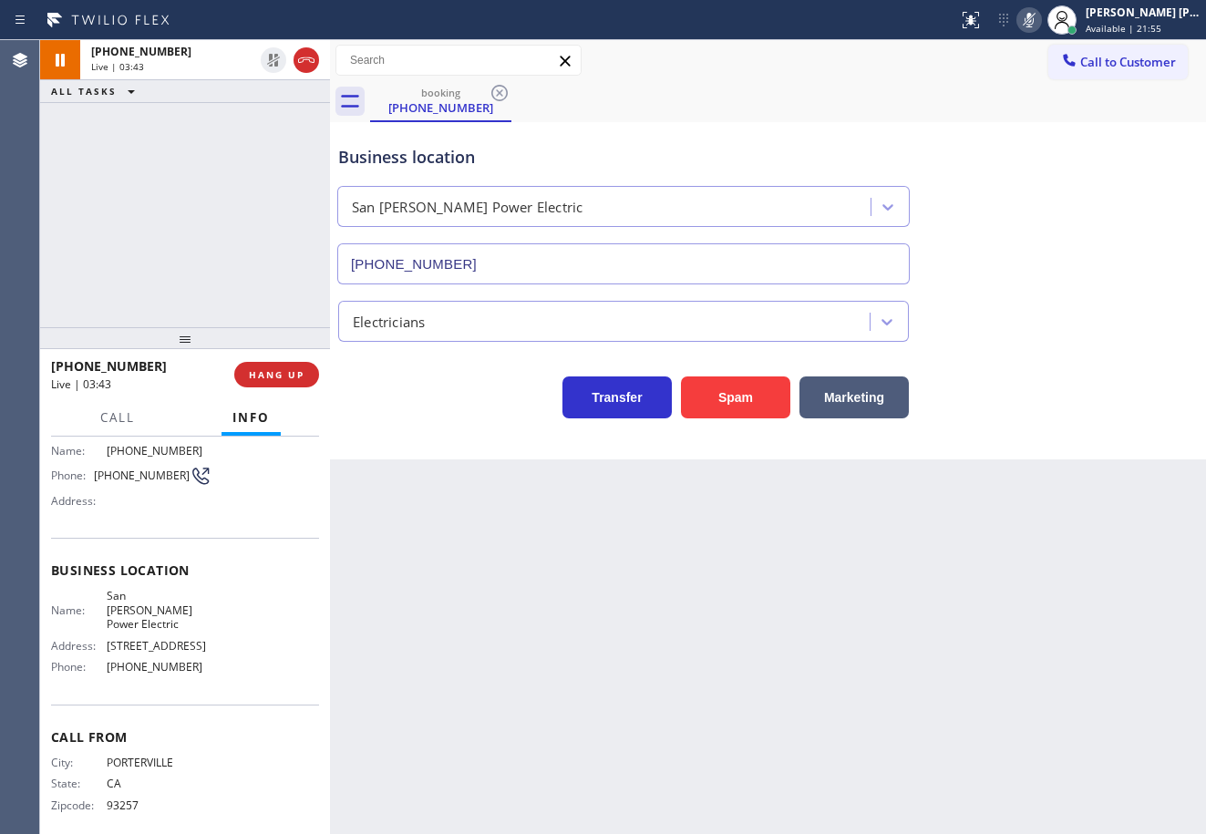
drag, startPoint x: 1049, startPoint y: 16, endPoint x: 1051, endPoint y: 179, distance: 162.3
click at [1040, 18] on icon at bounding box center [1029, 20] width 22 height 22
drag, startPoint x: 1065, startPoint y: 209, endPoint x: 1037, endPoint y: 220, distance: 30.3
click at [1068, 220] on div "Business location San Pedro Power Electric (424) 533-5426" at bounding box center [768, 201] width 867 height 165
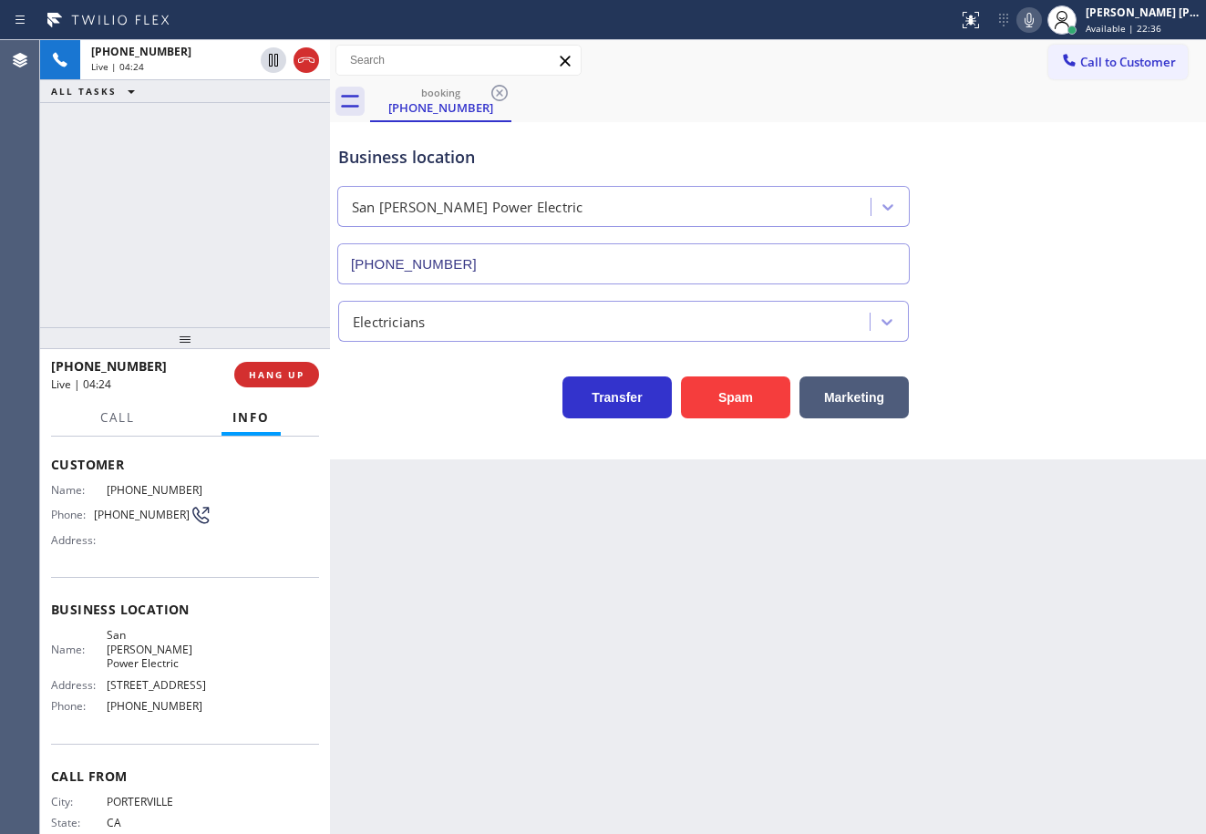
scroll to position [0, 0]
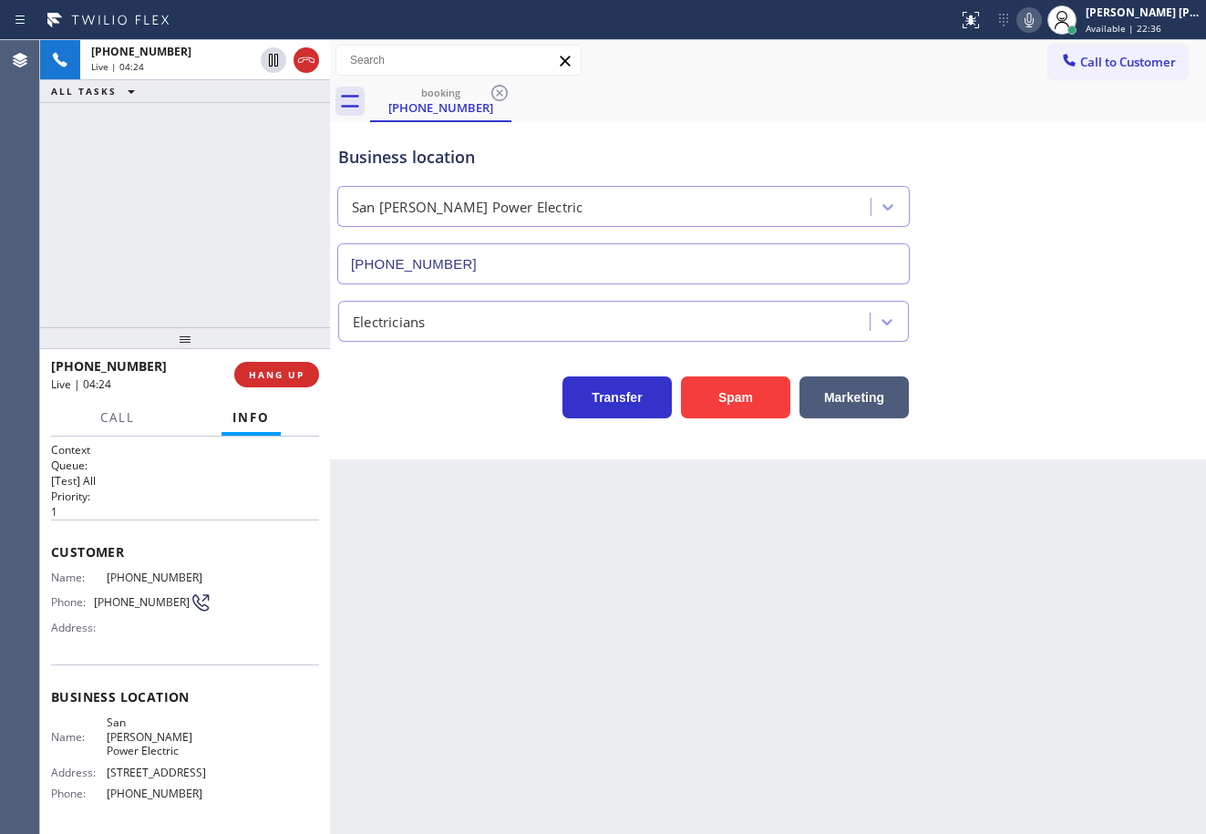
click at [168, 259] on div "+15593105910 Live | 04:24 ALL TASKS ALL TASKS ACTIVE TASKS TASKS IN WRAP UP" at bounding box center [185, 183] width 290 height 287
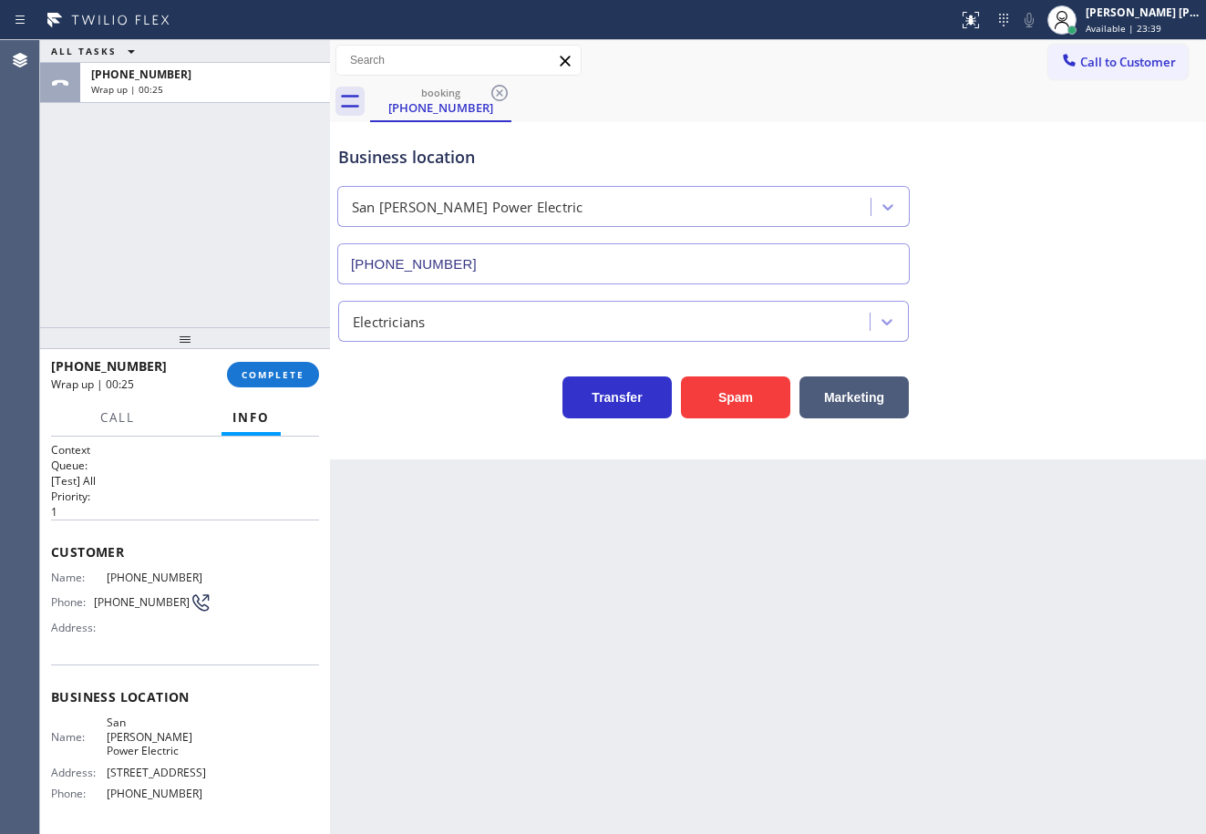
click at [821, 322] on div "Electricians" at bounding box center [607, 321] width 526 height 32
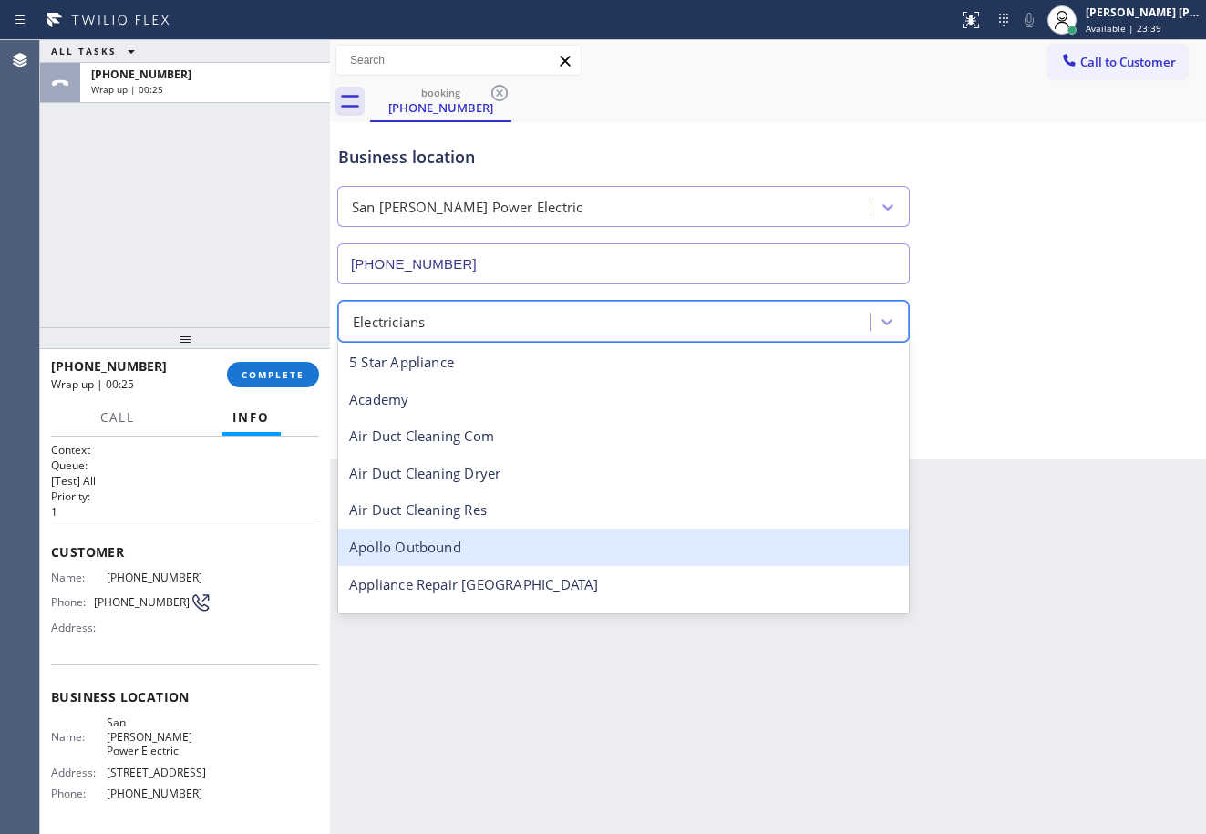
scroll to position [188, 0]
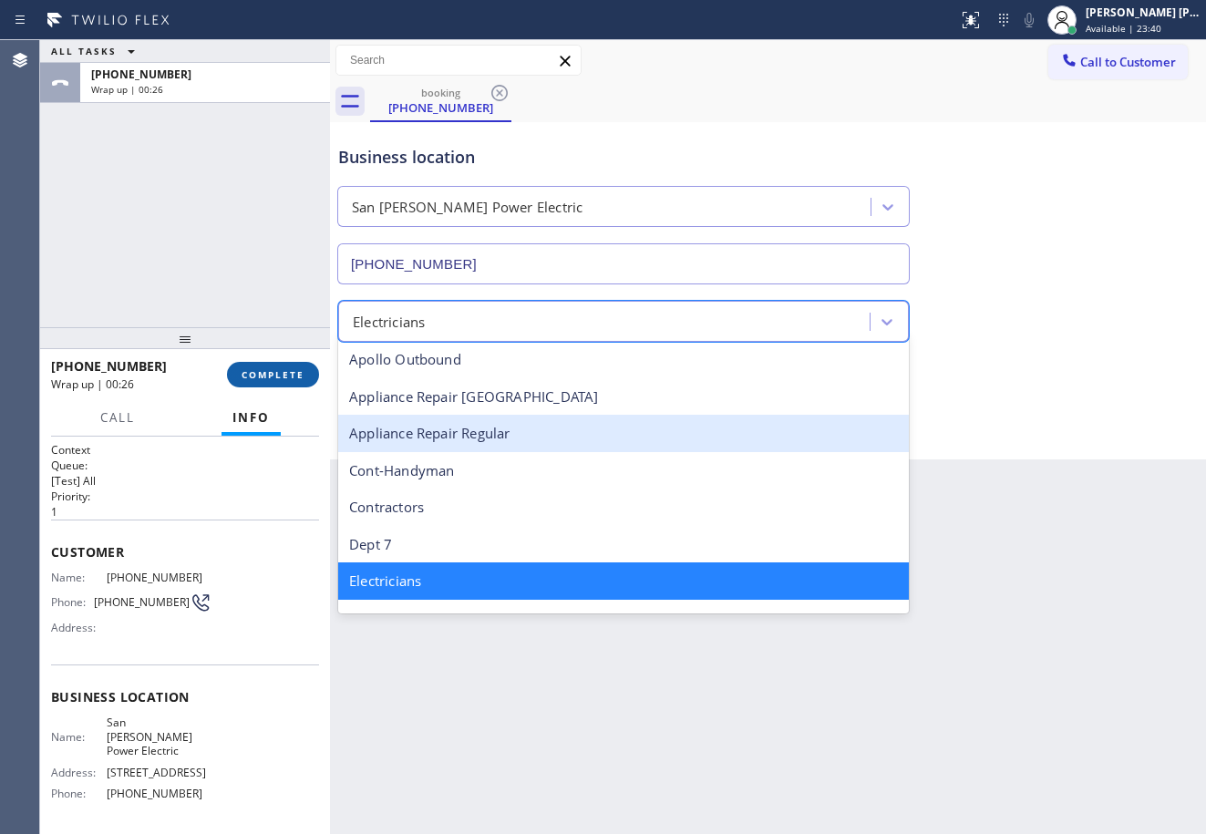
click at [240, 370] on button "COMPLETE" at bounding box center [273, 375] width 92 height 26
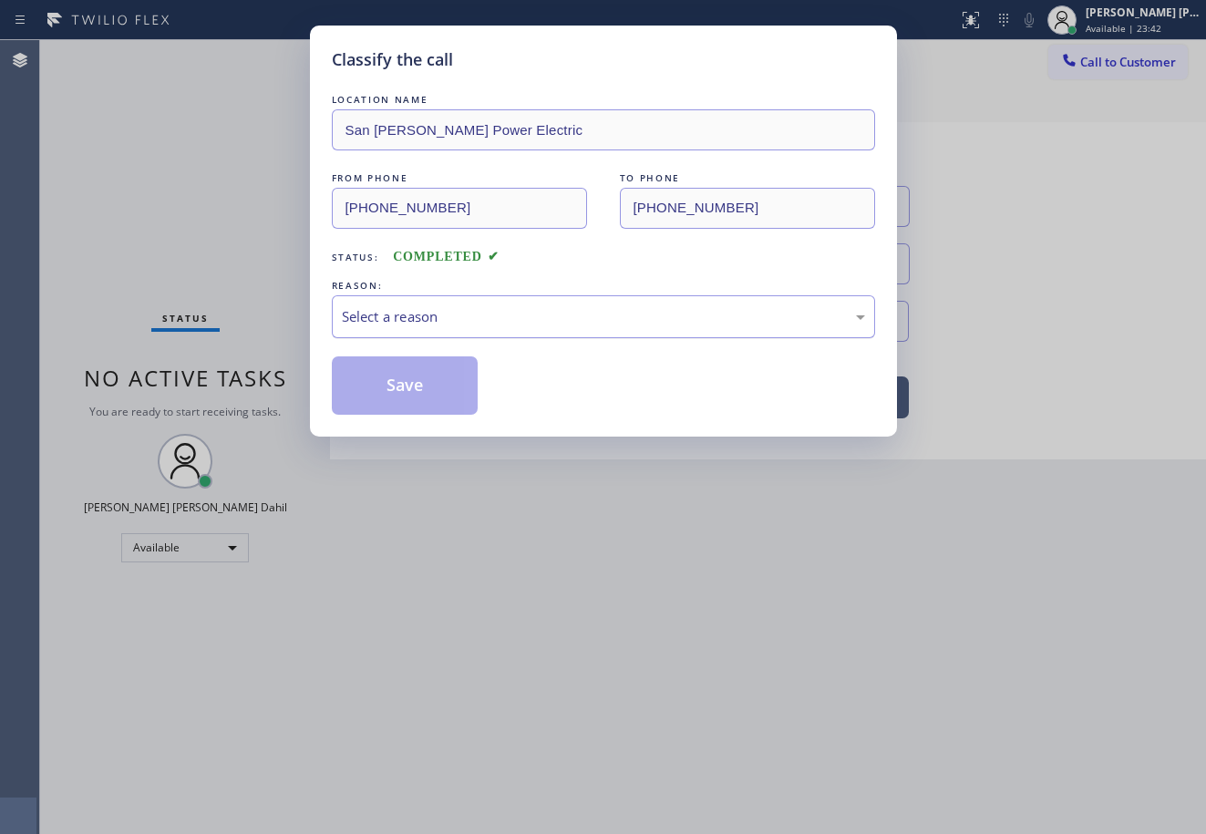
drag, startPoint x: 389, startPoint y: 323, endPoint x: 399, endPoint y: 336, distance: 16.2
click at [401, 315] on div "Select a reason" at bounding box center [603, 316] width 523 height 21
click at [395, 381] on button "Save" at bounding box center [405, 385] width 147 height 58
click at [394, 381] on button "Save" at bounding box center [405, 385] width 147 height 58
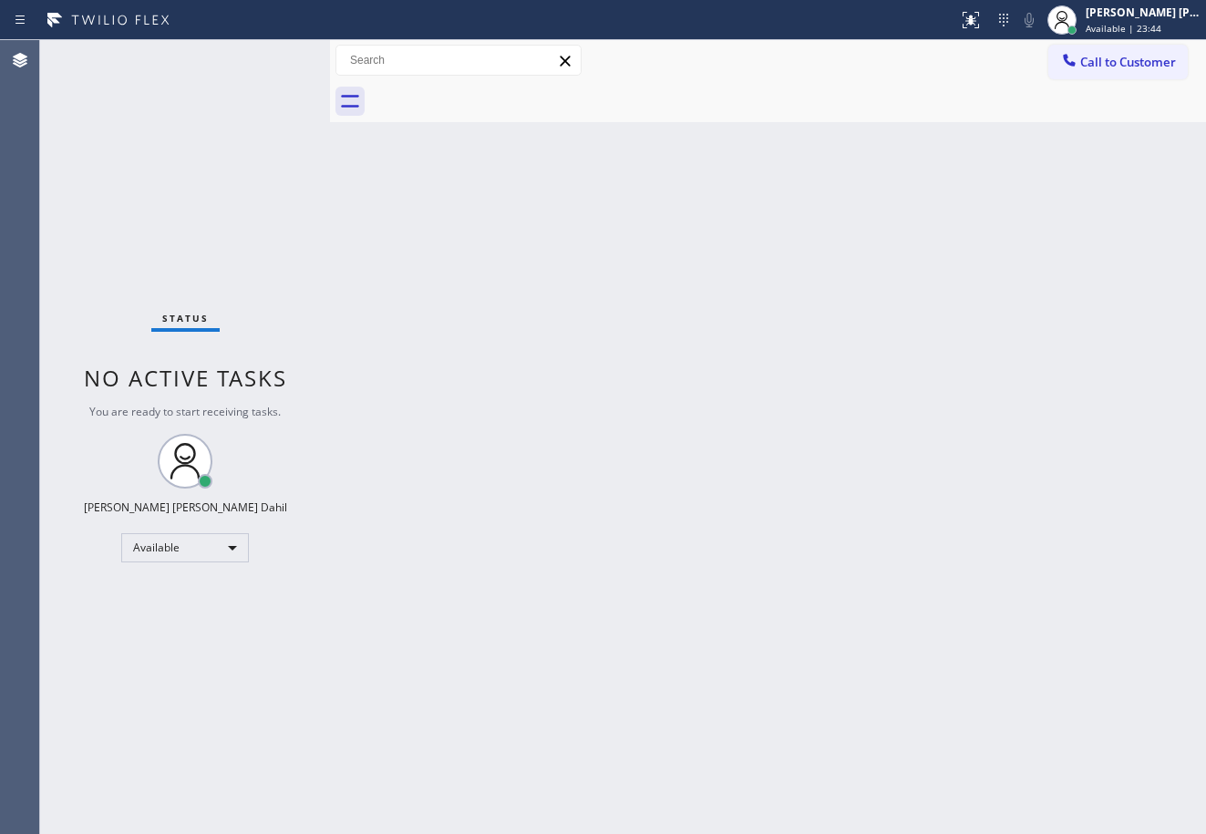
click at [645, 485] on div "Back to Dashboard Change Sender ID Customers Technicians Select a contact Outbo…" at bounding box center [768, 437] width 876 height 794
click at [701, 478] on div "Back to Dashboard Change Sender ID Customers Technicians Select a contact Outbo…" at bounding box center [768, 437] width 876 height 794
click at [672, 541] on div "Back to Dashboard Change Sender ID Customers Technicians Select a contact Outbo…" at bounding box center [768, 437] width 876 height 794
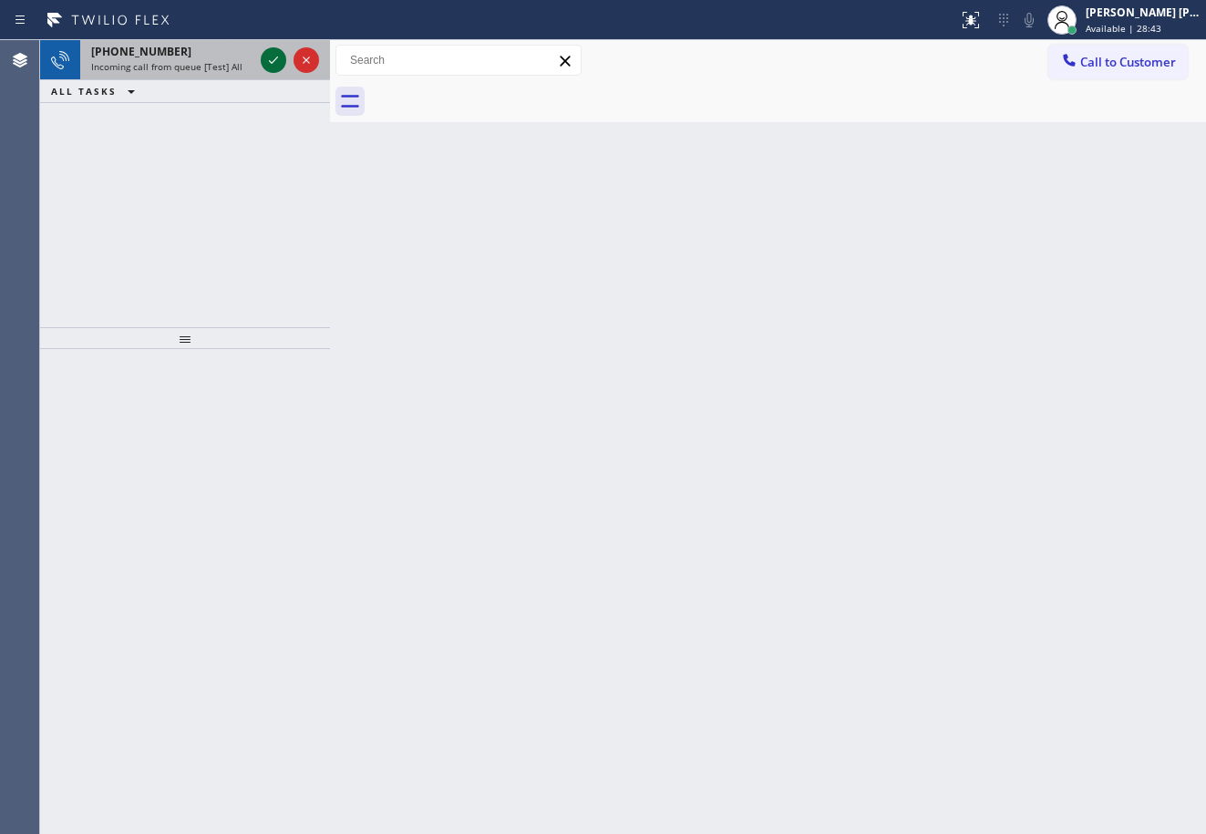
click at [274, 57] on icon at bounding box center [274, 60] width 22 height 22
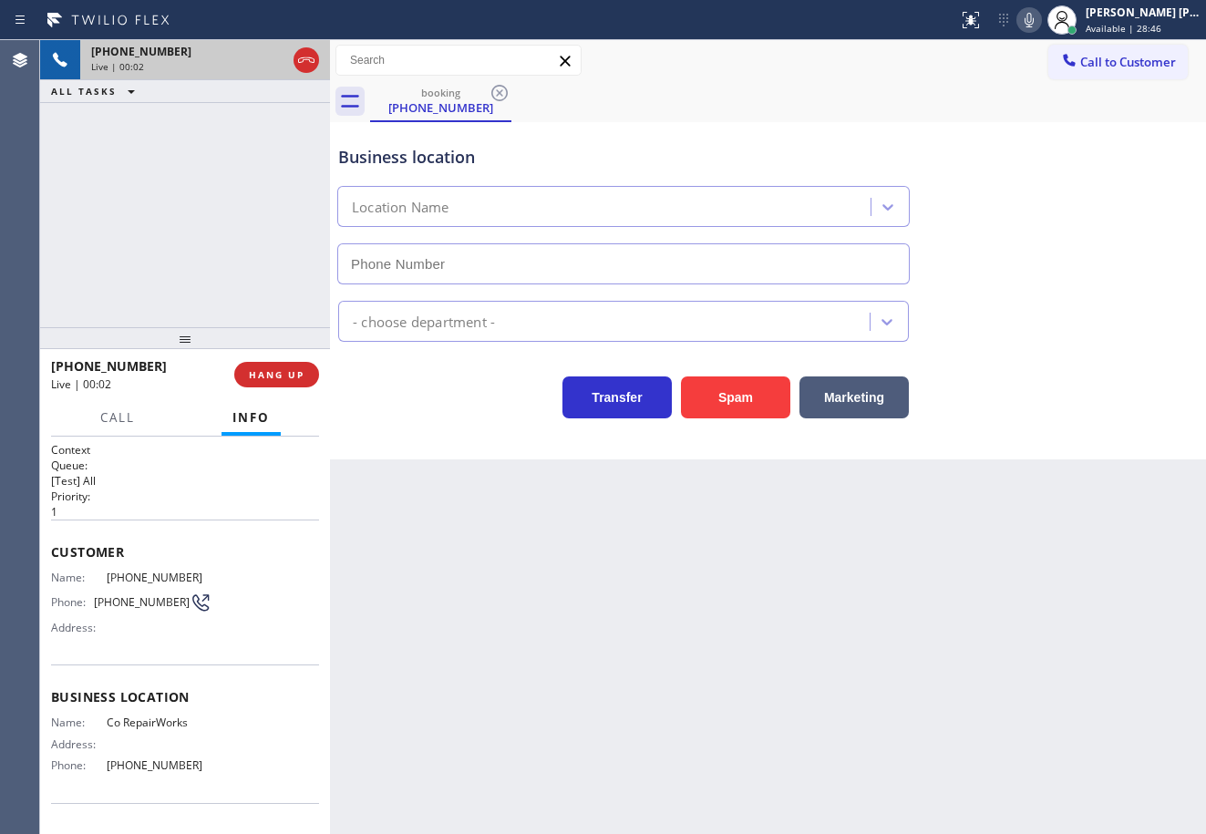
type input "(954) 507-2871"
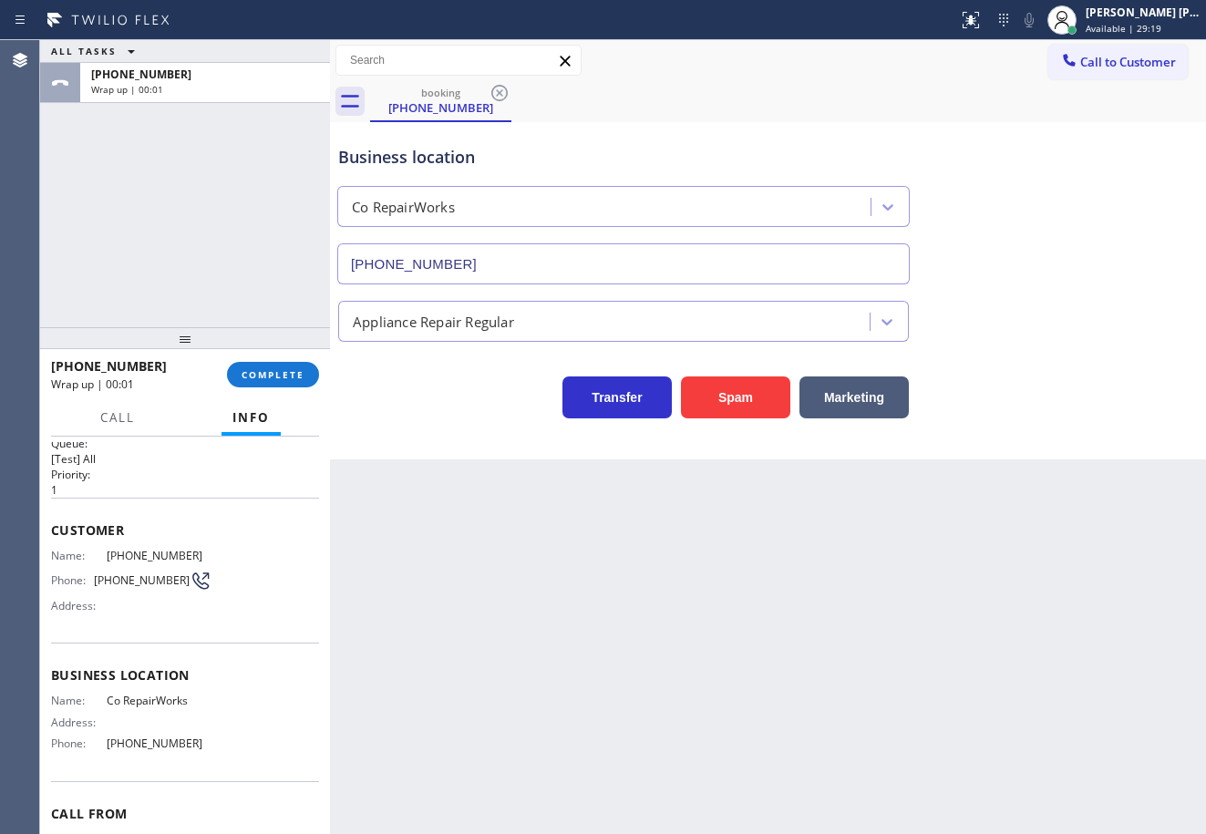
scroll to position [21, 0]
click at [277, 359] on div "+17286669876 Wrap up | 00:01 COMPLETE" at bounding box center [185, 374] width 268 height 47
click at [276, 369] on button "COMPLETE" at bounding box center [273, 375] width 92 height 26
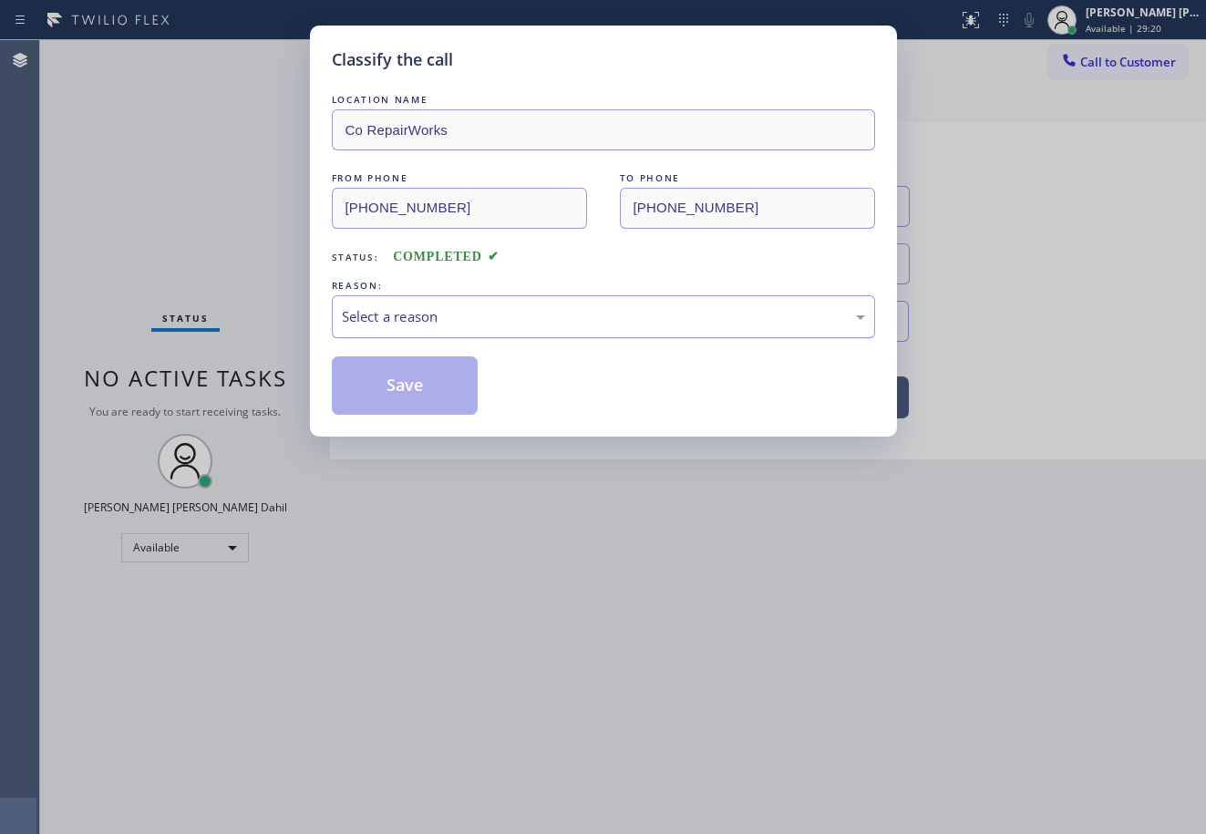
click at [423, 331] on div "Select a reason" at bounding box center [603, 316] width 543 height 43
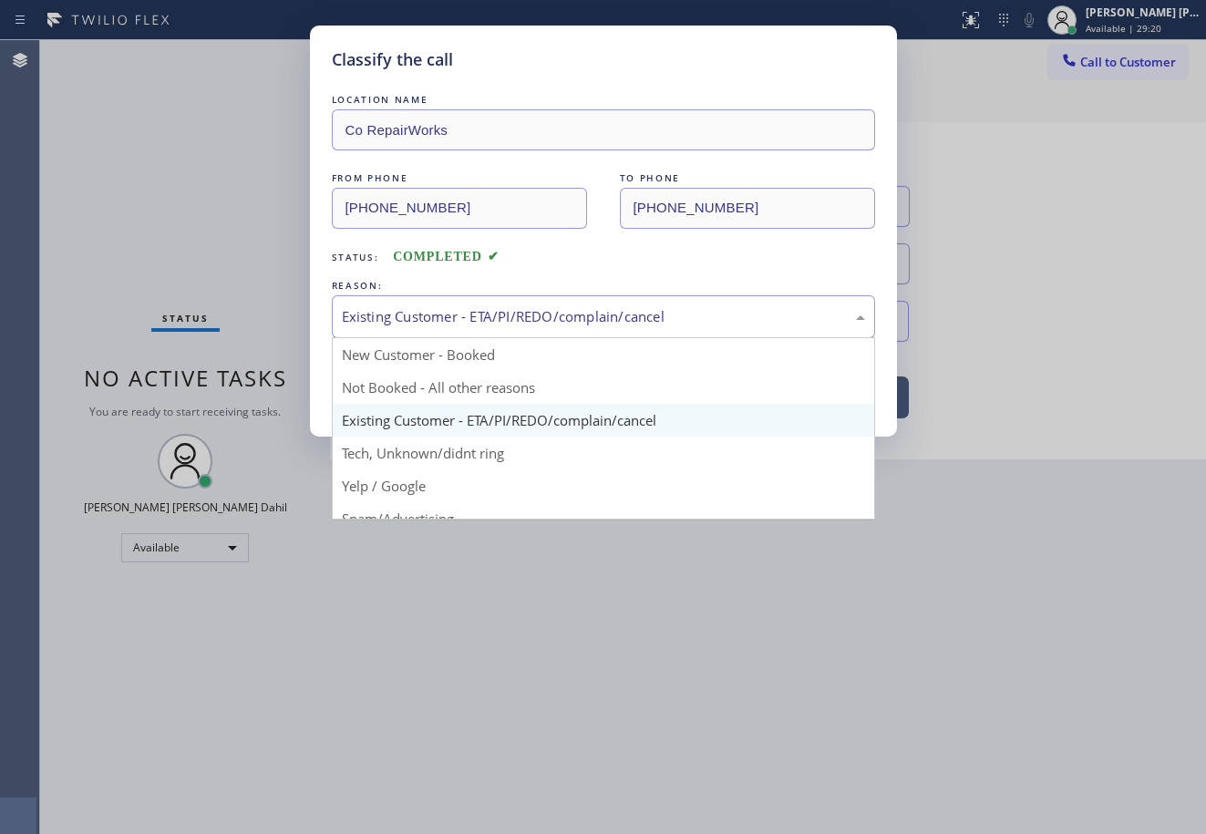
click at [411, 330] on div "Existing Customer - ETA/PI/REDO/complain/cancel" at bounding box center [603, 316] width 543 height 43
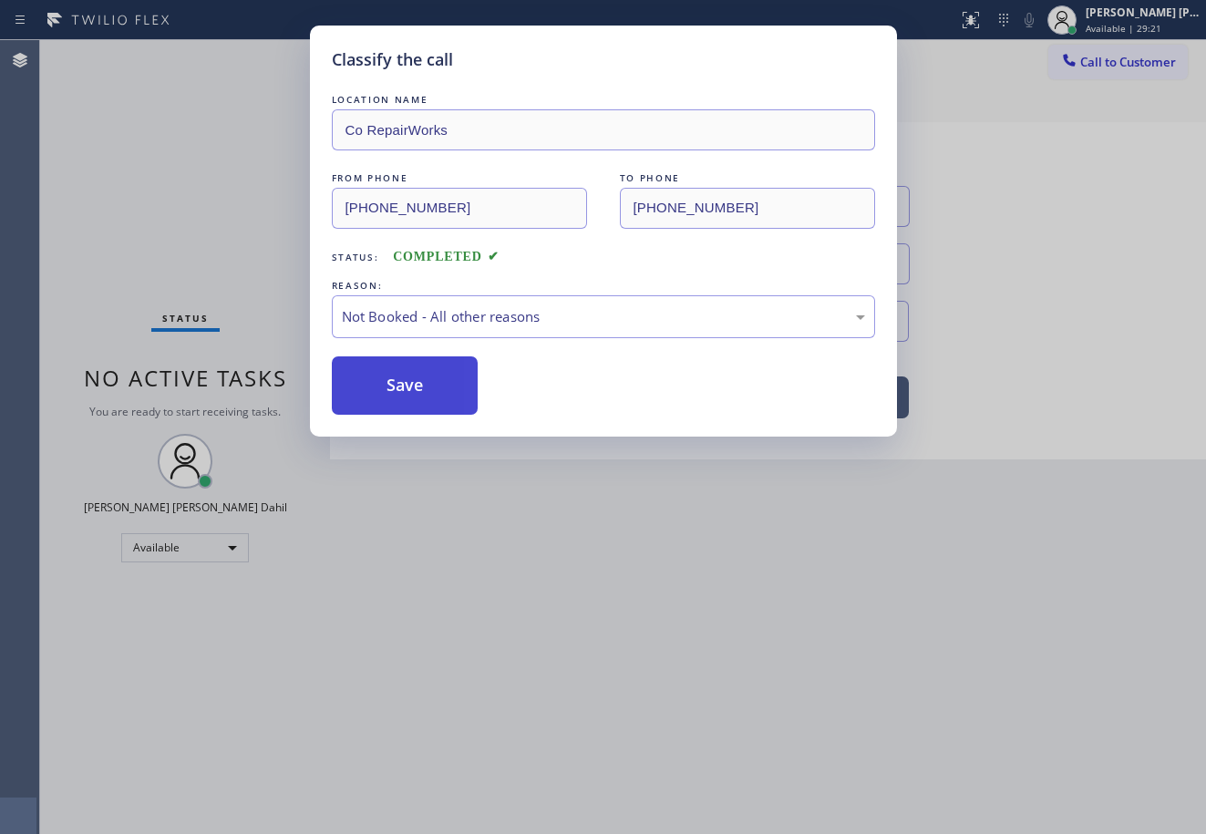
click at [401, 384] on button "Save" at bounding box center [405, 385] width 147 height 58
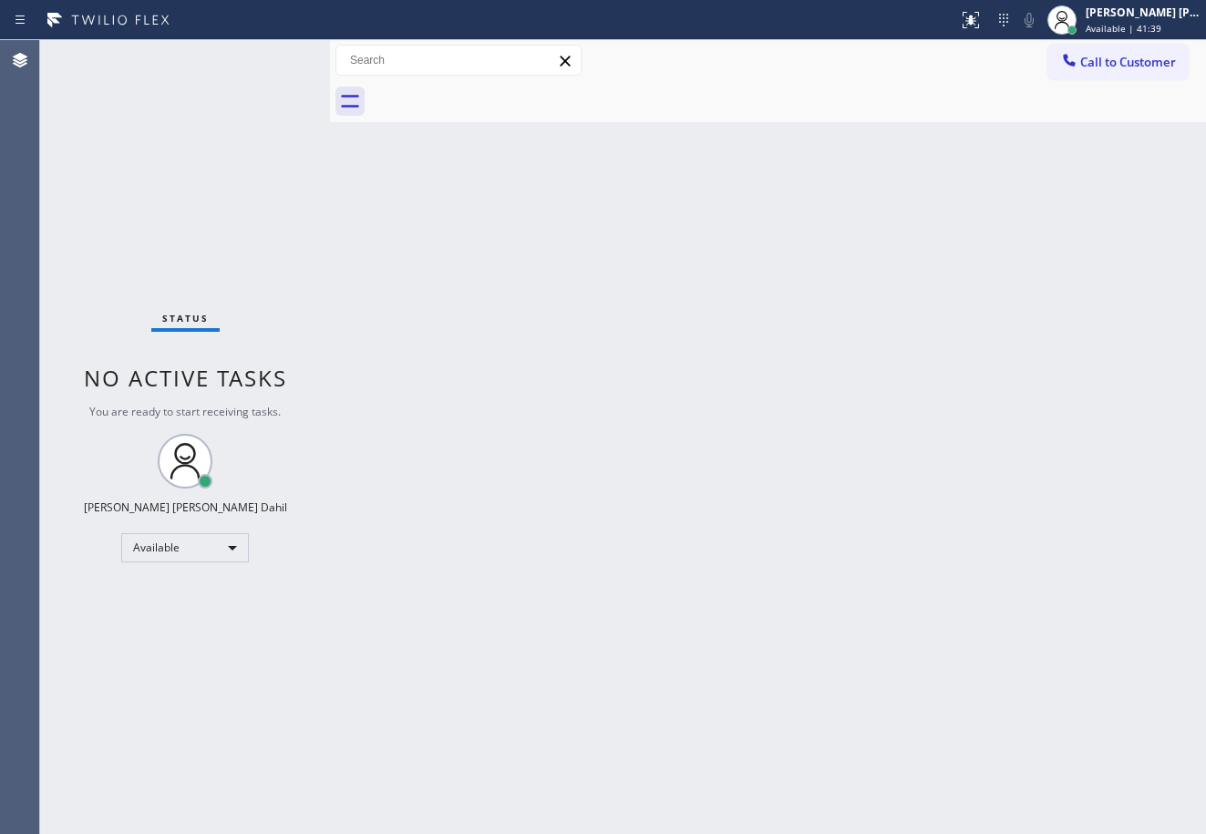
click at [401, 387] on div "Back to Dashboard Change Sender ID Customers Technicians Select a contact Outbo…" at bounding box center [768, 437] width 876 height 794
click at [274, 57] on div "Status No active tasks You are ready to start receiving tasks. Joshua Jake Dahi…" at bounding box center [185, 437] width 290 height 794
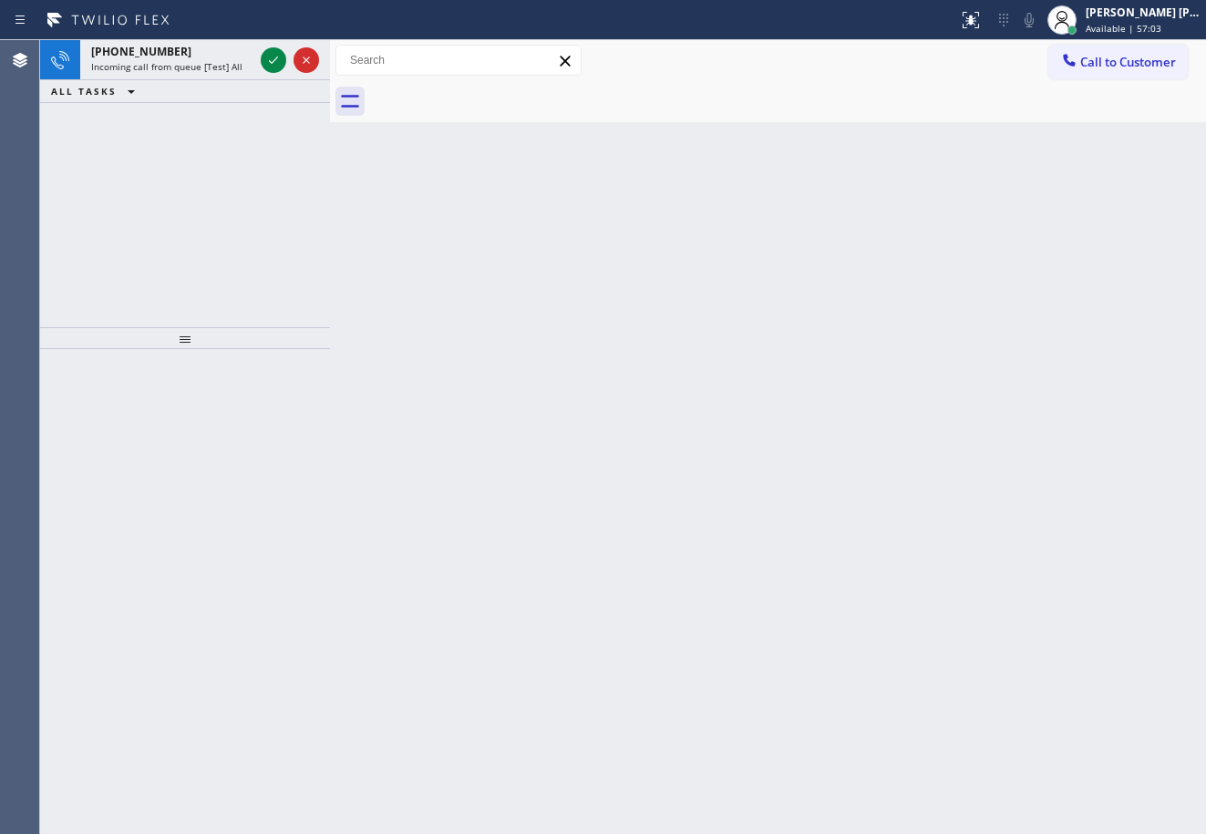
click at [274, 57] on icon at bounding box center [274, 60] width 22 height 22
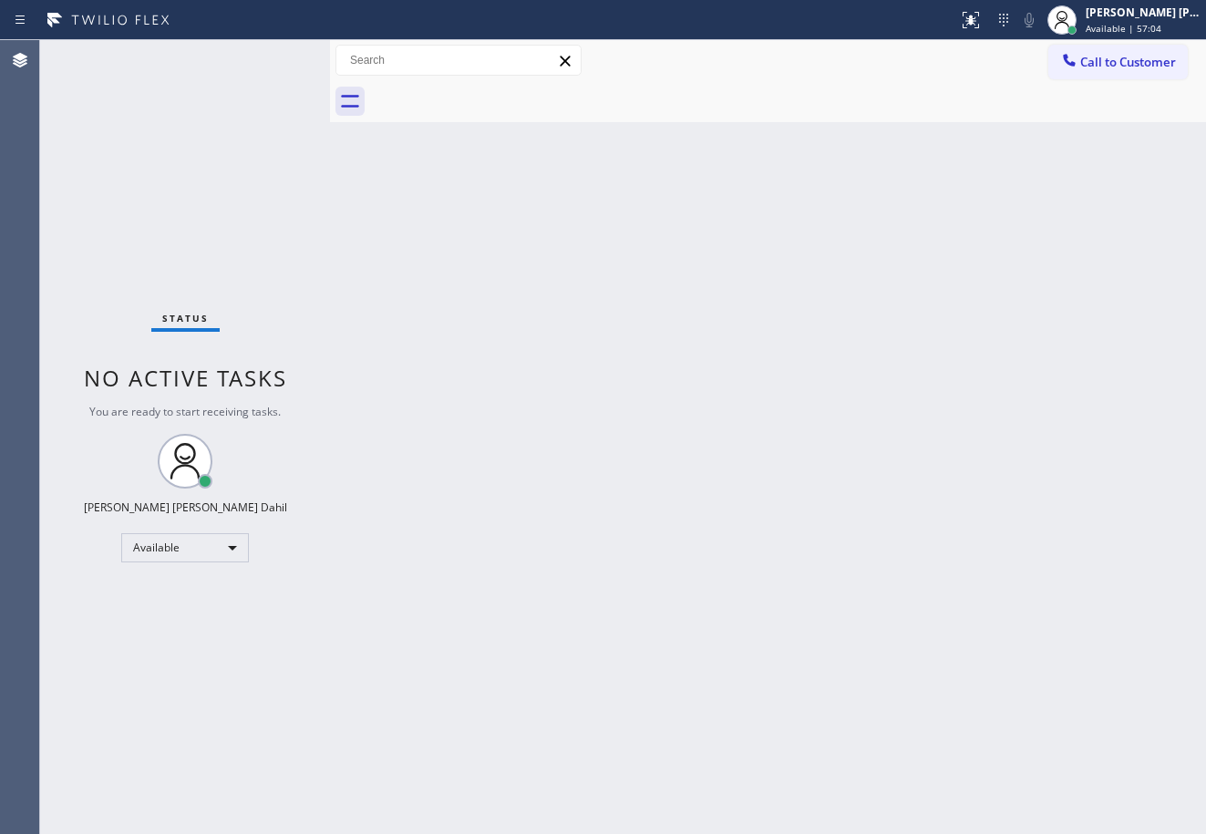
click at [274, 57] on div "Status No active tasks You are ready to start receiving tasks. Joshua Jake Dahi…" at bounding box center [185, 437] width 290 height 794
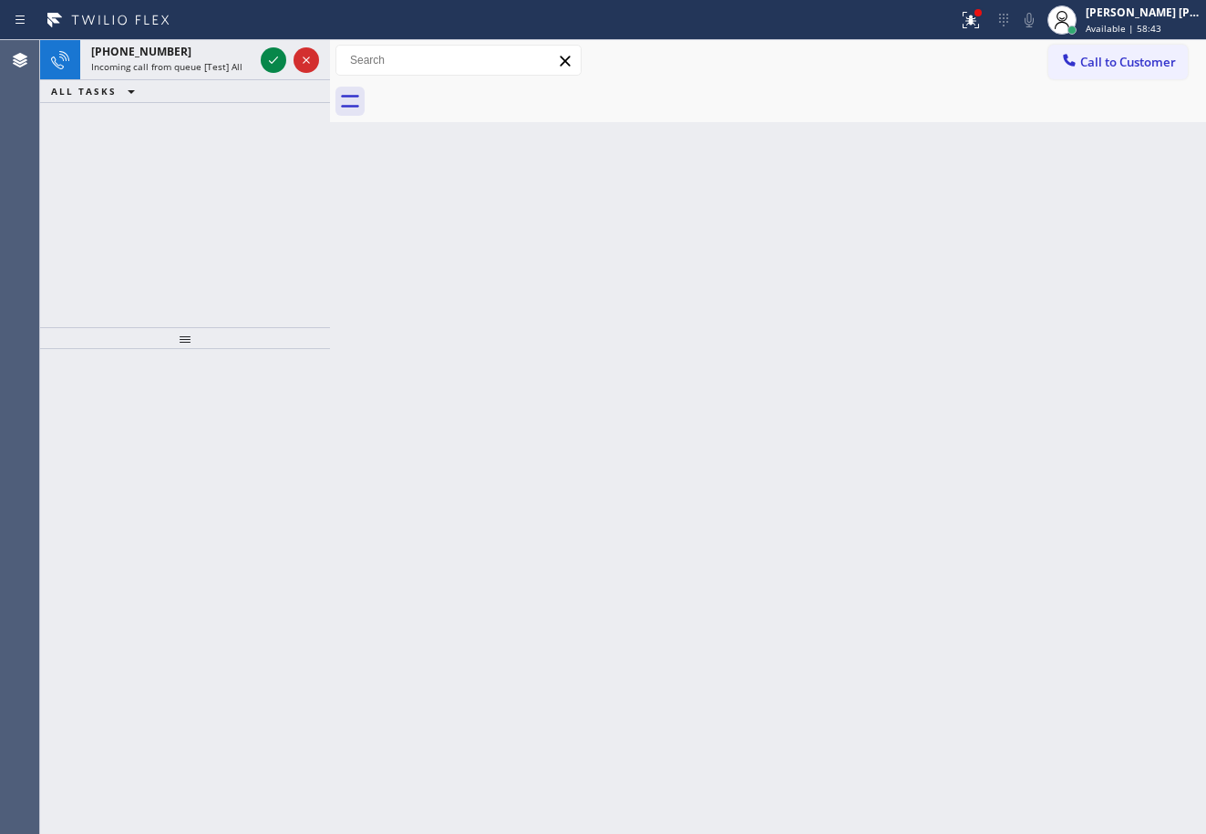
click at [274, 57] on icon at bounding box center [274, 60] width 22 height 22
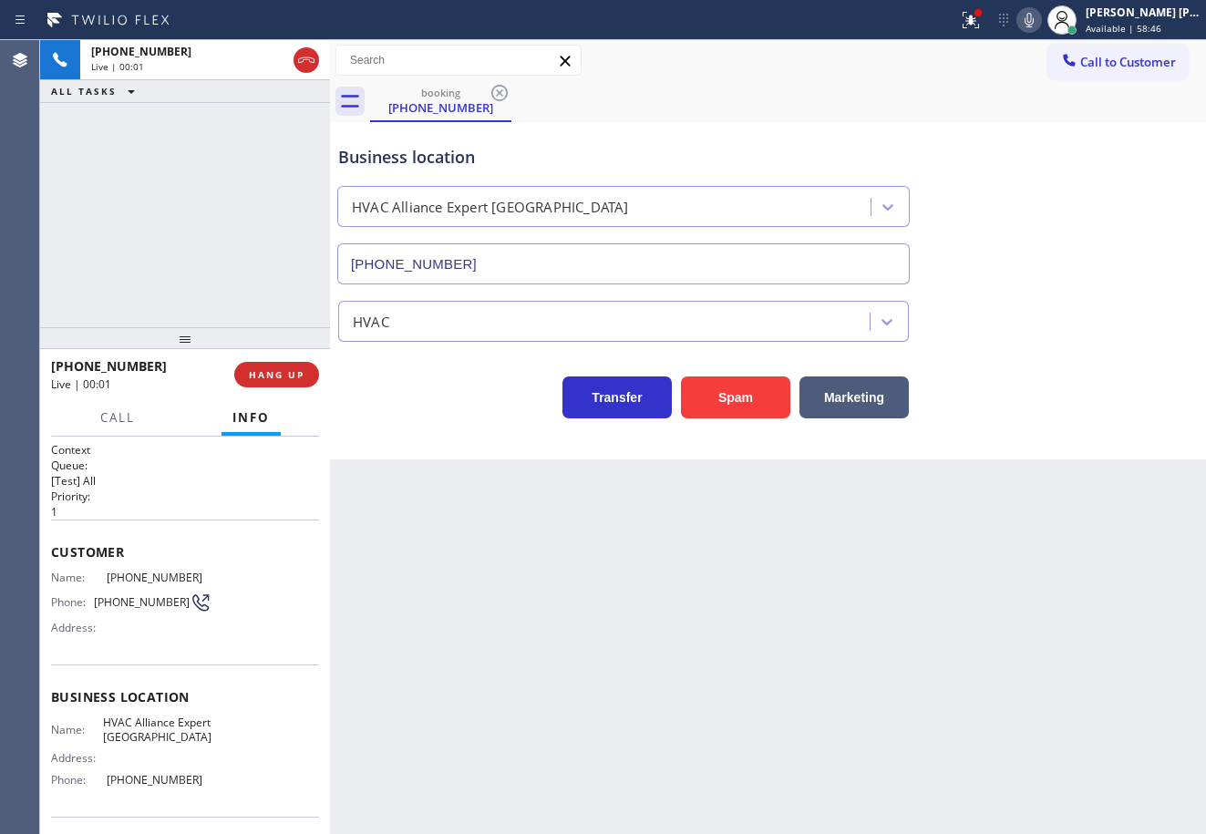
type input "(415) 727-1503"
click at [984, 16] on div at bounding box center [978, 12] width 11 height 11
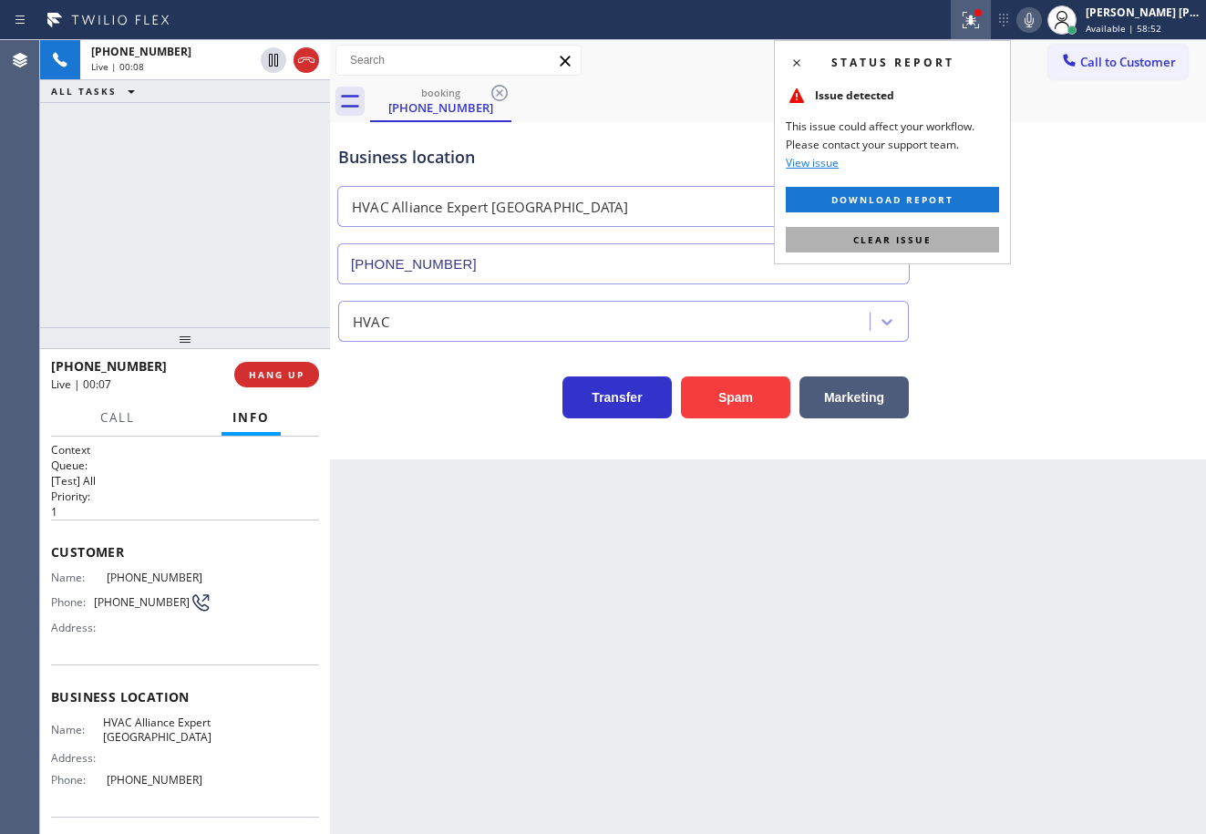
click at [949, 244] on button "Clear issue" at bounding box center [892, 240] width 213 height 26
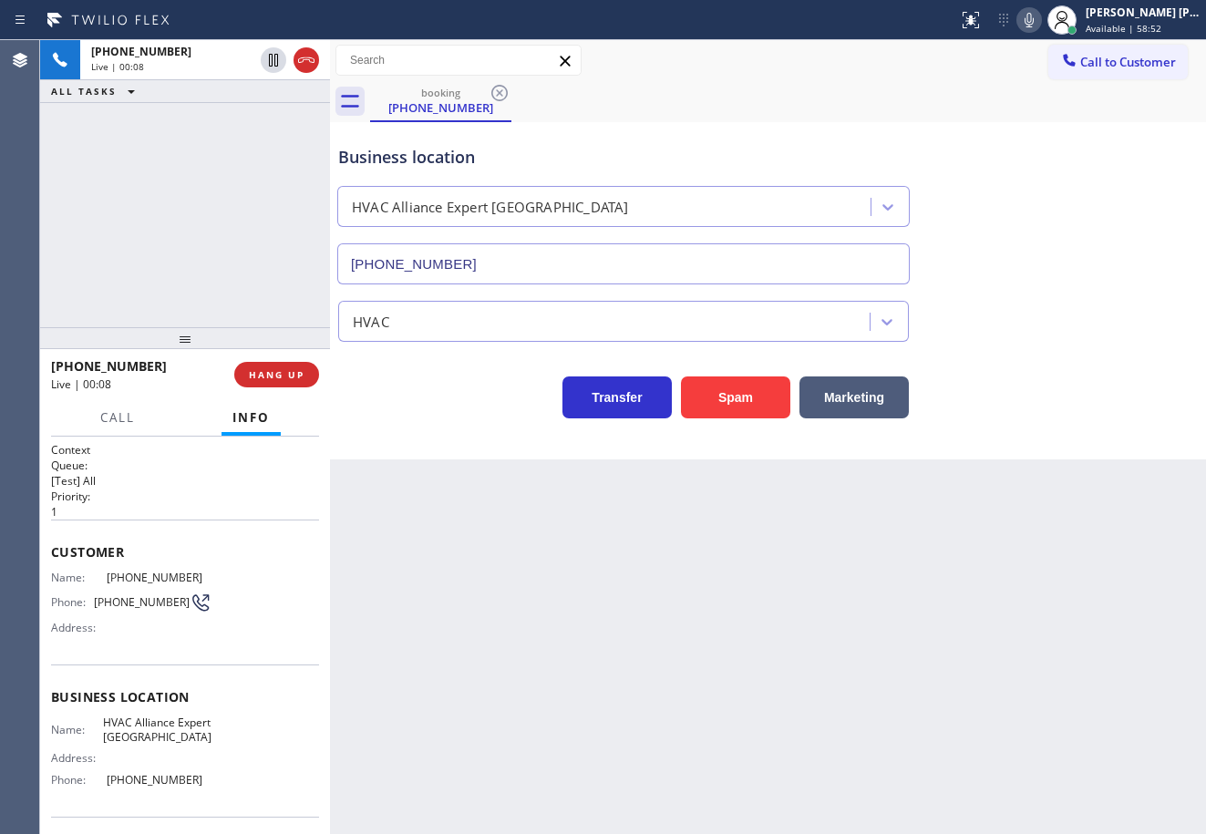
click at [1055, 267] on div "Business location HVAC Alliance Expert San Francisco (415) 727-1503" at bounding box center [768, 201] width 867 height 165
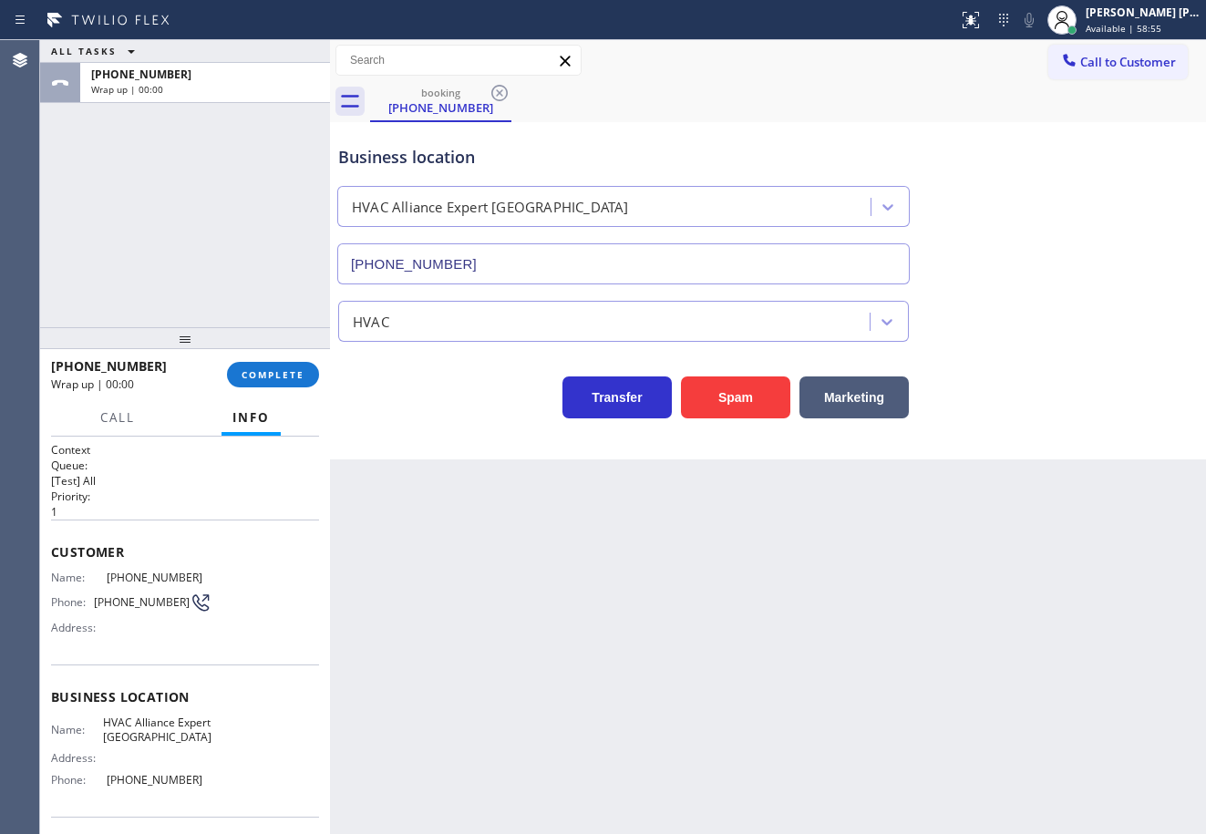
scroll to position [140, 0]
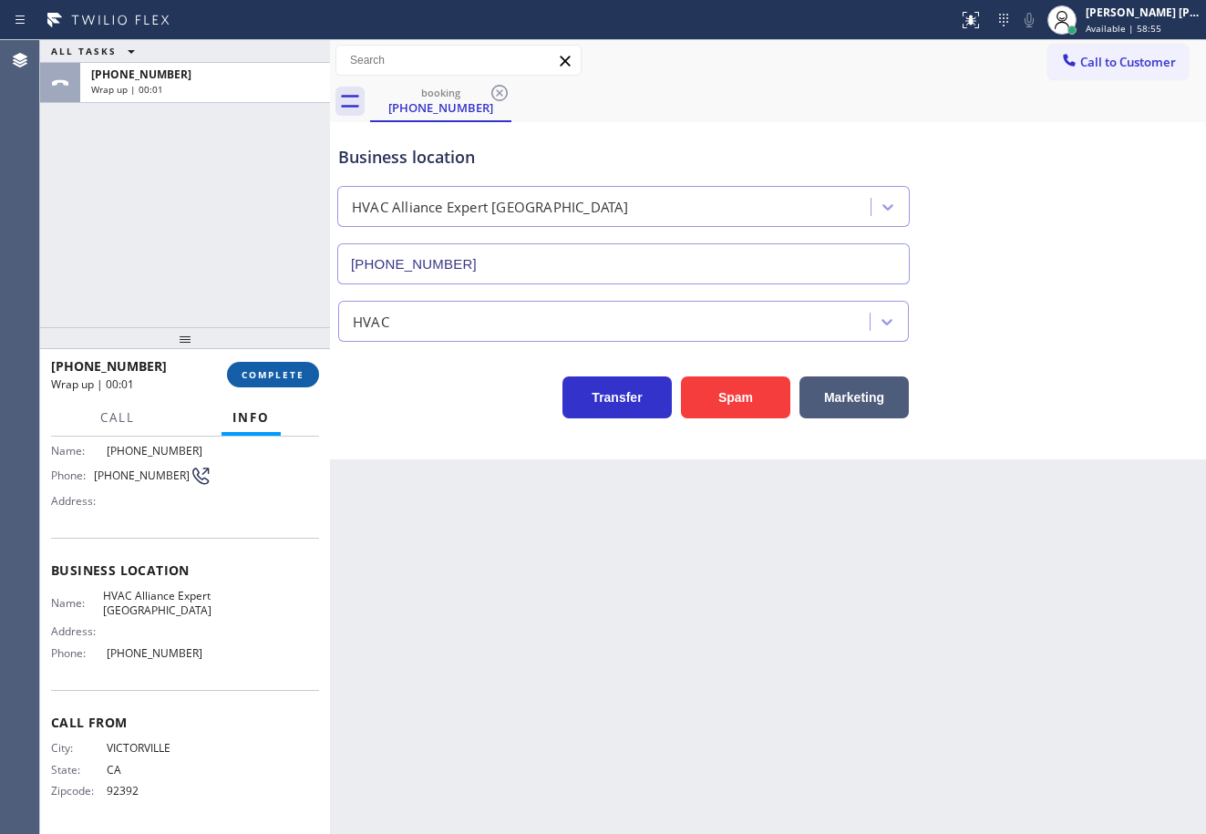
click at [287, 381] on button "COMPLETE" at bounding box center [273, 375] width 92 height 26
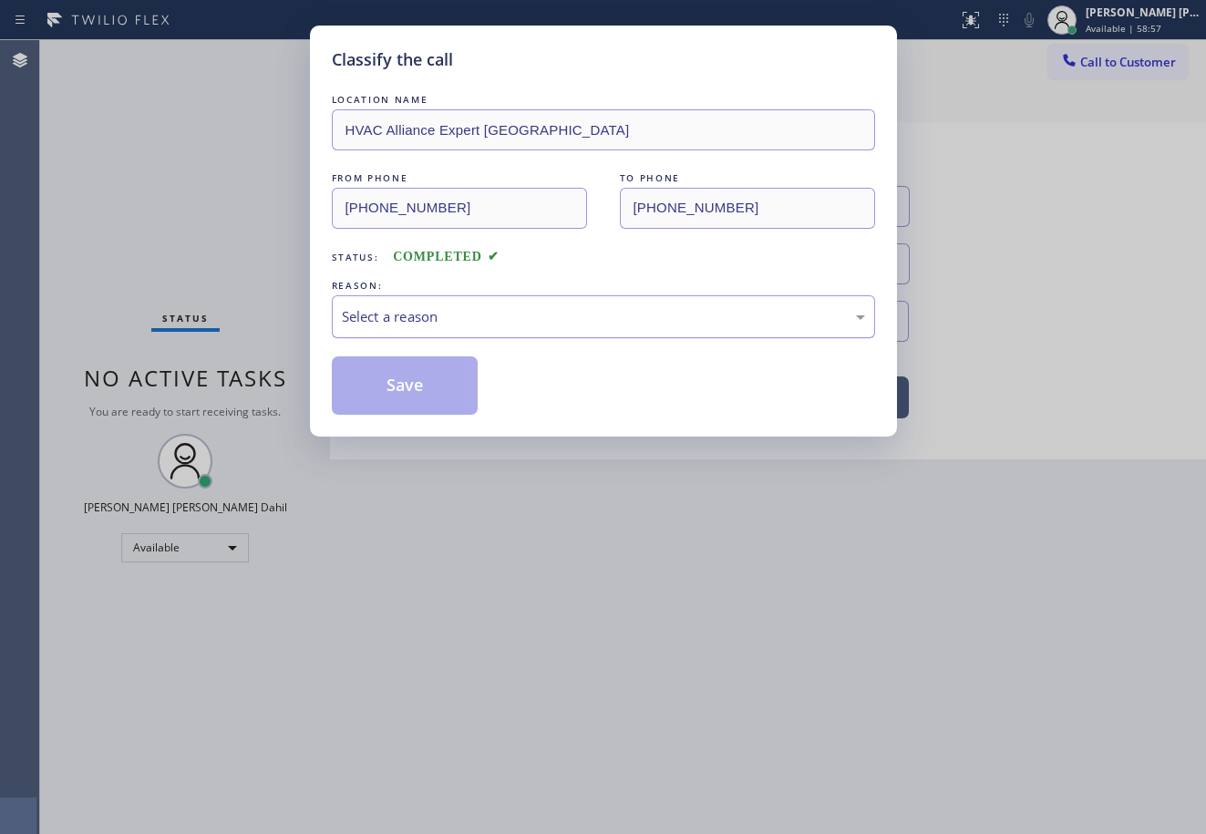
click at [487, 309] on div "Select a reason" at bounding box center [603, 316] width 523 height 21
click at [439, 383] on button "Save" at bounding box center [405, 385] width 147 height 58
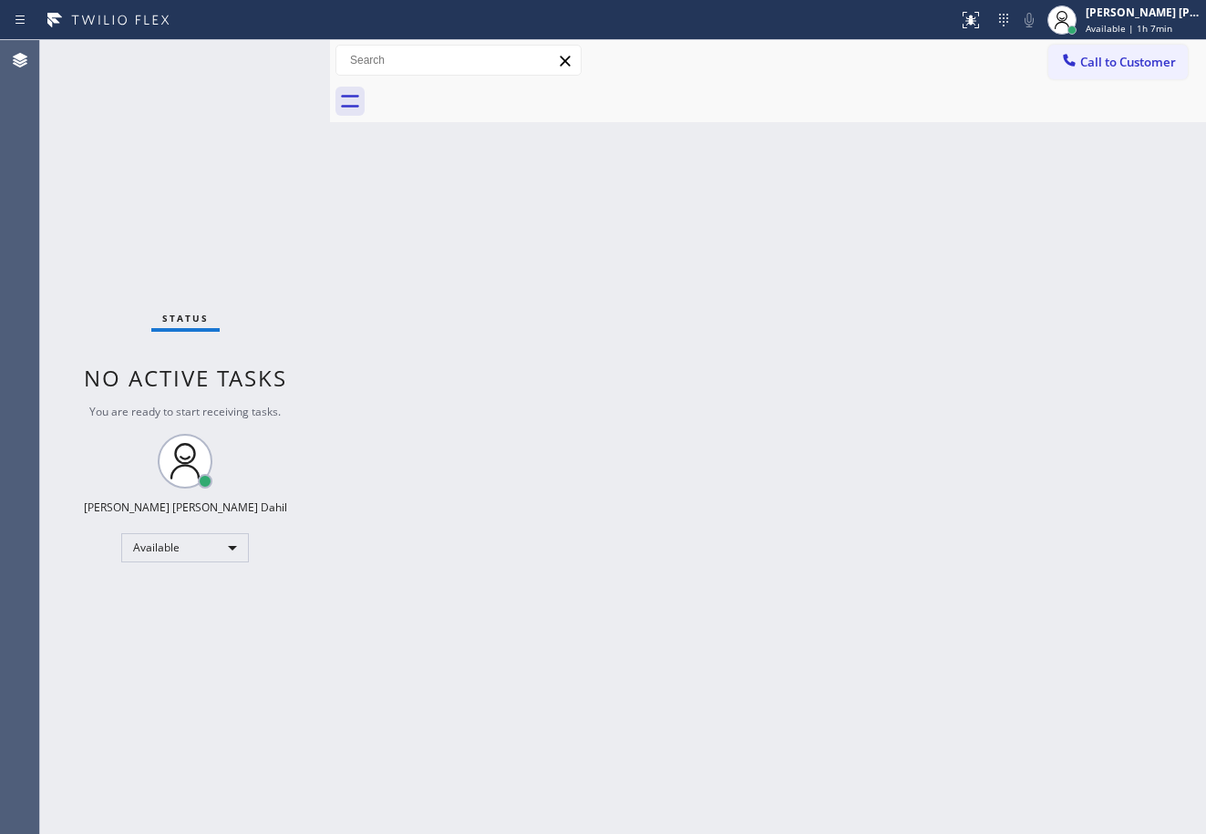
click at [993, 125] on div "Back to Dashboard Change Sender ID Customers Technicians Select a contact Outbo…" at bounding box center [768, 437] width 876 height 794
click at [1148, 22] on span "Available | 1h 7min" at bounding box center [1129, 28] width 87 height 13
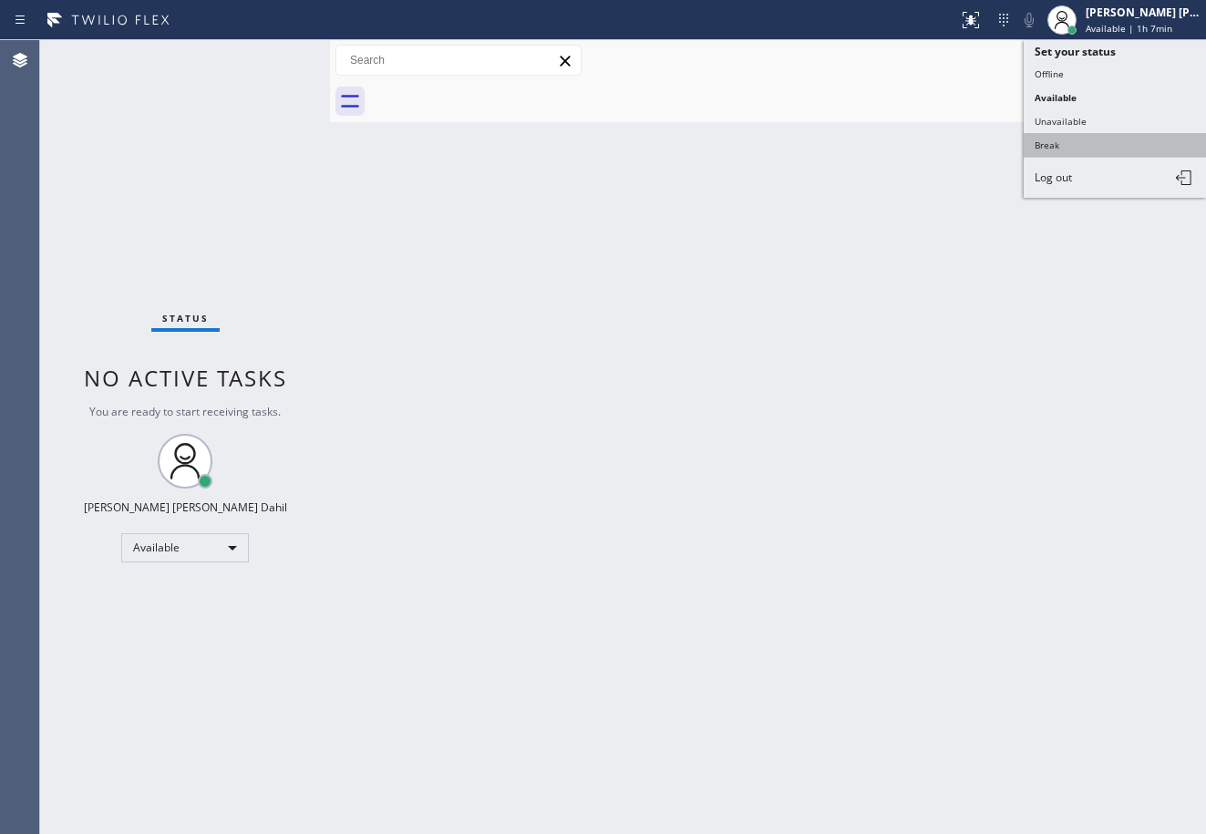
click at [1073, 141] on button "Break" at bounding box center [1115, 145] width 182 height 24
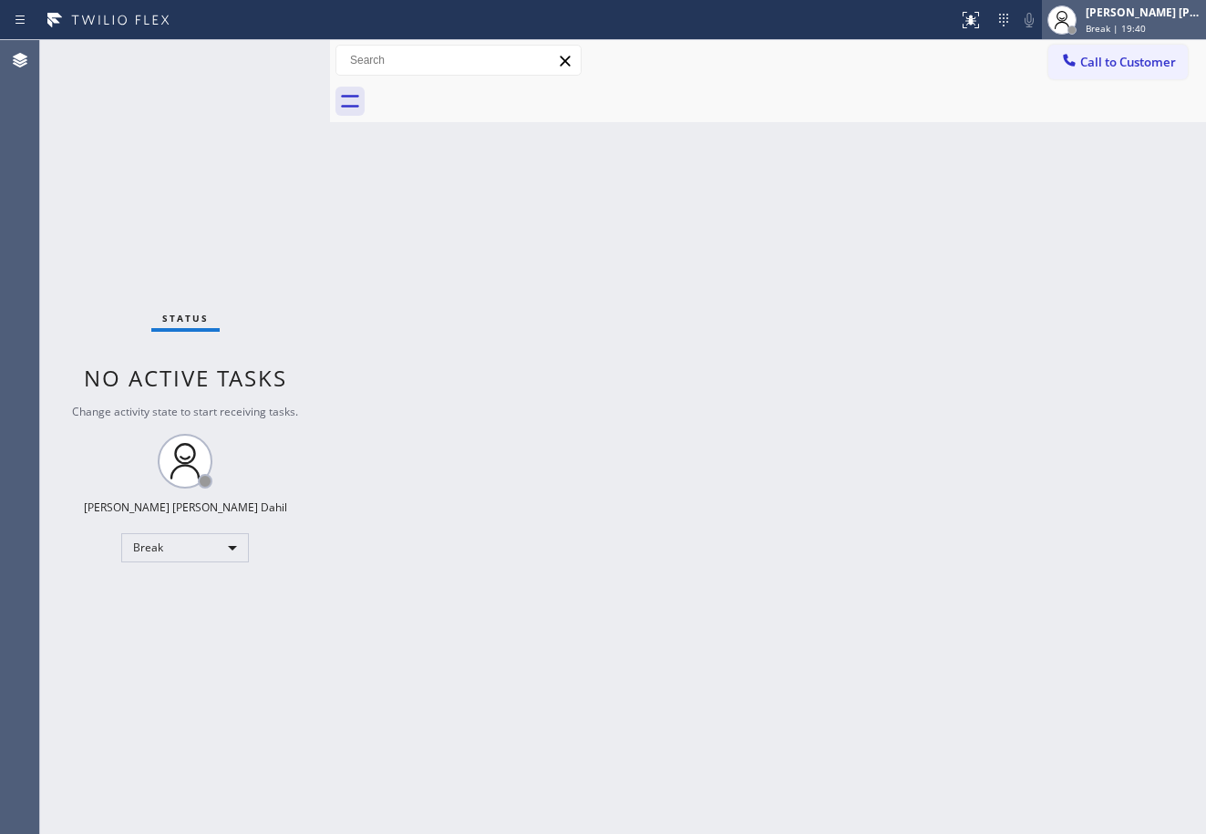
click at [1130, 25] on span "Break | 19:40" at bounding box center [1116, 28] width 60 height 13
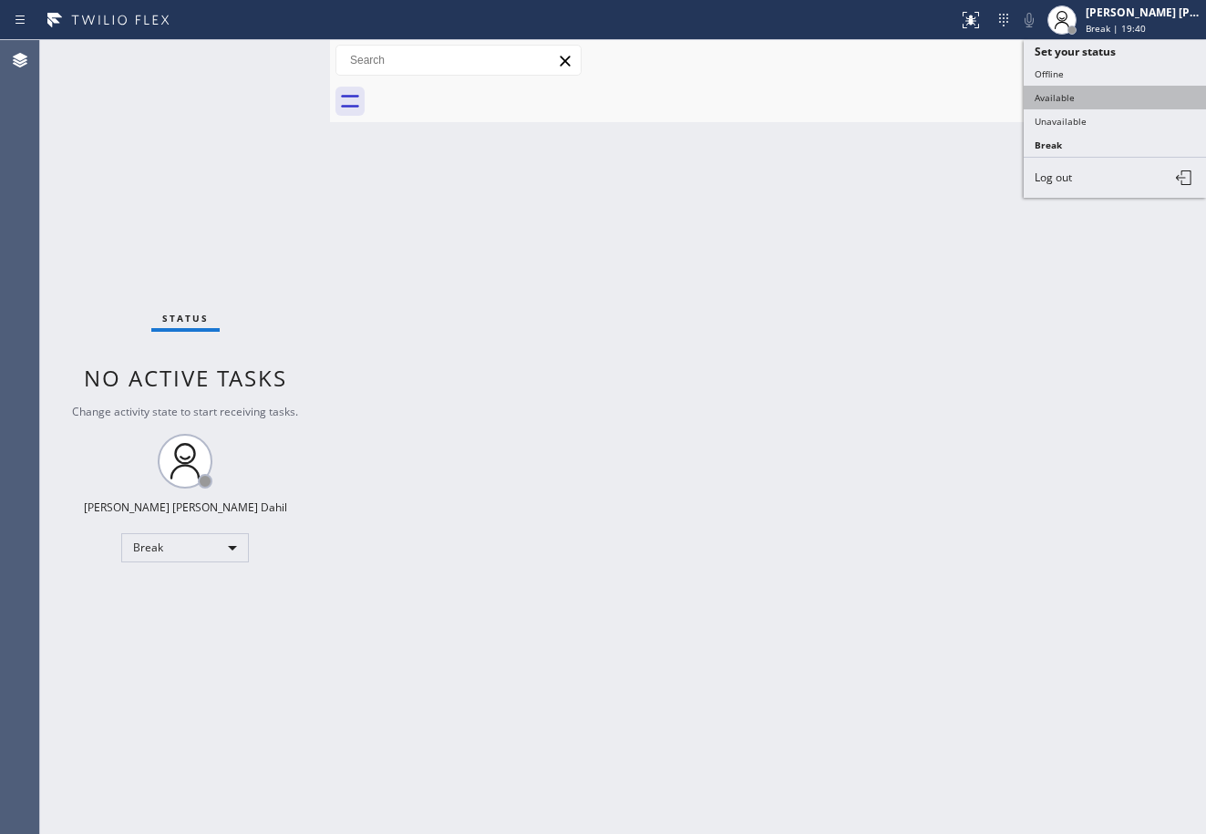
click at [1111, 96] on button "Available" at bounding box center [1115, 98] width 182 height 24
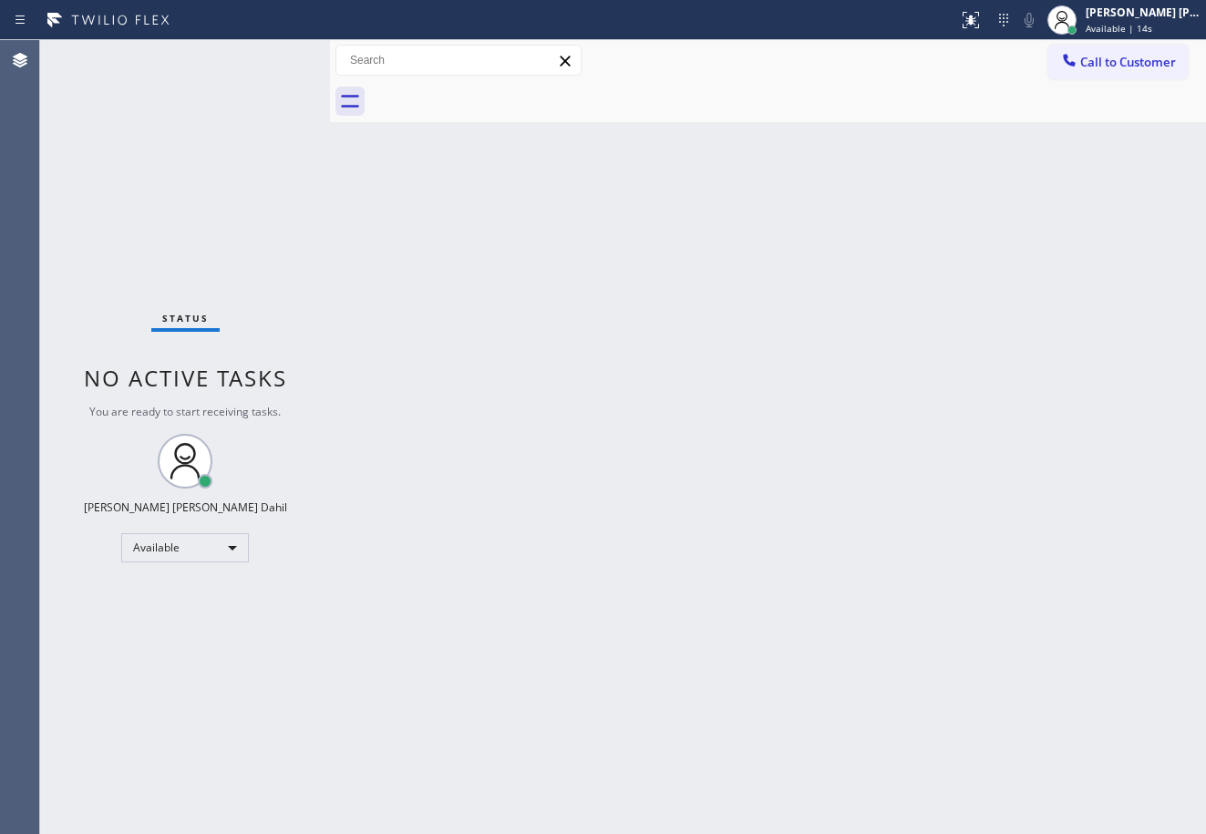
click at [942, 85] on div at bounding box center [788, 101] width 836 height 41
drag, startPoint x: 976, startPoint y: 410, endPoint x: 1176, endPoint y: 515, distance: 225.5
click at [978, 410] on div "Back to Dashboard Change Sender ID Customers Technicians Select a contact Outbo…" at bounding box center [768, 437] width 876 height 794
drag, startPoint x: 571, startPoint y: 583, endPoint x: 627, endPoint y: 691, distance: 122.3
click at [577, 587] on div "Back to Dashboard Change Sender ID Customers Technicians Select a contact Outbo…" at bounding box center [768, 437] width 876 height 794
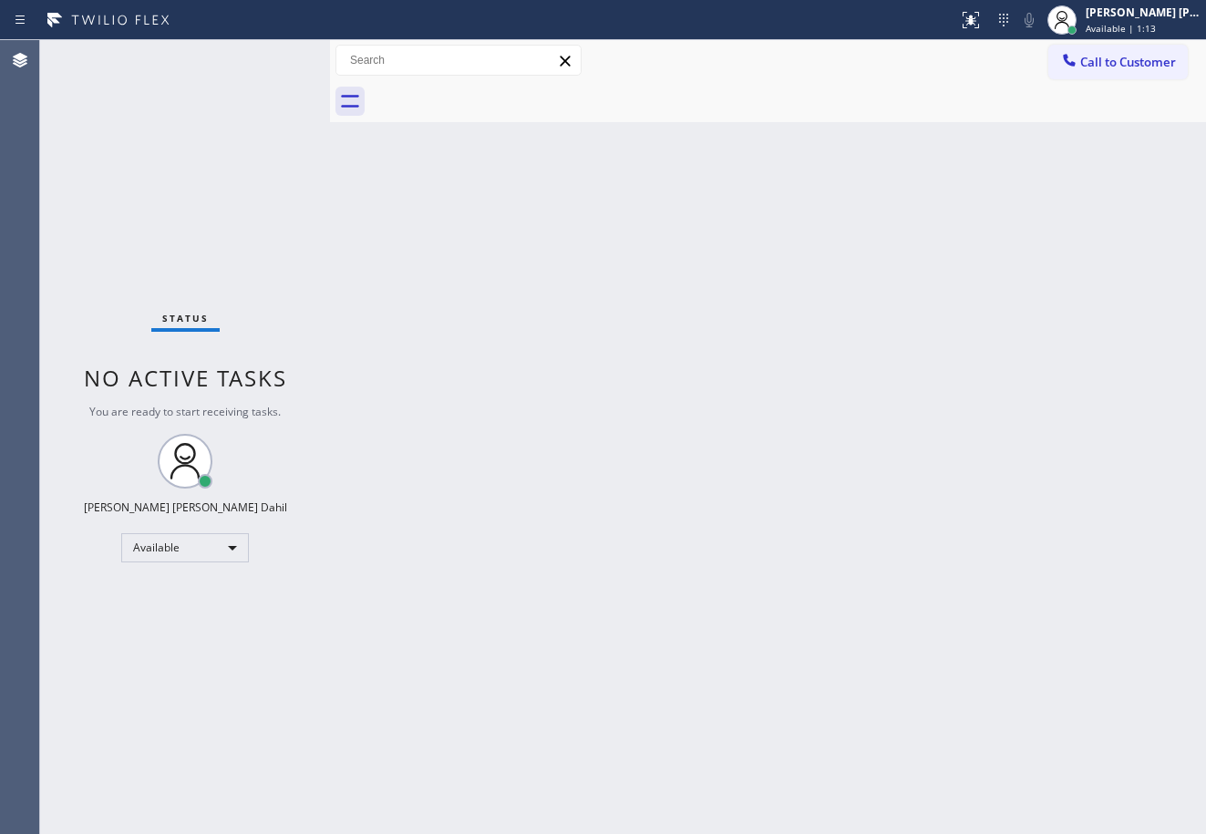
click at [567, 140] on div "Back to Dashboard Change Sender ID Customers Technicians Select a contact Outbo…" at bounding box center [768, 437] width 876 height 794
click at [274, 57] on div "Status No active tasks You are ready to start receiving tasks. Joshua Jake Dahi…" at bounding box center [185, 437] width 290 height 794
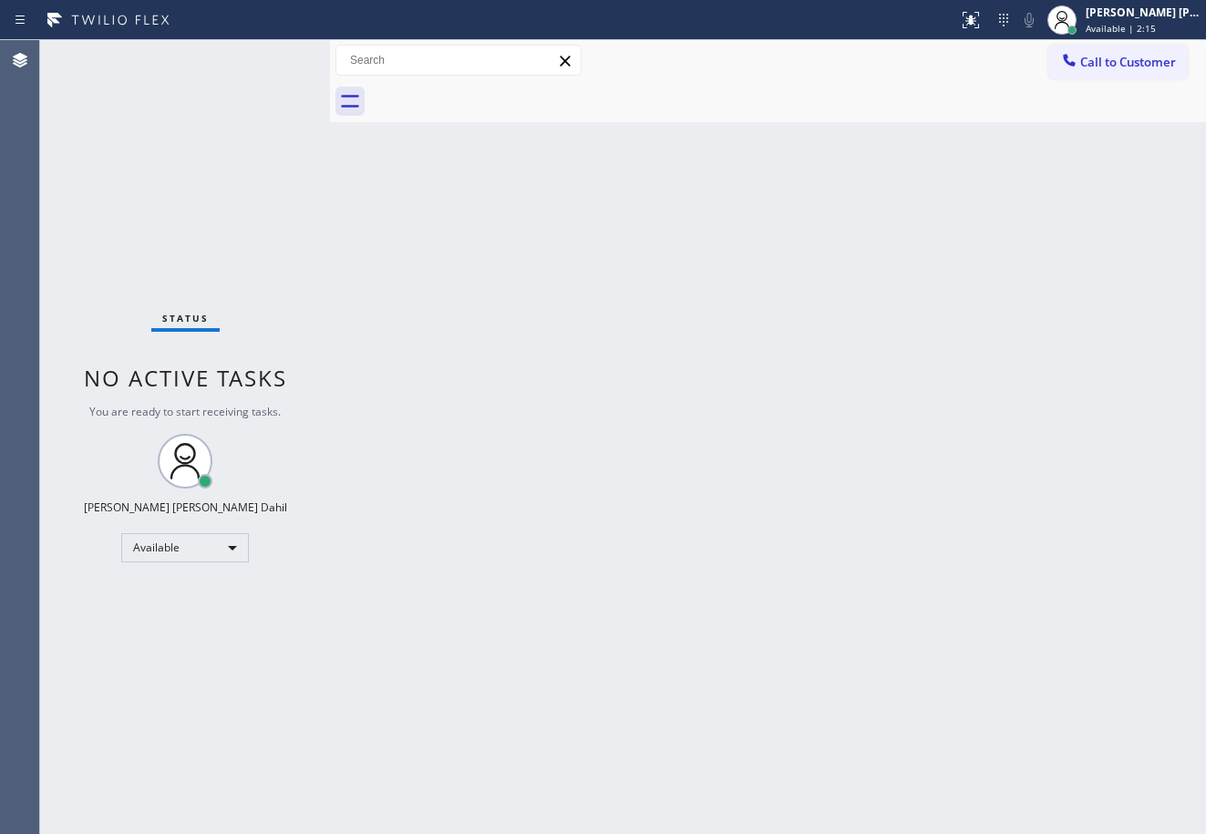
click at [274, 57] on div "Status No active tasks You are ready to start receiving tasks. Joshua Jake Dahi…" at bounding box center [185, 437] width 290 height 794
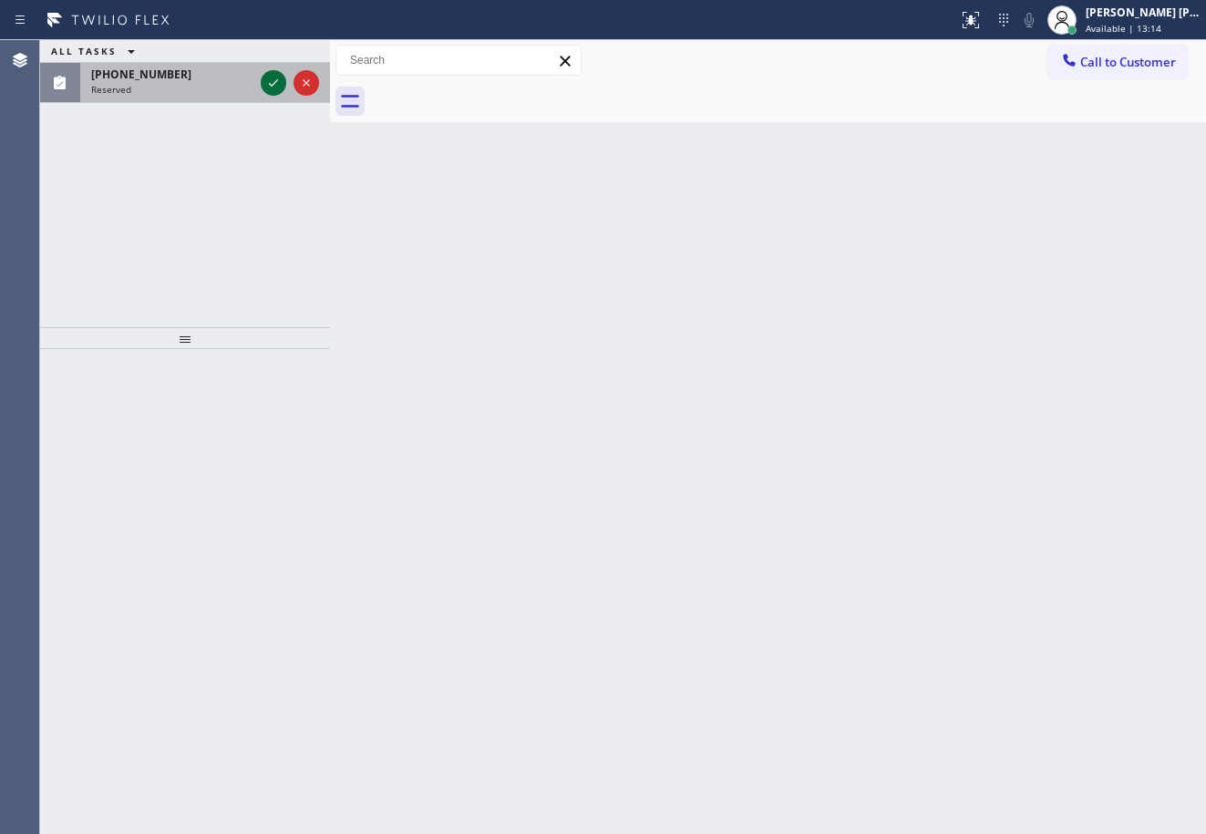
click at [267, 86] on icon at bounding box center [274, 83] width 22 height 22
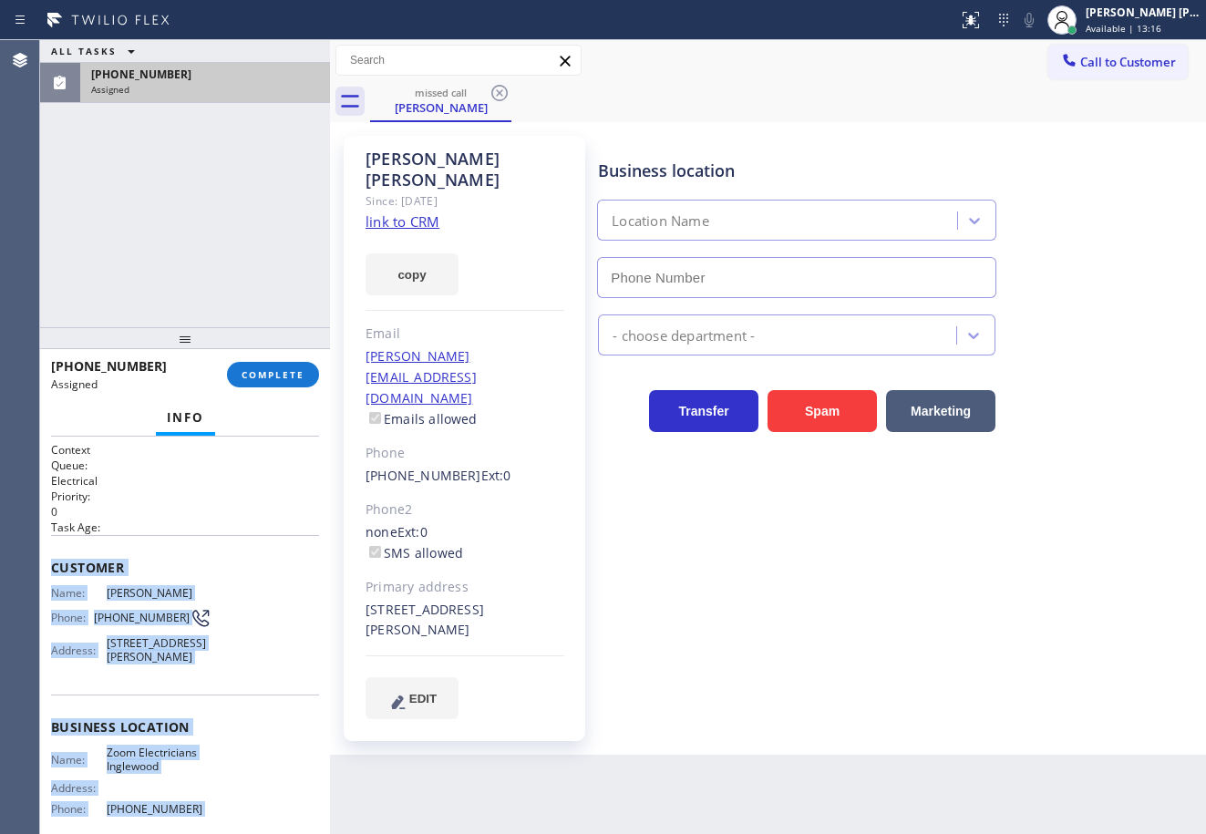
scroll to position [170, 0]
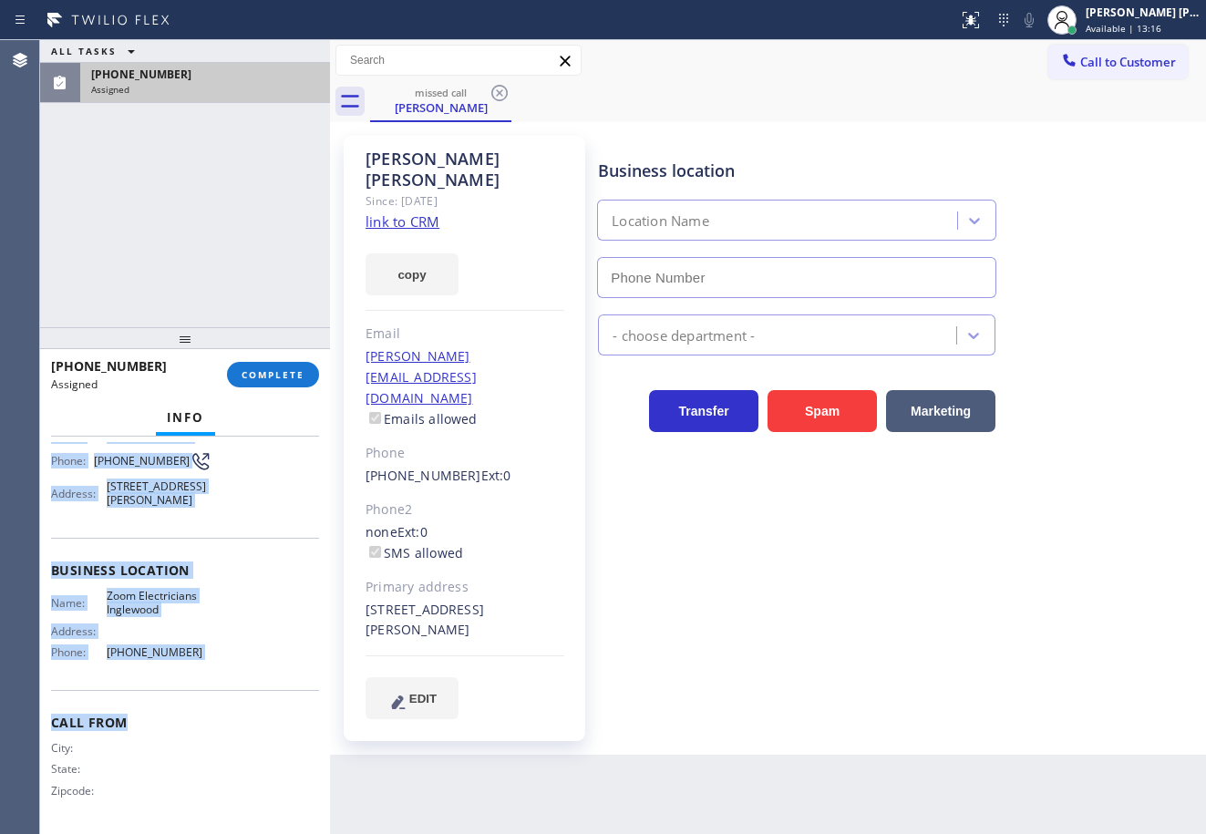
type input "(424) 392-7301"
drag, startPoint x: 65, startPoint y: 649, endPoint x: 220, endPoint y: 638, distance: 155.4
click at [222, 642] on div "Context Queue: Electrical Priority: 0 Task Age: Customer Name: Rafael Salgado P…" at bounding box center [185, 635] width 290 height 397
copy div "Customer Name: Rafael Salgado Phone: (310) 349-9058 Address: 11858 Gale Ave, Ha…"
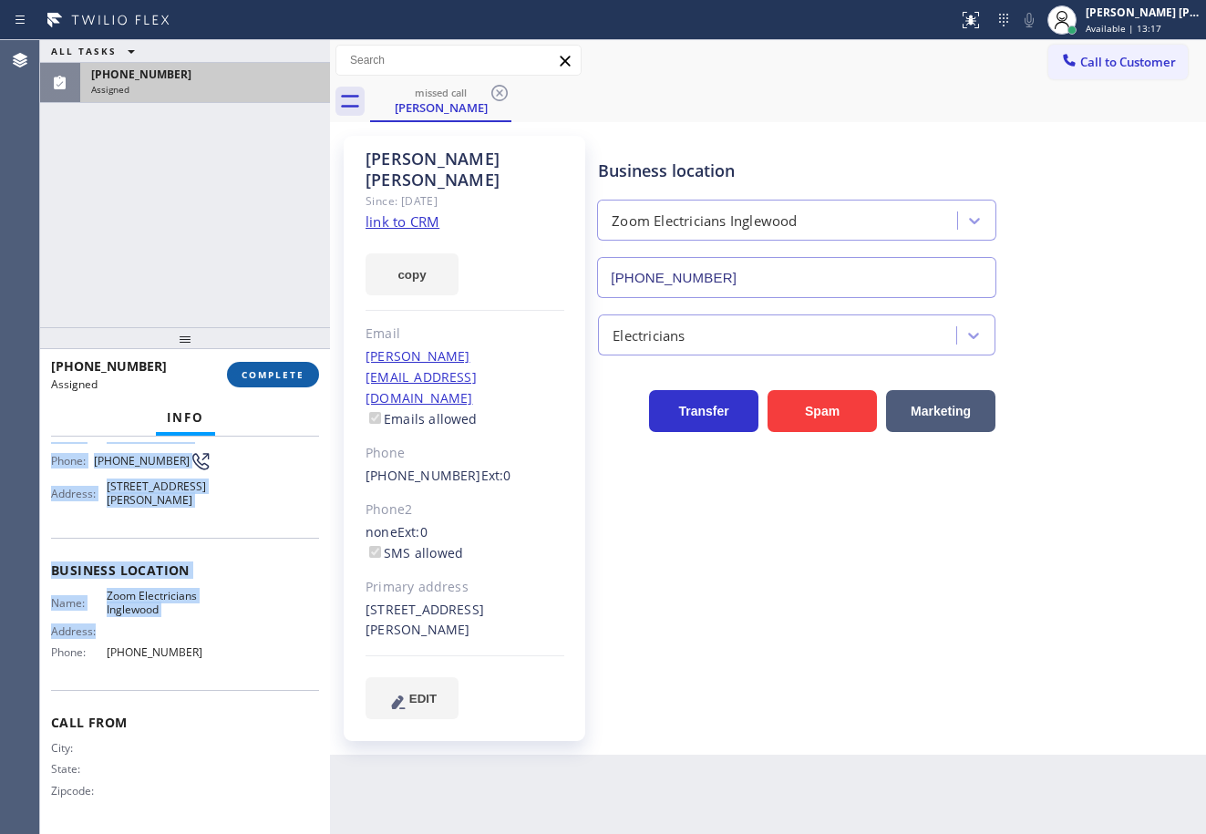
click at [294, 374] on span "COMPLETE" at bounding box center [273, 374] width 63 height 13
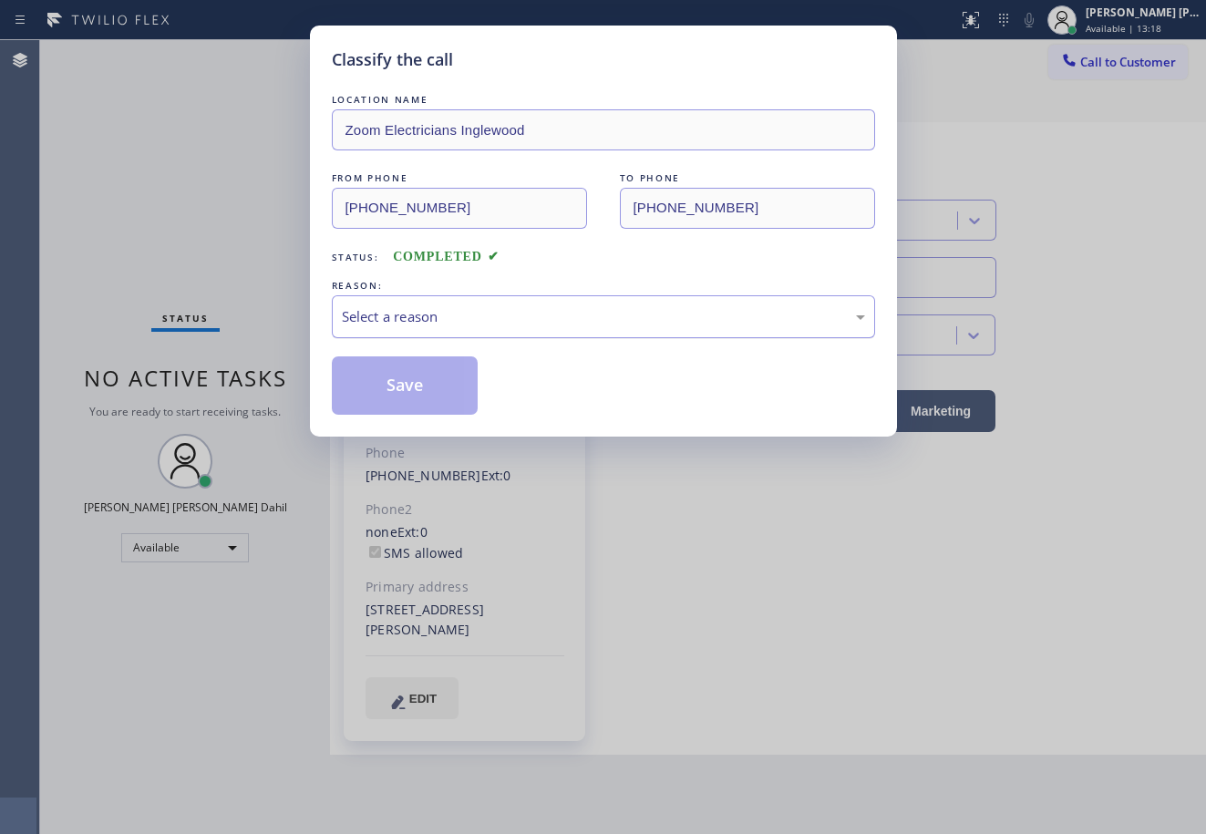
click at [438, 306] on div "Select a reason" at bounding box center [603, 316] width 523 height 21
click at [477, 327] on div "Tech, Unknown/didnt ring" at bounding box center [603, 316] width 543 height 43
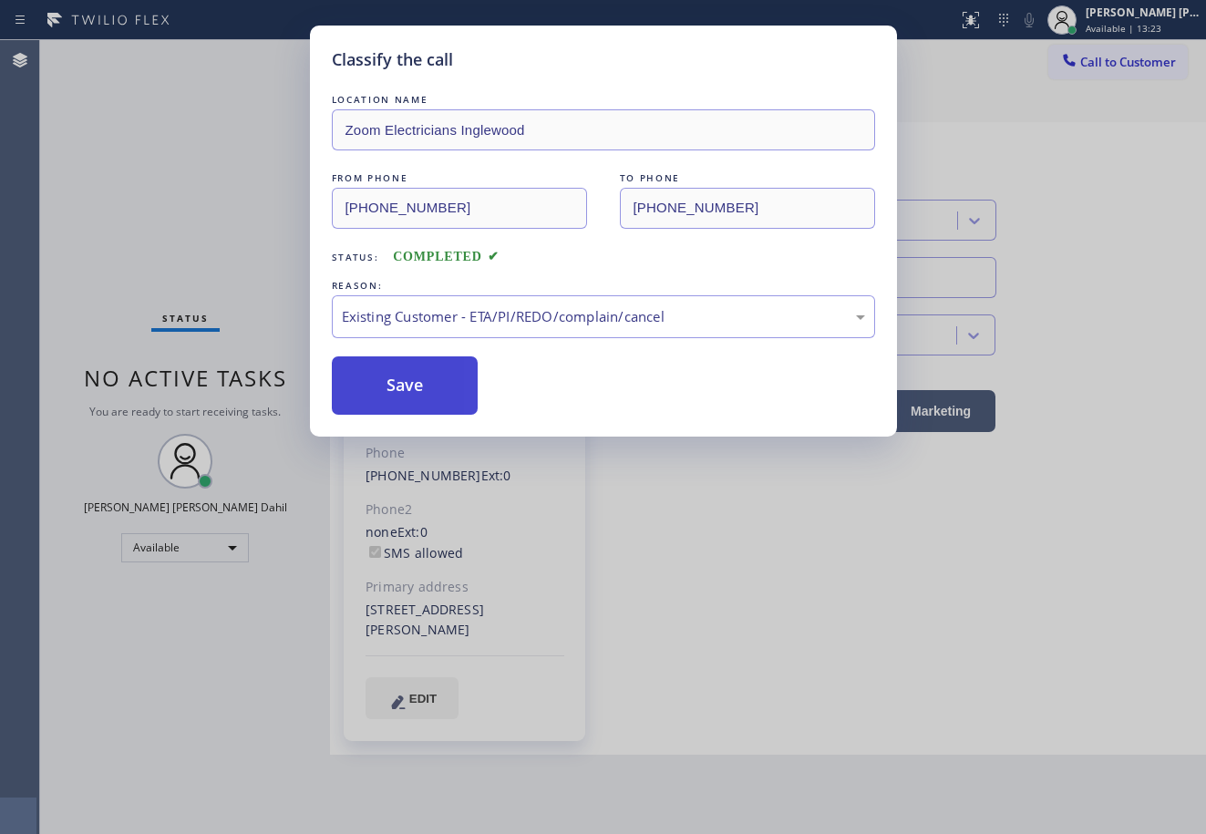
click at [387, 385] on button "Save" at bounding box center [405, 385] width 147 height 58
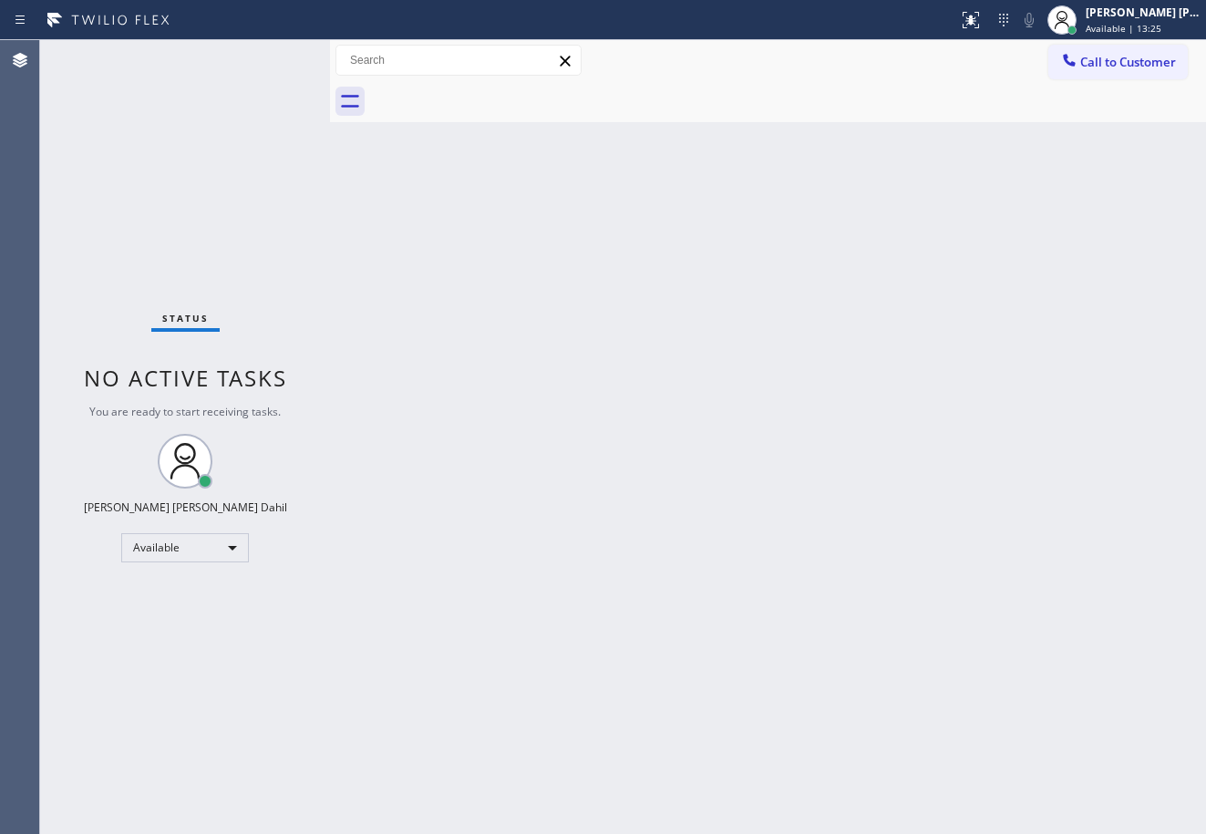
click at [1130, 67] on span "Call to Customer" at bounding box center [1128, 62] width 96 height 16
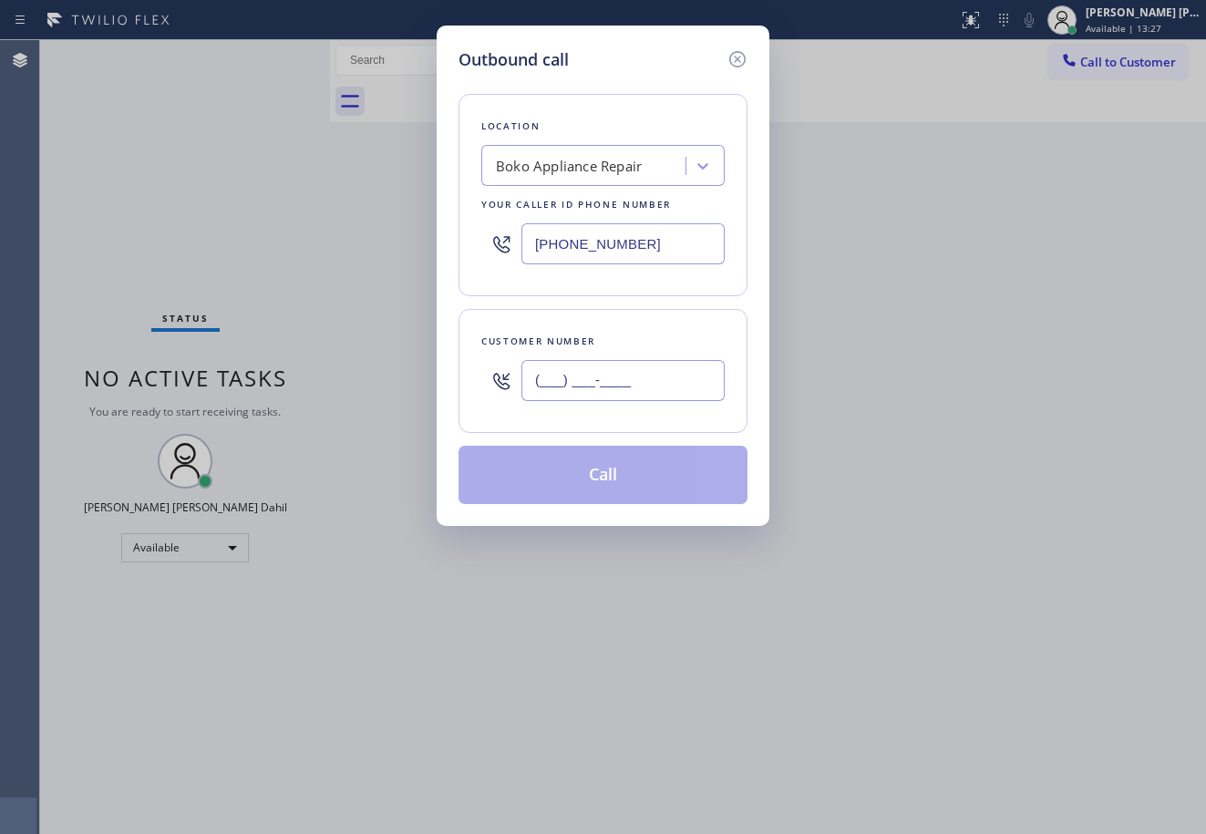
click at [661, 372] on input "(___) ___-____" at bounding box center [622, 380] width 203 height 41
paste input "310) 349-9058"
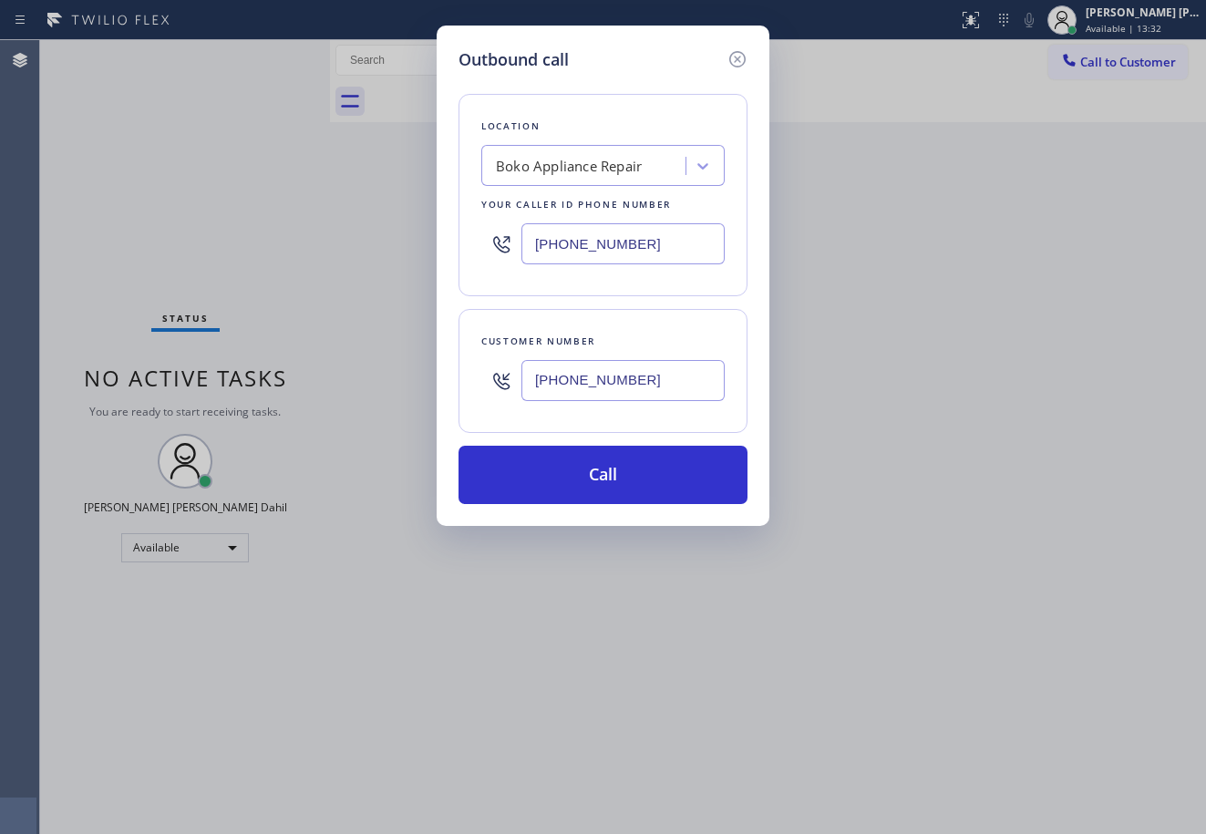
type input "(310) 349-9058"
click at [738, 62] on icon at bounding box center [738, 59] width 22 height 22
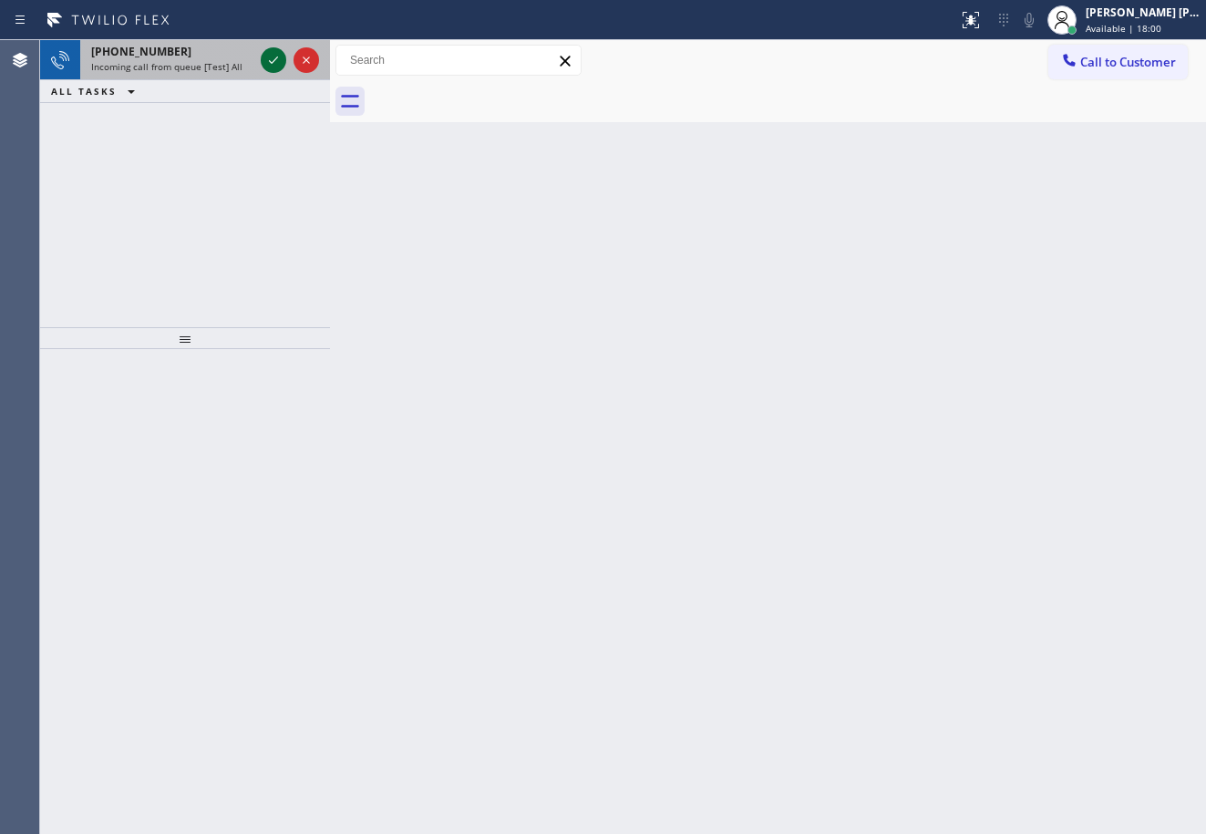
click at [274, 57] on icon at bounding box center [274, 60] width 22 height 22
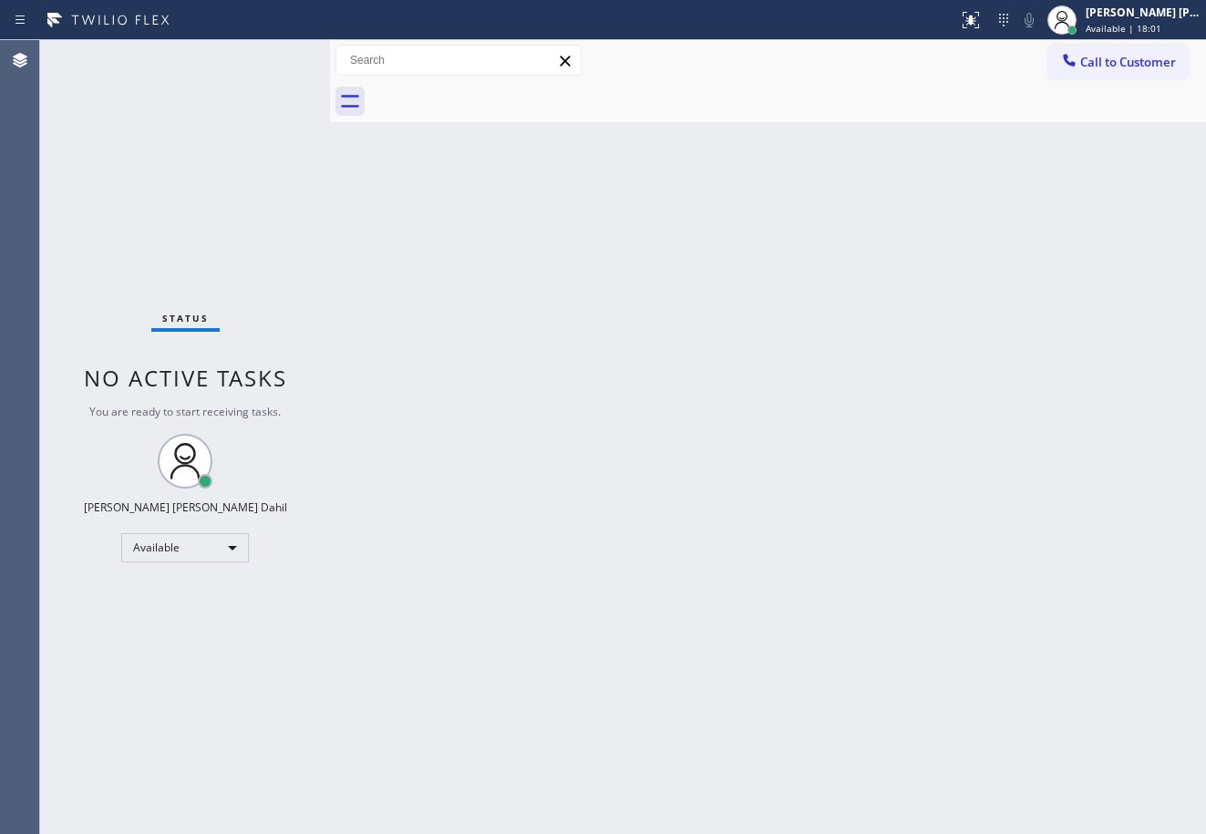
click at [274, 57] on div "Status No active tasks You are ready to start receiving tasks. Joshua Jake Dahi…" at bounding box center [185, 437] width 290 height 794
drag, startPoint x: 985, startPoint y: 11, endPoint x: 914, endPoint y: 131, distance: 139.3
click at [982, 11] on icon at bounding box center [971, 20] width 22 height 22
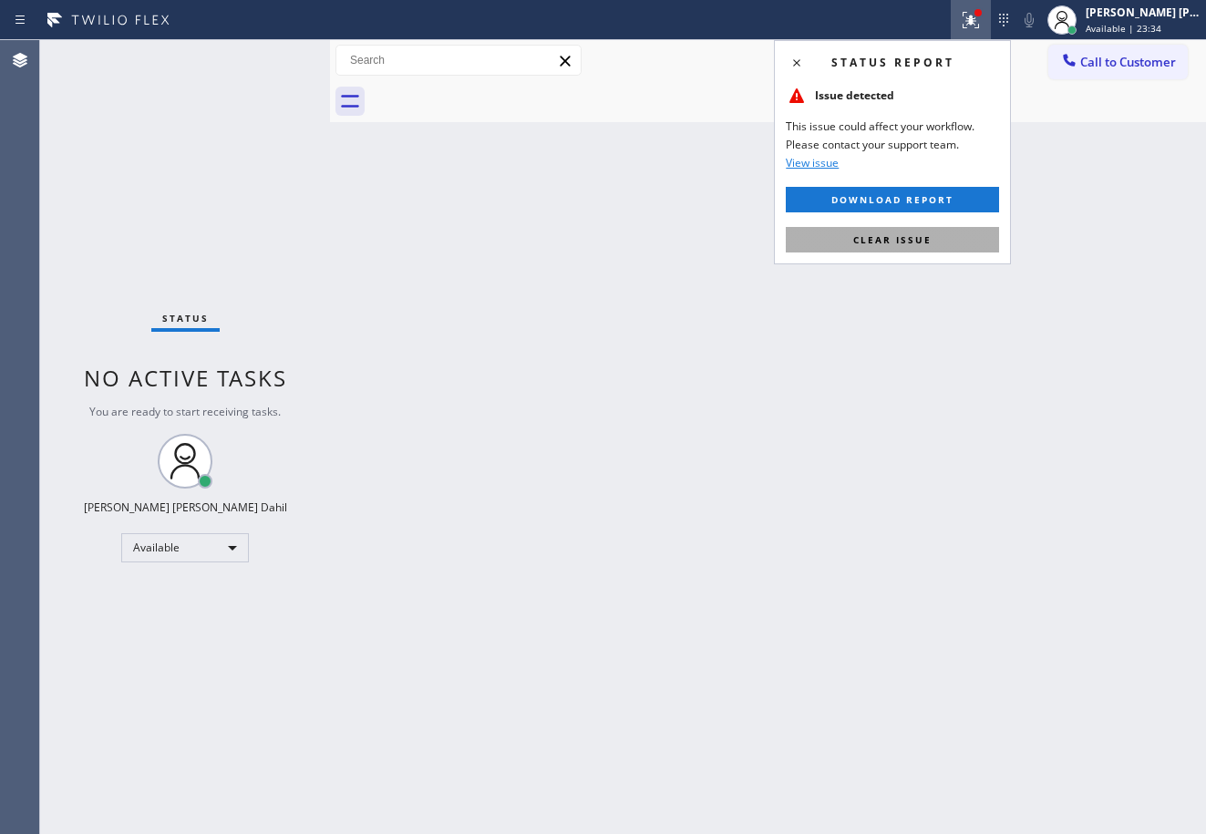
click at [880, 236] on span "Clear issue" at bounding box center [892, 239] width 78 height 13
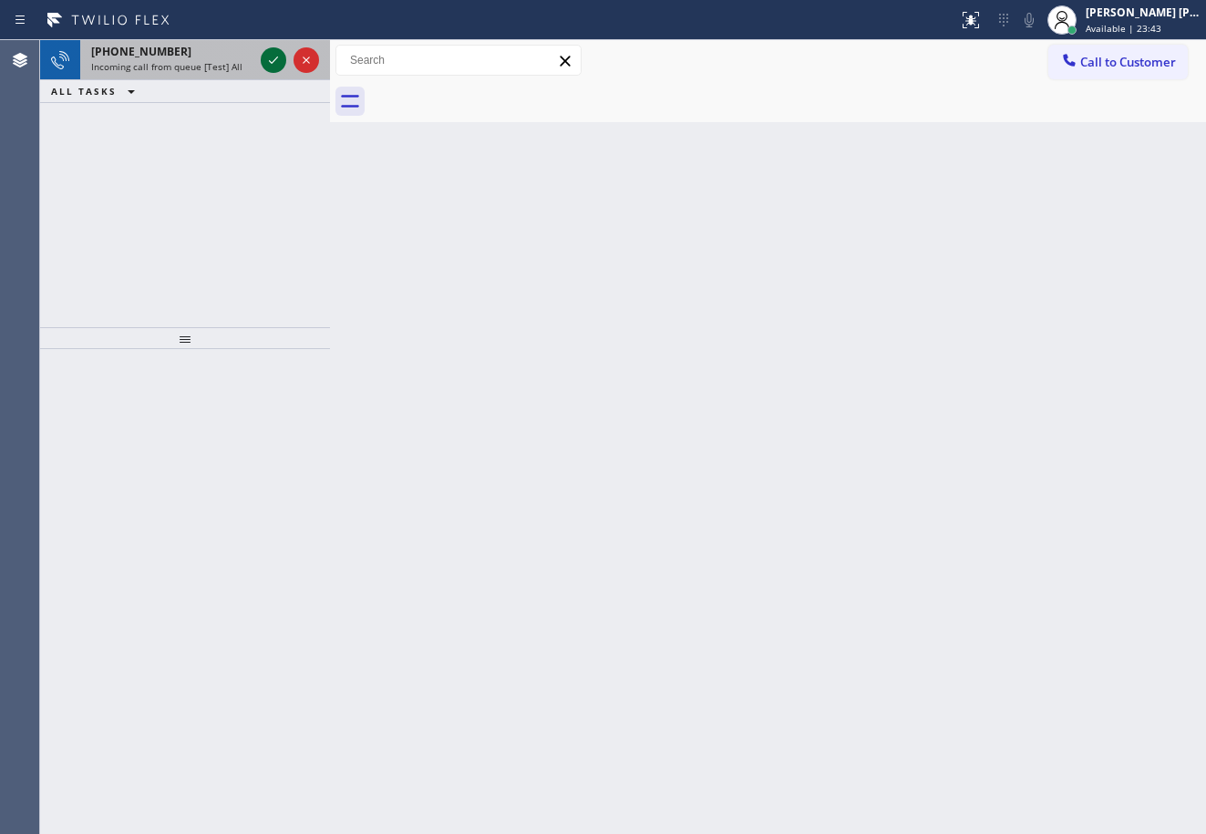
click at [274, 57] on icon at bounding box center [274, 60] width 22 height 22
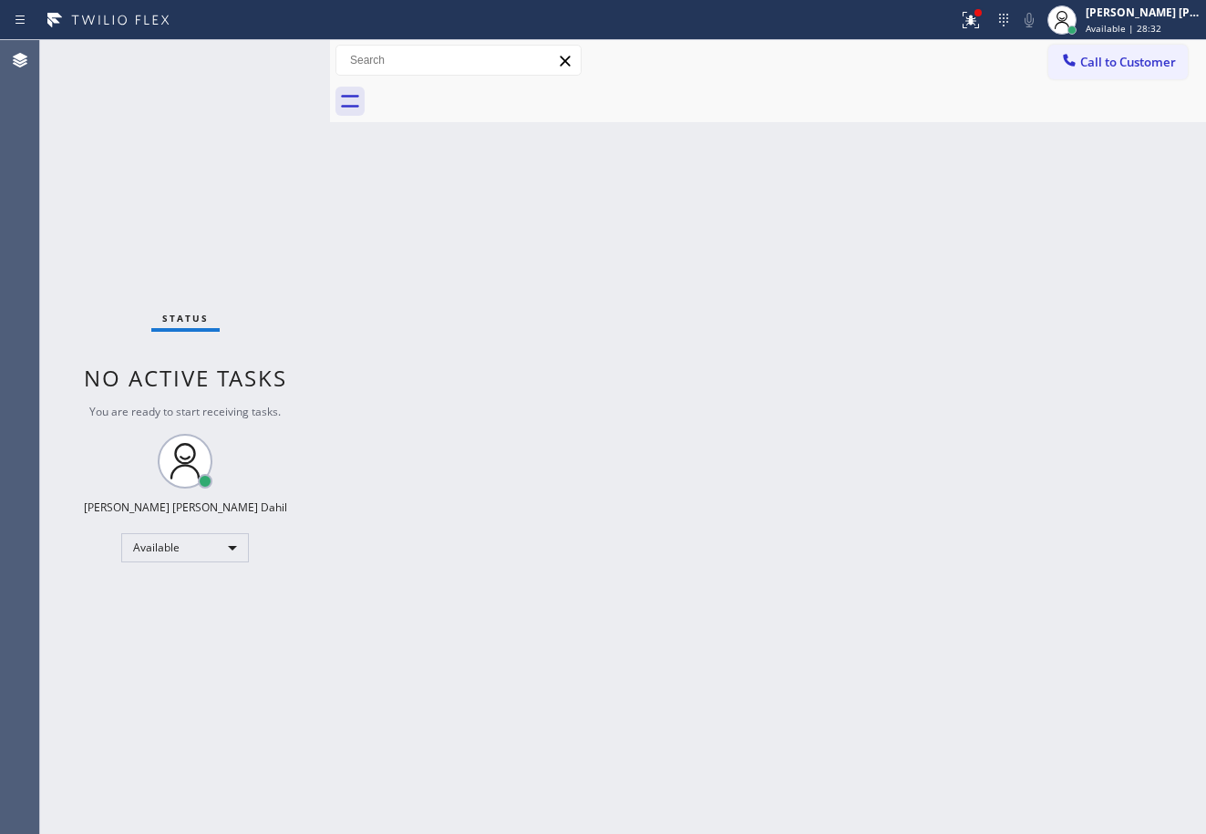
click at [799, 117] on div at bounding box center [788, 101] width 836 height 41
click at [982, 24] on icon at bounding box center [971, 20] width 22 height 22
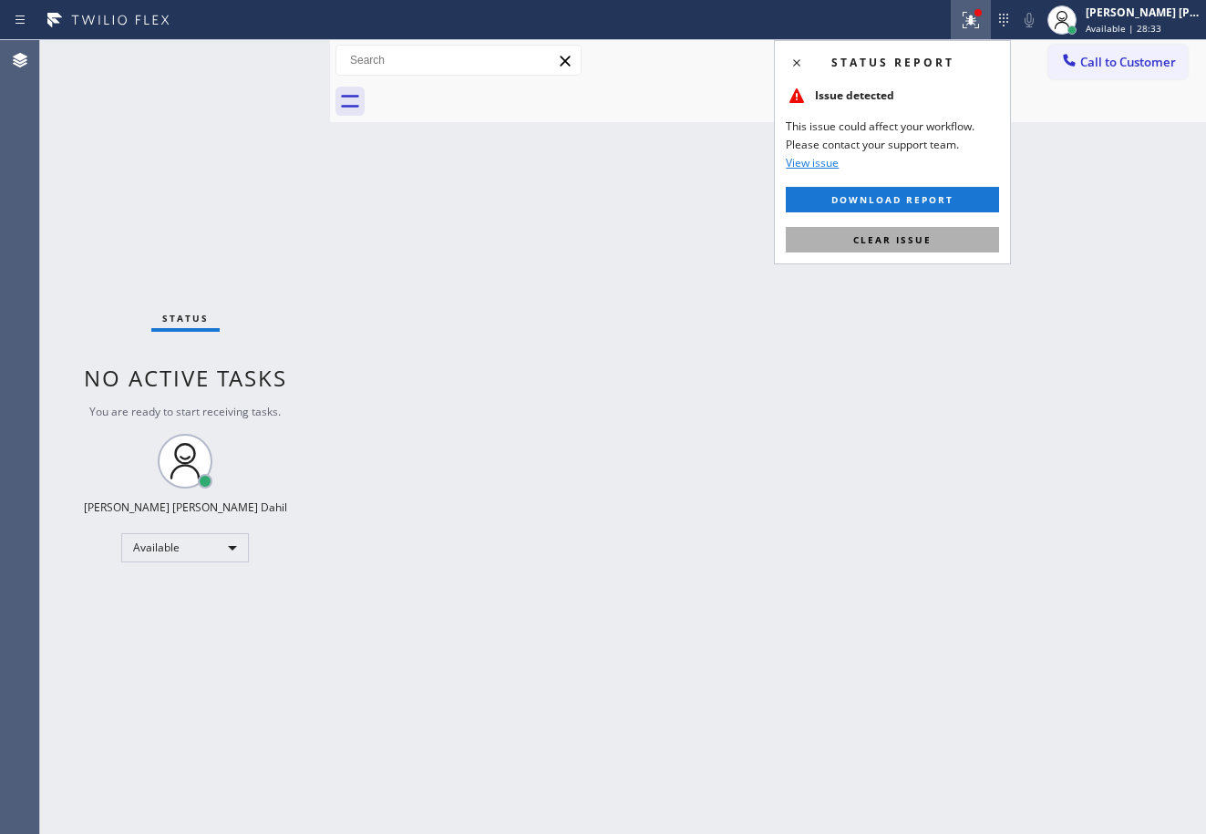
click at [937, 236] on button "Clear issue" at bounding box center [892, 240] width 213 height 26
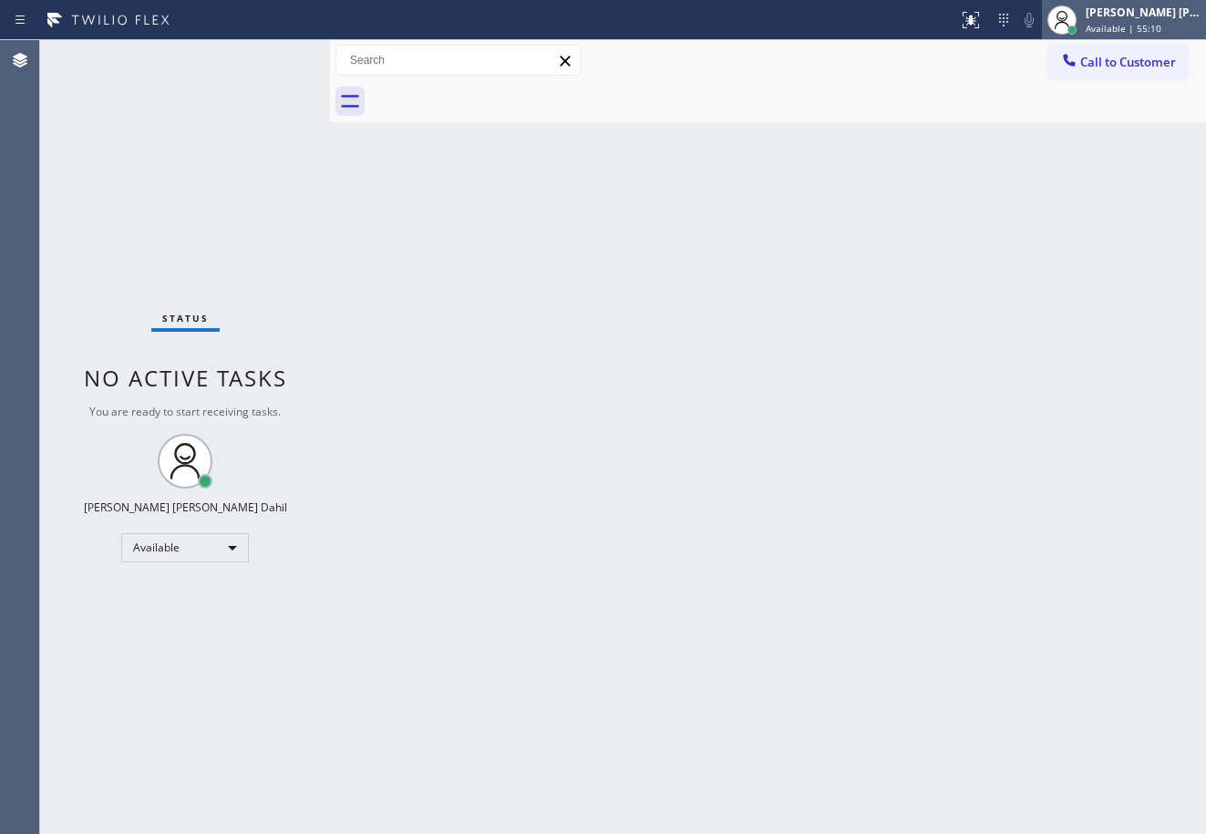
click at [1148, 11] on div "Joshua Jake Dahil" at bounding box center [1143, 12] width 115 height 15
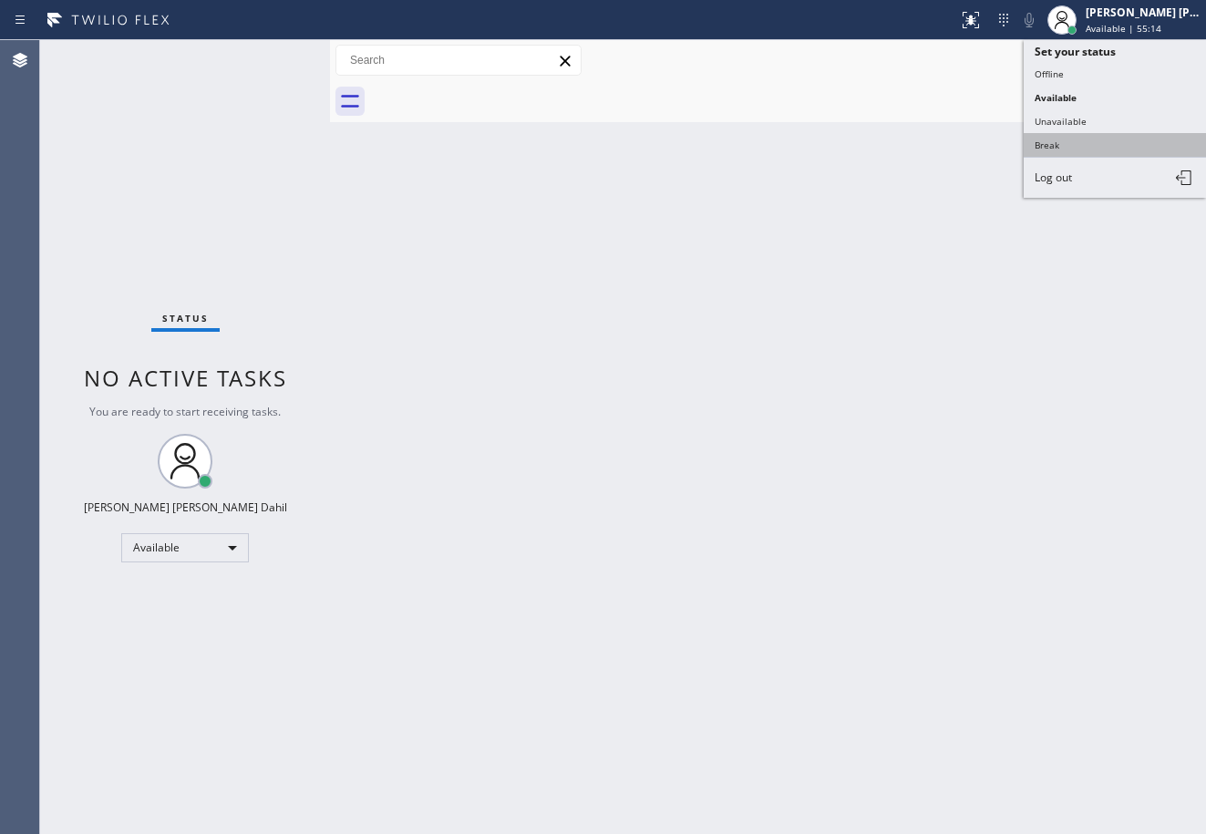
click at [1087, 146] on button "Break" at bounding box center [1115, 145] width 182 height 24
